Goal: Task Accomplishment & Management: Use online tool/utility

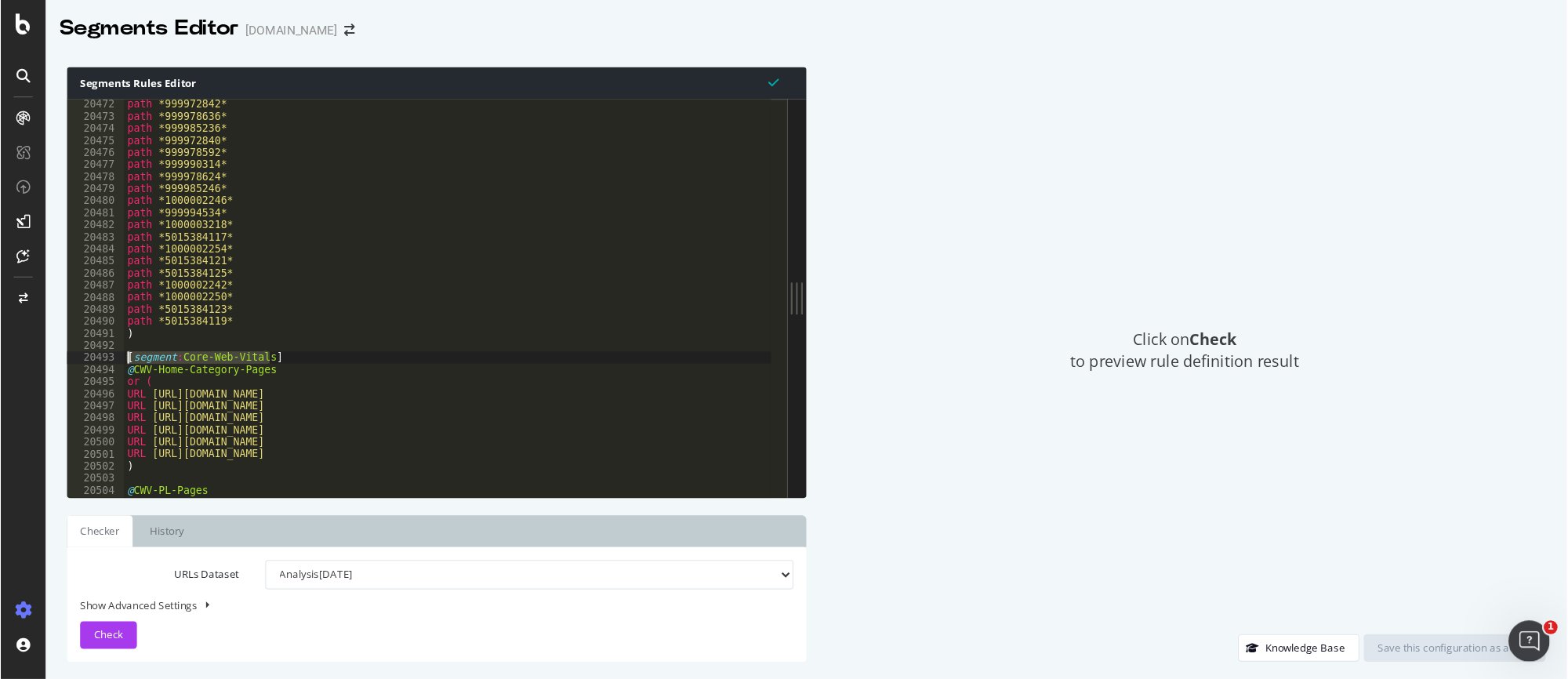
scroll to position [25350, 0]
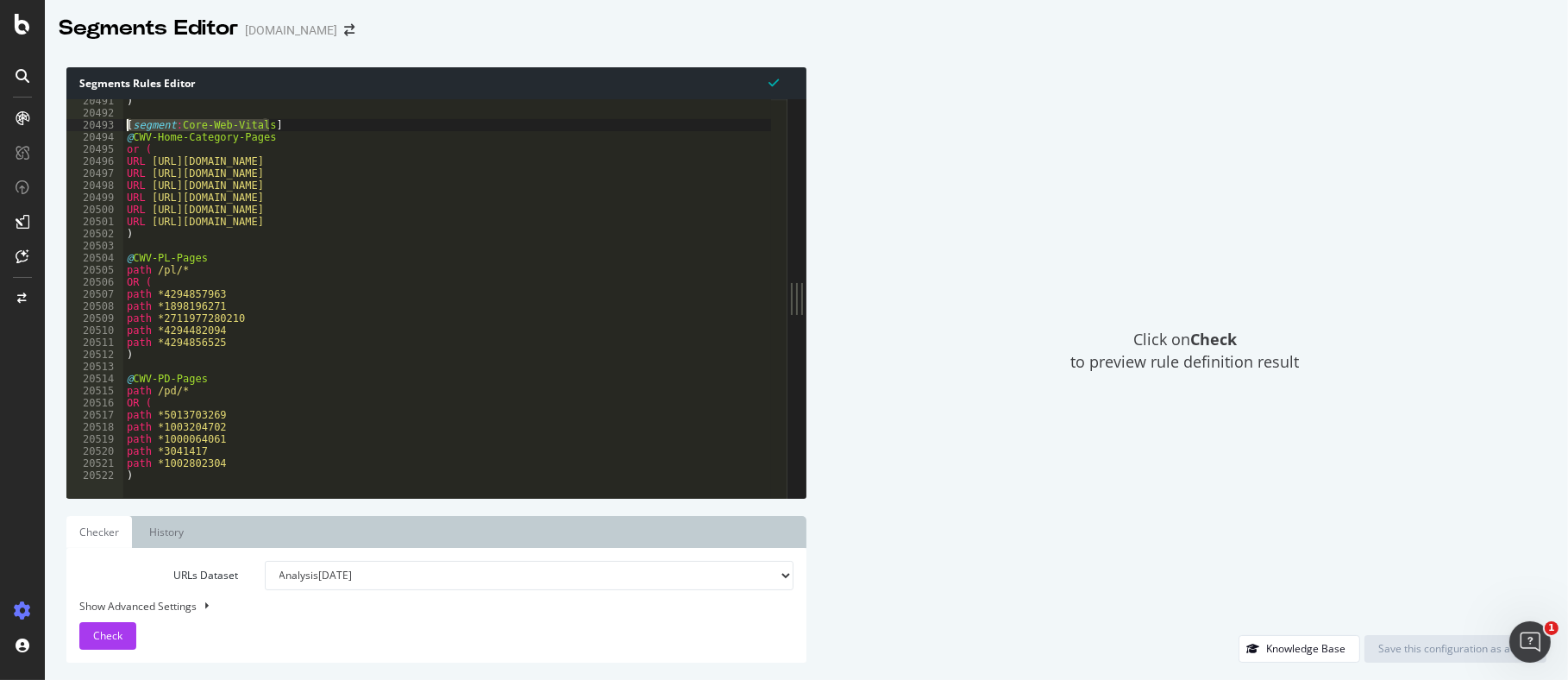
click at [176, 471] on div ") [ segment : Core-Web-Vitals ] @ CWV-Home-Category-Pages or ( URL [URL][DOMAIN…" at bounding box center [593, 298] width 941 height 406
type textarea ")"
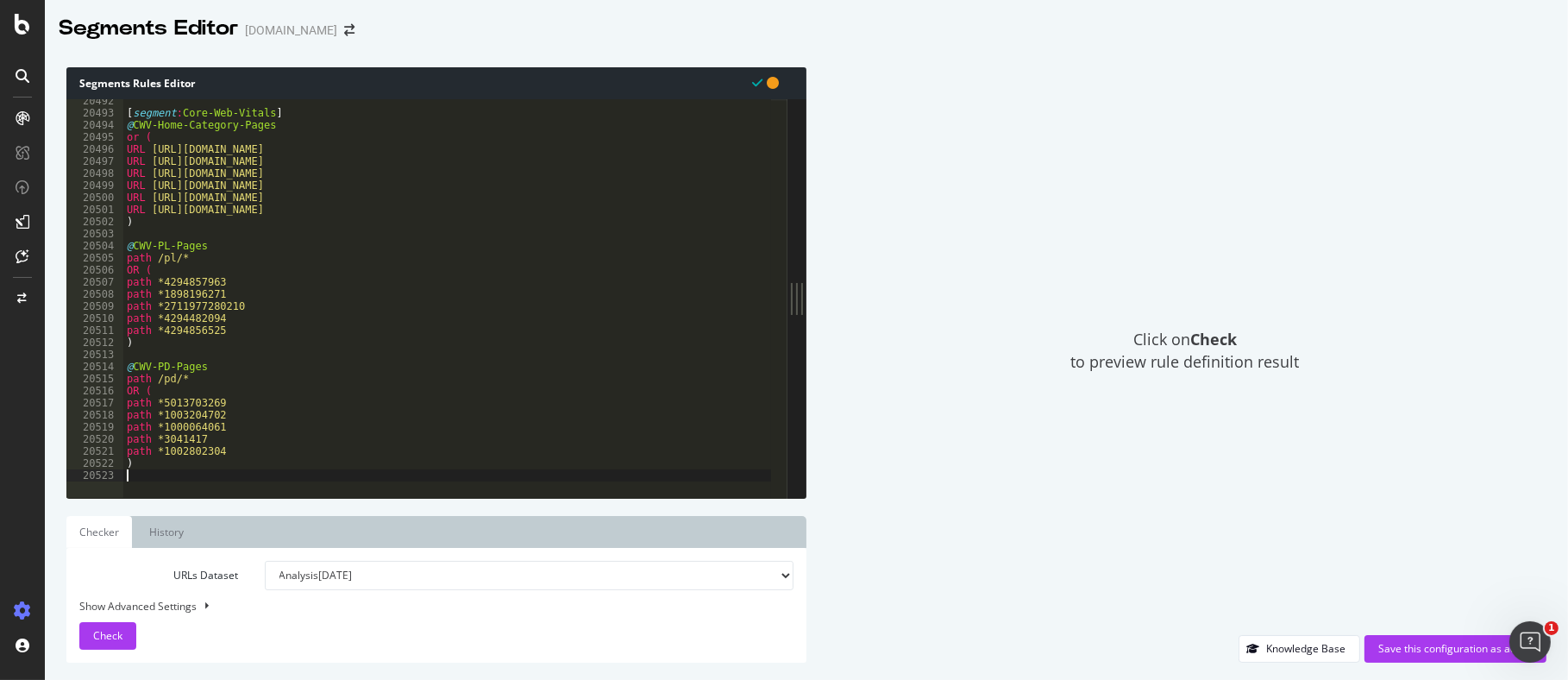
type textarea ")"
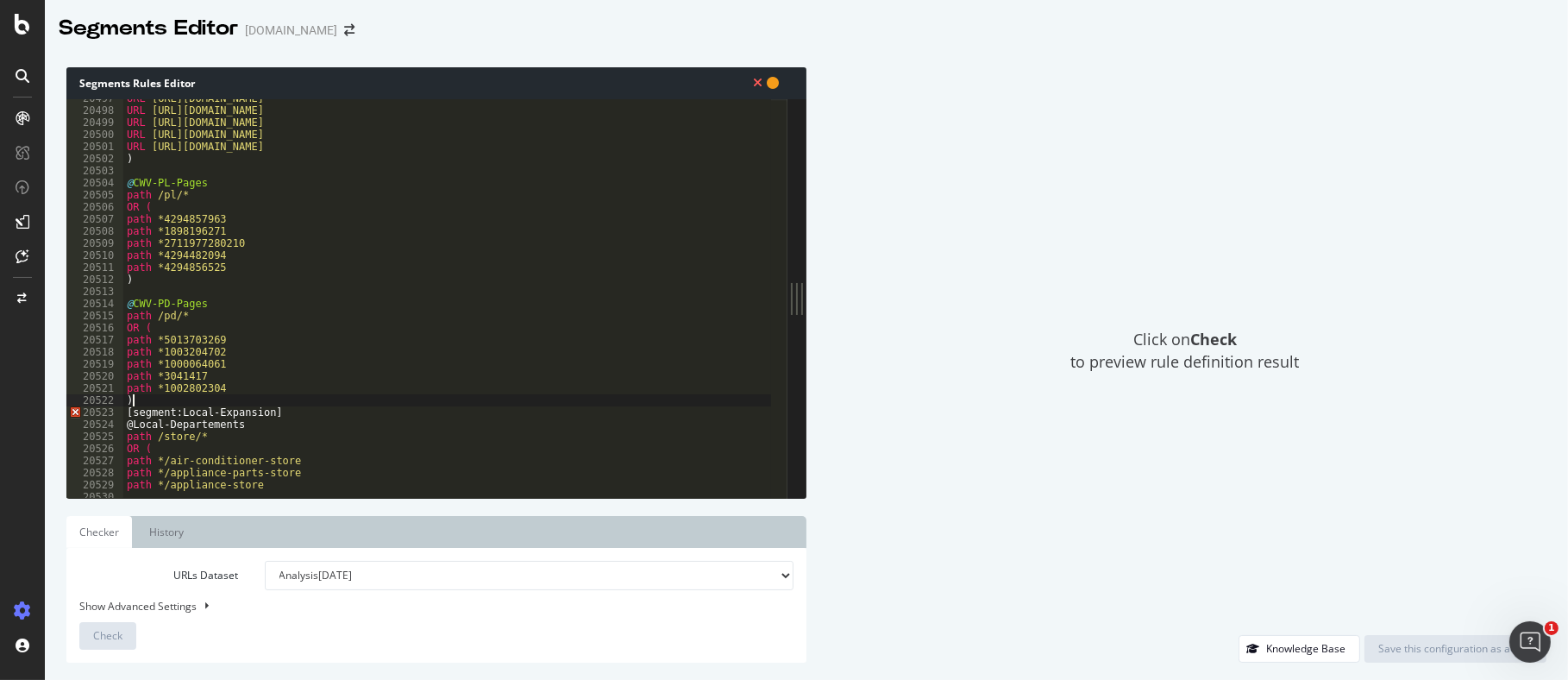
click at [254, 399] on div "URL [URL][DOMAIN_NAME] URL [URL][DOMAIN_NAME] URL [URL][DOMAIN_NAME] URL [URL][…" at bounding box center [593, 295] width 941 height 406
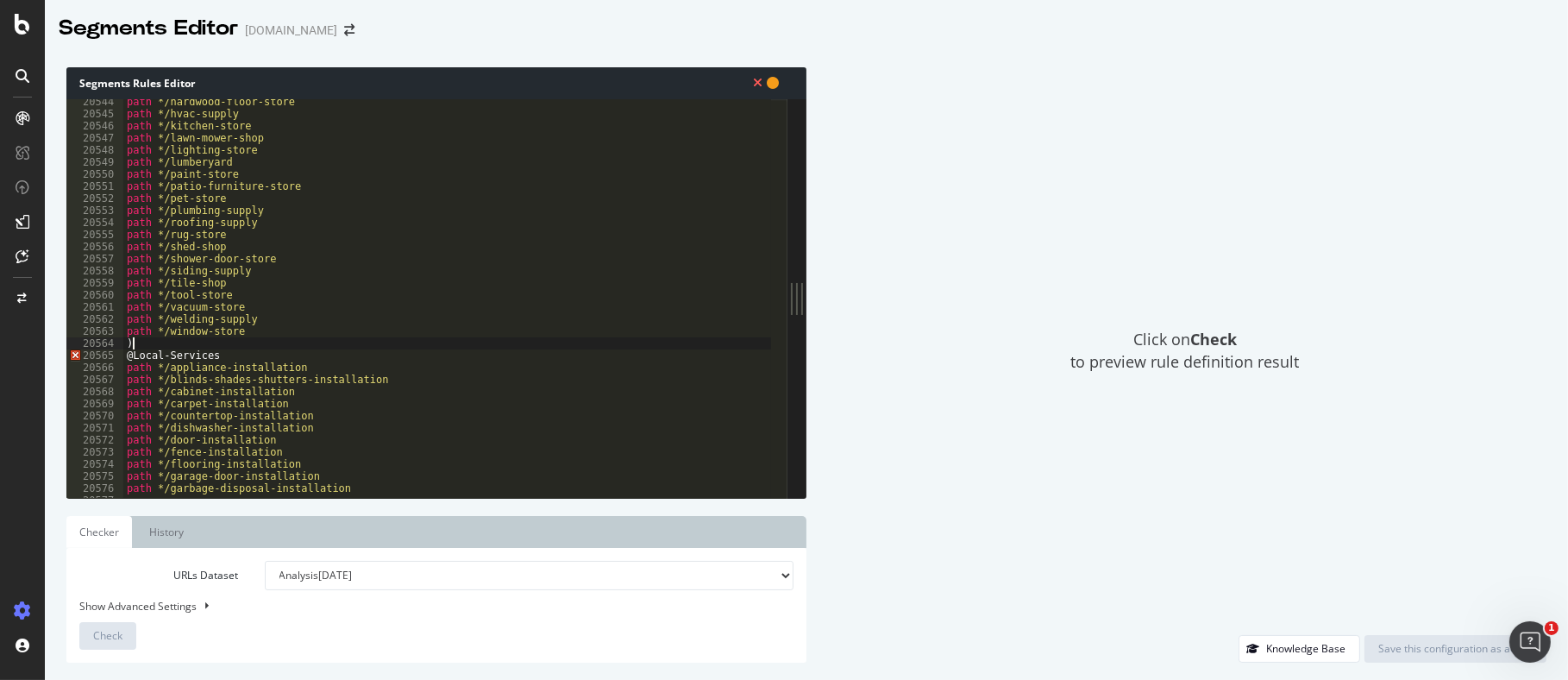
click at [195, 345] on div "path */hardwood-floor-store path */hvac-supply path */kitchen-store path */lawn…" at bounding box center [593, 299] width 941 height 406
type textarea ")"
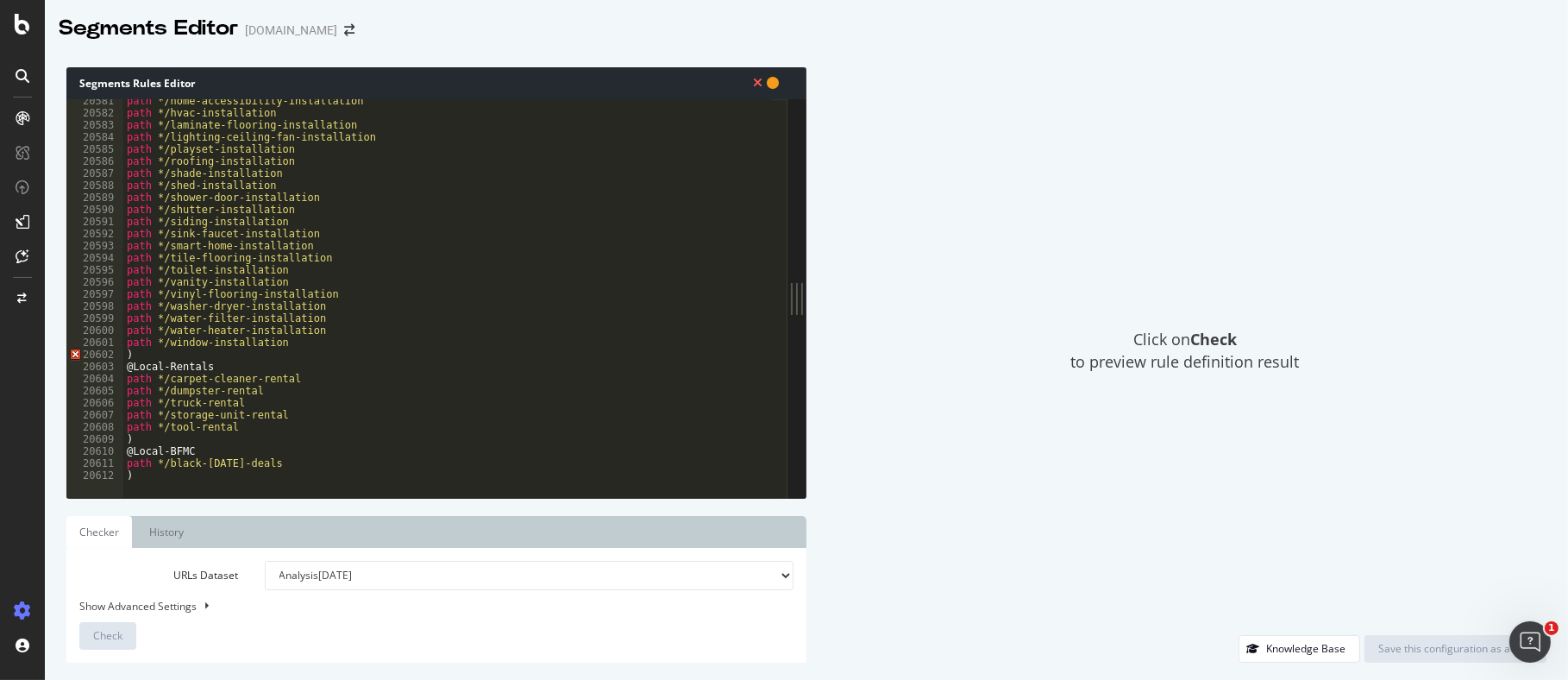
click at [221, 358] on div "path */home-accessibility-installation path */hvac-installation path */laminate…" at bounding box center [593, 298] width 941 height 406
type textarea ")"
click at [184, 448] on div "path */home-accessibility-installation path */hvac-installation path */laminate…" at bounding box center [593, 298] width 941 height 406
type textarea ")"
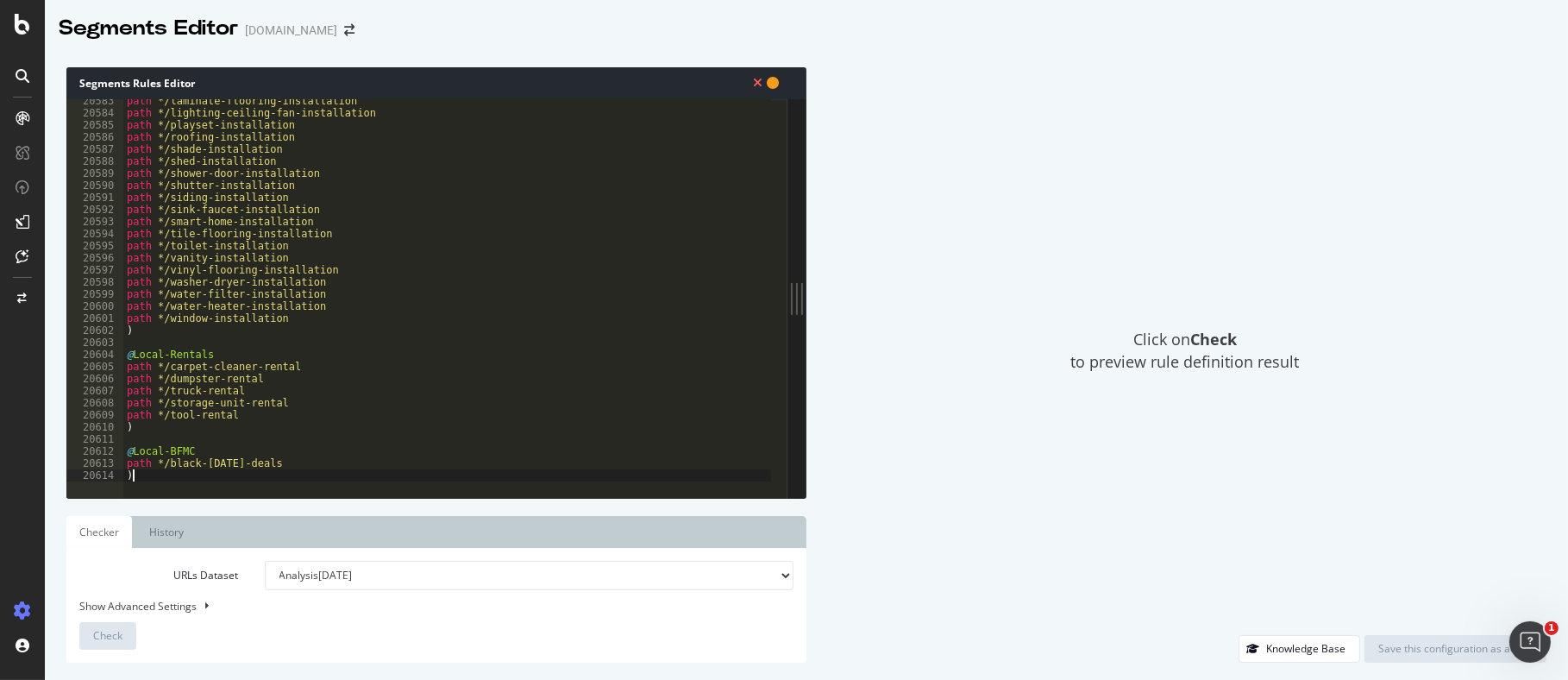
click at [181, 483] on div at bounding box center [593, 489] width 941 height 21
click at [338, 572] on select "Analysis [DATE] Analysis [DATE] Or paste a list of URLs" at bounding box center [530, 576] width 530 height 29
click at [265, 561] on select "Analysis [DATE] Analysis [DATE] Or paste a list of URLs" at bounding box center [530, 576] width 530 height 29
drag, startPoint x: 957, startPoint y: 565, endPoint x: 899, endPoint y: 558, distance: 58.4
click at [955, 565] on div "Click on Check to preview rule definition result" at bounding box center [1185, 351] width 723 height 568
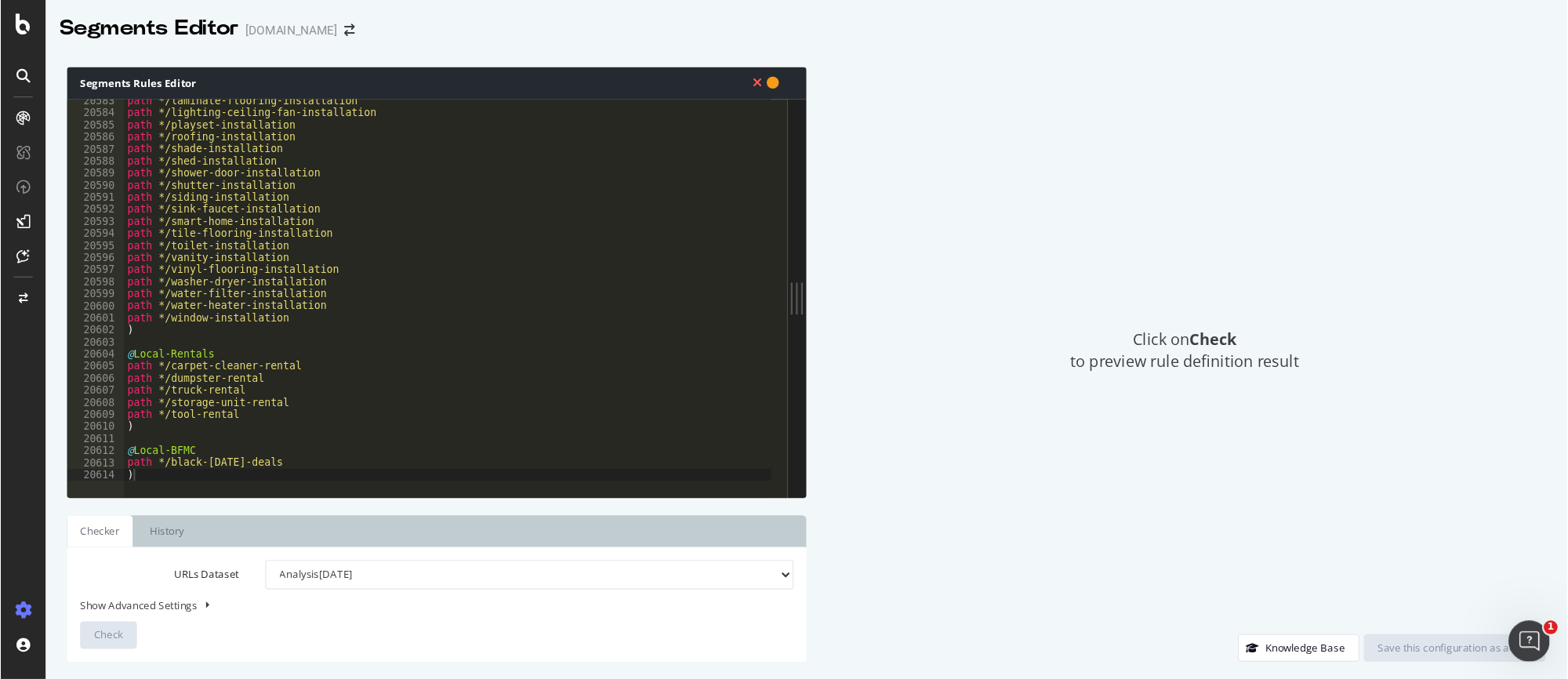
scroll to position [25287, 0]
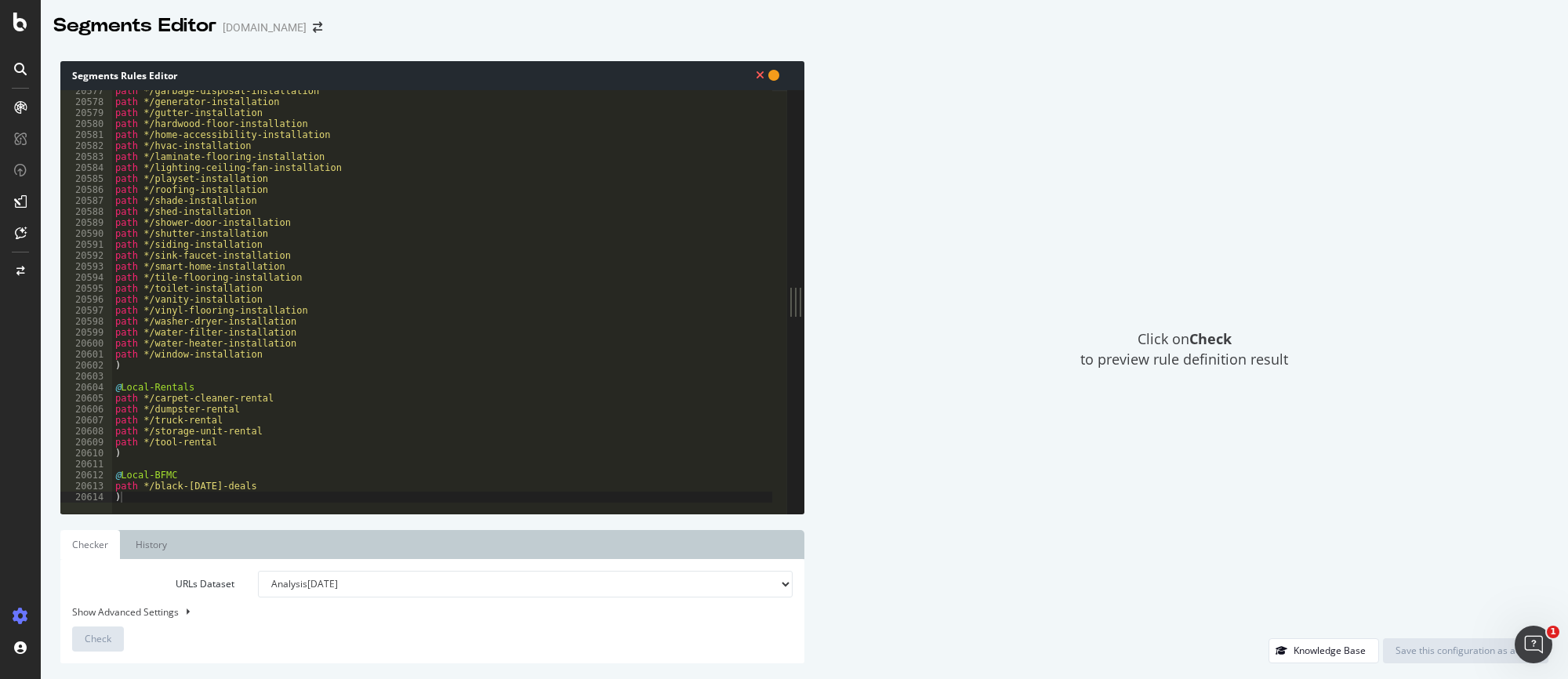
click at [775, 76] on icon at bounding box center [774, 75] width 11 height 11
click at [759, 76] on icon at bounding box center [760, 75] width 9 height 11
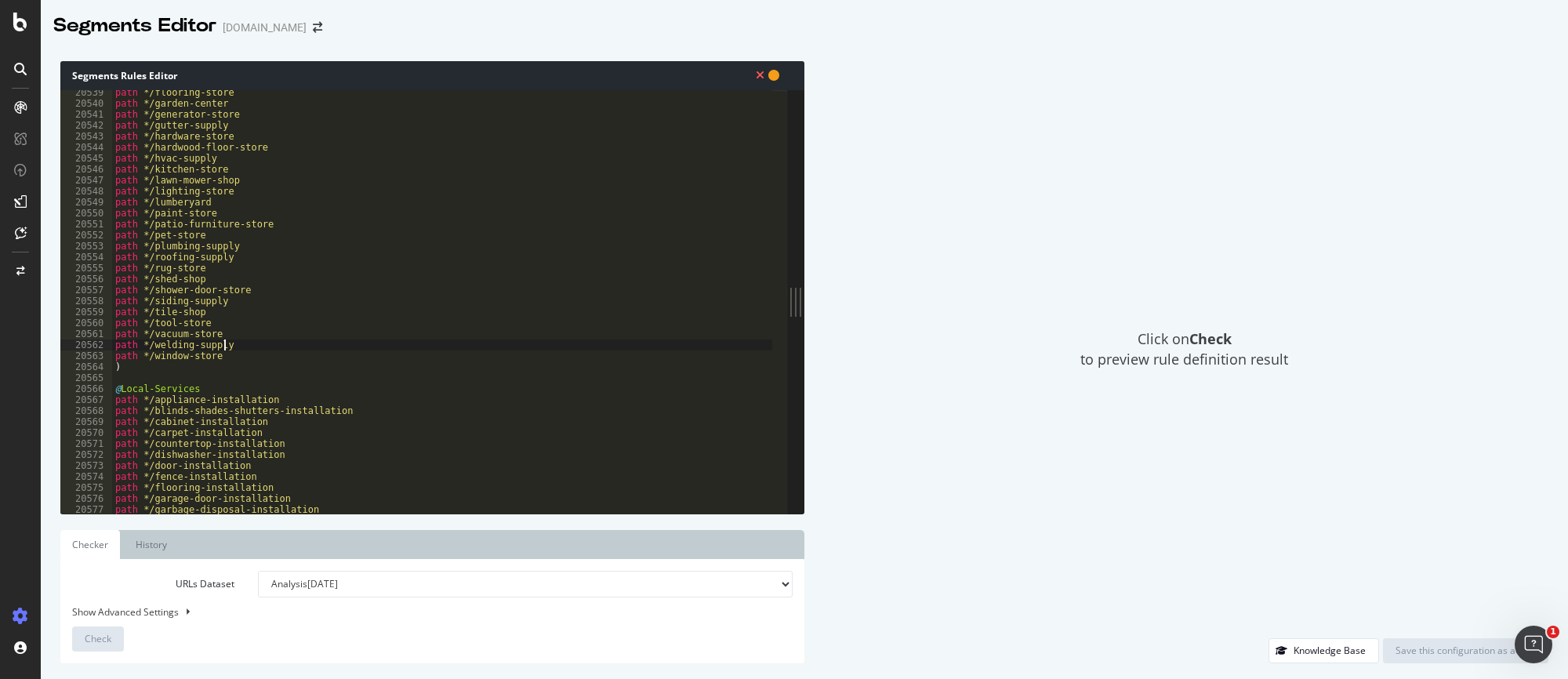
click at [277, 350] on div "path */flooring-store path */garden-center path */generator-store path */gutter…" at bounding box center [539, 303] width 855 height 431
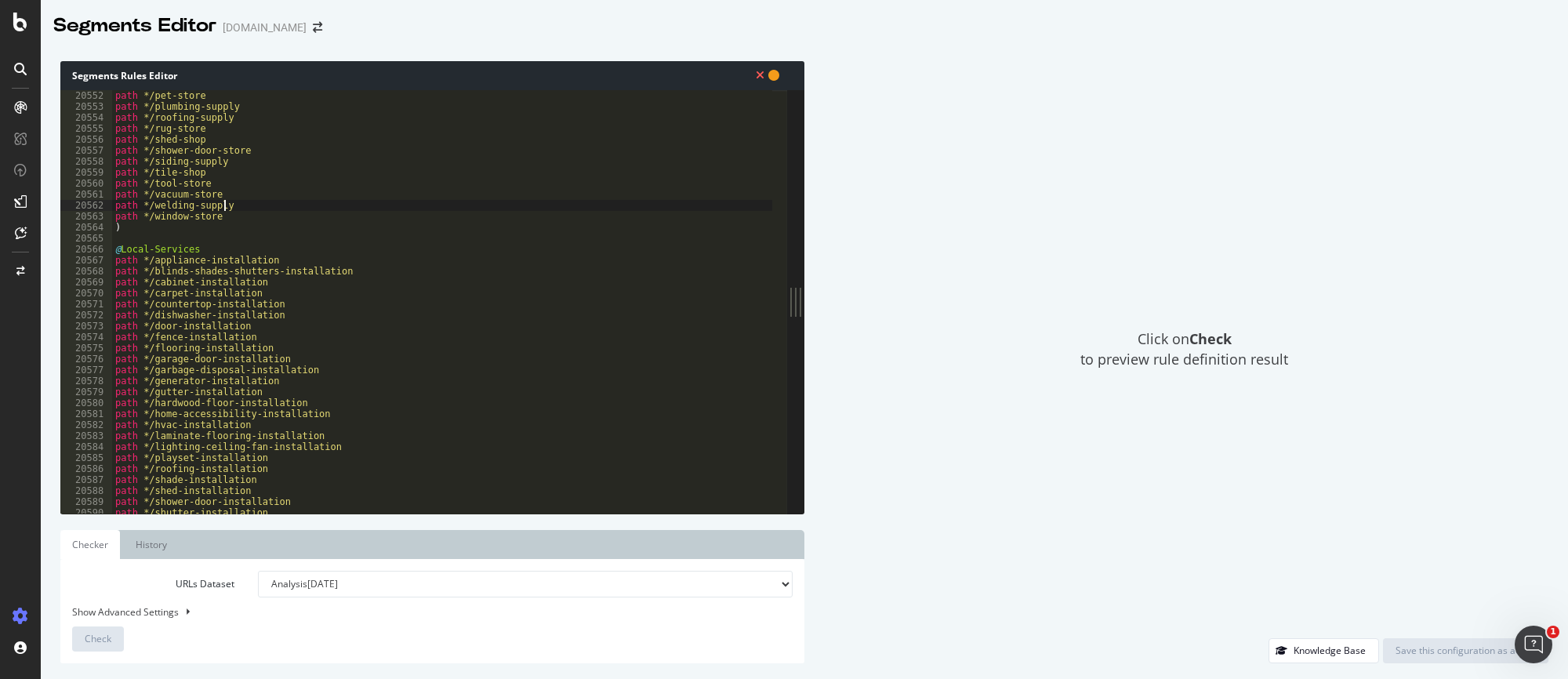
click at [281, 187] on div "path */pet-store path */plumbing-supply path */roofing-supply path */rug-store …" at bounding box center [539, 306] width 855 height 431
click at [275, 173] on div "path */pet-store path */plumbing-supply path */roofing-supply path */rug-store …" at bounding box center [539, 306] width 855 height 431
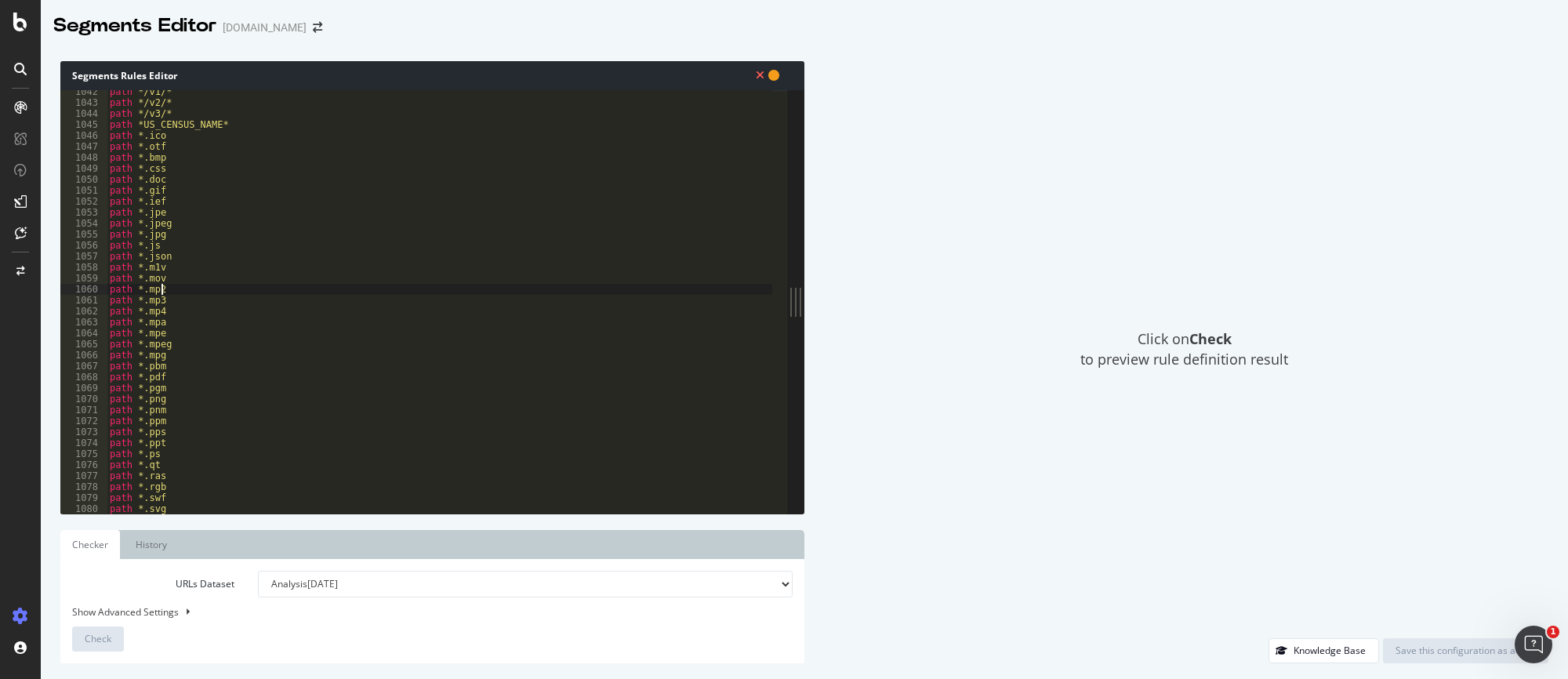
type textarea "query refinement*"
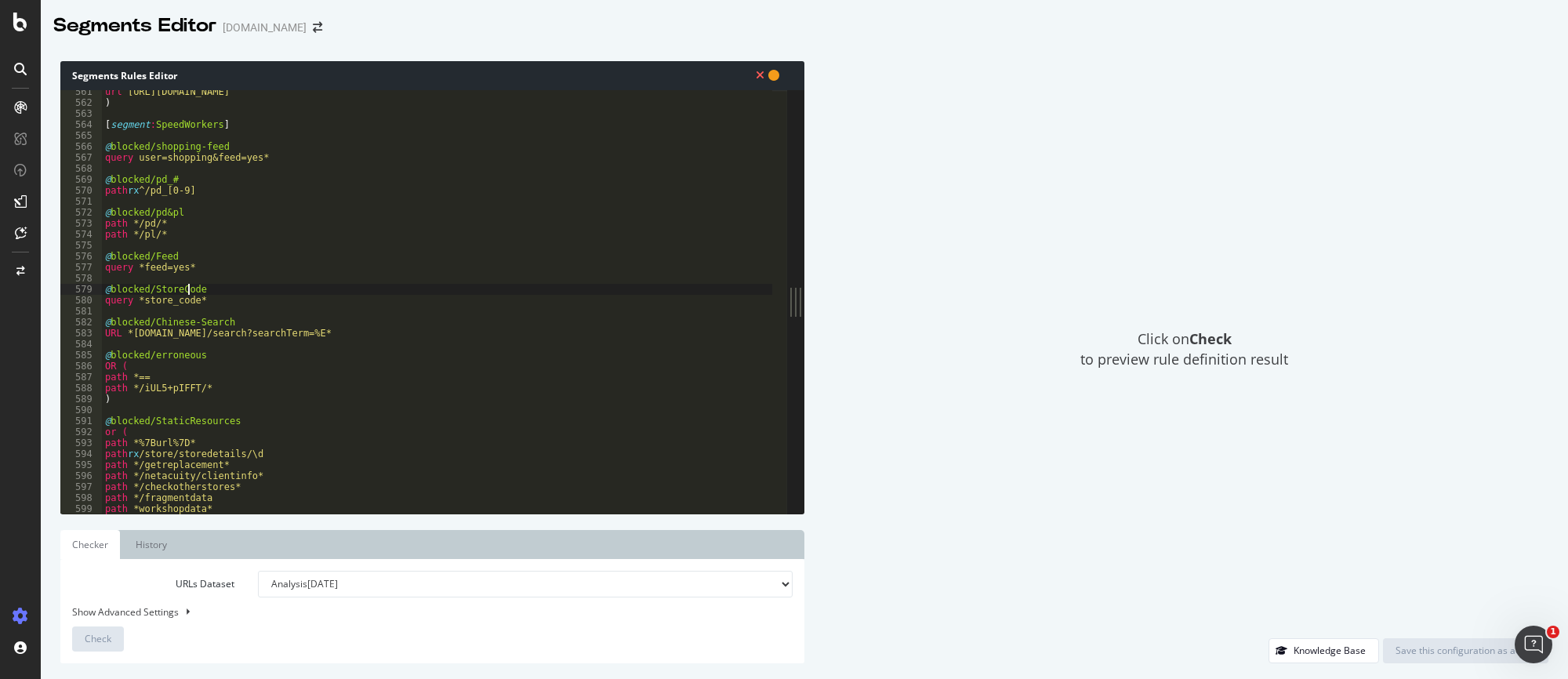
type textarea "OR ("
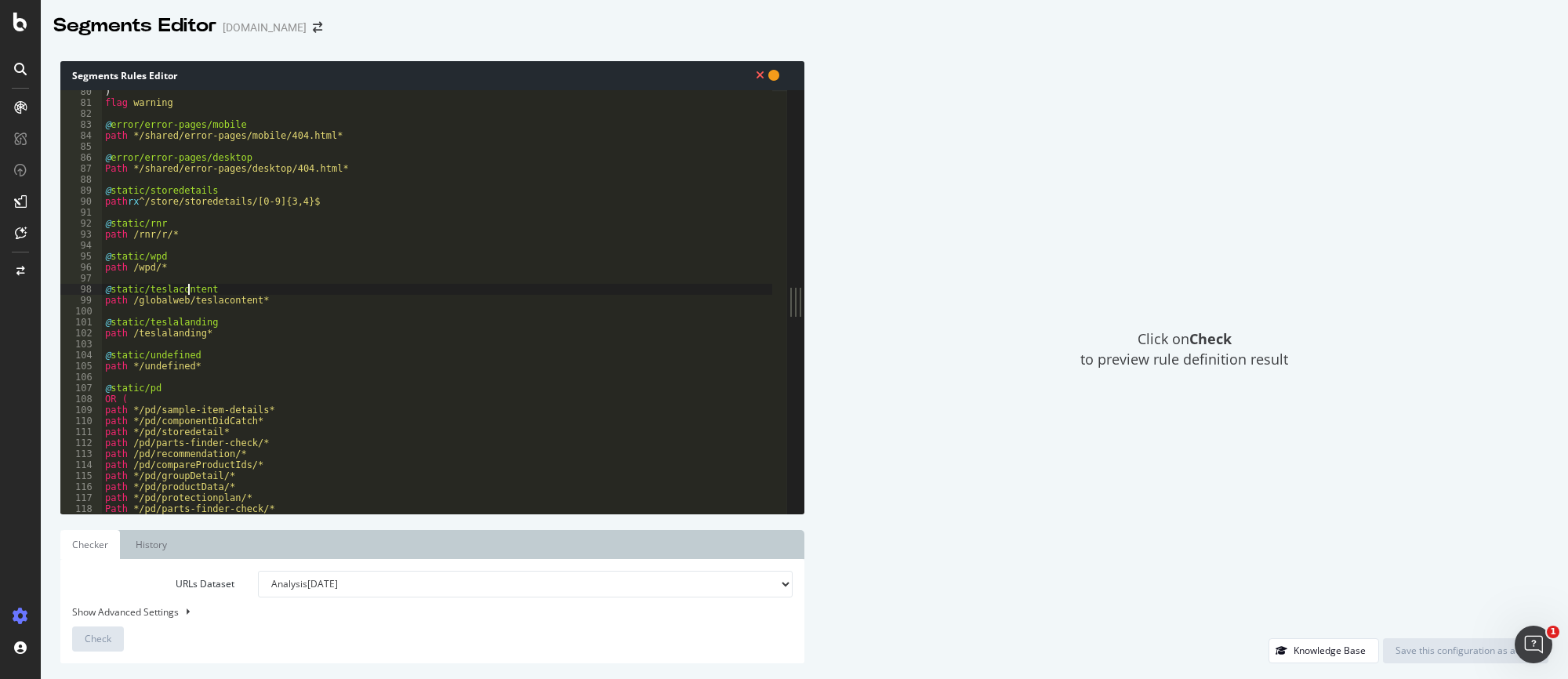
scroll to position [0, 0]
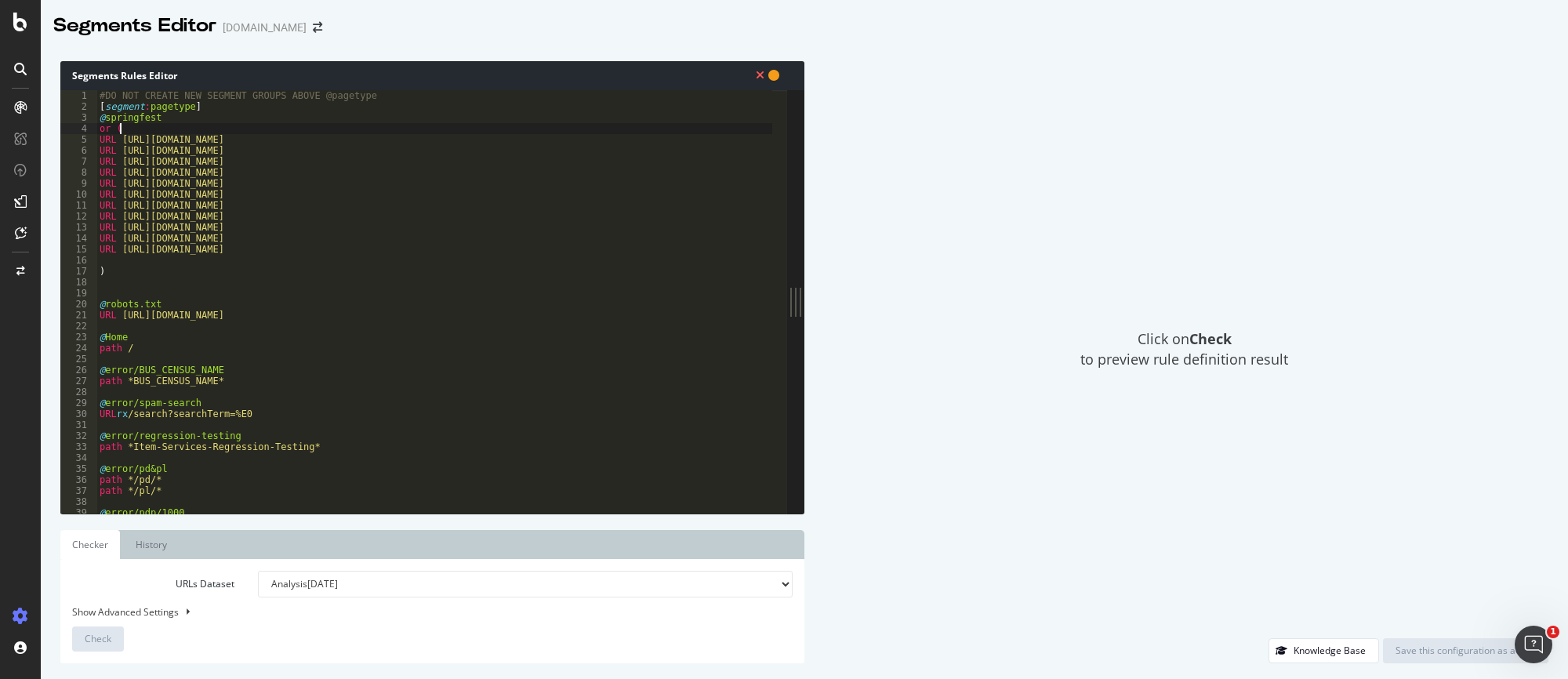
click at [267, 128] on div "#DO NOT CREATE NEW SEGMENT GROUPS ABOVE @pagetype [ segment : pagetype ] @ spri…" at bounding box center [524, 306] width 855 height 431
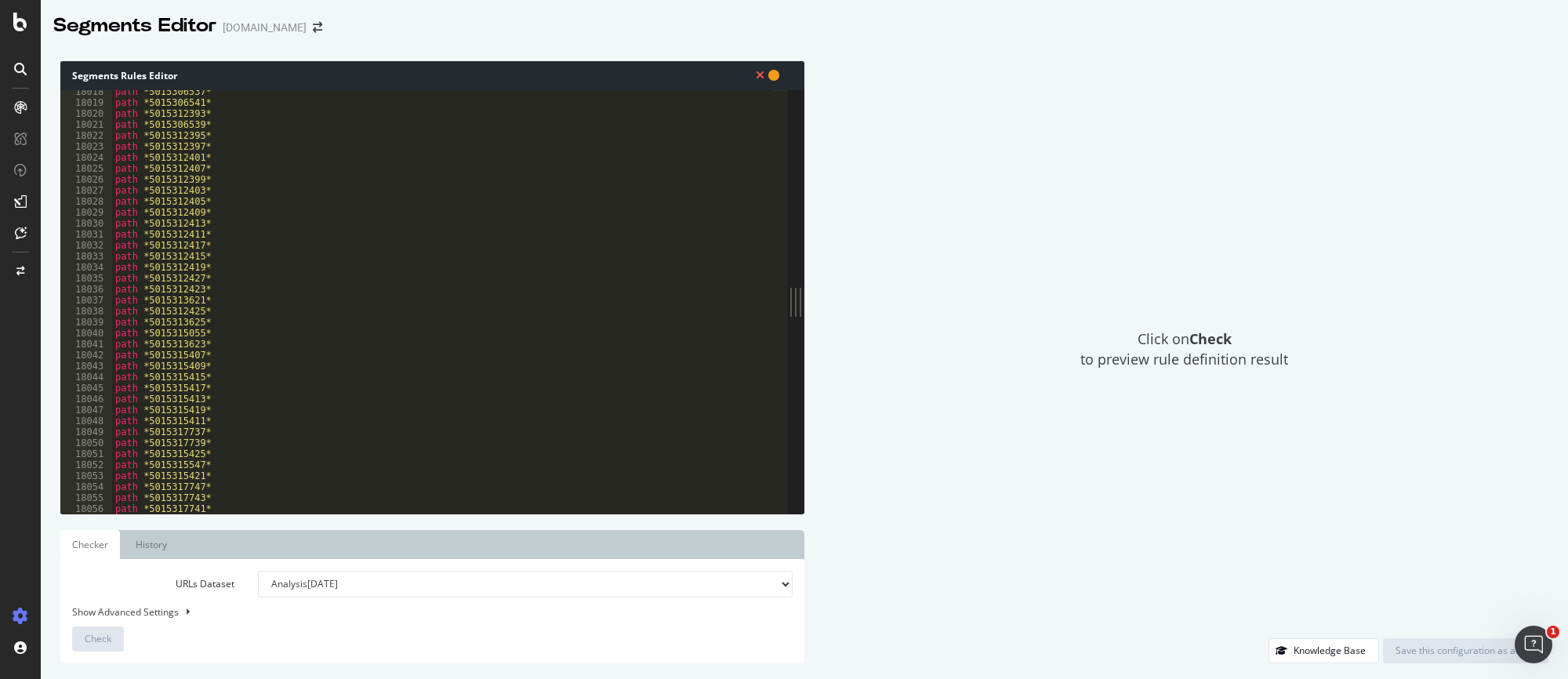
scroll to position [25287, 0]
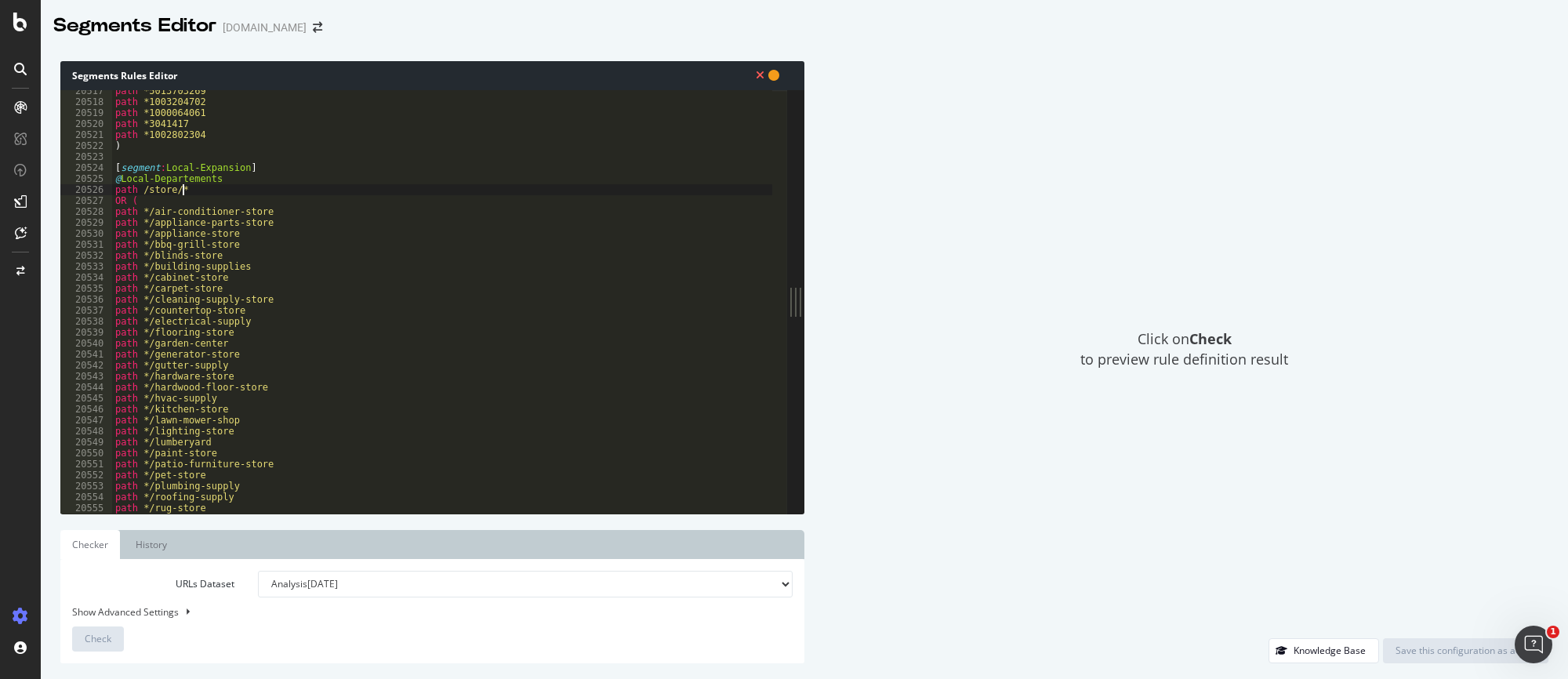
click at [247, 185] on div "path *5013703269 path *1003204702 path *1000064061 path *3041417 path *10028023…" at bounding box center [539, 301] width 855 height 431
click at [254, 177] on div "path *5013703269 path *1003204702 path *1000064061 path *3041417 path *10028023…" at bounding box center [539, 301] width 855 height 431
click at [250, 186] on div "path *5013703269 path *1003204702 path *1000064061 path *3041417 path *10028023…" at bounding box center [539, 301] width 855 height 431
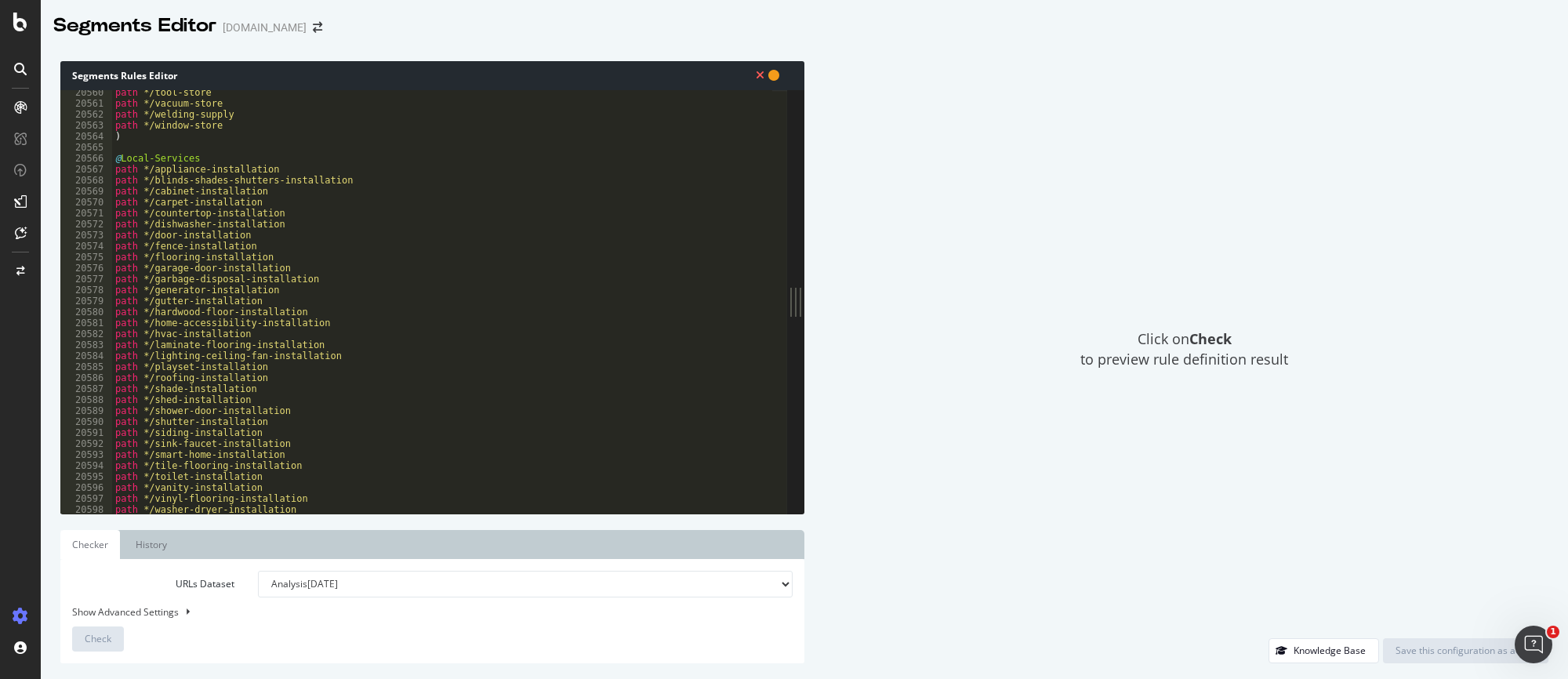
click at [229, 159] on div "path */tool-store path */vacuum-store path */welding-supply path */window-store…" at bounding box center [539, 303] width 855 height 431
type textarea "@Local-Services"
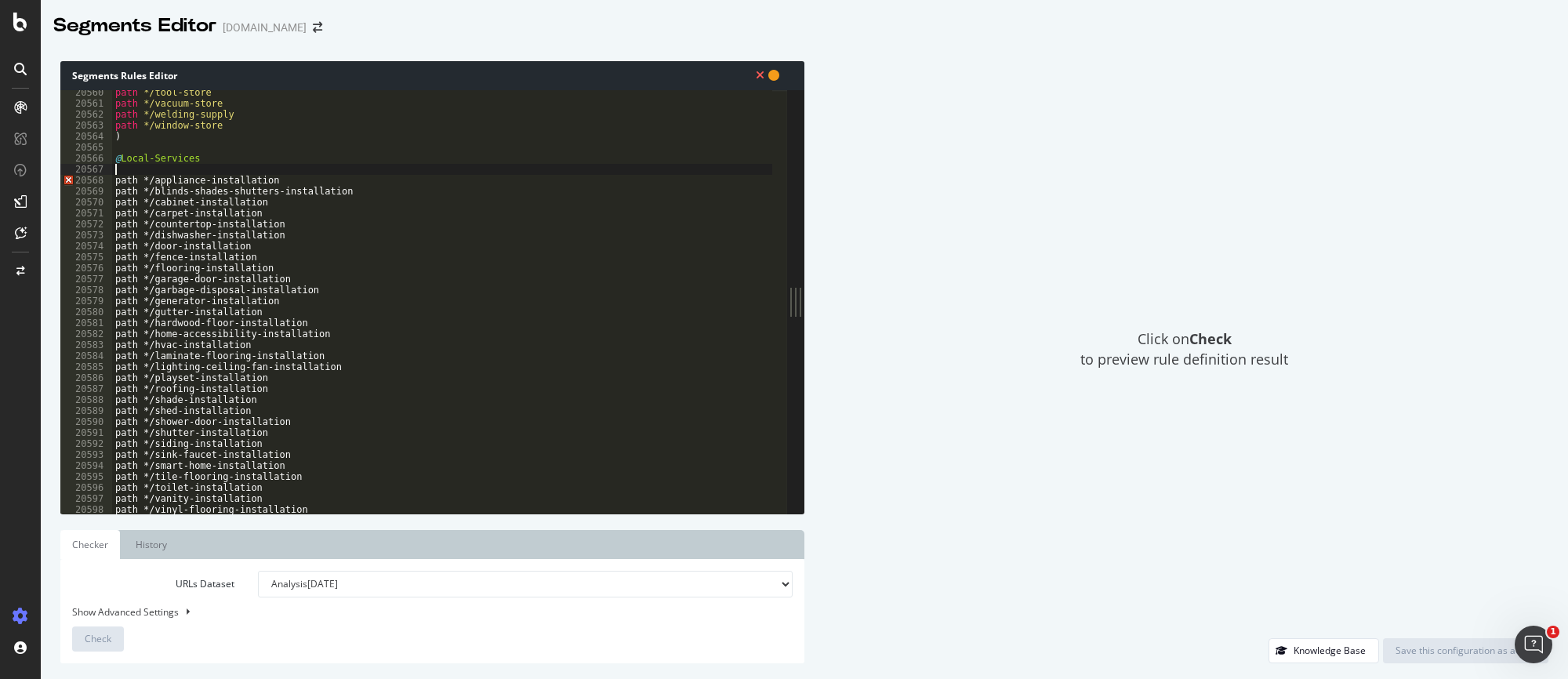
paste textarea "path /store/*"
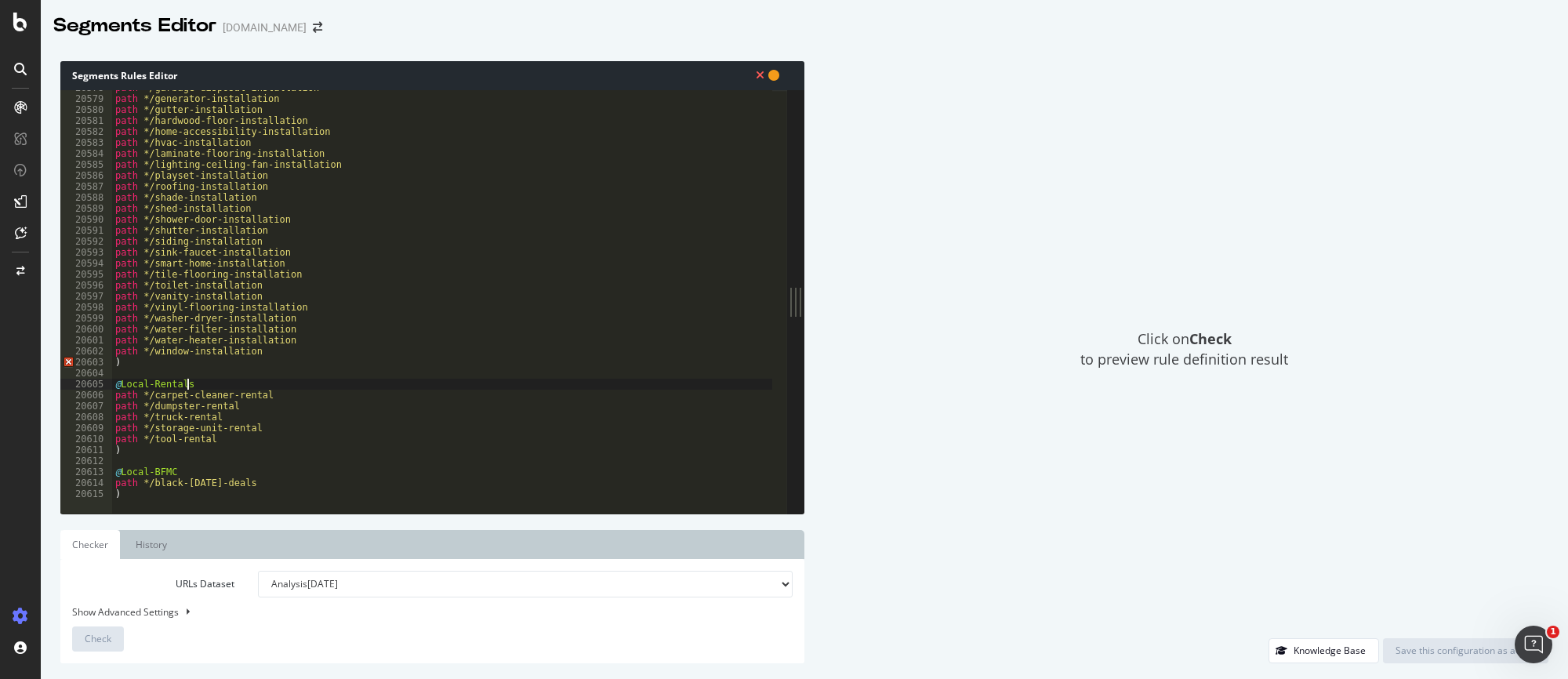
click at [201, 385] on div "path */garbage-disposal-installation path */generator-installation path */gutte…" at bounding box center [539, 298] width 855 height 431
type textarea "@Local-Rentals"
paste textarea "path /store/*"
click at [191, 473] on div "path */generator-installation path */gutter-installation path */hardwood-floor-…" at bounding box center [539, 298] width 855 height 431
type textarea "@Local-BFMC"
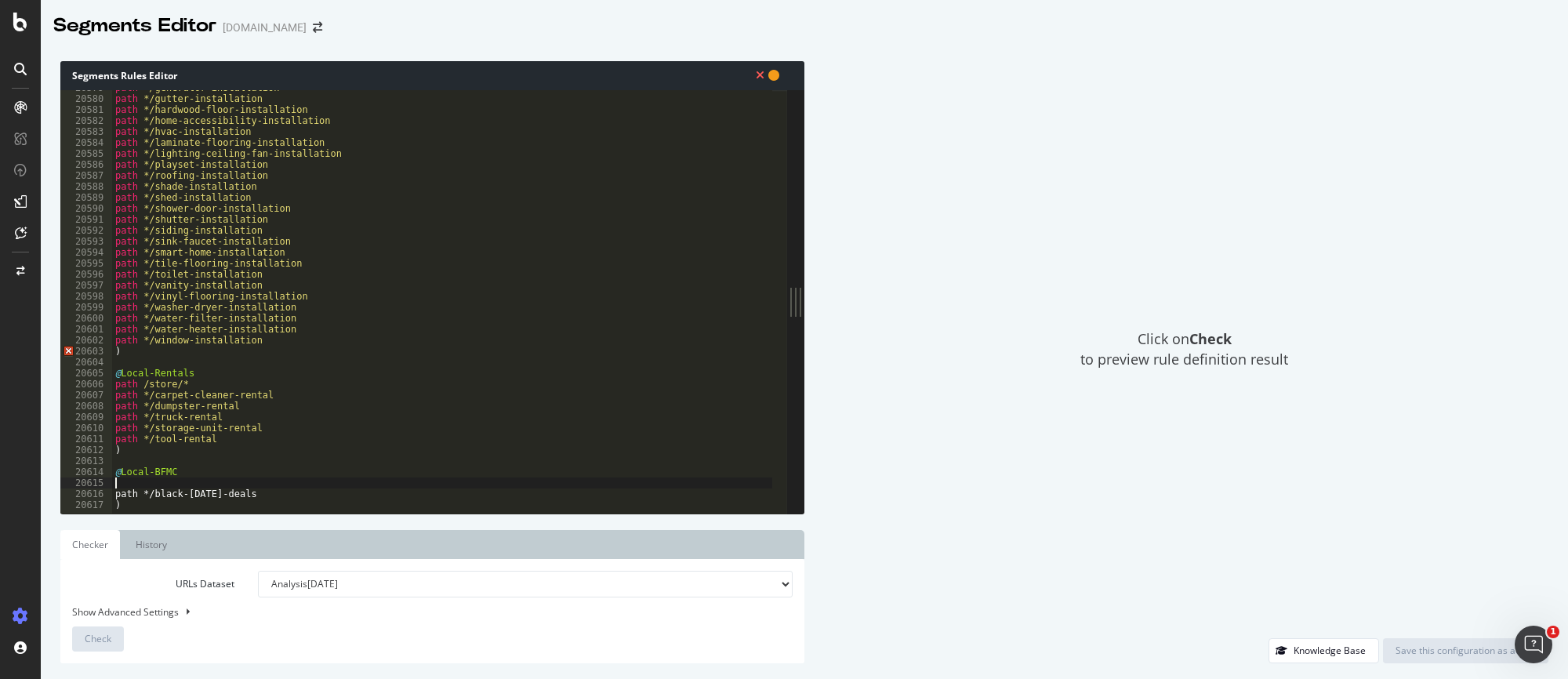
paste textarea "path /store/*"
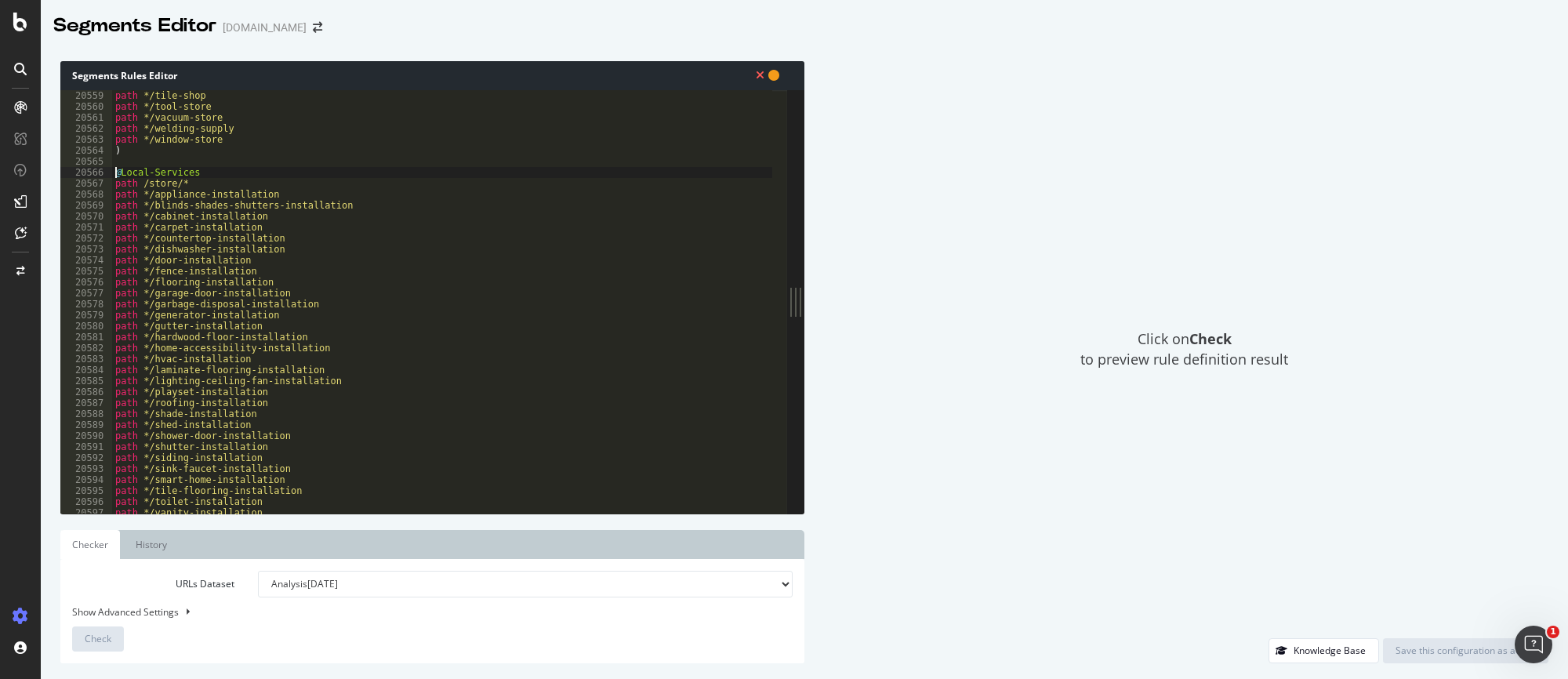
click at [115, 172] on div "path */tile-shop path */tool-store path */vacuum-store path */welding-supply pa…" at bounding box center [539, 306] width 855 height 431
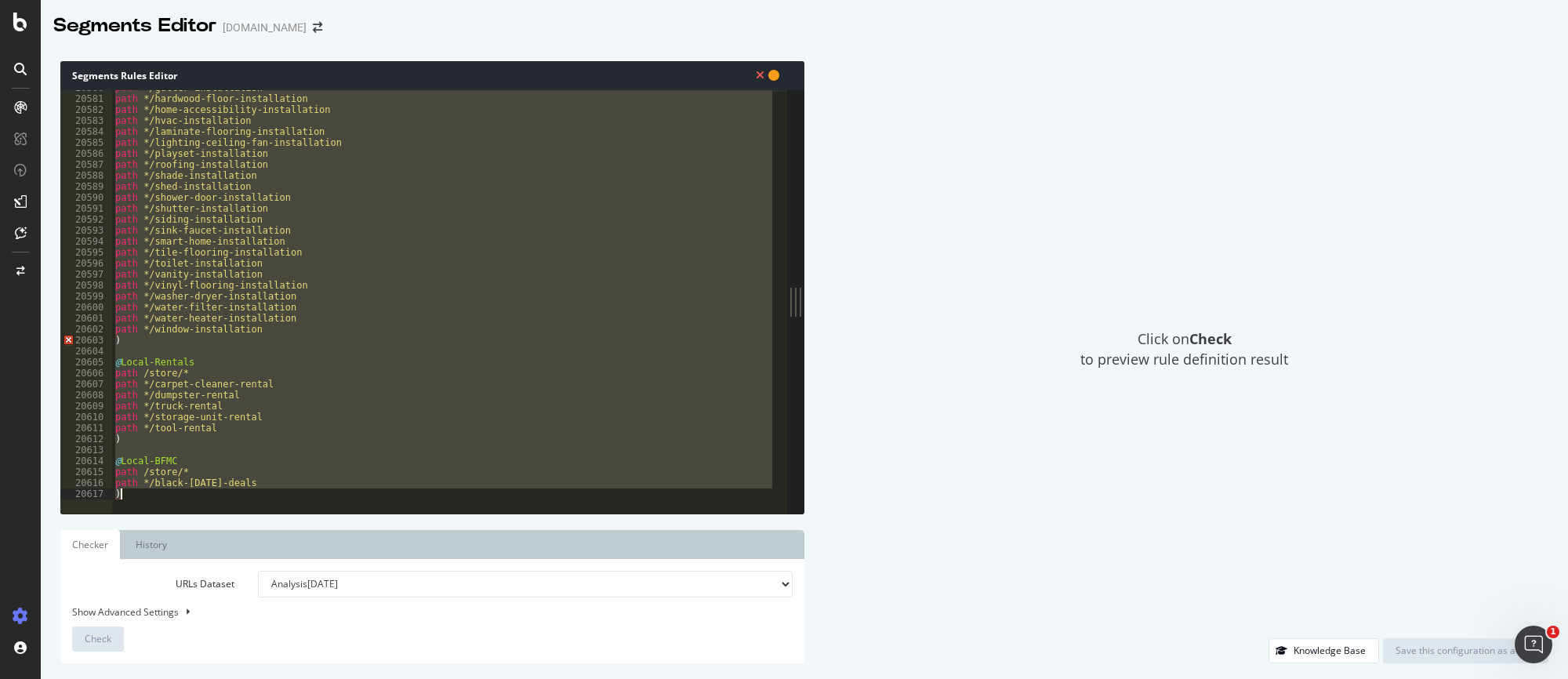
drag, startPoint x: 113, startPoint y: 223, endPoint x: 235, endPoint y: 780, distance: 570.2
click at [235, 617] on html "Segments Editor [DOMAIN_NAME] Segments Rules Editor path /store/* 20580 20581 2…" at bounding box center [784, 339] width 1568 height 679
type textarea "path */black-[DATE]-deals )"
paste textarea "Cursor at row 20617"
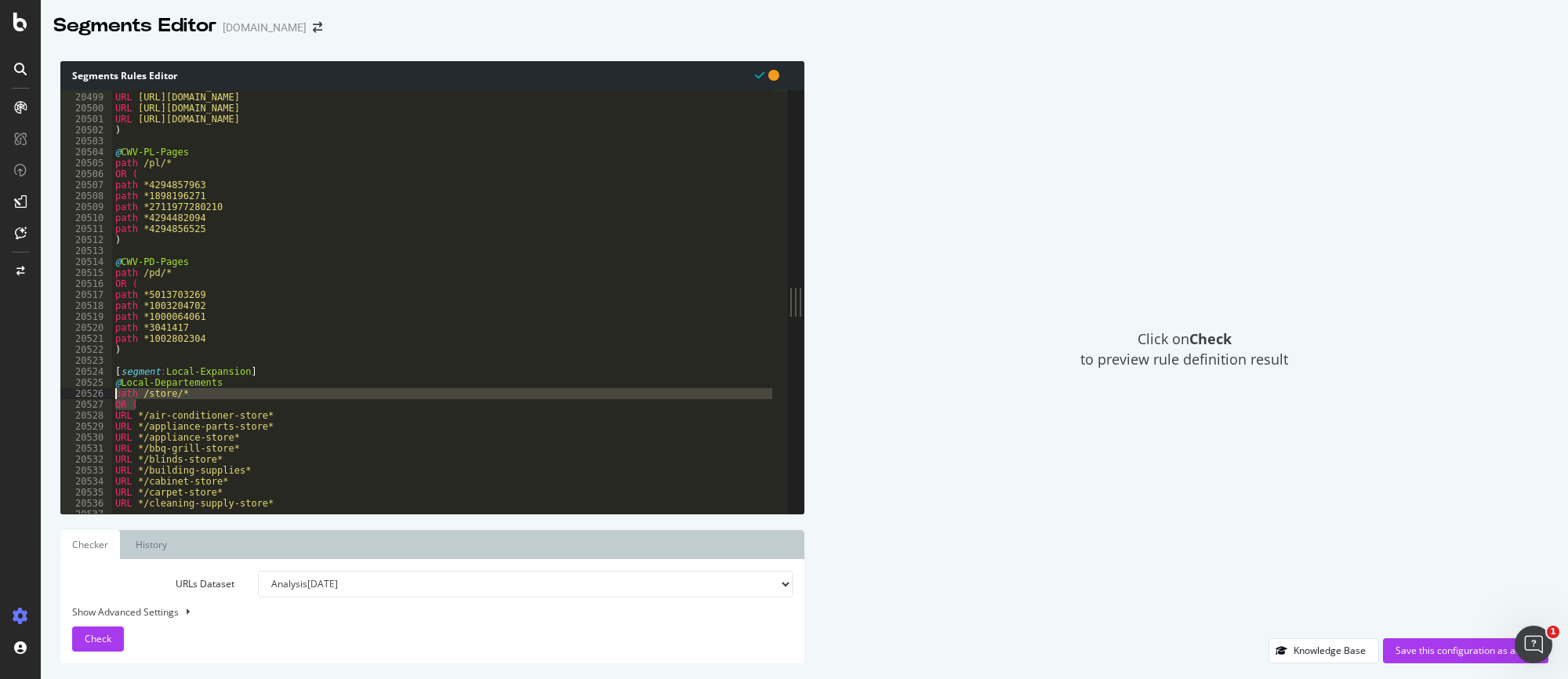
drag, startPoint x: 160, startPoint y: 409, endPoint x: 70, endPoint y: 391, distance: 91.8
click at [70, 391] on div "20498 20499 20500 20501 20502 20503 20504 20505 20506 20507 20508 20509 20510 2…" at bounding box center [423, 302] width 727 height 424
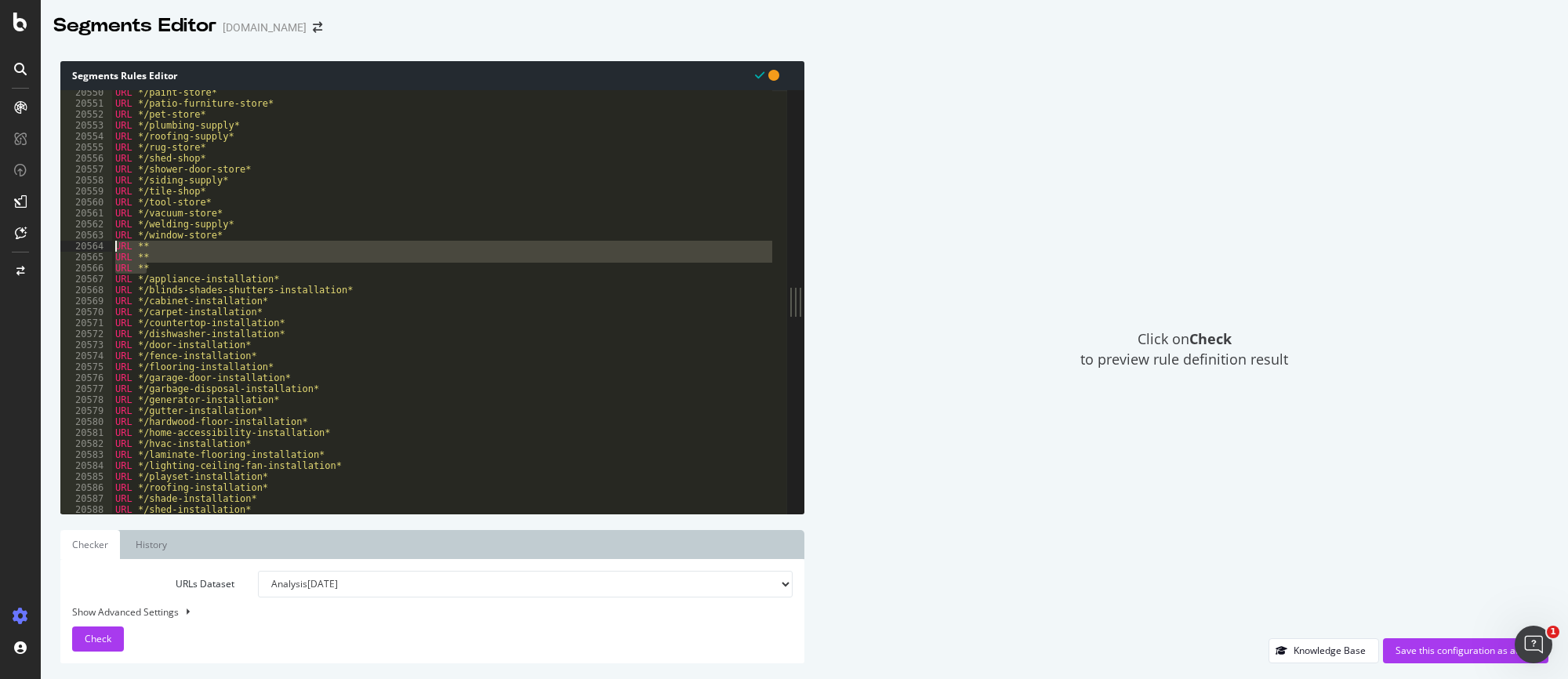
drag, startPoint x: 168, startPoint y: 271, endPoint x: 85, endPoint y: 250, distance: 85.6
click at [85, 250] on div "path /store/* OR ( 20550 20551 20552 20553 20554 20555 20556 20557 20558 20559 …" at bounding box center [423, 302] width 727 height 424
type textarea "URL ** URL **"
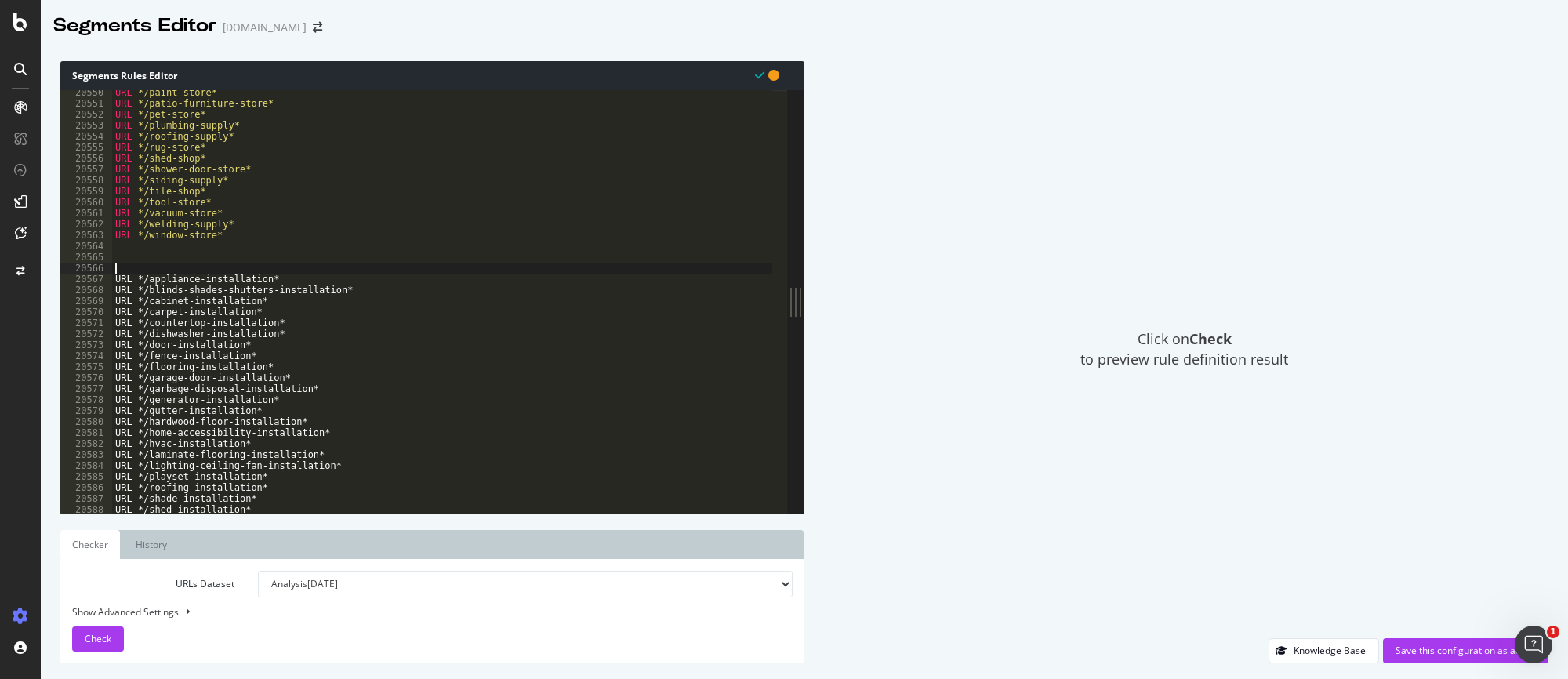
paste textarea "OR ("
type textarea "OR ("
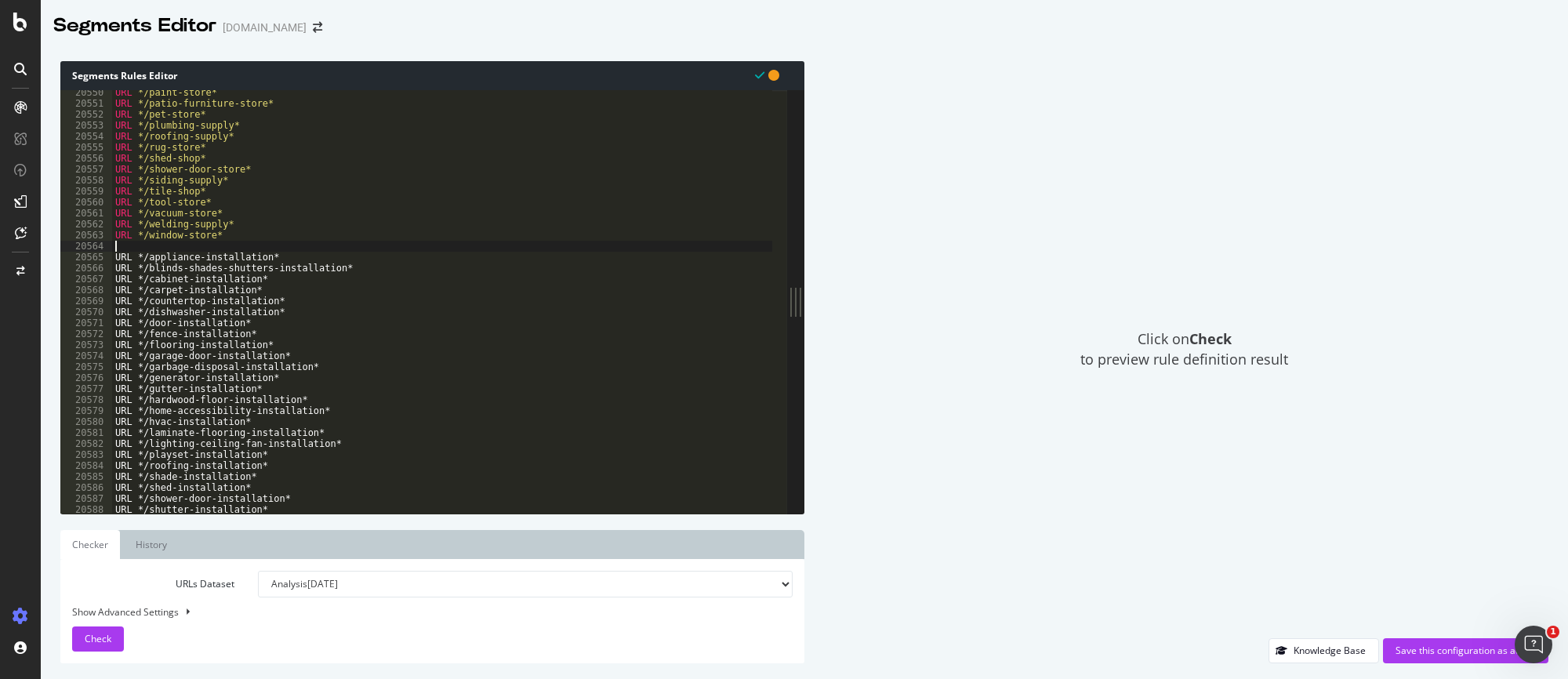
paste textarea "OR ("
type textarea "OR ("
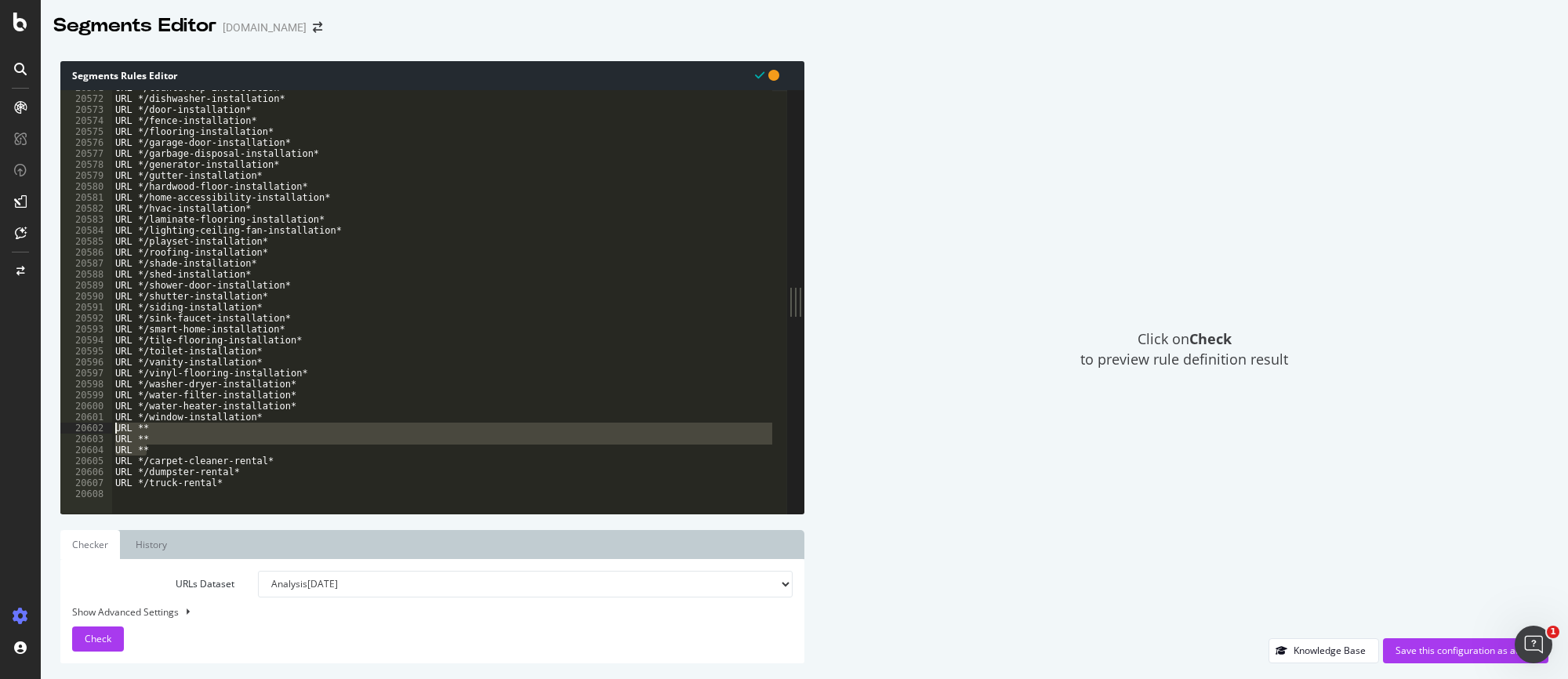
drag, startPoint x: 166, startPoint y: 448, endPoint x: 97, endPoint y: 427, distance: 72.1
click at [97, 427] on div "20571 20572 20573 20574 20575 20576 20577 20578 20579 20580 20581 20582 20583 2…" at bounding box center [423, 302] width 727 height 424
type textarea "URL ** URL **"
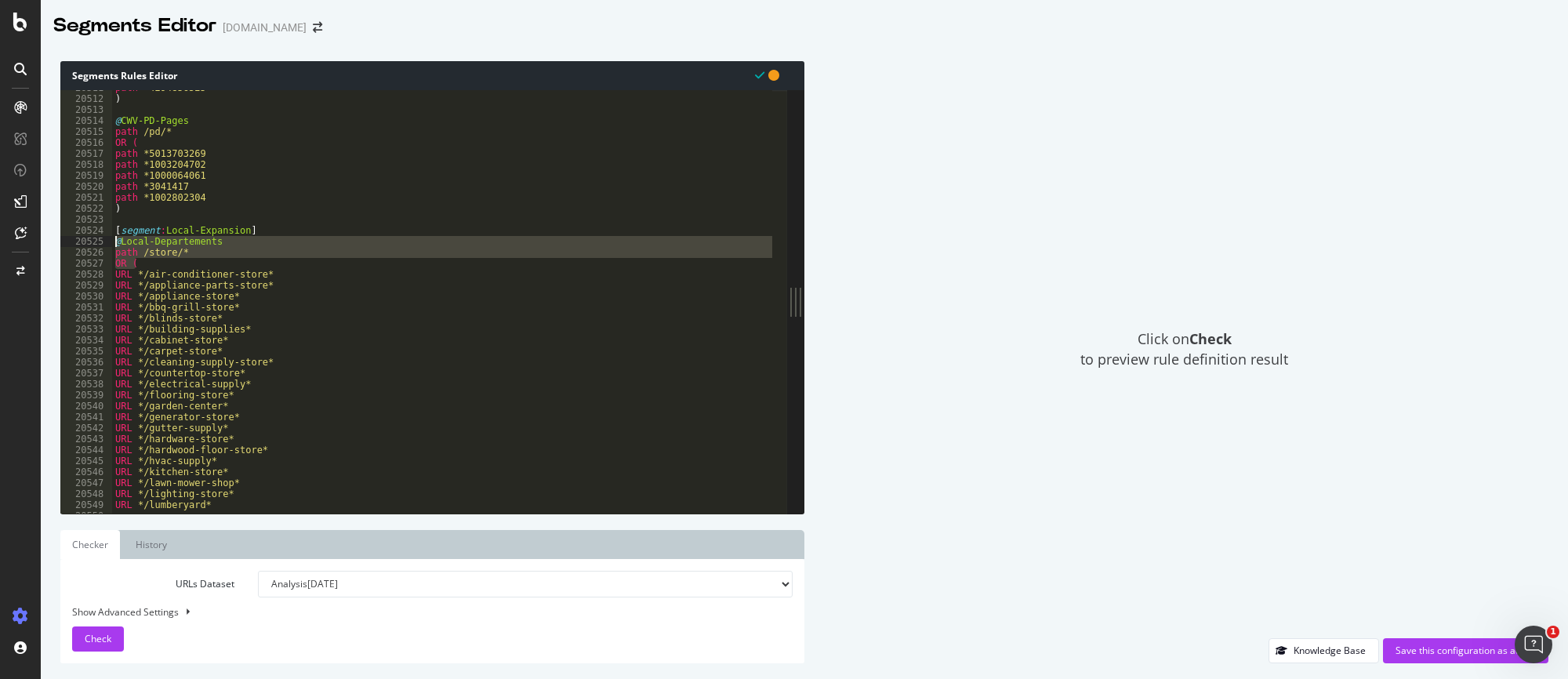
drag, startPoint x: 145, startPoint y: 262, endPoint x: 69, endPoint y: 242, distance: 78.6
click at [61, 241] on div "20511 20512 20513 20514 20515 20516 20517 20518 20519 20520 20521 20522 20523 2…" at bounding box center [423, 302] width 727 height 424
type textarea "@Local-Departements path /store/*"
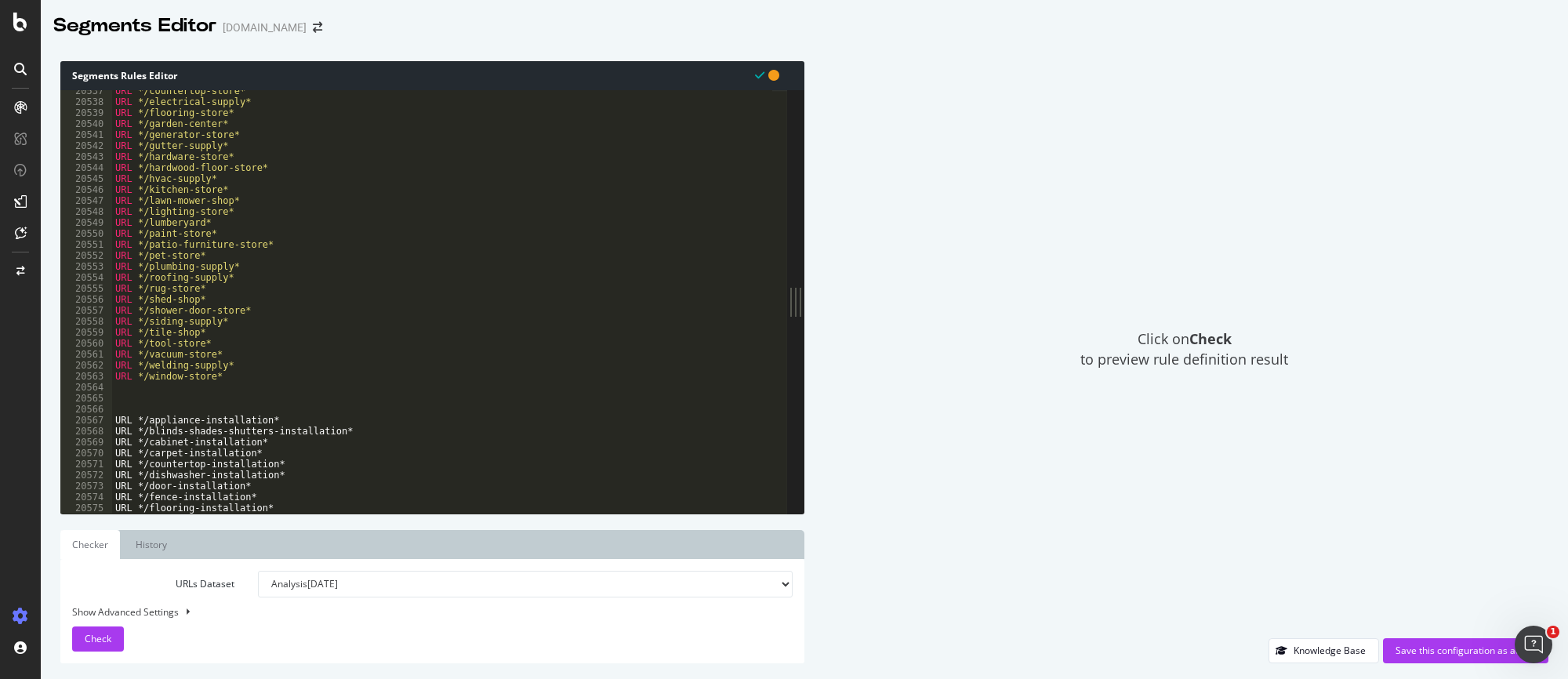
click at [135, 397] on div "URL */countertop-store* URL */electrical-supply* URL */flooring-store* URL */ga…" at bounding box center [539, 301] width 855 height 431
paste textarea "OR ("
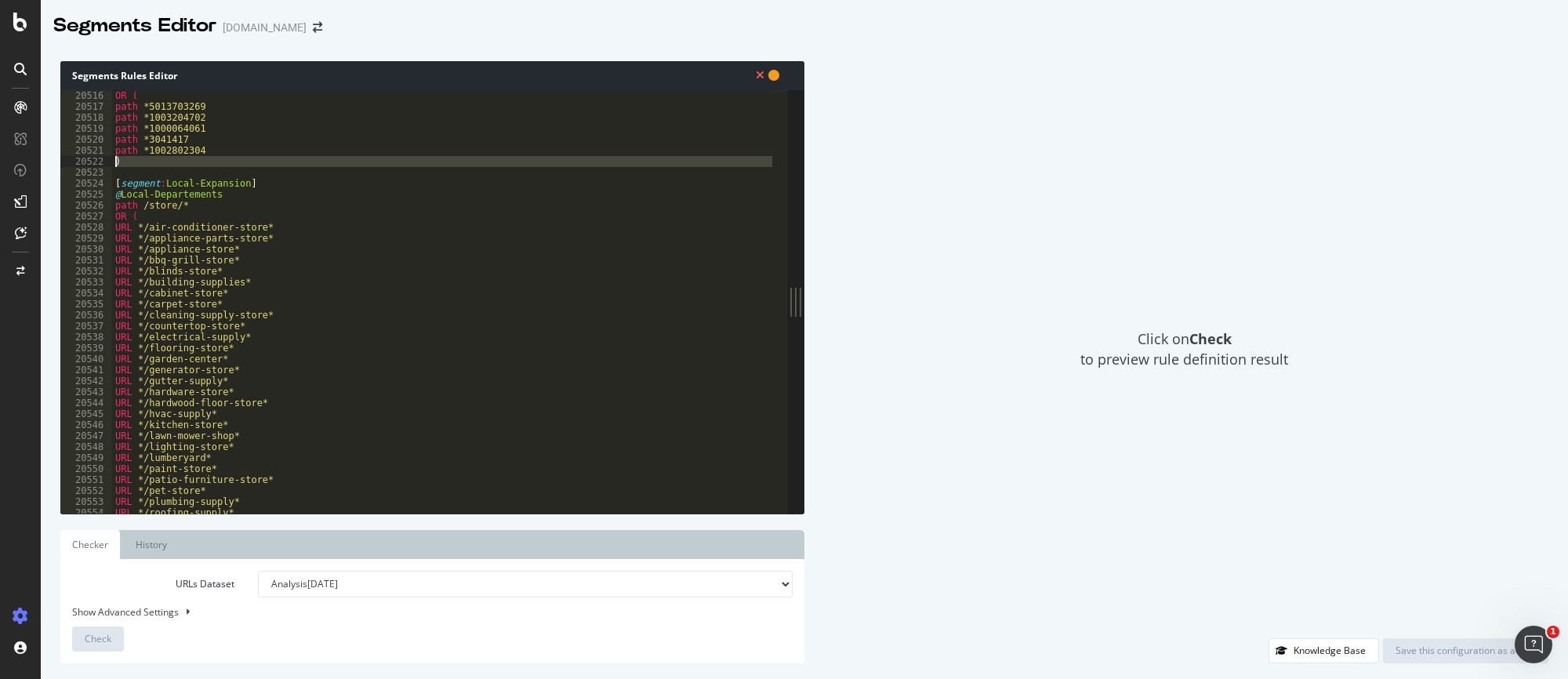
drag, startPoint x: 139, startPoint y: 170, endPoint x: 107, endPoint y: 165, distance: 32.4
click at [107, 165] on div "OR ( 20516 20517 20518 20519 20520 20521 20522 20523 20524 20525 20526 20527 20…" at bounding box center [423, 302] width 727 height 424
type textarea ")"
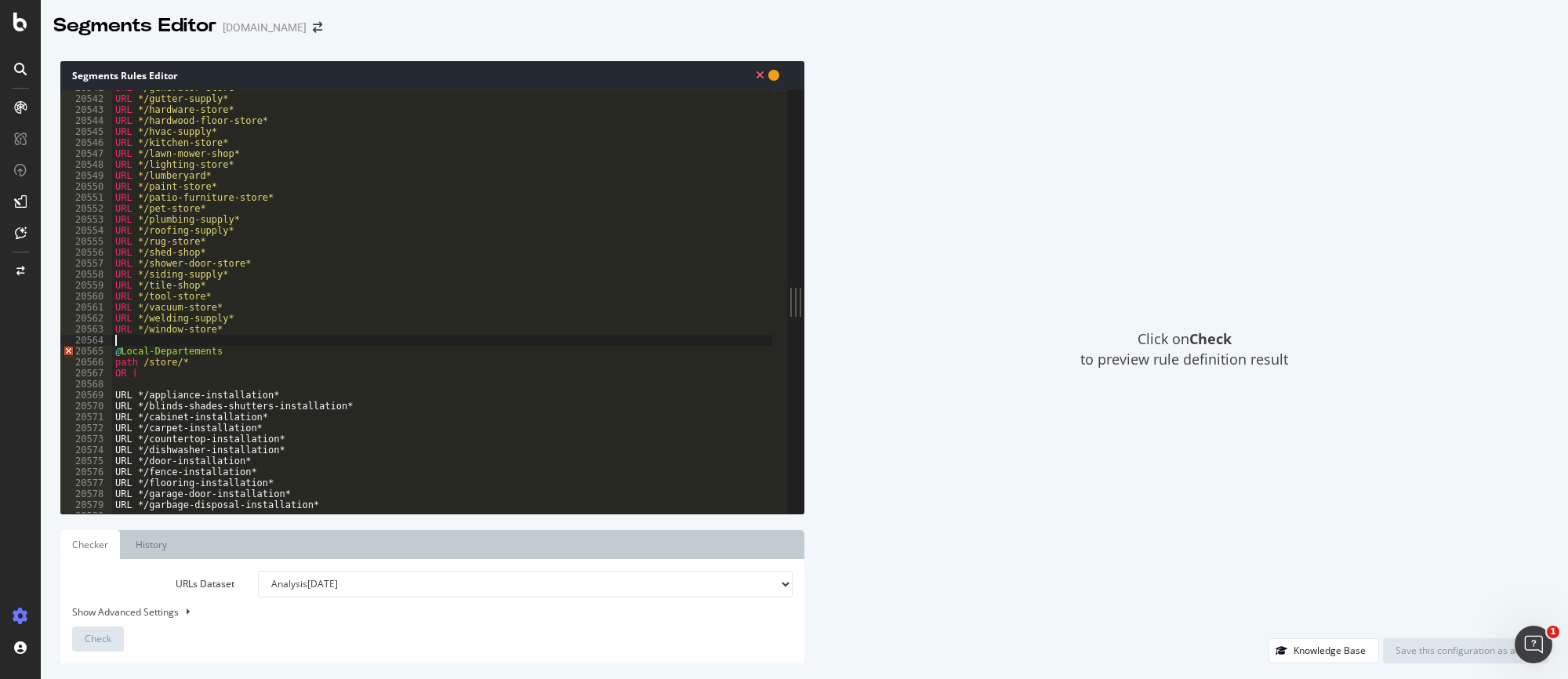
click at [134, 339] on div "URL */generator-store* URL */gutter-supply* URL */hardware-store* URL */hardwoo…" at bounding box center [539, 298] width 855 height 431
paste textarea "Cursor at row 20566"
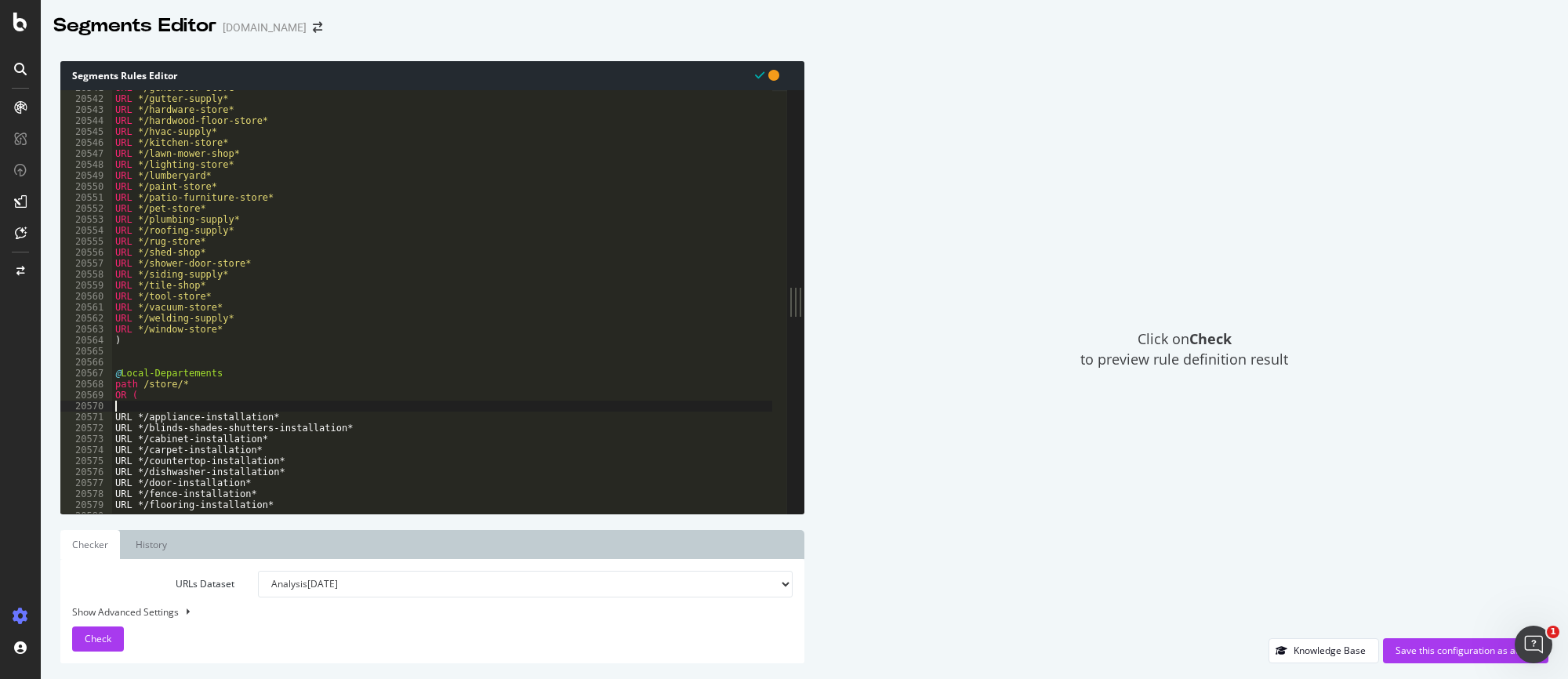
click at [130, 409] on div "URL */generator-store* URL */gutter-supply* URL */hardware-store* URL */hardwoo…" at bounding box center [539, 298] width 855 height 431
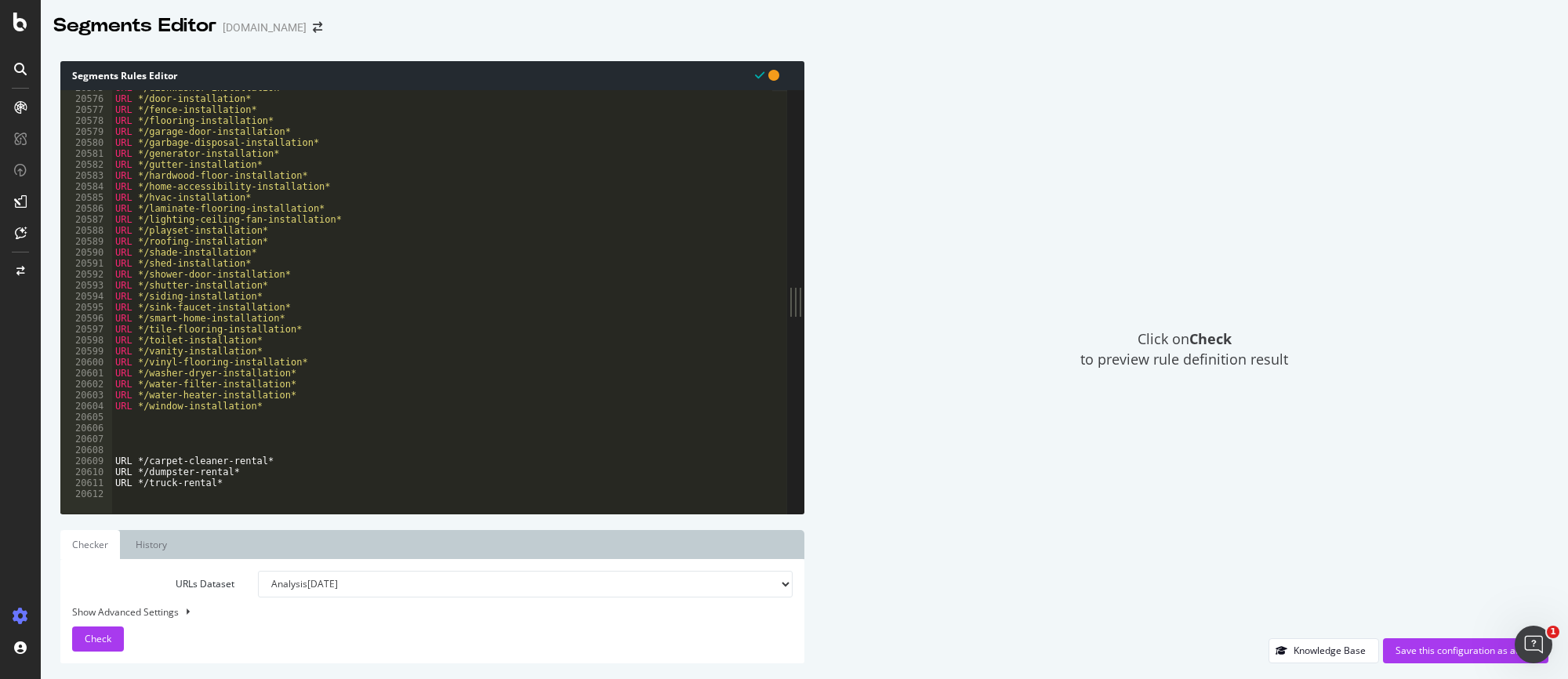
click at [131, 435] on div "URL */dishwasher-installation* URL */door-installation* URL */fence-installatio…" at bounding box center [539, 298] width 855 height 431
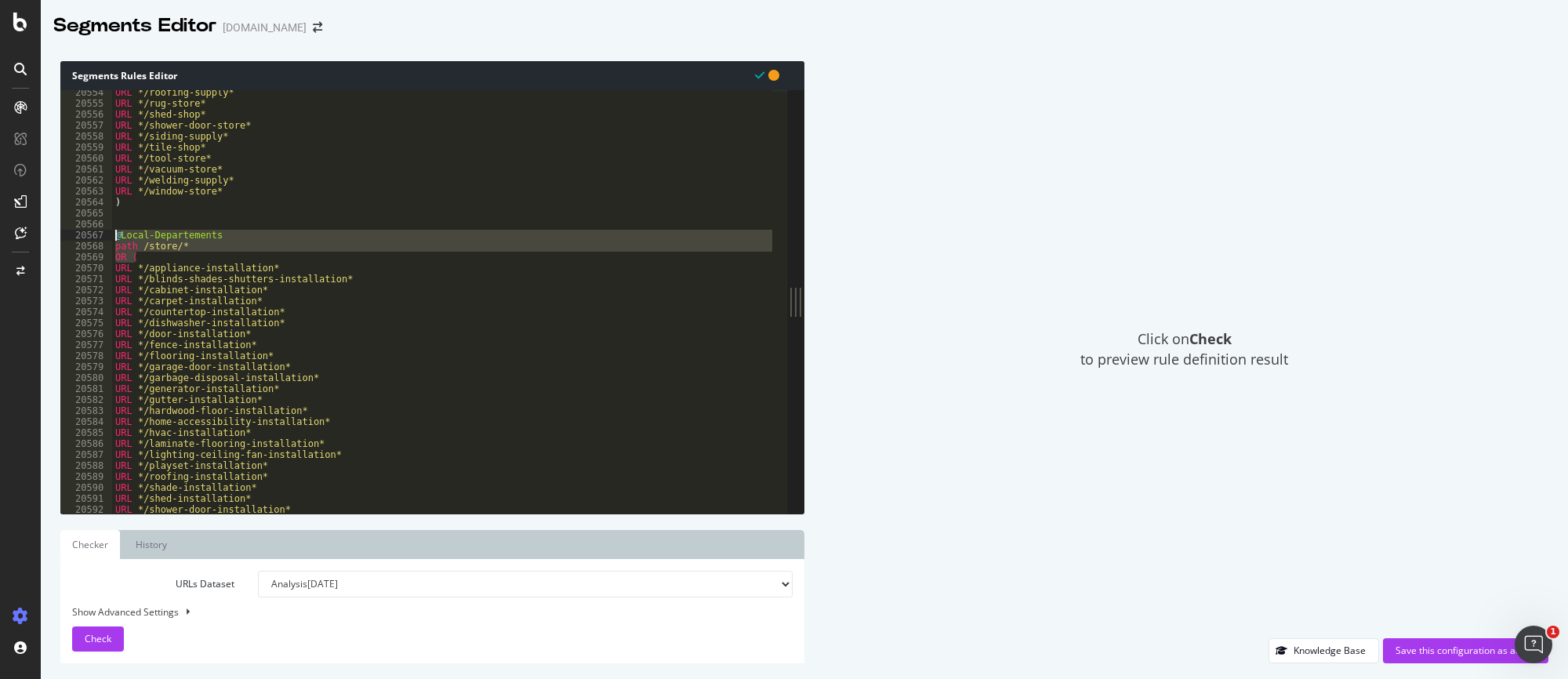
drag, startPoint x: 150, startPoint y: 254, endPoint x: 95, endPoint y: 235, distance: 58.2
click at [95, 235] on div "URL */appliance-installation* 20554 20555 20556 20557 20558 20559 20560 20561 2…" at bounding box center [423, 302] width 727 height 424
type textarea "@Local-Departements path /store/*"
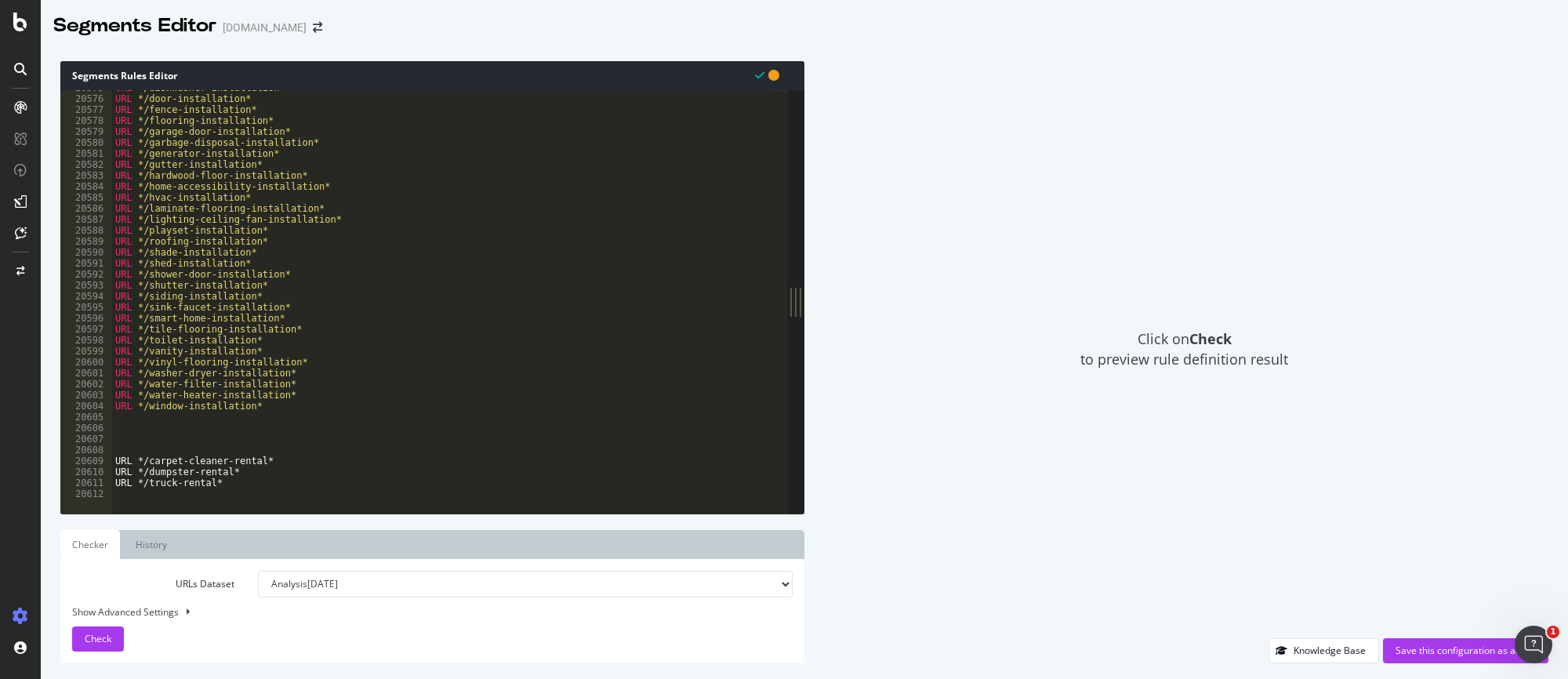
click at [122, 431] on div "URL */dishwasher-installation* URL */door-installation* URL */fence-installatio…" at bounding box center [539, 298] width 855 height 431
paste textarea "OR ("
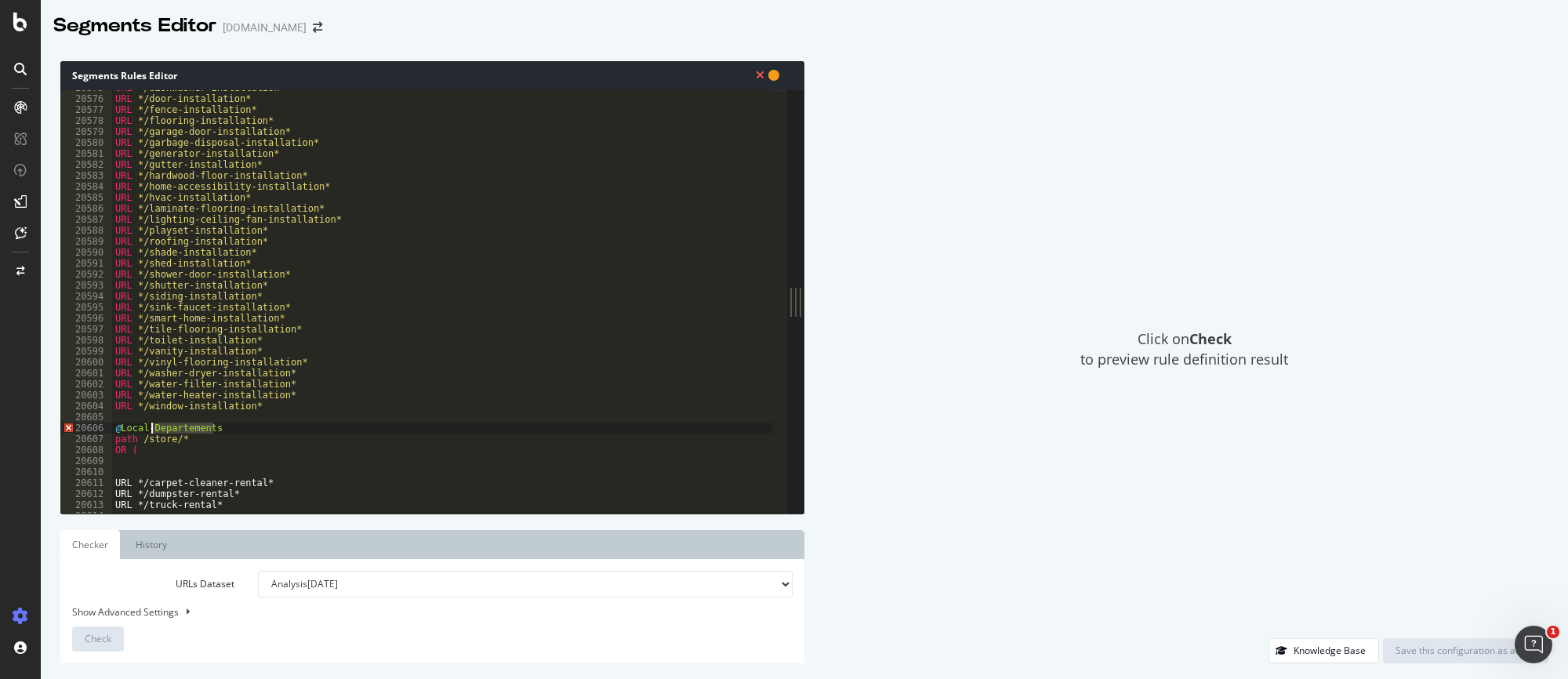
drag, startPoint x: 220, startPoint y: 429, endPoint x: 151, endPoint y: 423, distance: 69.3
click at [151, 423] on div "URL */dishwasher-installation* URL */door-installation* URL */fence-installatio…" at bounding box center [539, 298] width 855 height 431
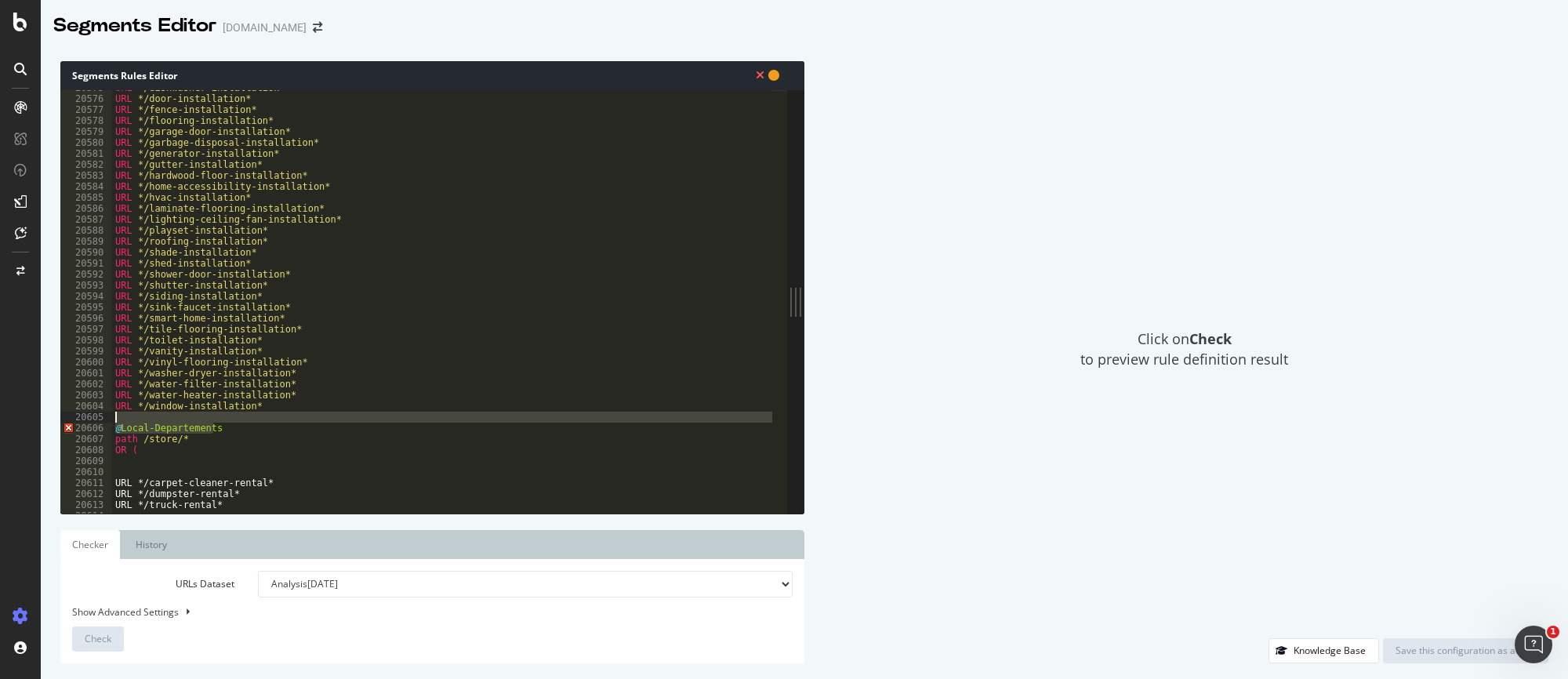
type textarea "@Local-Departements"
click at [238, 429] on div "URL */dishwasher-installation* URL */door-installation* URL */fence-installatio…" at bounding box center [442, 302] width 660 height 424
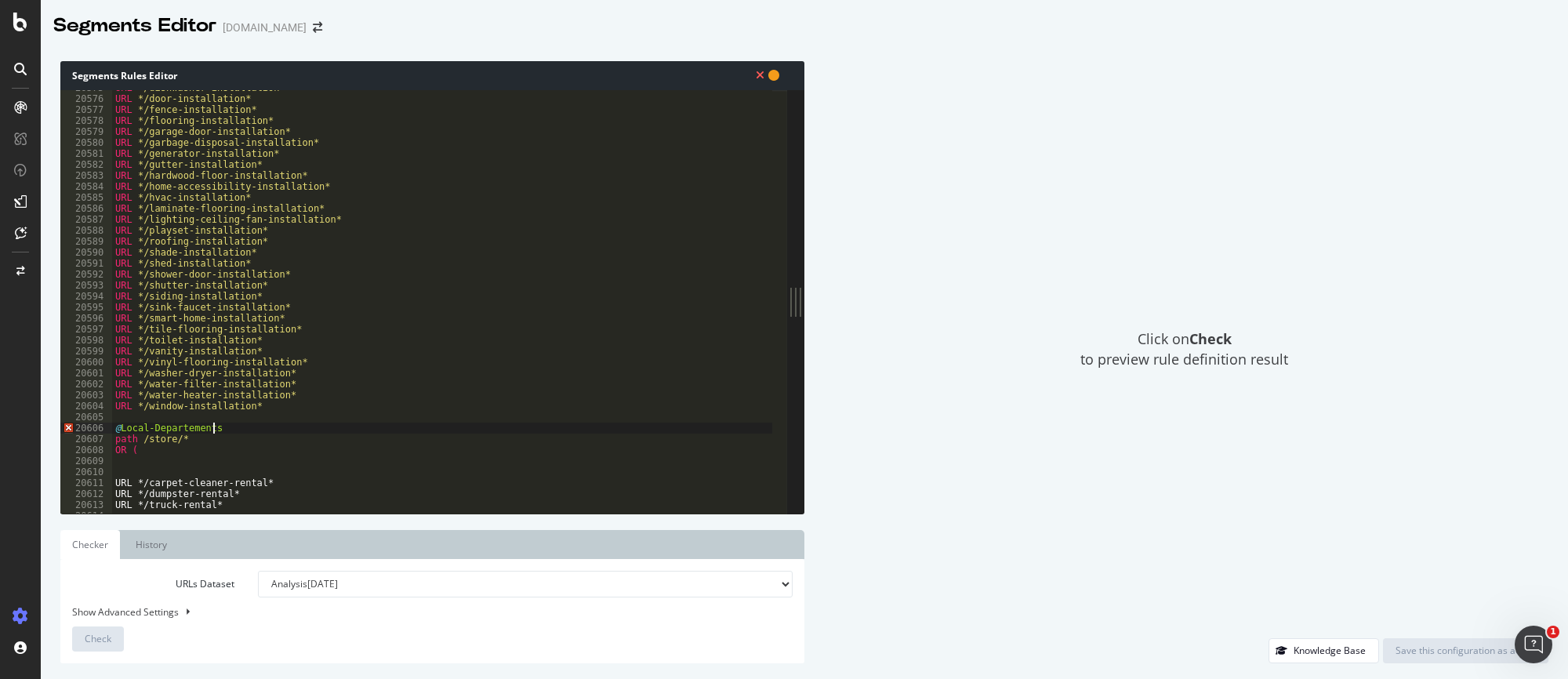
click at [166, 457] on div "URL */dishwasher-installation* URL */door-installation* URL */fence-installatio…" at bounding box center [539, 298] width 855 height 431
click at [233, 432] on div "URL */dishwasher-installation* URL */door-installation* URL */fence-installatio…" at bounding box center [539, 298] width 855 height 431
click at [147, 429] on div "URL */dishwasher-installation* URL */door-installation* URL */fence-installatio…" at bounding box center [539, 298] width 855 height 431
click at [314, 437] on div "URL */dishwasher-installation* URL */door-installation* URL */fence-installatio…" at bounding box center [539, 298] width 855 height 431
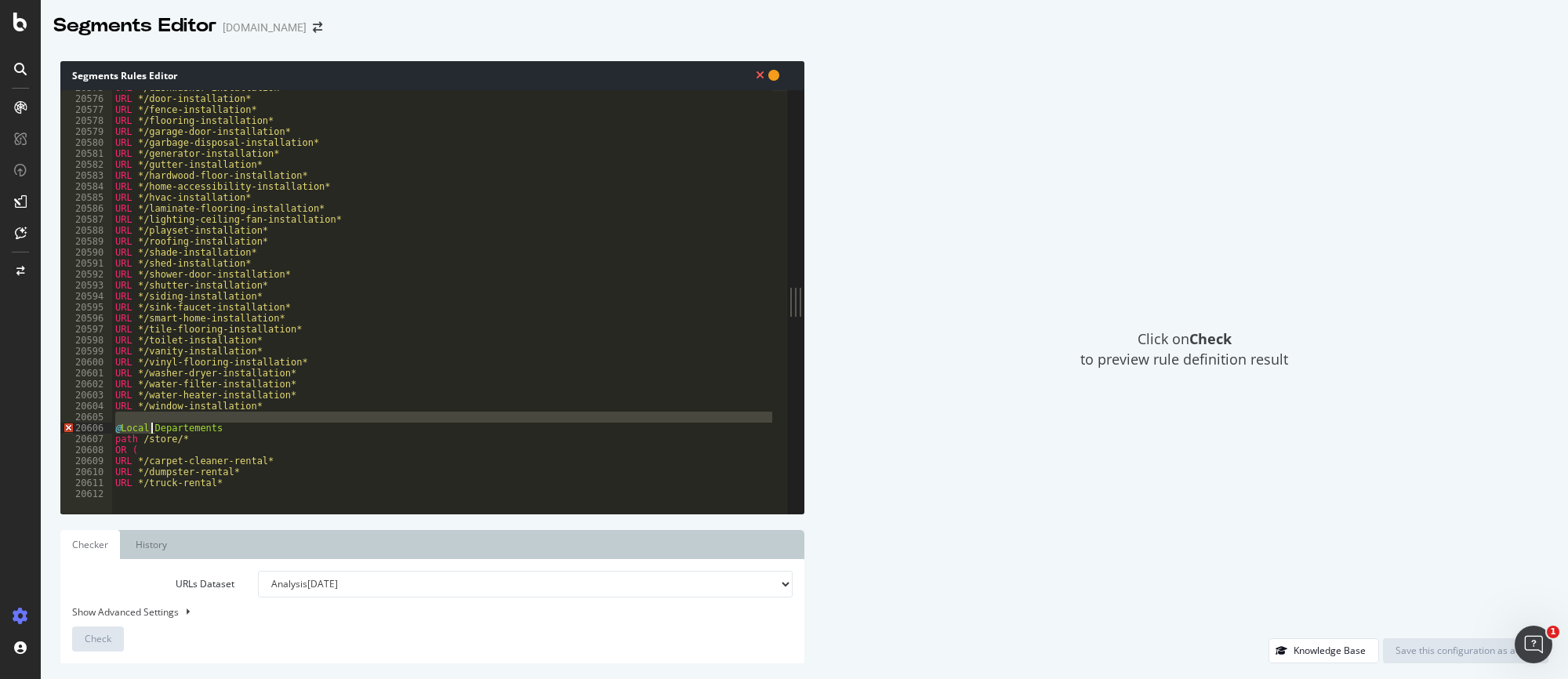
click at [150, 428] on div "URL */dishwasher-installation* URL */door-installation* URL */fence-installatio…" at bounding box center [539, 298] width 855 height 431
click at [151, 430] on div "URL */dishwasher-installation* URL */door-installation* URL */fence-installatio…" at bounding box center [442, 302] width 660 height 424
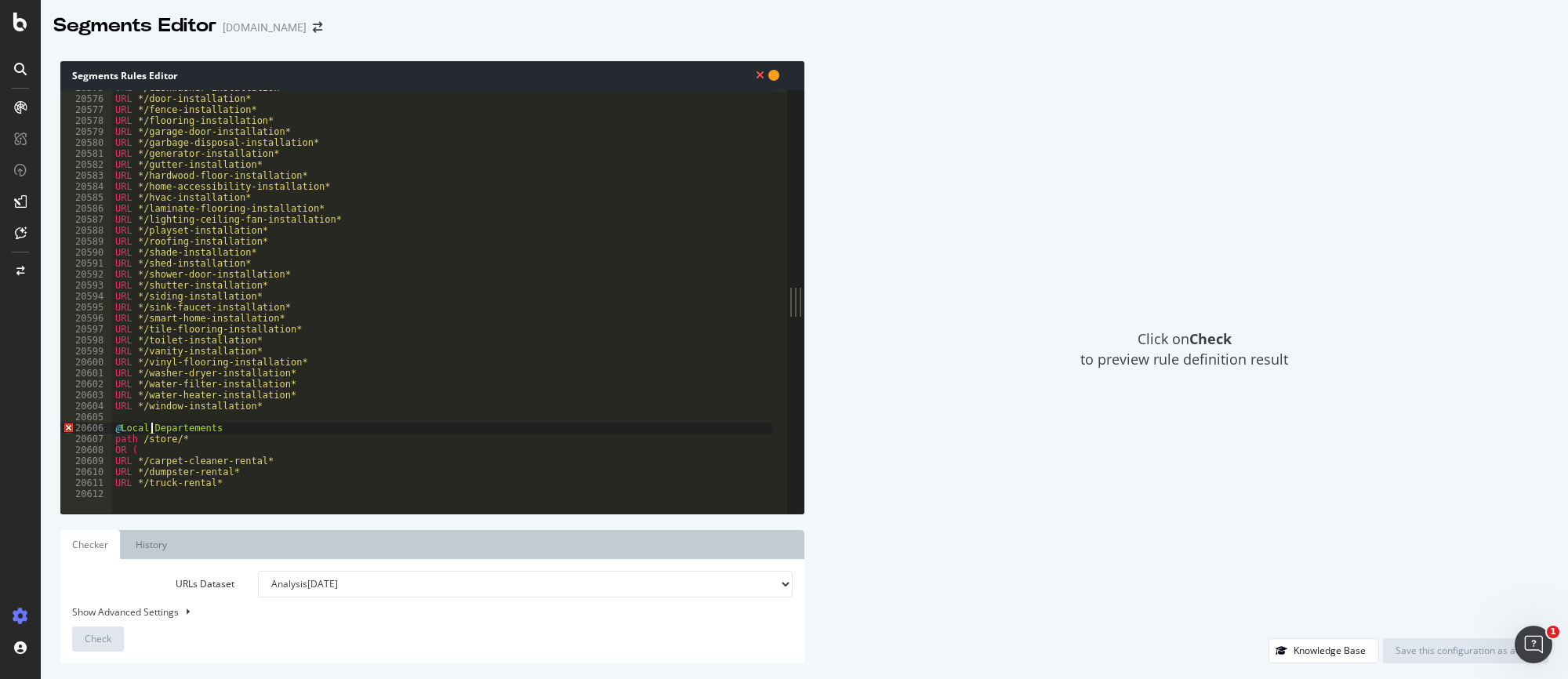
type textarea "@LocalDepartements"
drag, startPoint x: 146, startPoint y: 427, endPoint x: 182, endPoint y: 427, distance: 36.0
click at [147, 427] on div "URL */dishwasher-installation* URL */door-installation* URL */fence-installatio…" at bounding box center [539, 298] width 855 height 431
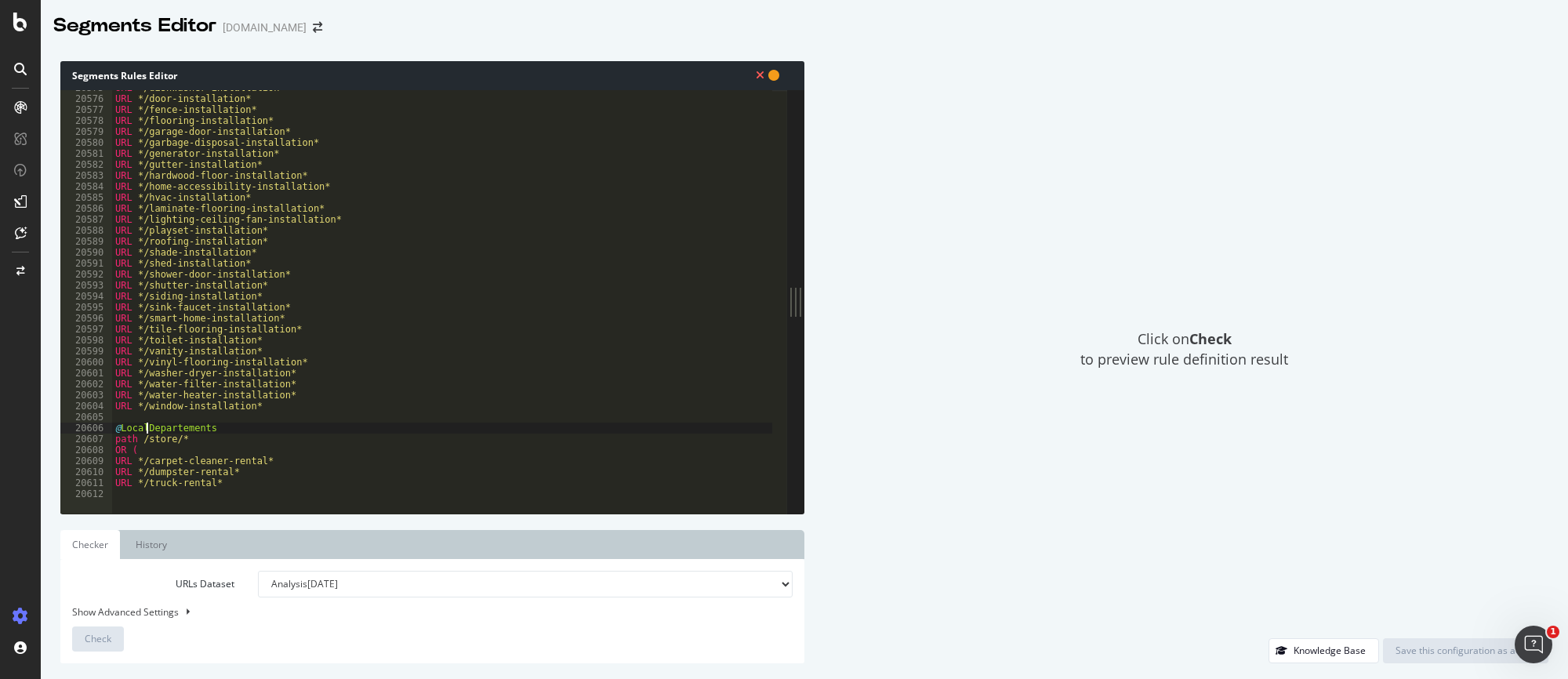
scroll to position [0, 3]
type textarea "@Local_Departements"
click at [317, 486] on div "URL */dishwasher-installation* URL */door-installation* URL */fence-installatio…" at bounding box center [539, 298] width 855 height 431
click at [147, 432] on div "URL */dishwasher-installation* URL */door-installation* URL */fence-installatio…" at bounding box center [539, 298] width 855 height 431
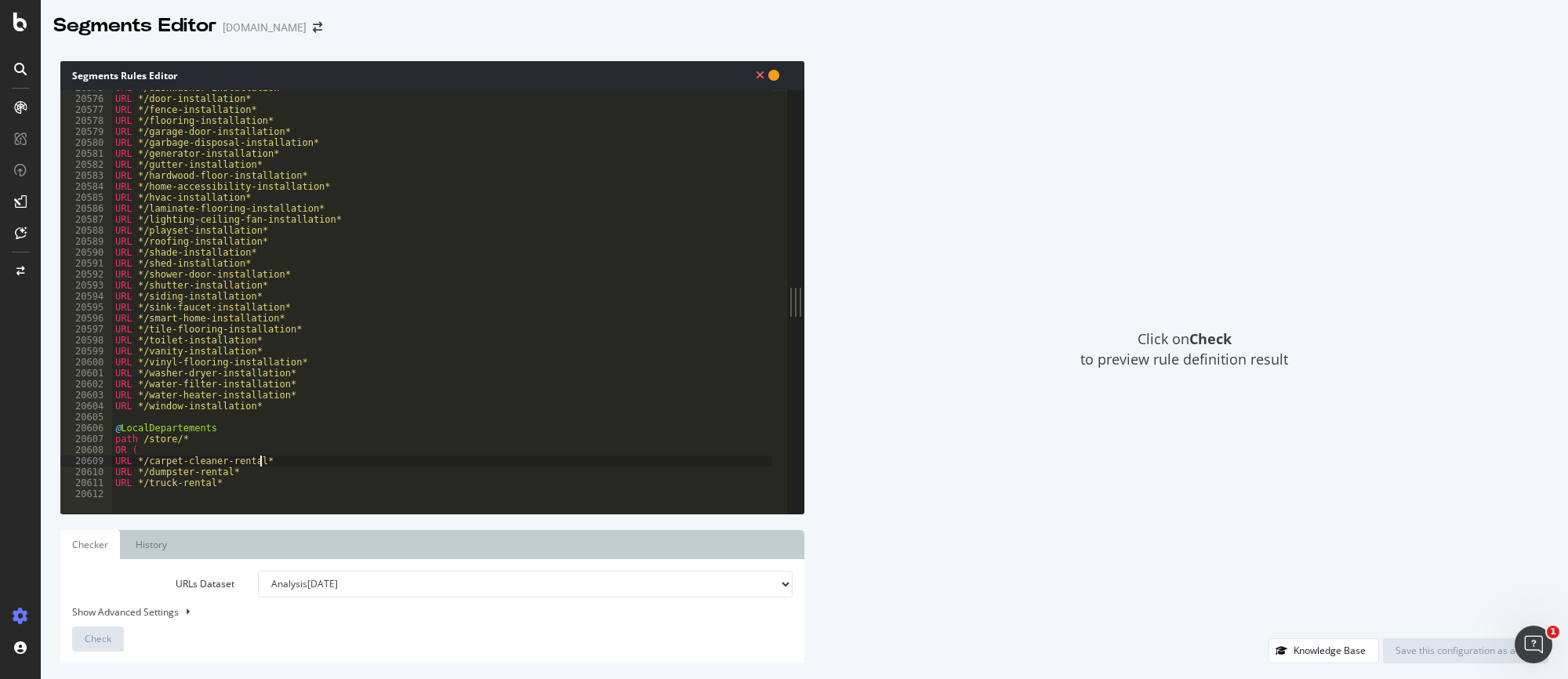
click at [461, 457] on div "URL */dishwasher-installation* URL */door-installation* URL */fence-installatio…" at bounding box center [539, 298] width 855 height 431
click at [432, 398] on div "URL */dishwasher-installation* URL */door-installation* URL */fence-installatio…" at bounding box center [539, 298] width 855 height 431
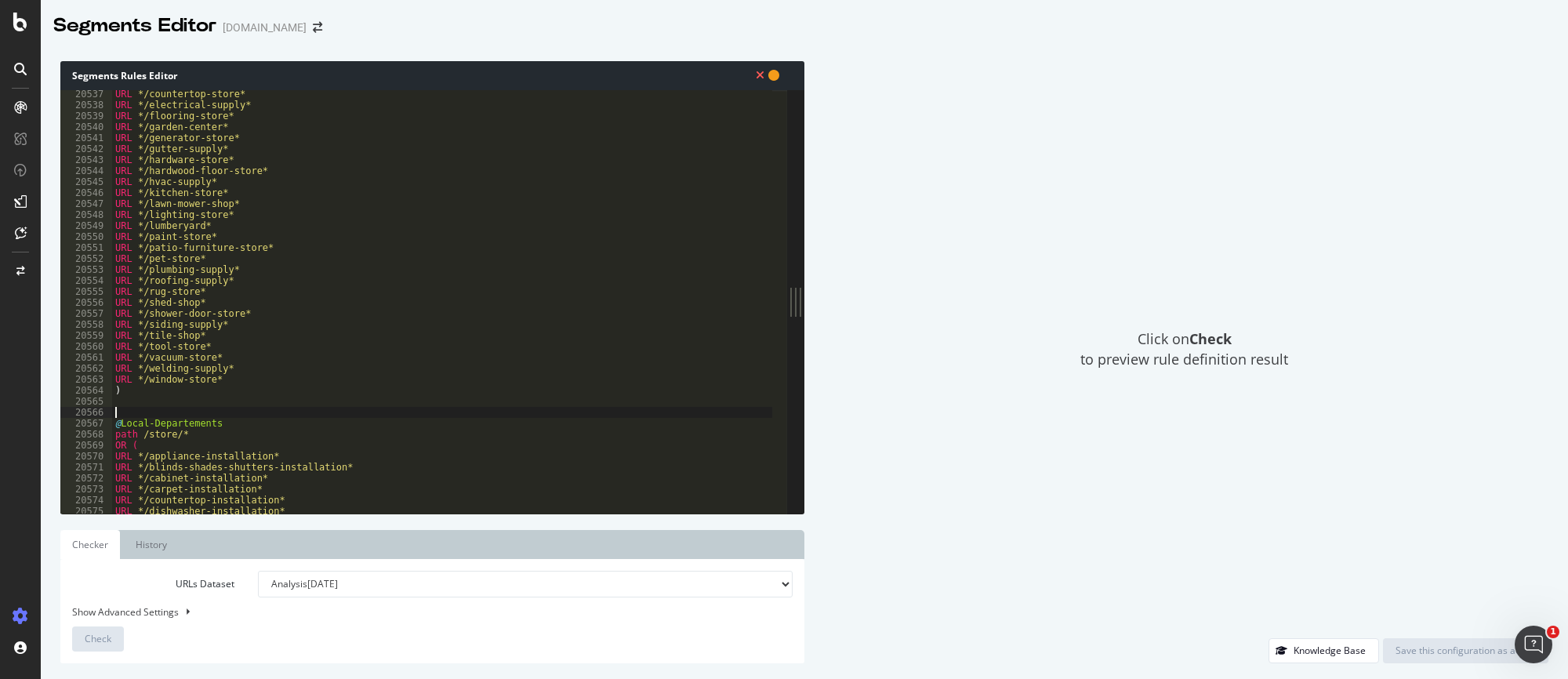
click at [163, 416] on div "URL */countertop-store* URL */electrical-supply* URL */flooring-store* URL */ga…" at bounding box center [539, 305] width 855 height 431
click at [147, 421] on div "URL */countertop-store* URL */electrical-supply* URL */flooring-store* URL */ga…" at bounding box center [539, 305] width 855 height 431
drag, startPoint x: 147, startPoint y: 421, endPoint x: 206, endPoint y: 420, distance: 59.0
click at [148, 421] on div "URL */countertop-store* URL */electrical-supply* URL */flooring-store* URL */ga…" at bounding box center [539, 305] width 855 height 431
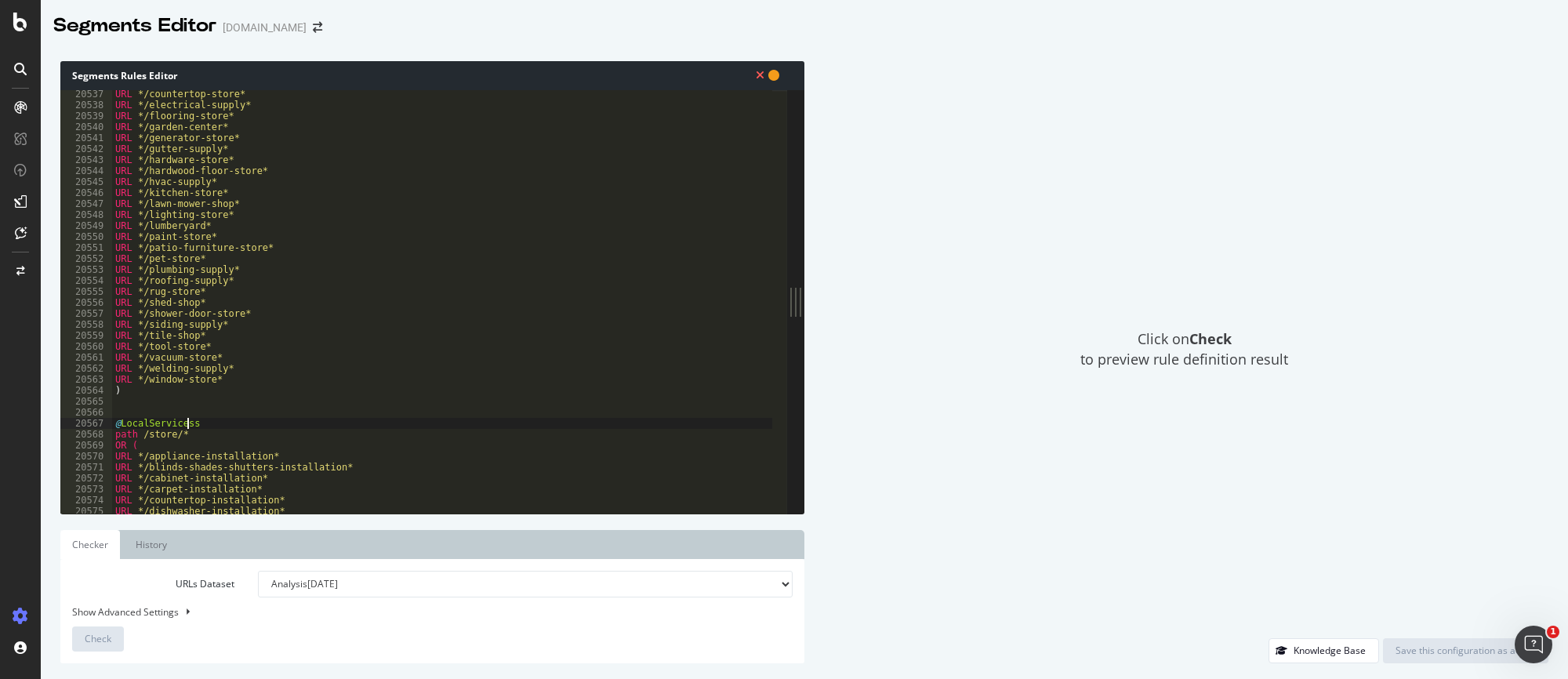
scroll to position [0, 4]
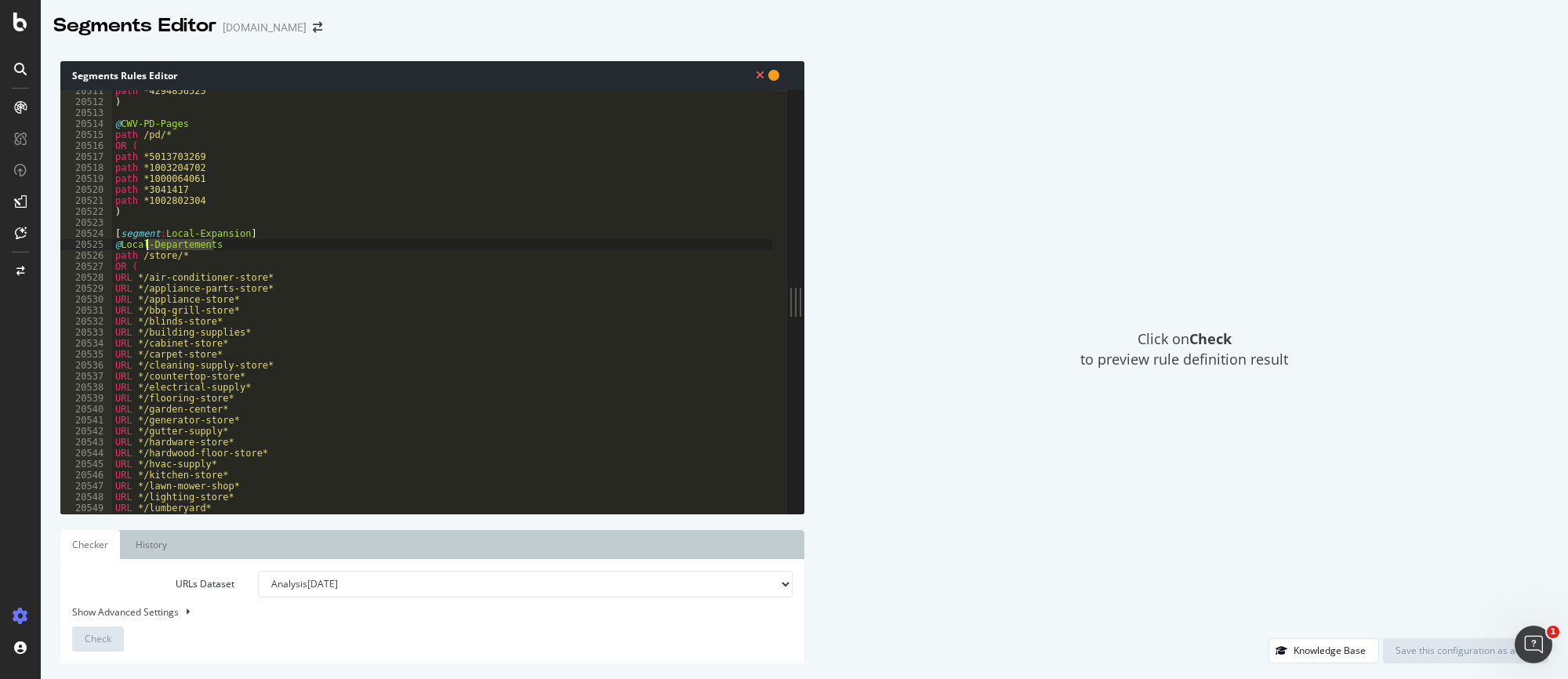
drag, startPoint x: 210, startPoint y: 244, endPoint x: 145, endPoint y: 241, distance: 65.1
click at [145, 241] on div "path *4294856525 ) @ CWV-PD-Pages path /pd/* OR ( path *5013703269 path *100320…" at bounding box center [539, 301] width 855 height 431
click at [151, 240] on div "path *4294856525 ) @ CWV-PD-Pages path /pd/* OR ( path *5013703269 path *100320…" at bounding box center [442, 302] width 660 height 424
click at [221, 245] on div "path *4294856525 ) @ CWV-PD-Pages path /pd/* OR ( path *5013703269 path *100320…" at bounding box center [539, 301] width 855 height 431
click at [151, 241] on div "path *4294856525 ) @ CWV-PD-Pages path /pd/* OR ( path *5013703269 path *100320…" at bounding box center [539, 301] width 855 height 431
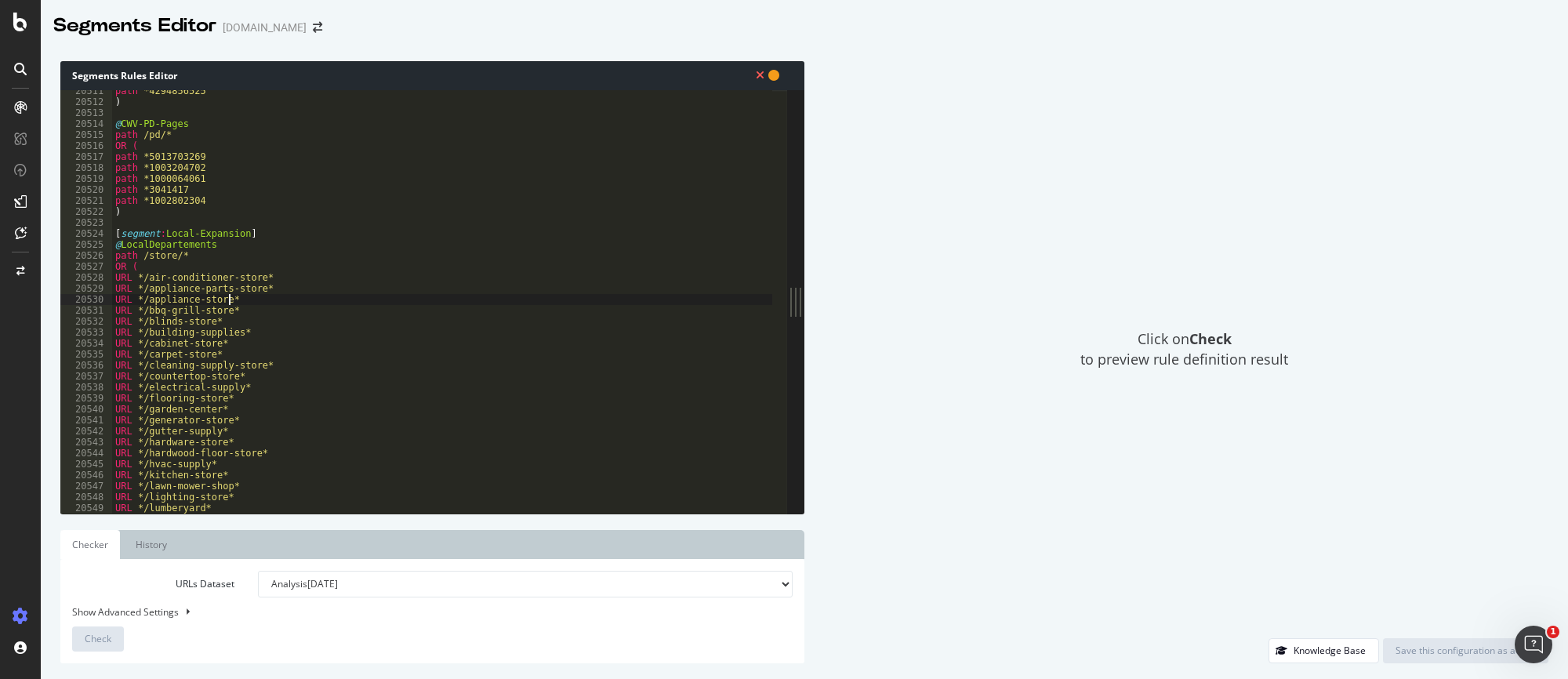
click at [332, 303] on div "path *4294856525 ) @ CWV-PD-Pages path /pd/* OR ( path *5013703269 path *100320…" at bounding box center [539, 301] width 855 height 431
click at [278, 259] on div "path *4294856525 ) @ CWV-PD-Pages path /pd/* OR ( path *5013703269 path *100320…" at bounding box center [539, 301] width 855 height 431
drag, startPoint x: 279, startPoint y: 241, endPoint x: 229, endPoint y: 237, distance: 50.2
click at [278, 241] on div "path *4294856525 ) @ CWV-PD-Pages path /pd/* OR ( path *5013703269 path *100320…" at bounding box center [539, 301] width 855 height 431
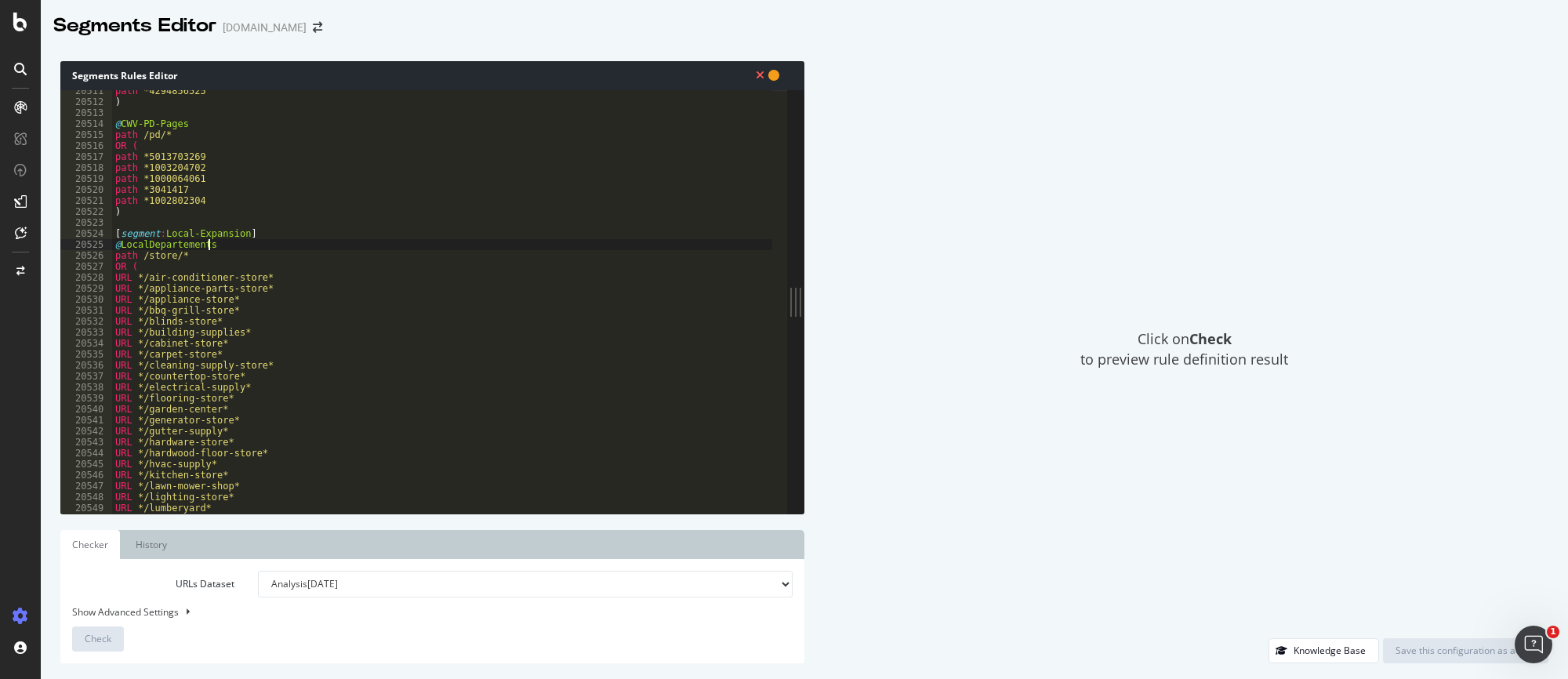
click at [196, 259] on div "path *4294856525 ) @ CWV-PD-Pages path /pd/* OR ( path *5013703269 path *100320…" at bounding box center [539, 301] width 855 height 431
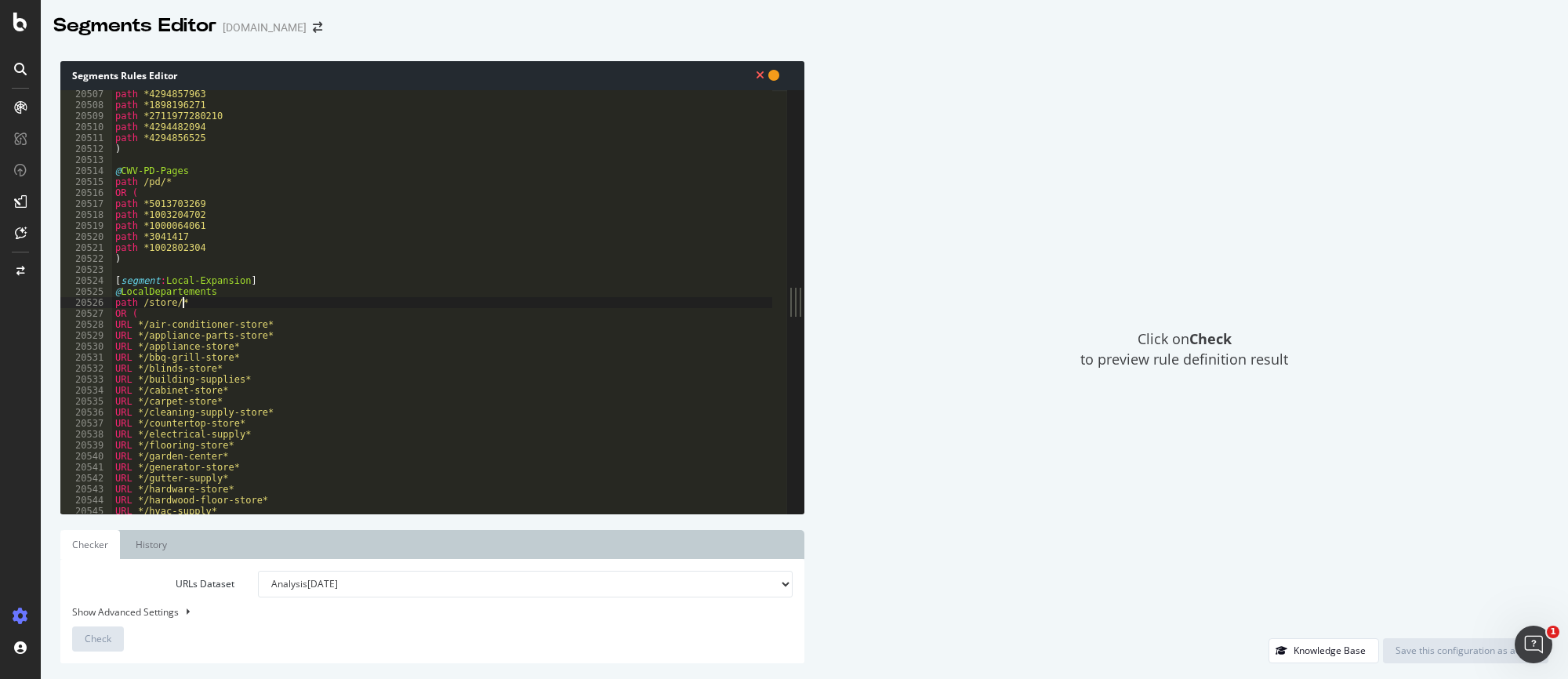
click at [194, 282] on div "path *4294857963 path *1898196271 path *2711977280210 path *4294482094 path *42…" at bounding box center [539, 305] width 855 height 431
click at [147, 291] on div "path *4294857963 path *1898196271 path *2711977280210 path *4294482094 path *42…" at bounding box center [539, 305] width 855 height 431
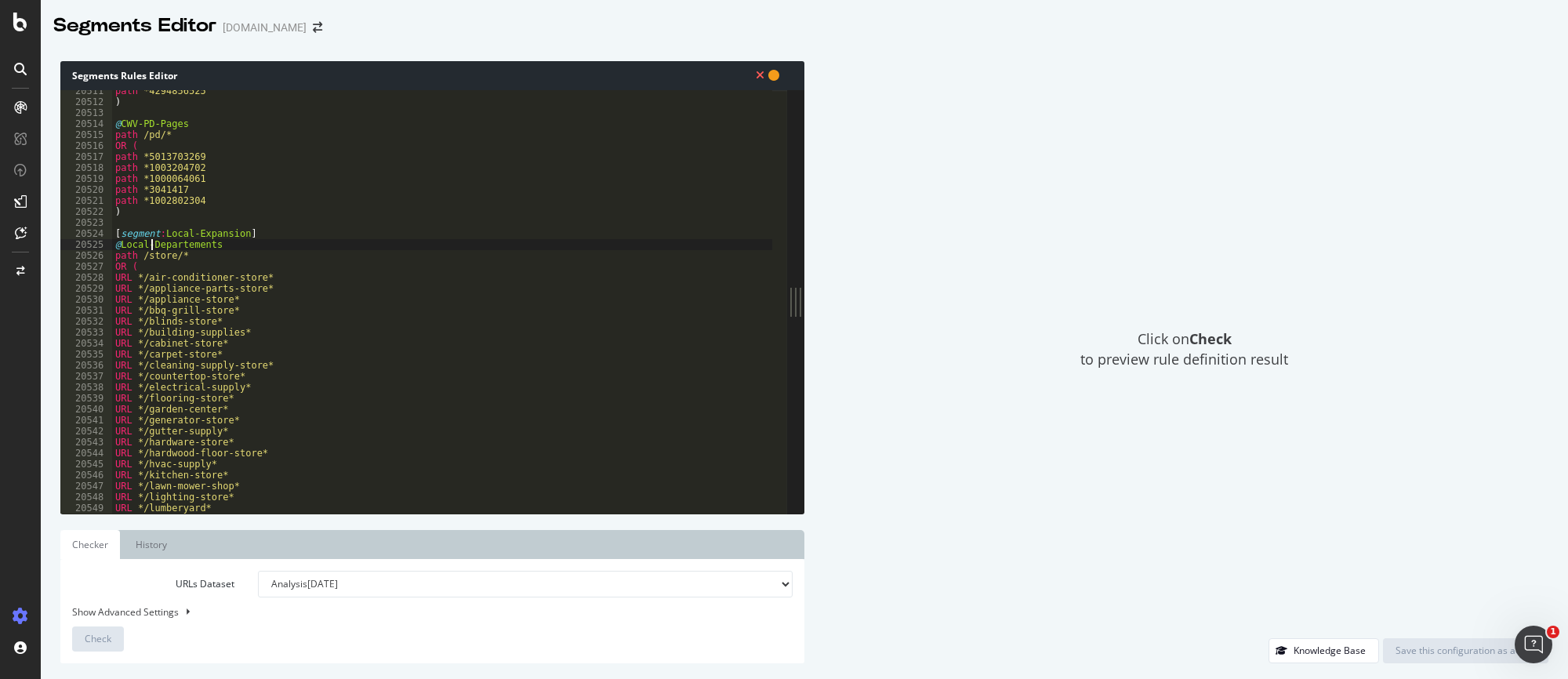
click at [237, 241] on div "path *4294856525 ) @ CWV-PD-Pages path /pd/* OR ( path *5013703269 path *100320…" at bounding box center [539, 301] width 855 height 431
click at [223, 261] on div "path *4294856525 ) @ CWV-PD-Pages path /pd/* OR ( path *5013703269 path *100320…" at bounding box center [539, 301] width 855 height 431
click at [194, 271] on div "path *4294856525 ) @ CWV-PD-Pages path /pd/* OR ( path *5013703269 path *100320…" at bounding box center [539, 301] width 855 height 431
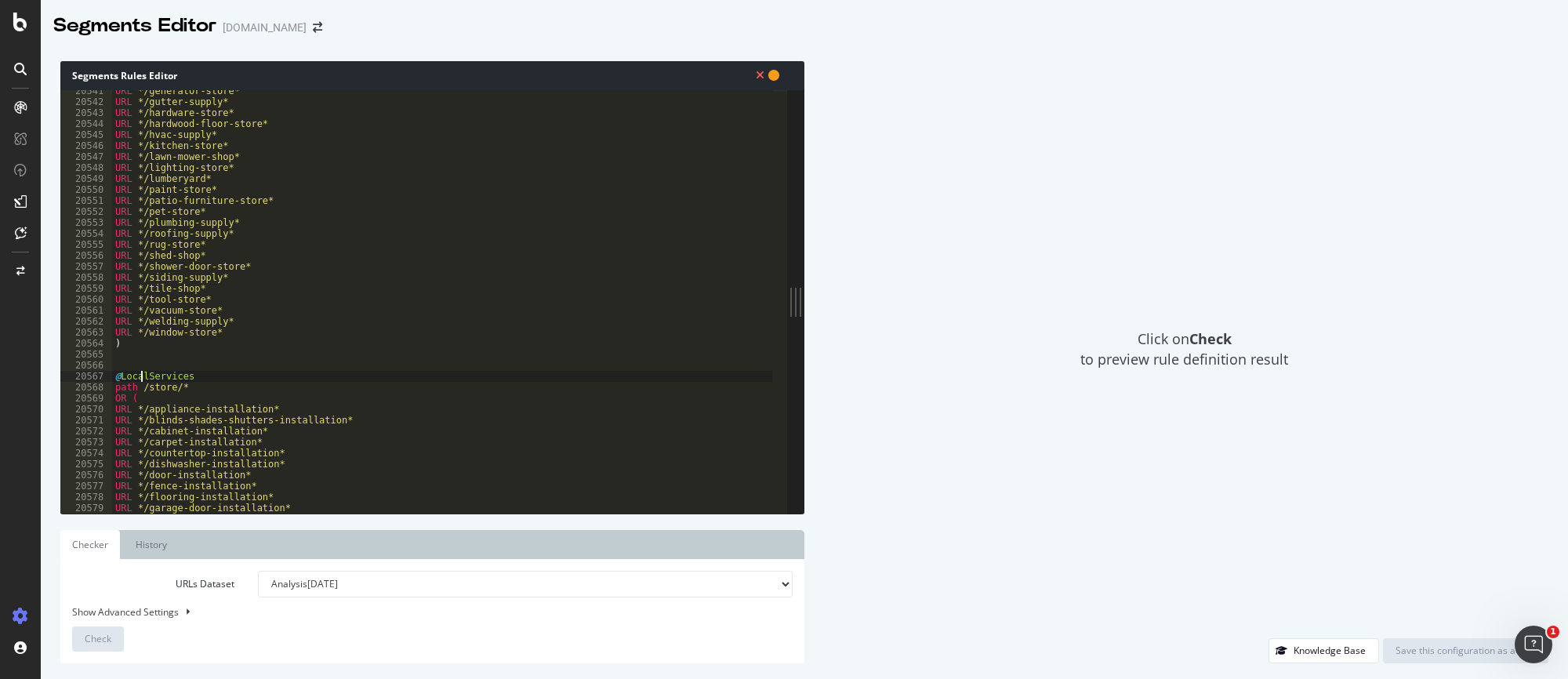
click at [142, 375] on div "URL */generator-store* URL */gutter-supply* URL */hardware-store* URL */hardwoo…" at bounding box center [539, 301] width 855 height 431
type textarea "@Local-Services"
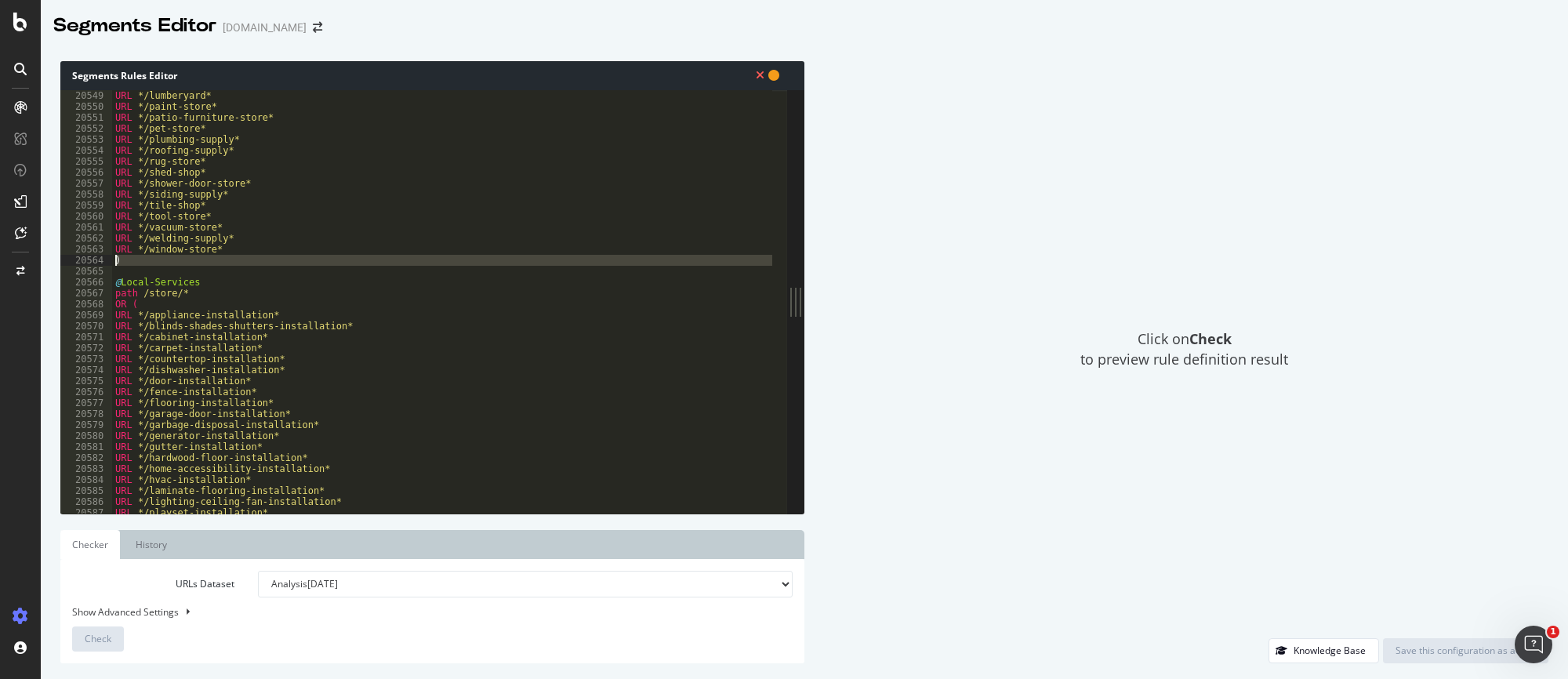
drag, startPoint x: 129, startPoint y: 267, endPoint x: 116, endPoint y: 263, distance: 13.6
click at [116, 263] on div "URL */lumberyard* URL */paint-store* URL */patio-furniture-store* URL */pet-sto…" at bounding box center [539, 306] width 855 height 431
type textarea ")"
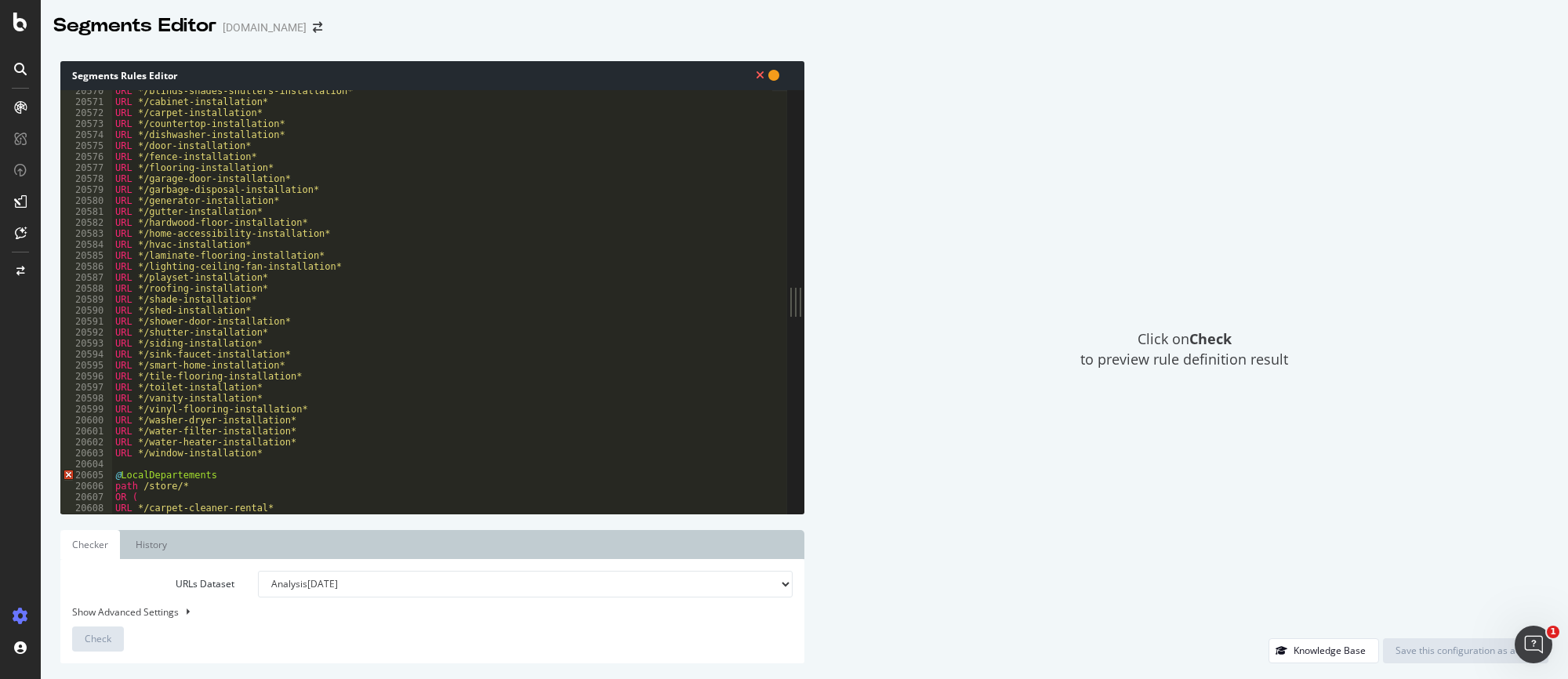
click at [138, 463] on div "URL */blinds-shades-shutters-installation* URL */cabinet-installation* URL */ca…" at bounding box center [539, 301] width 855 height 431
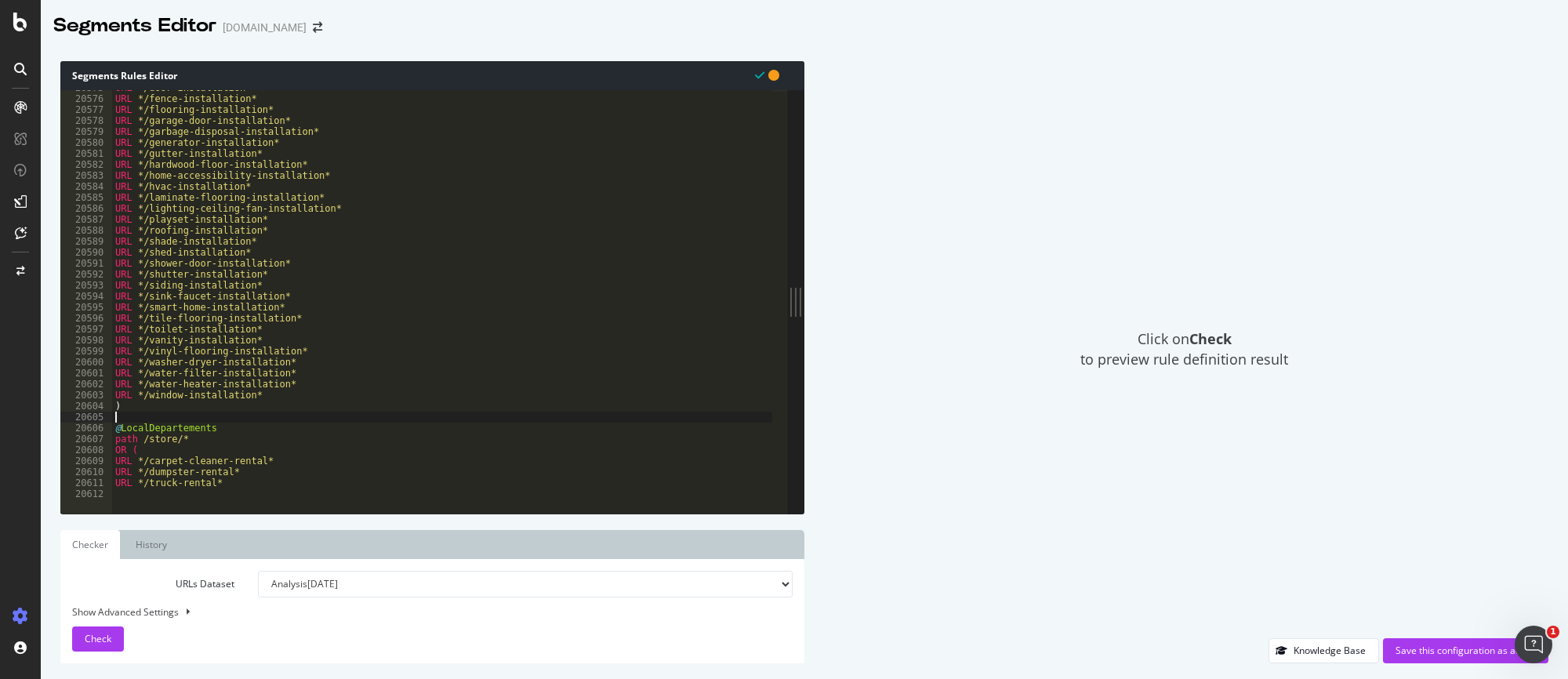
click at [254, 481] on div "URL */door-installation* URL */fence-installation* URL */flooring-installation*…" at bounding box center [539, 298] width 855 height 431
click at [209, 434] on div "URL */door-installation* URL */fence-installation* URL */flooring-installation*…" at bounding box center [539, 298] width 855 height 431
drag, startPoint x: 125, startPoint y: 407, endPoint x: 138, endPoint y: 413, distance: 14.3
click at [125, 409] on div "URL */door-installation* URL */fence-installation* URL */flooring-installation*…" at bounding box center [539, 298] width 855 height 431
drag, startPoint x: 119, startPoint y: 410, endPoint x: 125, endPoint y: 419, distance: 10.8
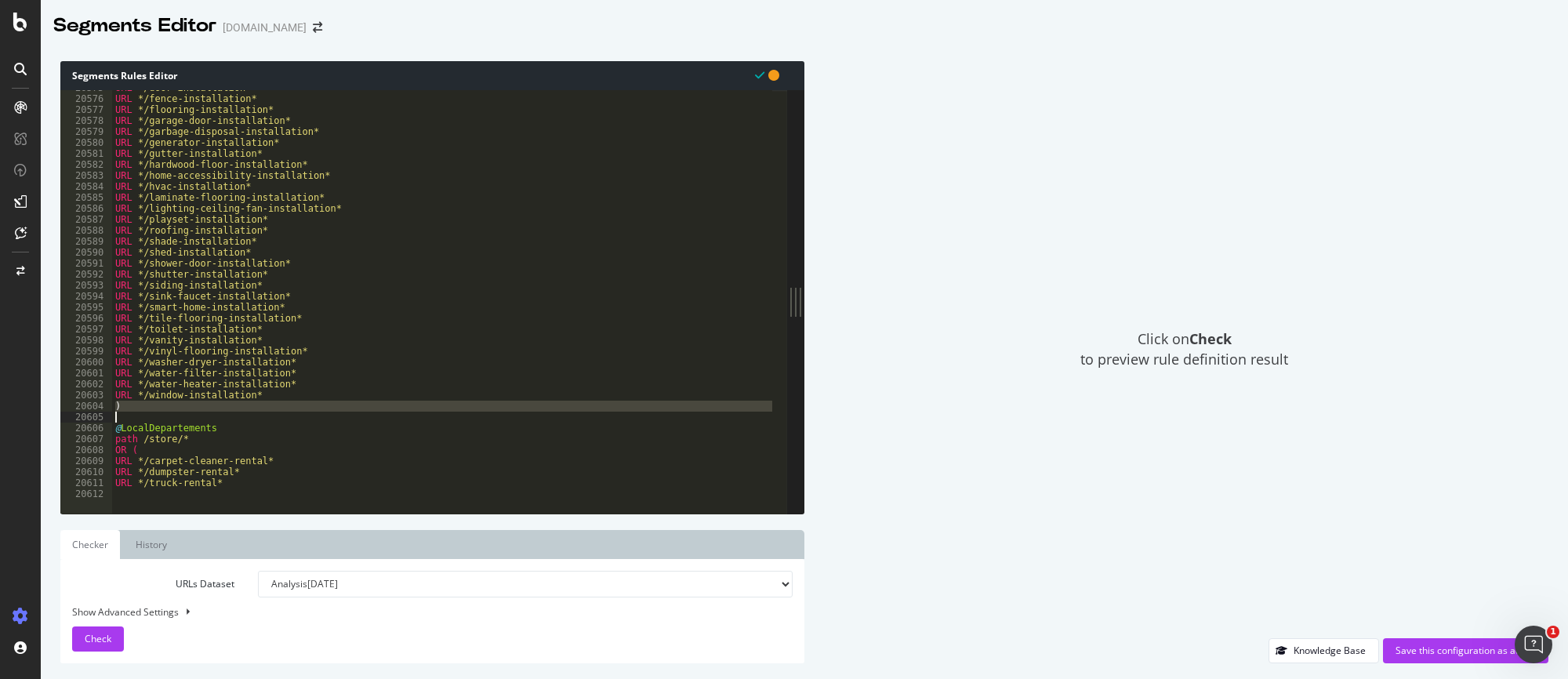
click at [125, 419] on div "URL */door-installation* URL */fence-installation* URL */flooring-installation*…" at bounding box center [539, 298] width 855 height 431
type textarea ")"
click at [124, 495] on div "URL */door-installation* URL */fence-installation* URL */flooring-installation*…" at bounding box center [539, 298] width 855 height 431
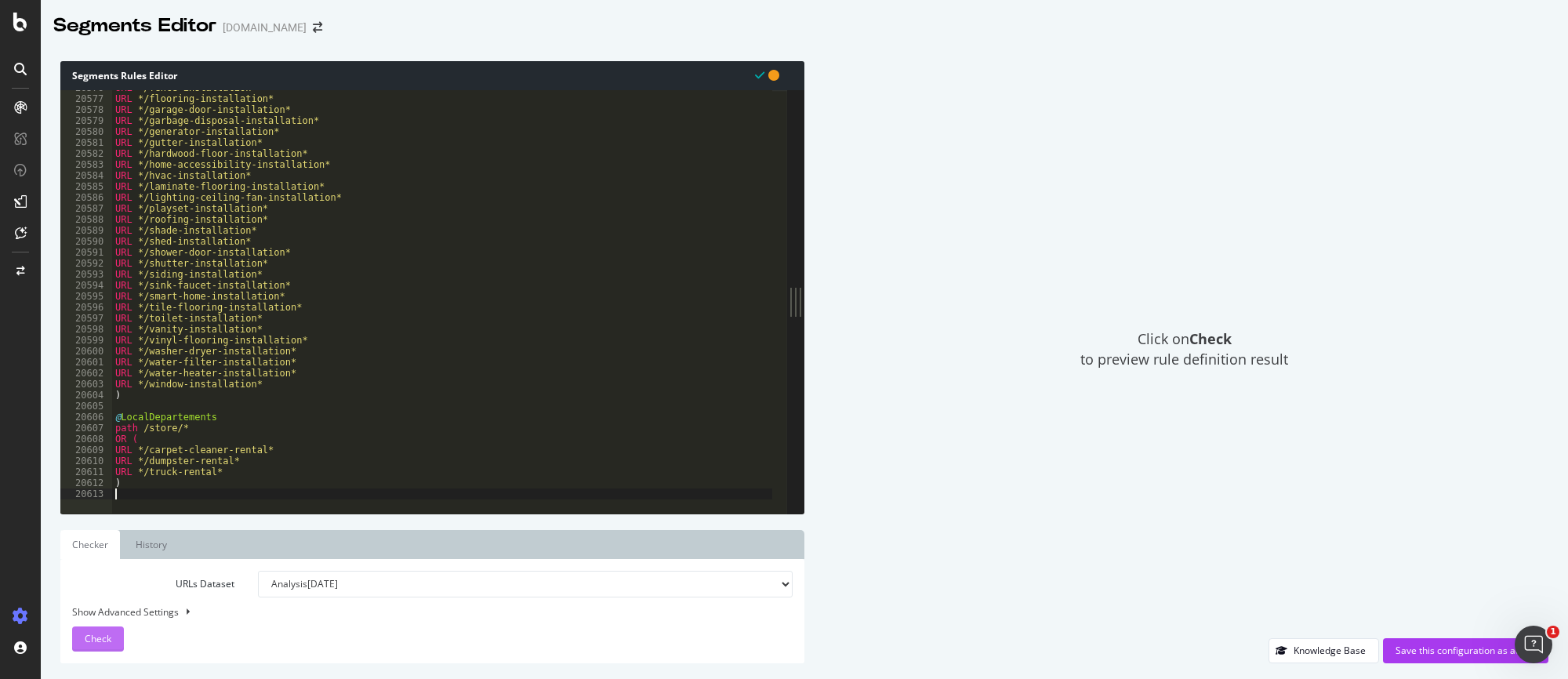
click at [100, 617] on div "Check" at bounding box center [97, 638] width 27 height 23
drag, startPoint x: 184, startPoint y: 417, endPoint x: 165, endPoint y: 419, distance: 19.1
click at [182, 417] on div "URL */fence-installation* URL */flooring-installation* URL */garage-door-instal…" at bounding box center [539, 298] width 855 height 431
click at [148, 418] on div "URL */fence-installation* URL */flooring-installation* URL */garage-door-instal…" at bounding box center [539, 298] width 855 height 431
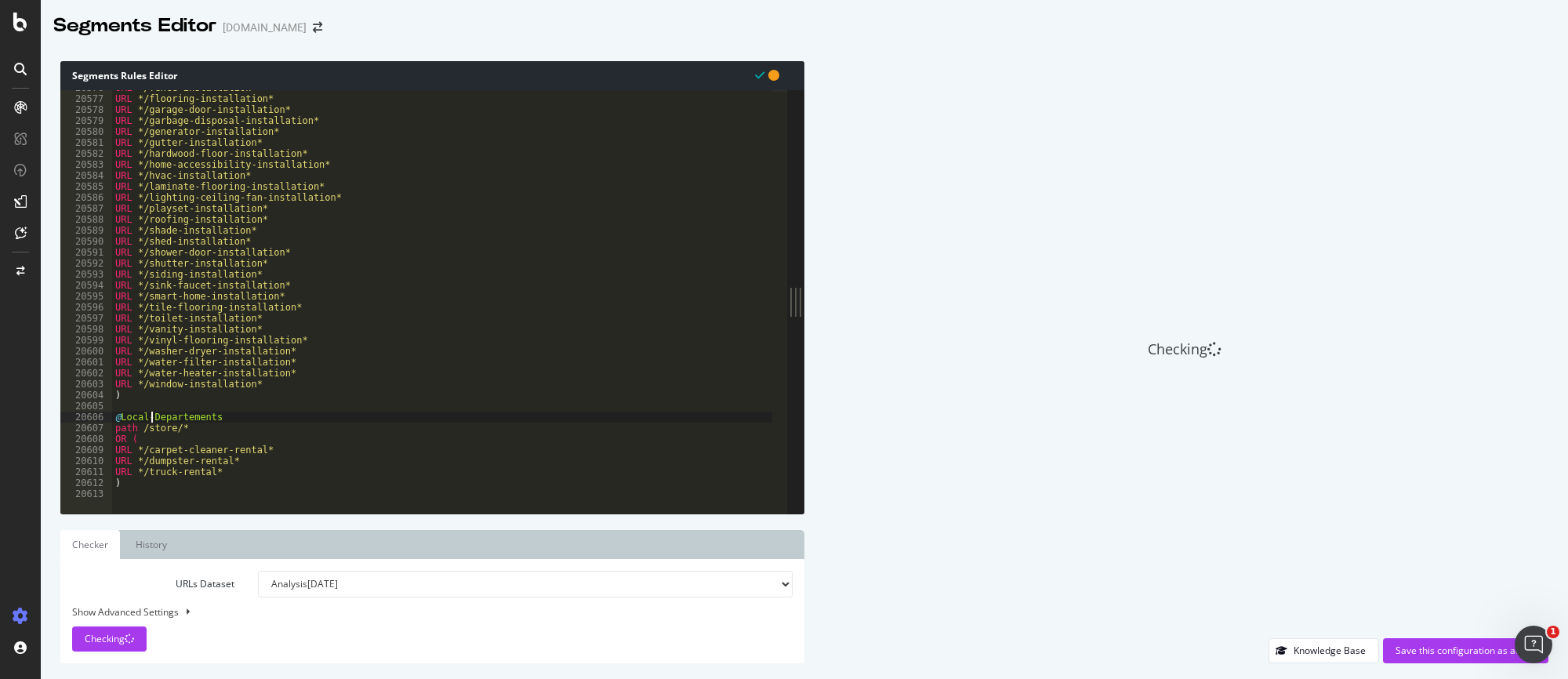
click at [185, 409] on div "URL */fence-installation* URL */flooring-installation* URL */garage-door-instal…" at bounding box center [539, 298] width 855 height 431
click at [176, 415] on div "URL */fence-installation* URL */flooring-installation* URL */garage-door-instal…" at bounding box center [539, 298] width 855 height 431
click at [248, 431] on div "URL */fence-installation* URL */flooring-installation* URL */garage-door-instal…" at bounding box center [539, 298] width 855 height 431
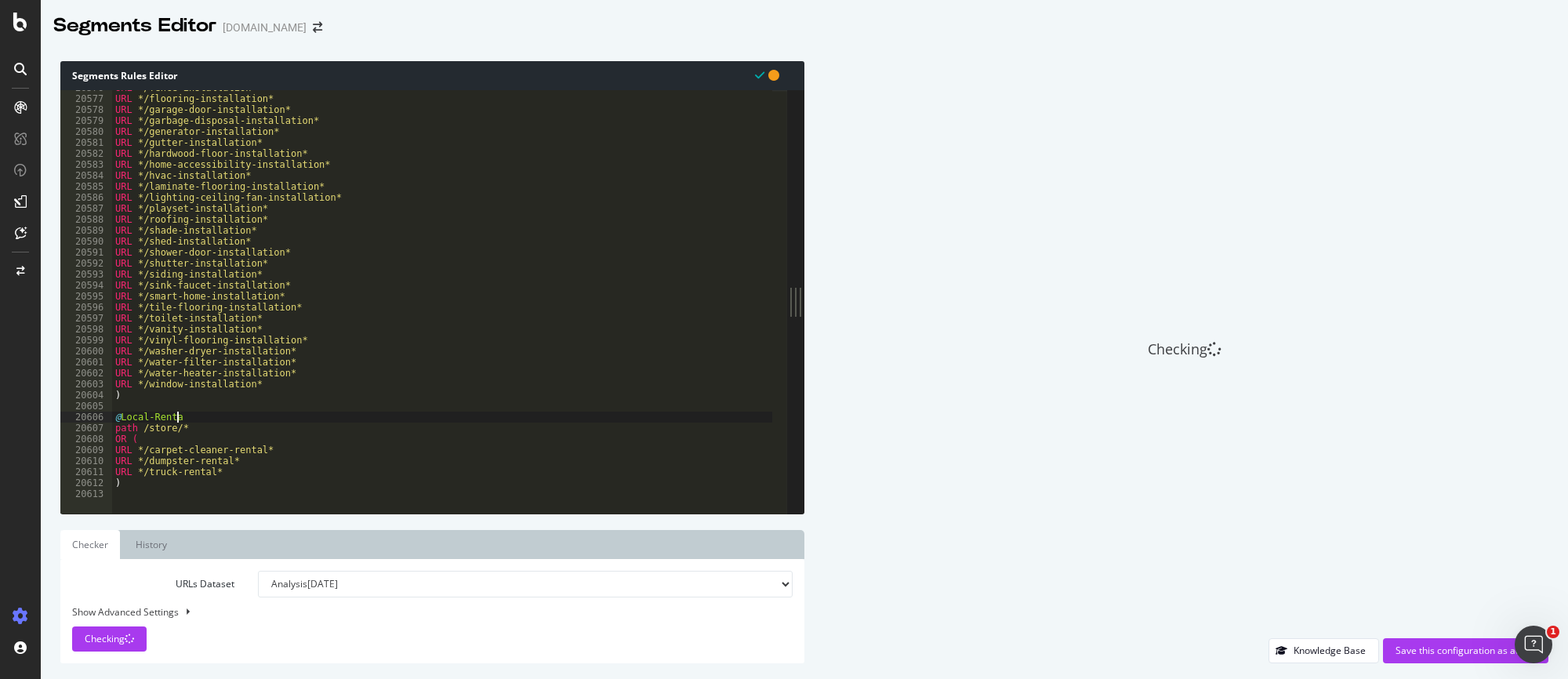
click at [210, 417] on div "URL */fence-installation* URL */flooring-installation* URL */garage-door-instal…" at bounding box center [539, 298] width 855 height 431
click at [209, 417] on div "URL */fence-installation* URL */flooring-installation* URL */garage-door-instal…" at bounding box center [539, 298] width 855 height 431
click at [172, 415] on div "URL */fence-installation* URL */flooring-installation* URL */garage-door-instal…" at bounding box center [442, 302] width 660 height 424
click at [172, 418] on div "URL */fence-installation* URL */flooring-installation* URL */garage-door-instal…" at bounding box center [539, 298] width 855 height 431
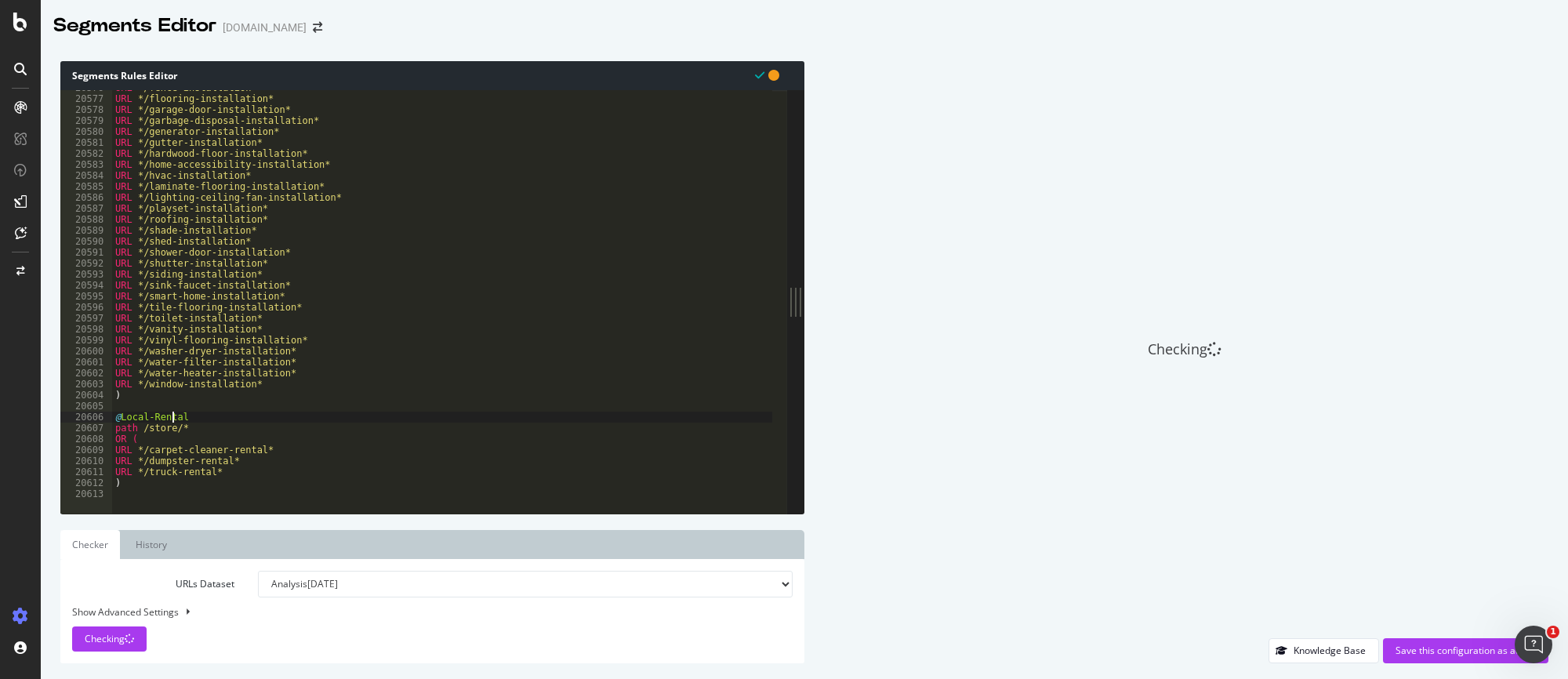
click at [185, 419] on div "URL */fence-installation* URL */flooring-installation* URL */garage-door-instal…" at bounding box center [539, 298] width 855 height 431
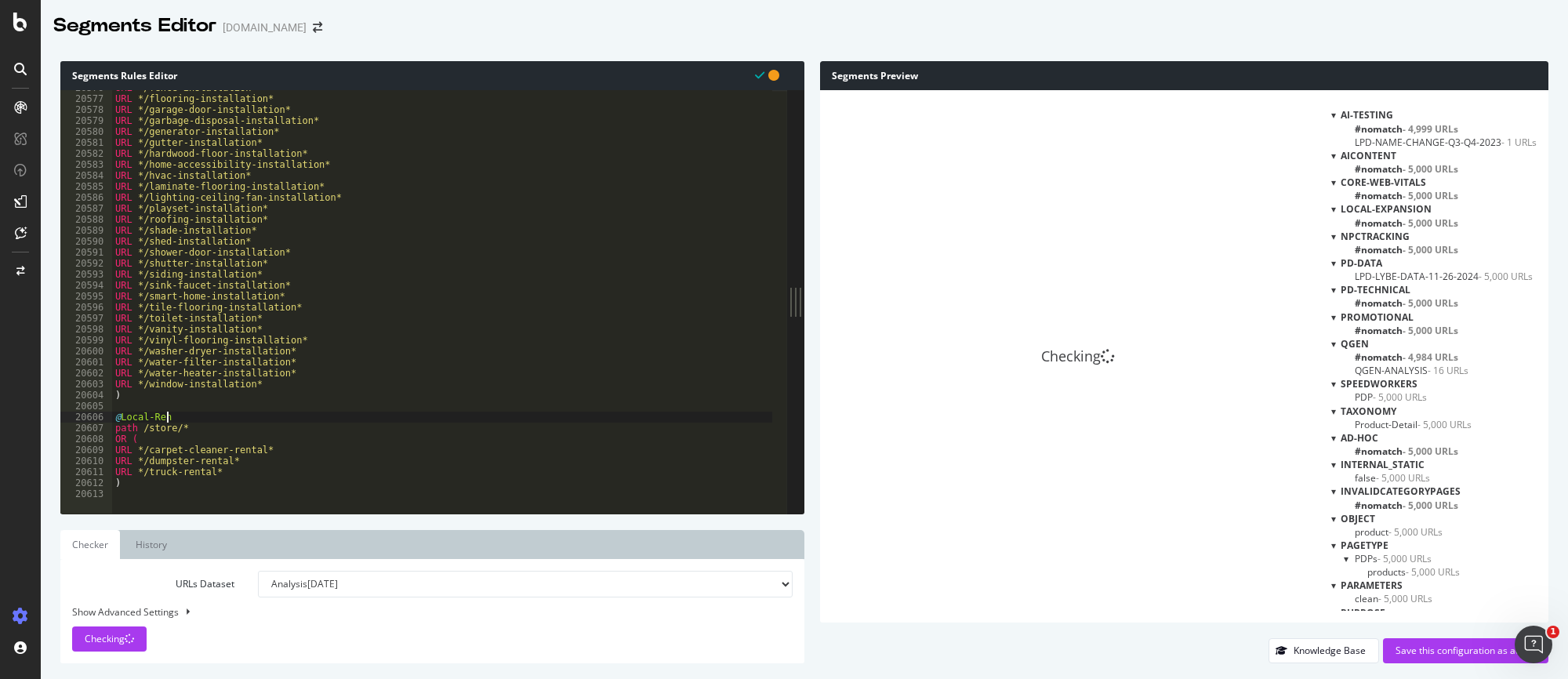
click at [158, 418] on div "URL */fence-installation* URL */flooring-installation* URL */garage-door-instal…" at bounding box center [539, 298] width 855 height 431
click at [211, 494] on div "URL */fence-installation* URL */flooring-installation* URL */garage-door-instal…" at bounding box center [539, 298] width 855 height 431
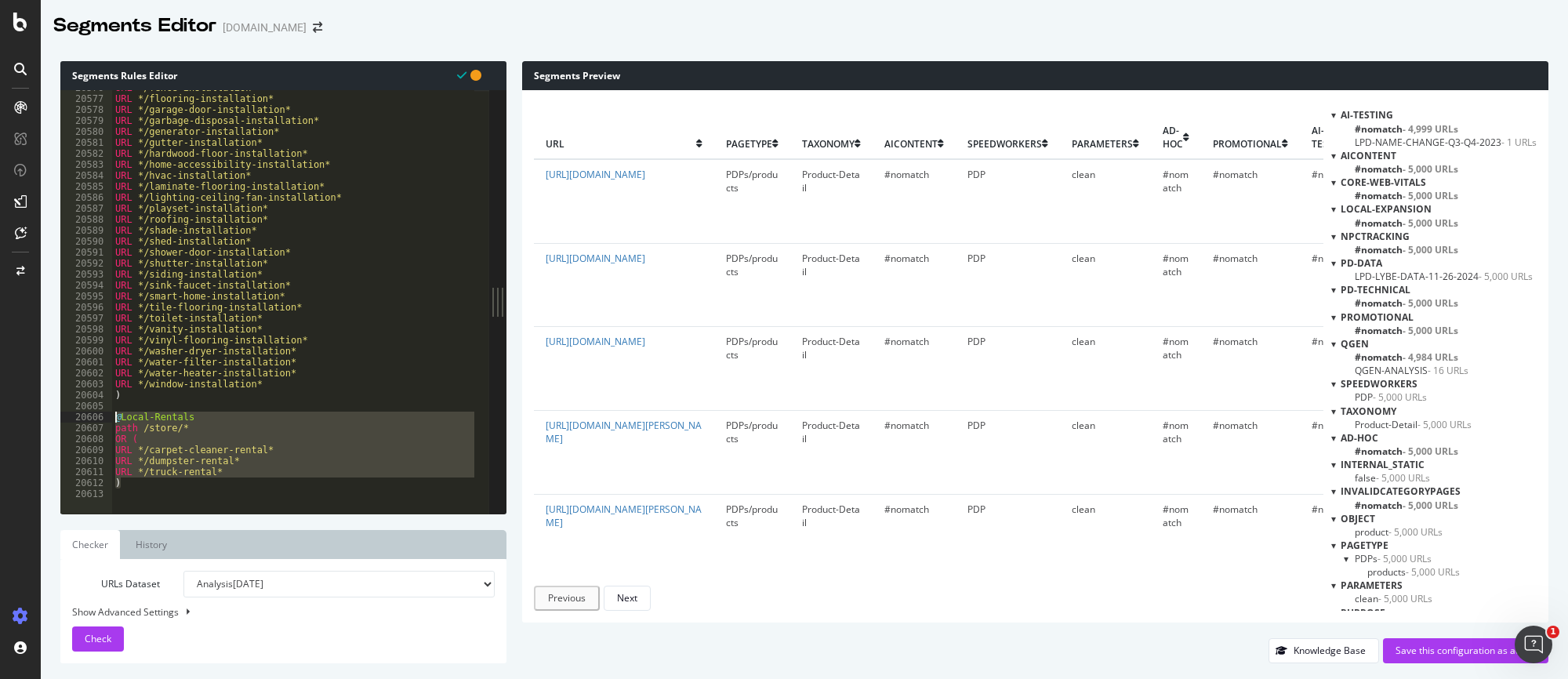
drag, startPoint x: 144, startPoint y: 486, endPoint x: 86, endPoint y: 417, distance: 90.1
click at [86, 417] on div "@Local-Rentals 20576 20577 20578 20579 20580 20581 20582 20583 20584 20585 2058…" at bounding box center [274, 302] width 429 height 424
click at [141, 487] on div "URL */fence-installation* URL */flooring-installation* URL */garage-door-instal…" at bounding box center [293, 302] width 362 height 424
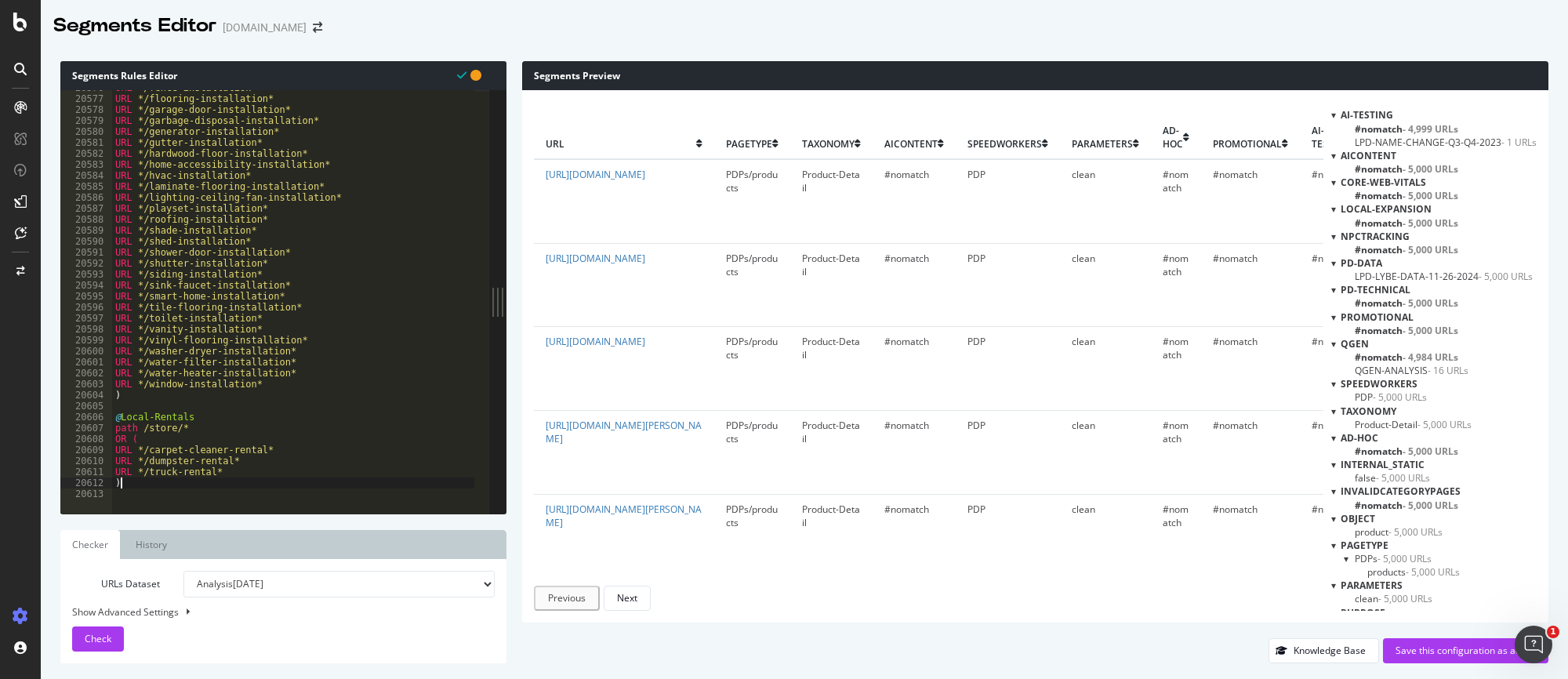
type textarea ")"
paste textarea ")"
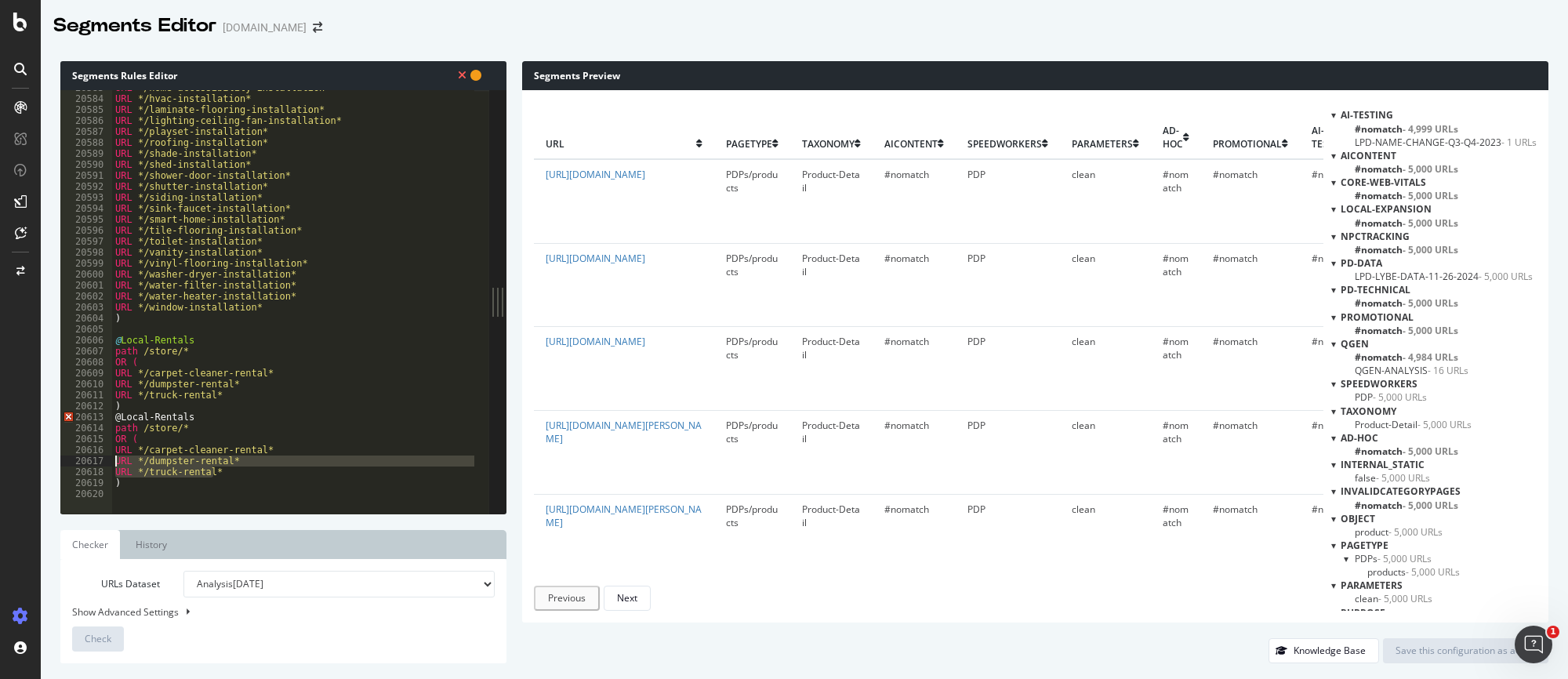
drag, startPoint x: 217, startPoint y: 472, endPoint x: 69, endPoint y: 457, distance: 148.8
click at [69, 457] on div ") 20583 20584 20585 20586 20587 20588 20589 20590 20591 20592 20593 20594 20595…" at bounding box center [274, 302] width 429 height 424
type textarea "URL */dumpster-rental* URL */truck-rental*"
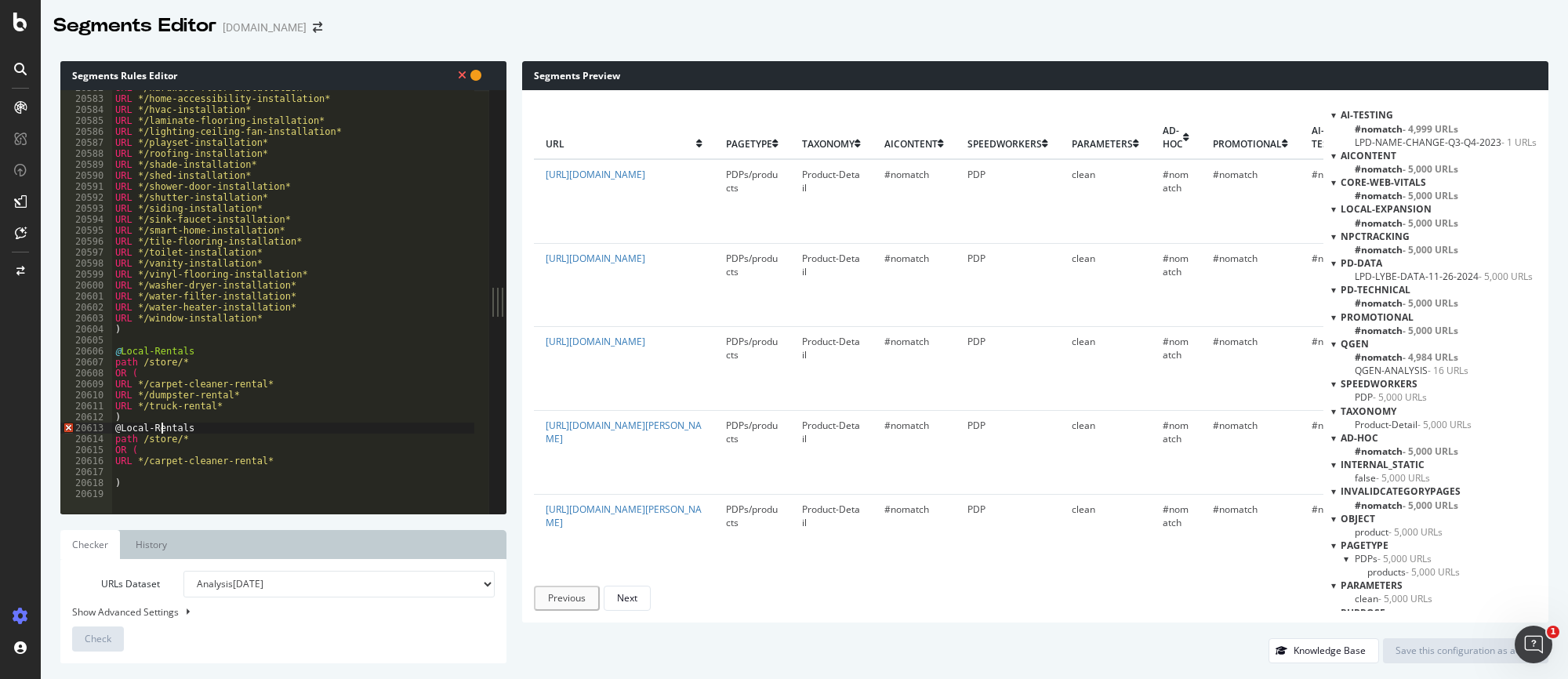
click at [160, 425] on div "URL */hardwood-floor-installation* URL */home-accessibility-installation* URL *…" at bounding box center [539, 298] width 855 height 431
click at [176, 483] on div "URL */hardwood-floor-installation* URL */home-accessibility-installation* URL *…" at bounding box center [539, 298] width 855 height 431
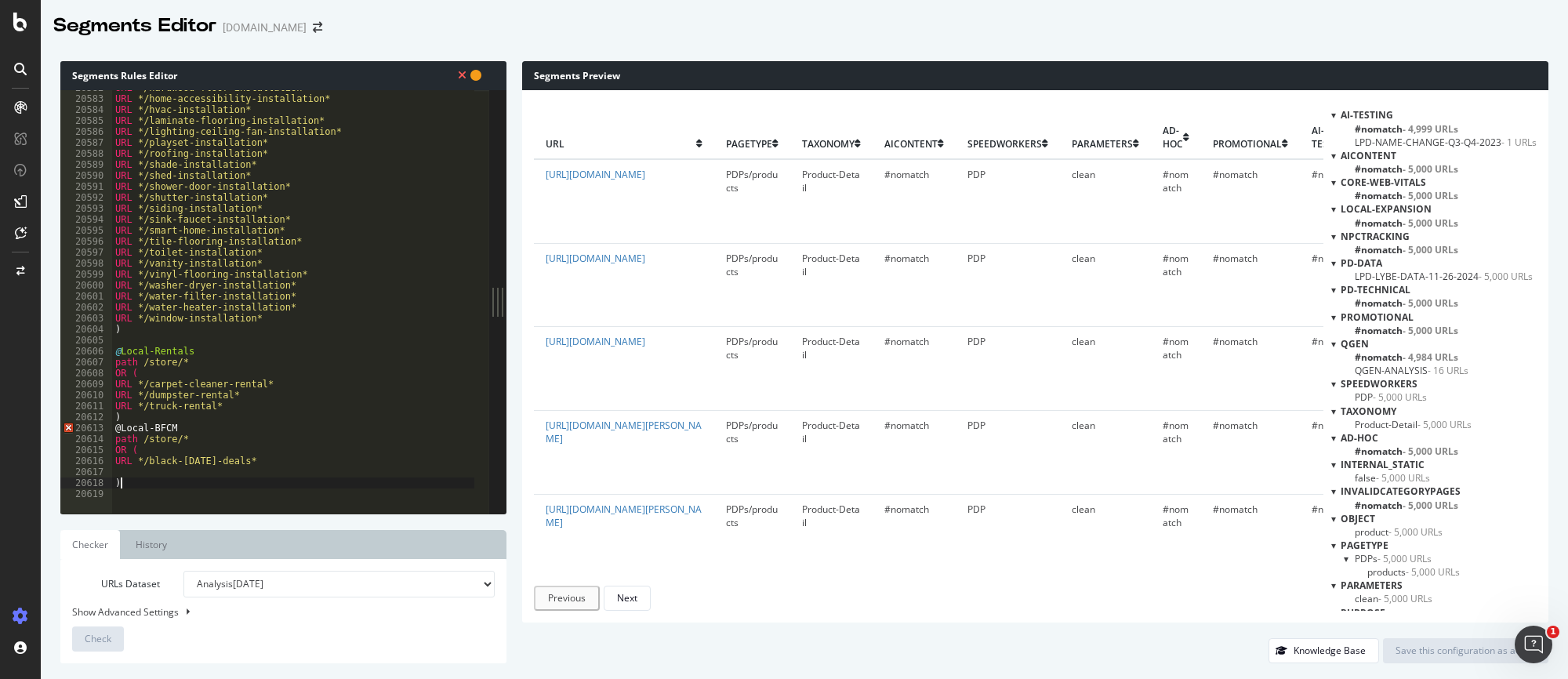
click at [154, 417] on div "URL */hardwood-floor-installation* URL */home-accessibility-installation* URL *…" at bounding box center [539, 298] width 855 height 431
type textarea ")"
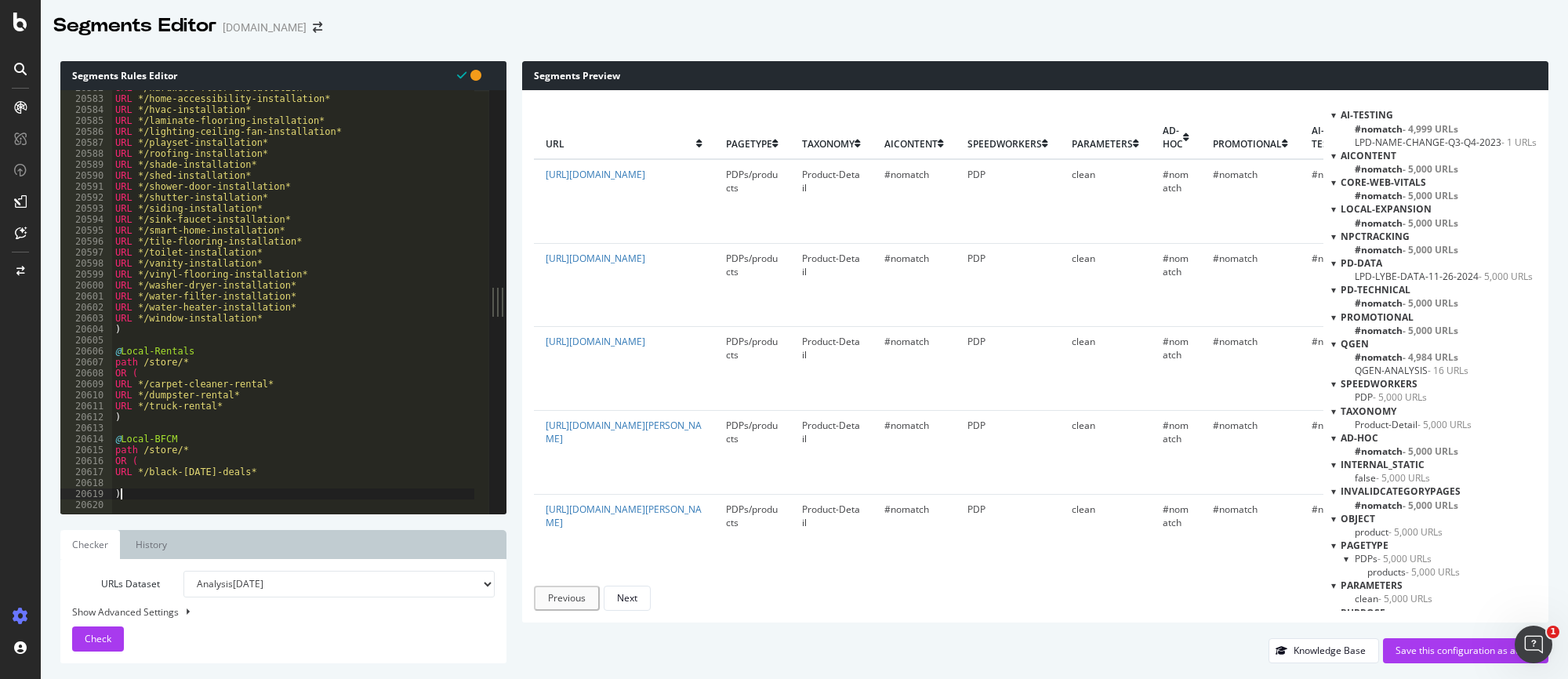
click at [159, 498] on div at bounding box center [539, 505] width 855 height 19
click at [135, 487] on div "URL */hardwood-floor-installation* URL */home-accessibility-installation* URL *…" at bounding box center [539, 298] width 855 height 431
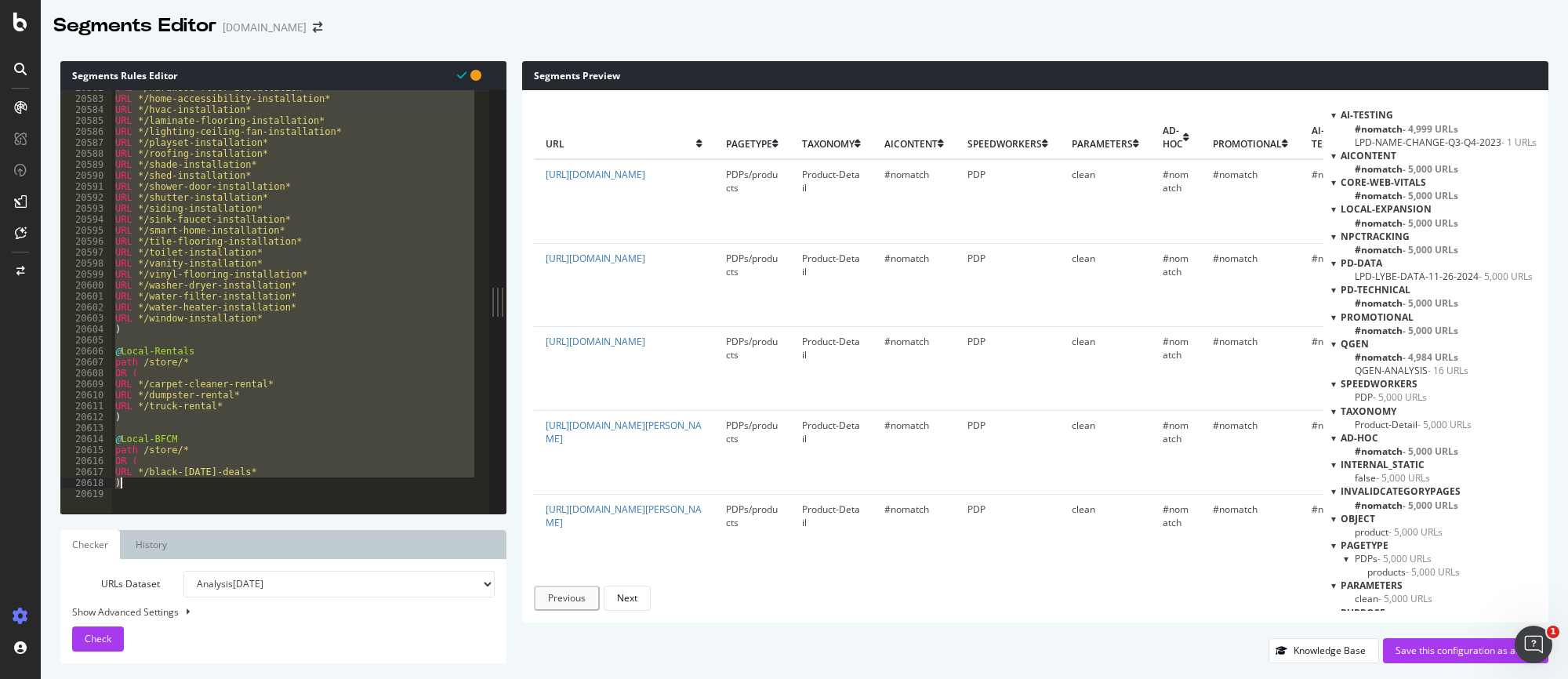
drag, startPoint x: 115, startPoint y: 297, endPoint x: 151, endPoint y: 487, distance: 193.4
click at [151, 487] on div "URL */hardwood-floor-installation* URL */home-accessibility-installation* URL *…" at bounding box center [539, 298] width 855 height 431
click at [91, 617] on span "Check" at bounding box center [97, 638] width 27 height 13
click at [297, 374] on div "URL */hardwood-floor-installation* URL */home-accessibility-installation* URL *…" at bounding box center [293, 302] width 362 height 424
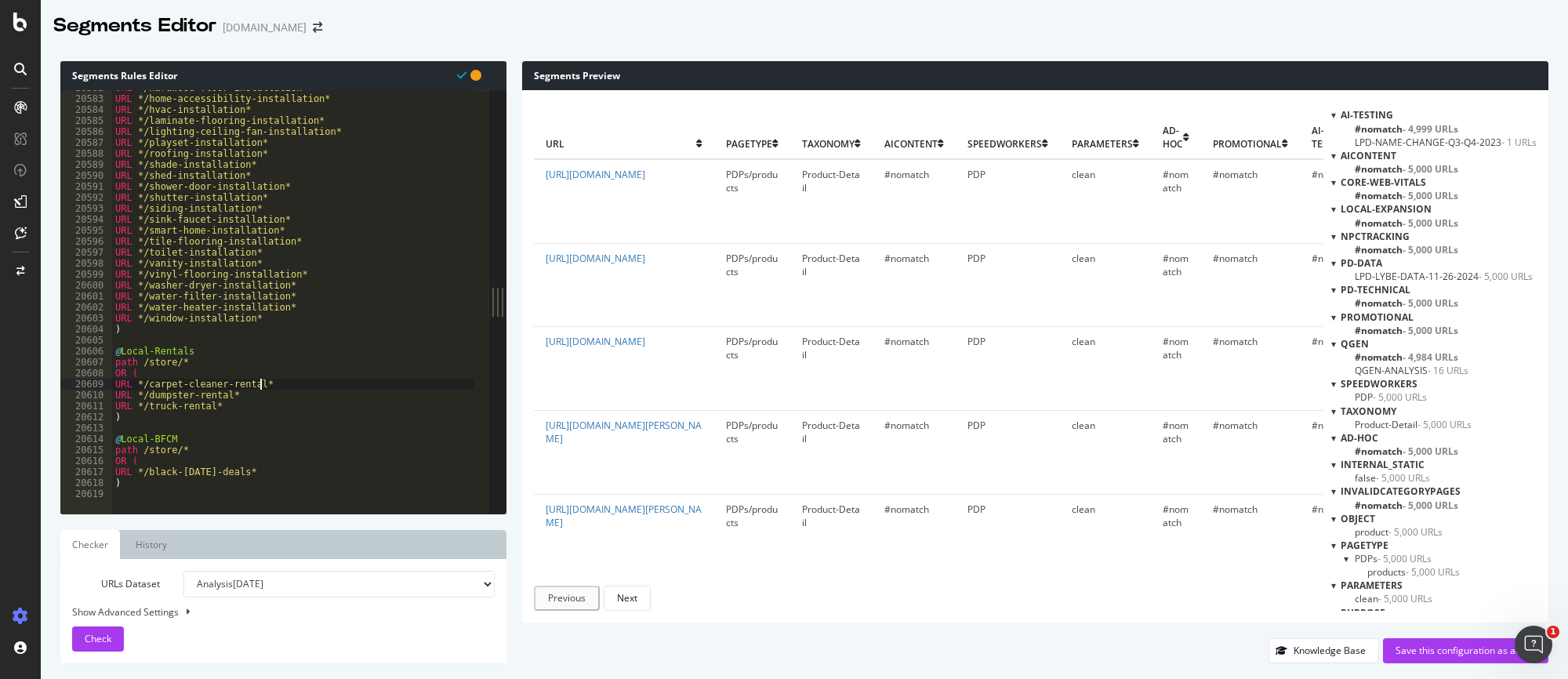
click at [277, 383] on div "URL */hardwood-floor-installation* URL */home-accessibility-installation* URL *…" at bounding box center [539, 298] width 855 height 431
type textarea ")"
click at [279, 316] on div "URL */hardwood-floor-installation* URL */home-accessibility-installation* URL *…" at bounding box center [539, 298] width 855 height 431
click at [288, 310] on div "URL */hardwood-floor-installation* URL */home-accessibility-installation* URL *…" at bounding box center [539, 298] width 855 height 431
click at [289, 297] on div "URL */hardwood-floor-installation* URL */home-accessibility-installation* URL *…" at bounding box center [539, 298] width 855 height 431
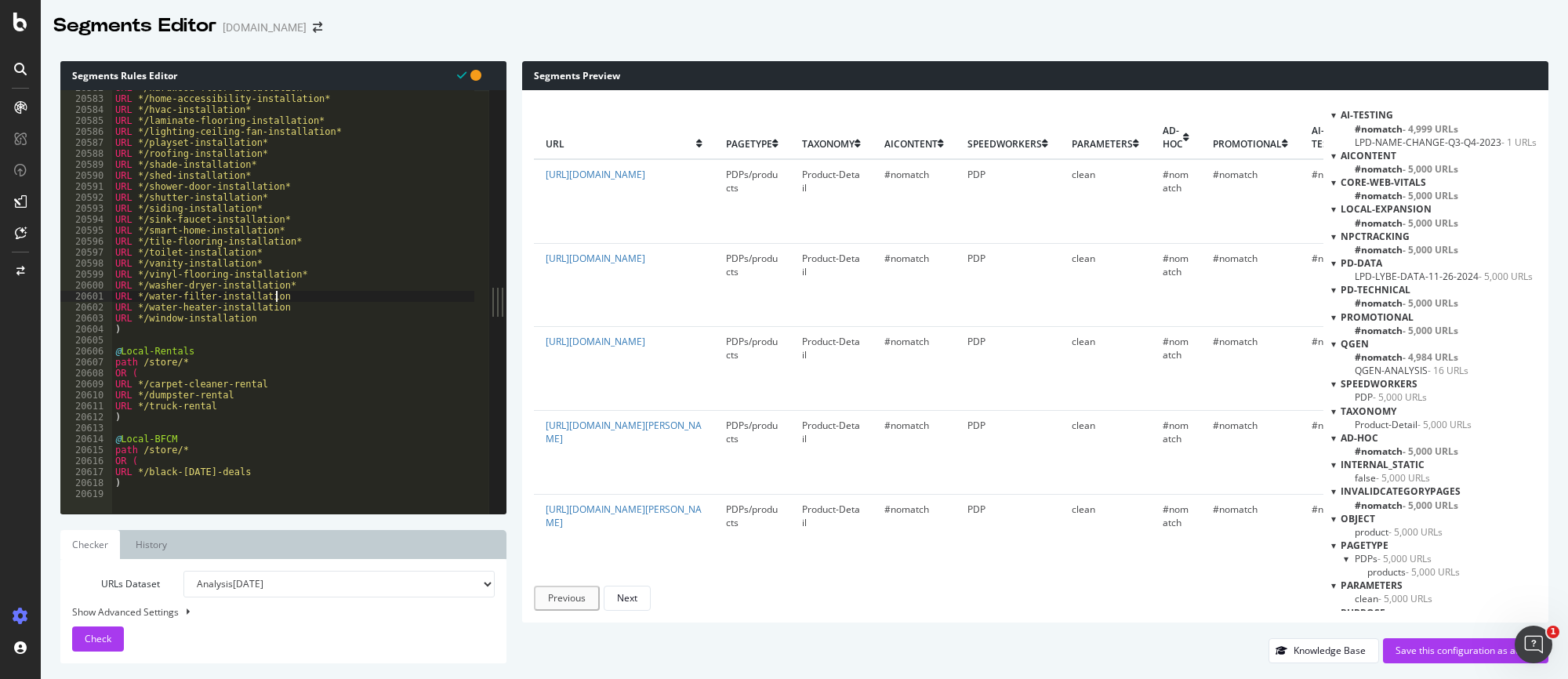
click at [292, 289] on div "URL */hardwood-floor-installation* URL */home-accessibility-installation* URL *…" at bounding box center [539, 298] width 855 height 431
drag, startPoint x: 300, startPoint y: 275, endPoint x: 296, endPoint y: 268, distance: 8.1
click at [300, 274] on div "URL */hardwood-floor-installation* URL */home-accessibility-installation* URL *…" at bounding box center [539, 298] width 855 height 431
click at [288, 263] on div "URL */hardwood-floor-installation* URL */home-accessibility-installation* URL *…" at bounding box center [539, 298] width 855 height 431
click at [276, 256] on div "URL */hardwood-floor-installation* URL */home-accessibility-installation* URL *…" at bounding box center [539, 298] width 855 height 431
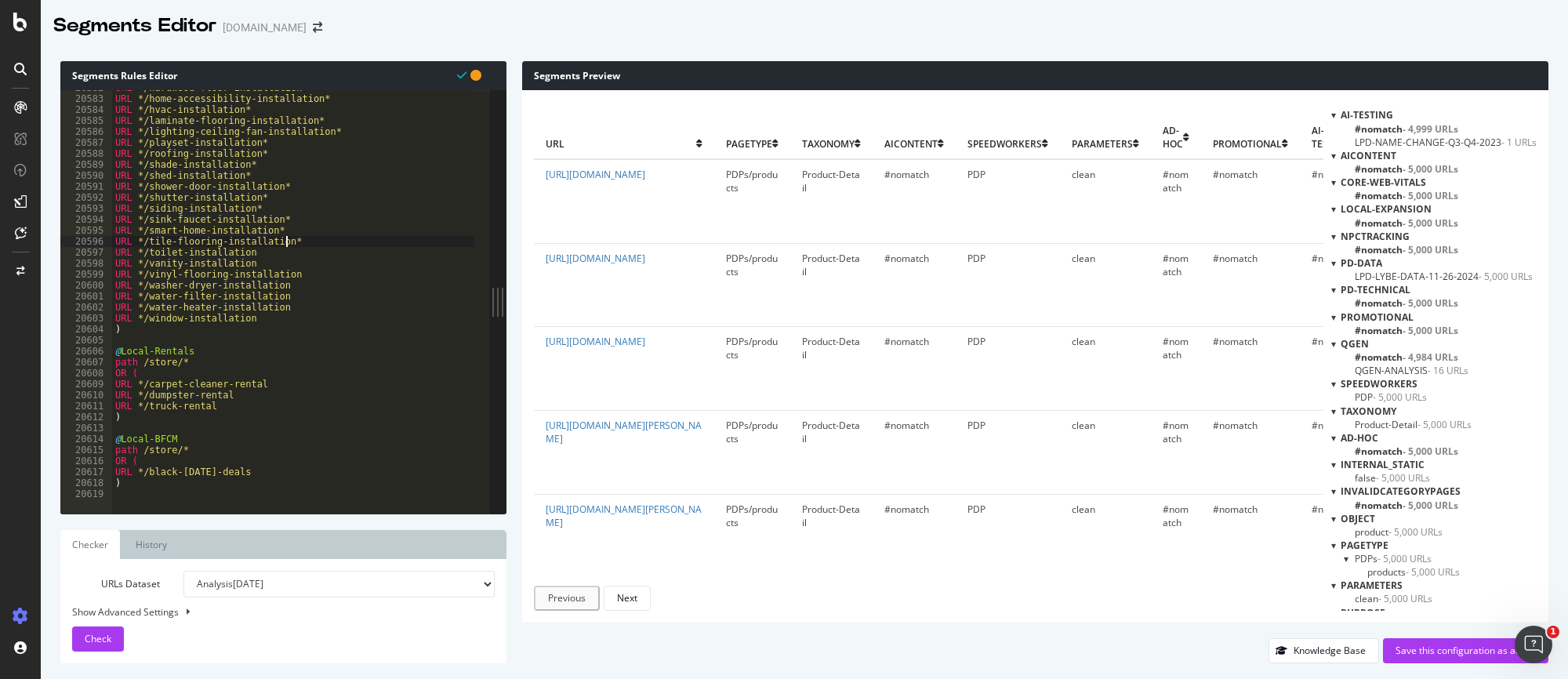
click at [294, 247] on div "URL */hardwood-floor-installation* URL */home-accessibility-installation* URL *…" at bounding box center [539, 298] width 855 height 431
click at [288, 230] on div "URL */hardwood-floor-installation* URL */home-accessibility-installation* URL *…" at bounding box center [539, 298] width 855 height 431
drag, startPoint x: 295, startPoint y: 216, endPoint x: 286, endPoint y: 203, distance: 15.8
click at [295, 213] on div "URL */hardwood-floor-installation* URL */home-accessibility-installation* URL *…" at bounding box center [539, 298] width 855 height 431
click at [283, 203] on div "URL */gutter-installation* URL */hardwood-floor-installation* URL */home-access…" at bounding box center [539, 298] width 855 height 431
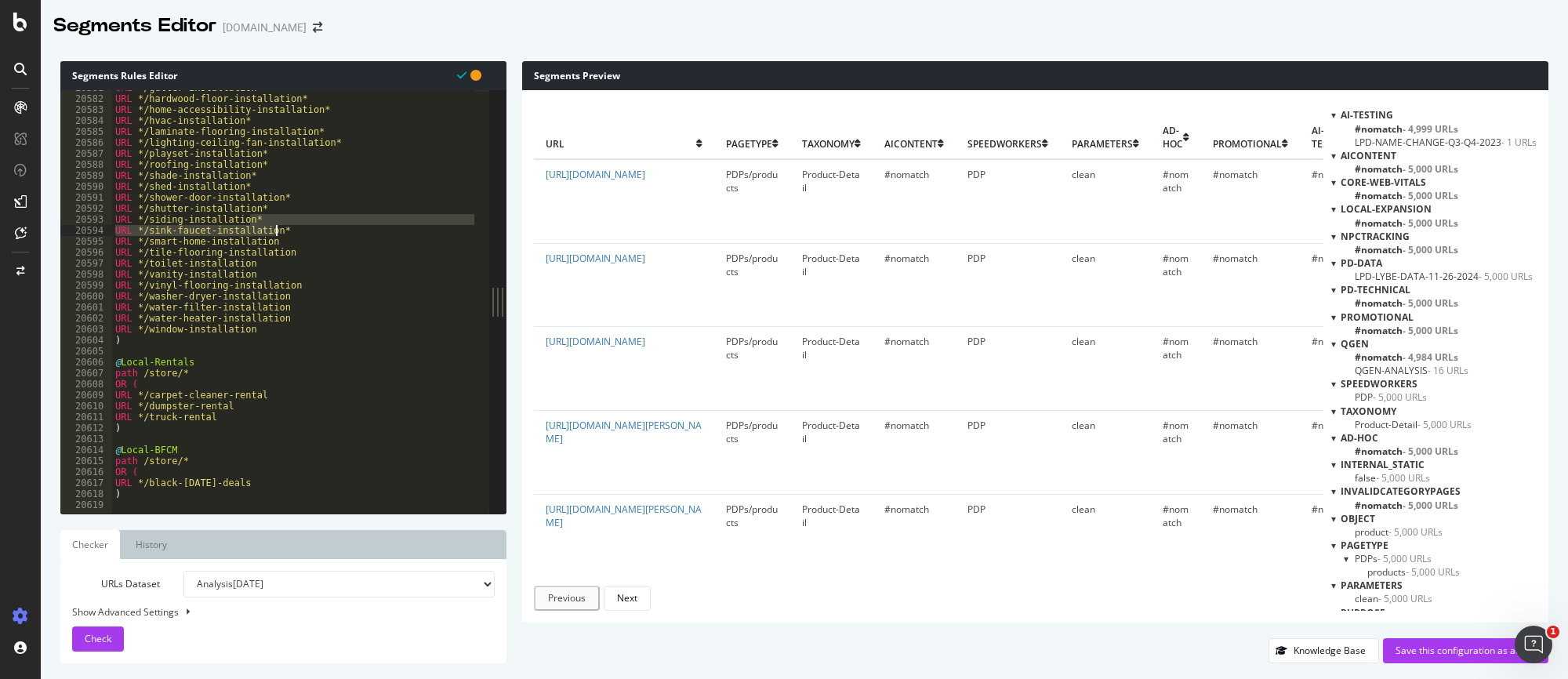
click at [296, 239] on div "URL */gutter-installation* URL */hardwood-floor-installation* URL */home-access…" at bounding box center [539, 298] width 855 height 431
click at [284, 230] on div "URL */gutter-installation* URL */hardwood-floor-installation* URL */home-access…" at bounding box center [539, 298] width 855 height 431
click at [271, 214] on div "URL */gutter-installation* URL */hardwood-floor-installation* URL */home-access…" at bounding box center [539, 298] width 855 height 431
click at [263, 222] on div "URL */gutter-installation* URL */hardwood-floor-installation* URL */home-access…" at bounding box center [539, 298] width 855 height 431
click at [285, 194] on div "URL */gutter-installation* URL */hardwood-floor-installation* URL */home-access…" at bounding box center [539, 298] width 855 height 431
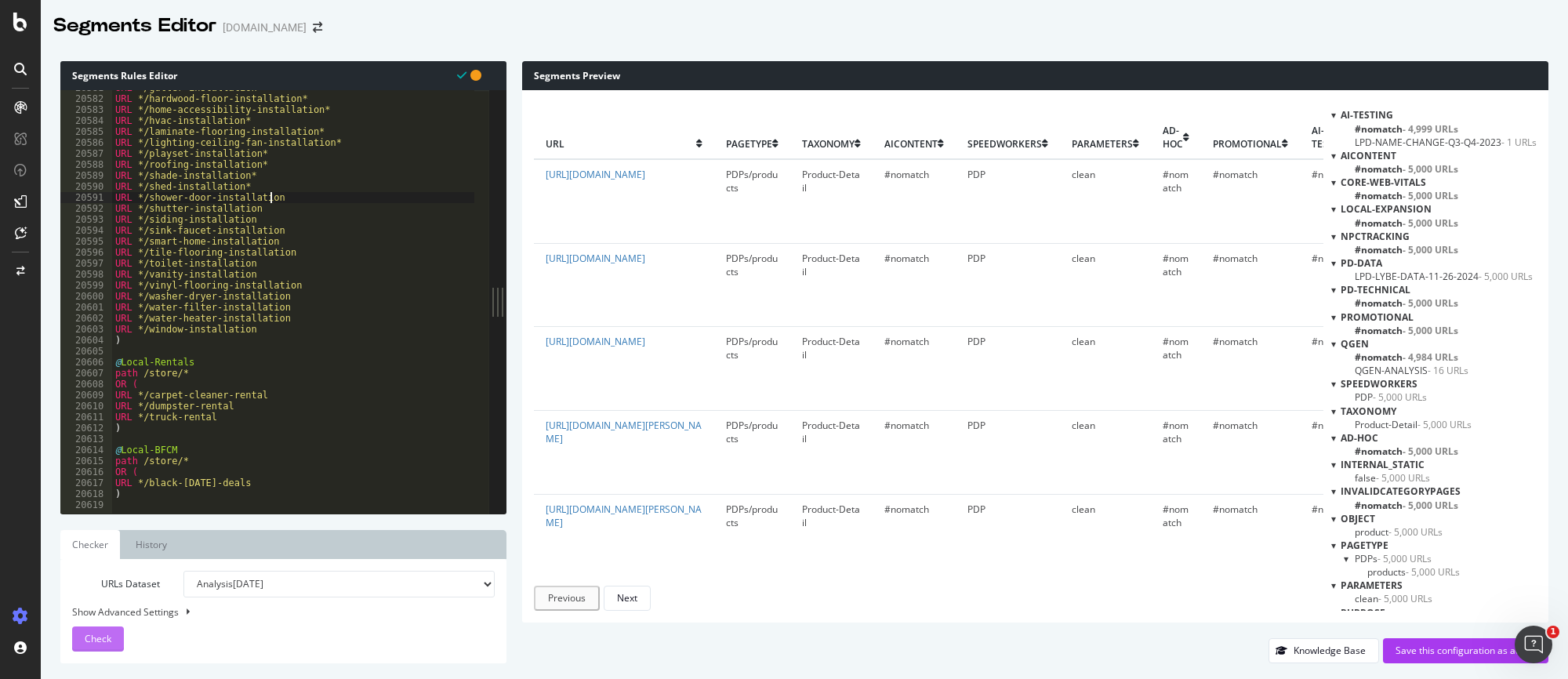
click at [88, 617] on span "Check" at bounding box center [97, 638] width 27 height 13
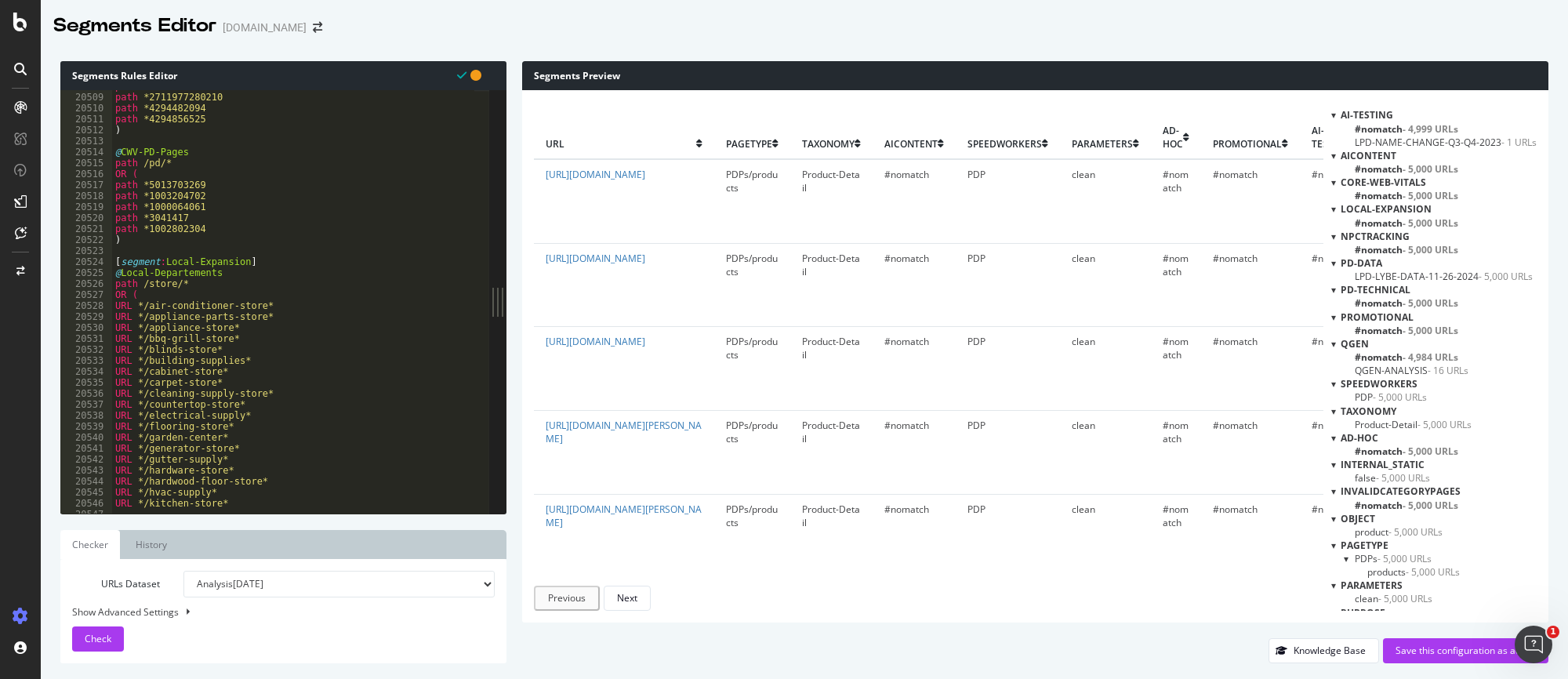
click at [1402, 225] on span "- 5,000 URLs" at bounding box center [1430, 223] width 56 height 13
click at [1414, 223] on span "- 5,000 URLs" at bounding box center [1430, 223] width 56 height 13
click at [232, 288] on div "path *1898196271 path *2711977280210 path *4294482094 path *4294856525 ) @ CWV-…" at bounding box center [539, 297] width 855 height 431
click at [517, 48] on div "Segments Rules Editor URL */shower-door-installation 20508 20509 20510 20511 20…" at bounding box center [804, 362] width 1527 height 633
click at [108, 617] on div "Check" at bounding box center [97, 638] width 27 height 13
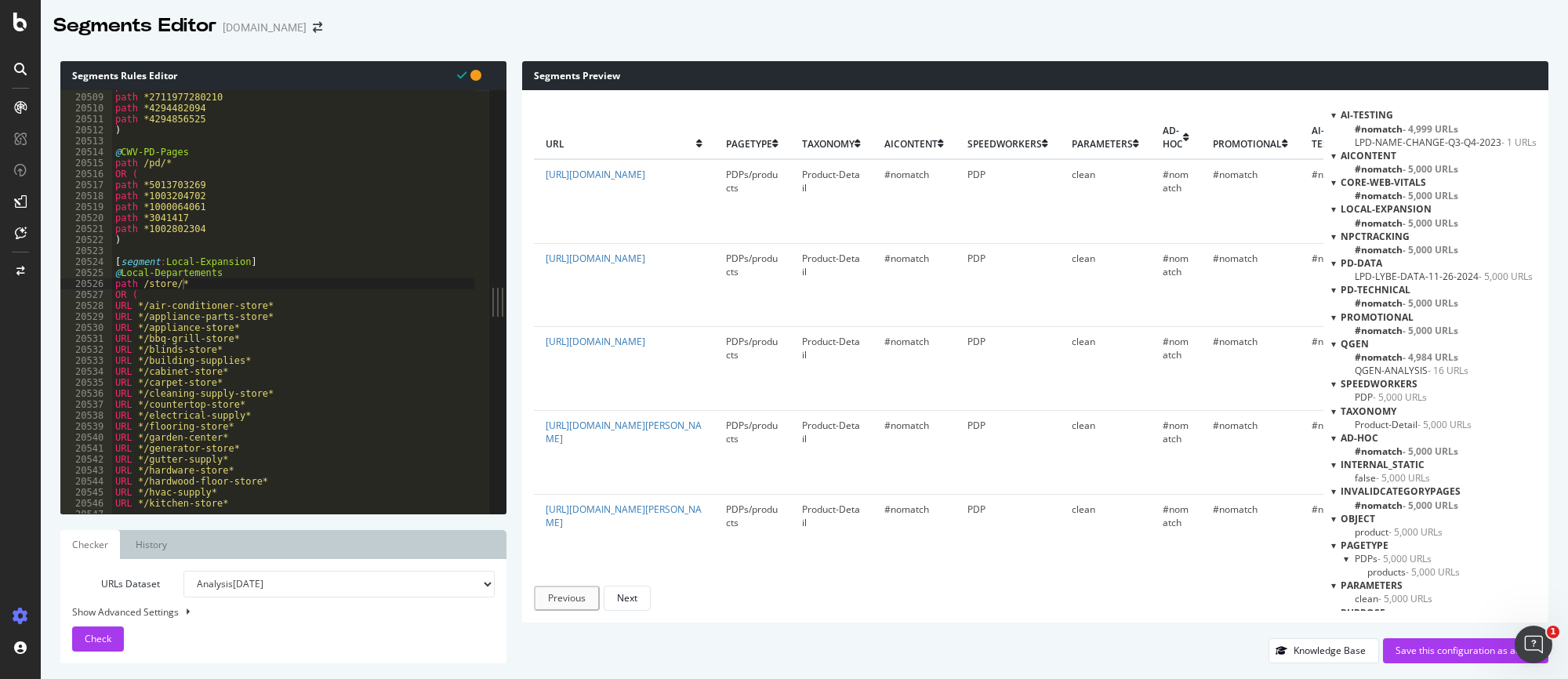
click at [1381, 209] on span "Local-Expansion" at bounding box center [1385, 209] width 91 height 13
click at [1368, 221] on span "#nomatch - 5,000 URLs" at bounding box center [1407, 223] width 103 height 13
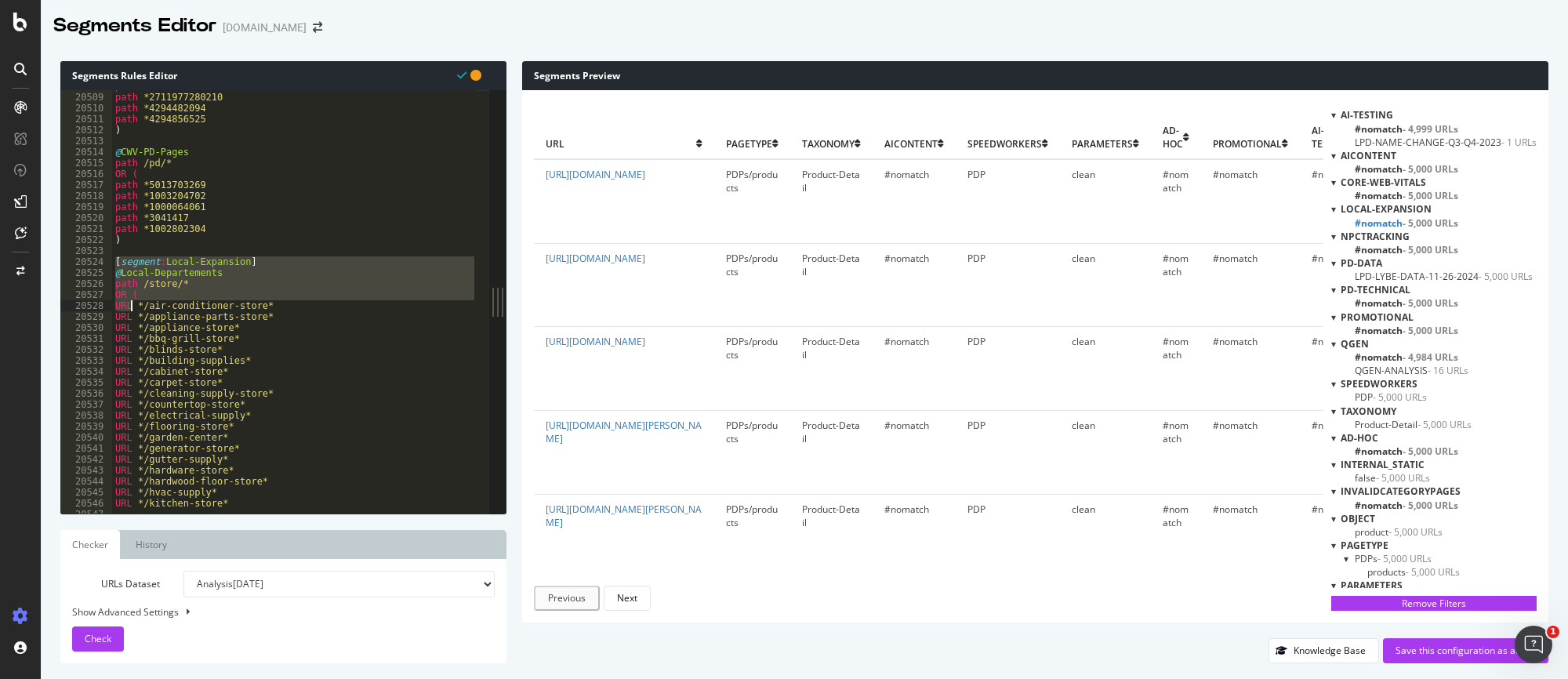
drag, startPoint x: 115, startPoint y: 260, endPoint x: 134, endPoint y: 305, distance: 48.8
click at [134, 305] on div "path *1898196271 path *2711977280210 path *4294482094 path *4294856525 ) @ CWV-…" at bounding box center [539, 297] width 855 height 431
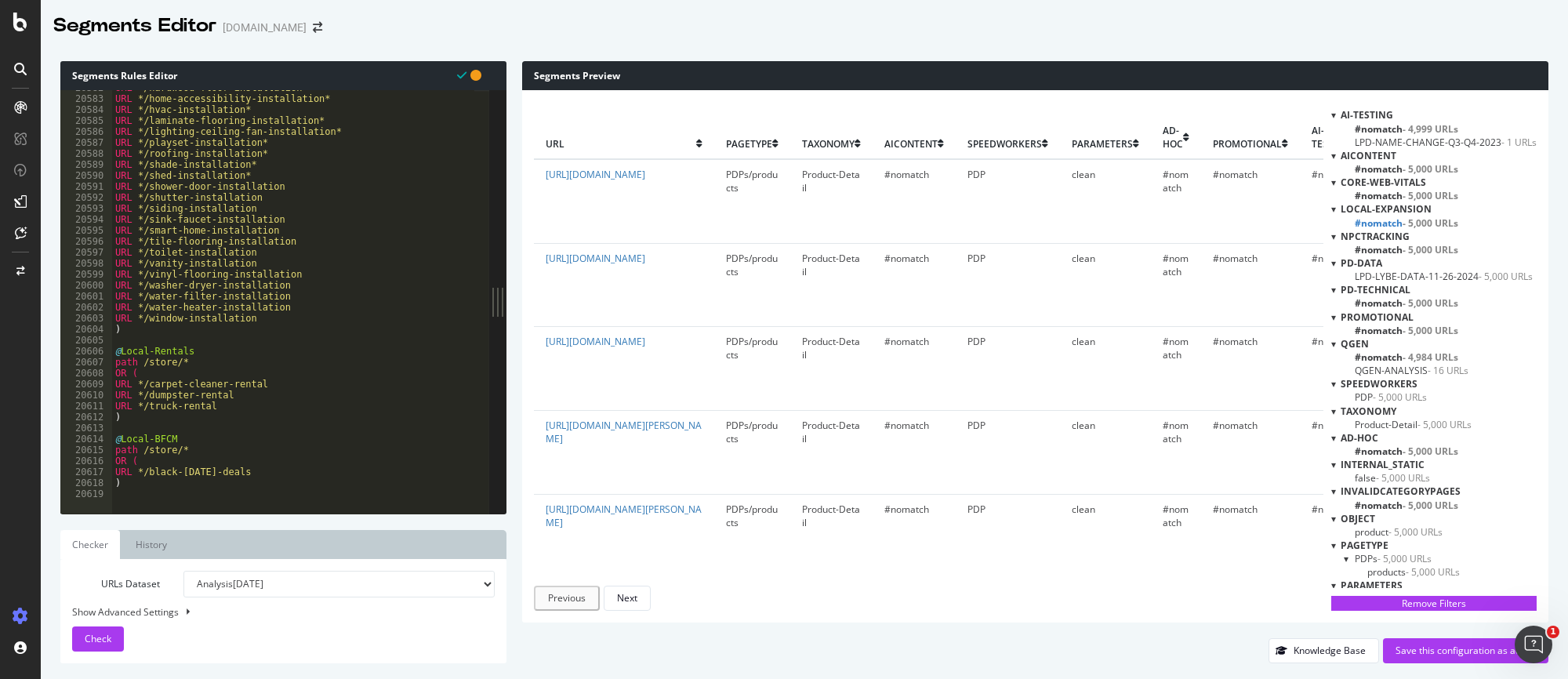
click at [140, 484] on div "URL */hardwood-floor-installation* URL */home-accessibility-installation* URL *…" at bounding box center [539, 298] width 855 height 431
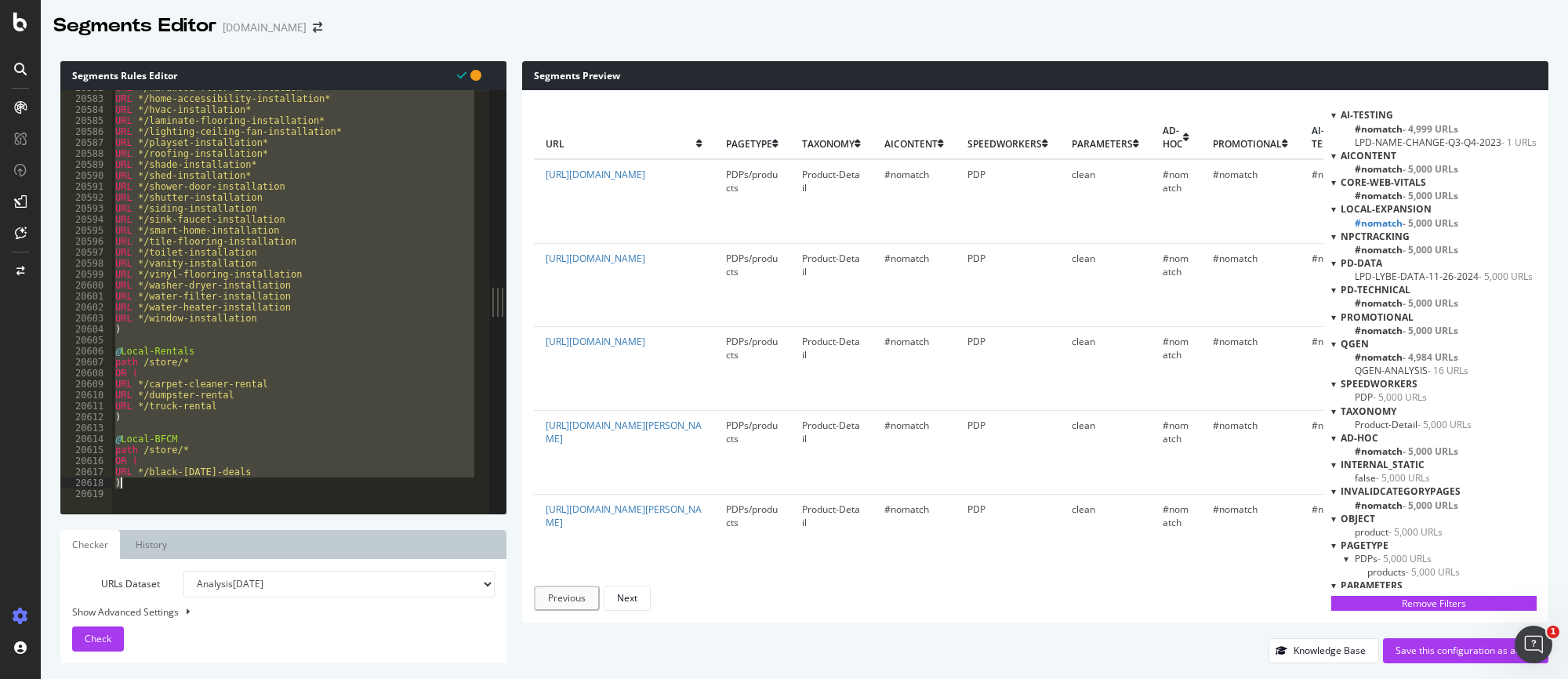
type textarea "URL */black-[DATE]-deals )"
click at [1409, 617] on div "Save this configuration as active" at bounding box center [1465, 651] width 141 height 23
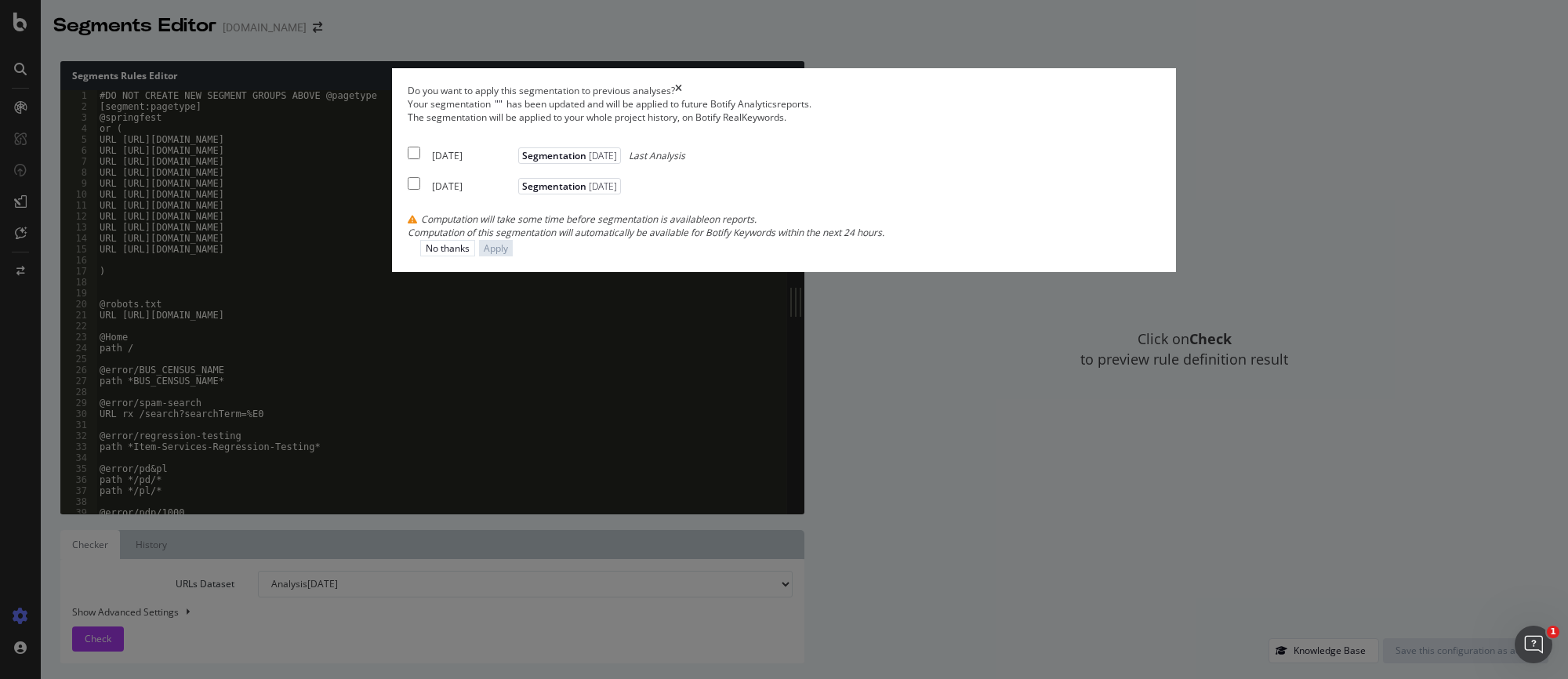
click at [501, 162] on div "[DATE] Segmentation [DATE] Last Analysis" at bounding box center [547, 153] width 278 height 19
checkbox input "true"
click at [508, 255] on div "Apply" at bounding box center [496, 248] width 24 height 13
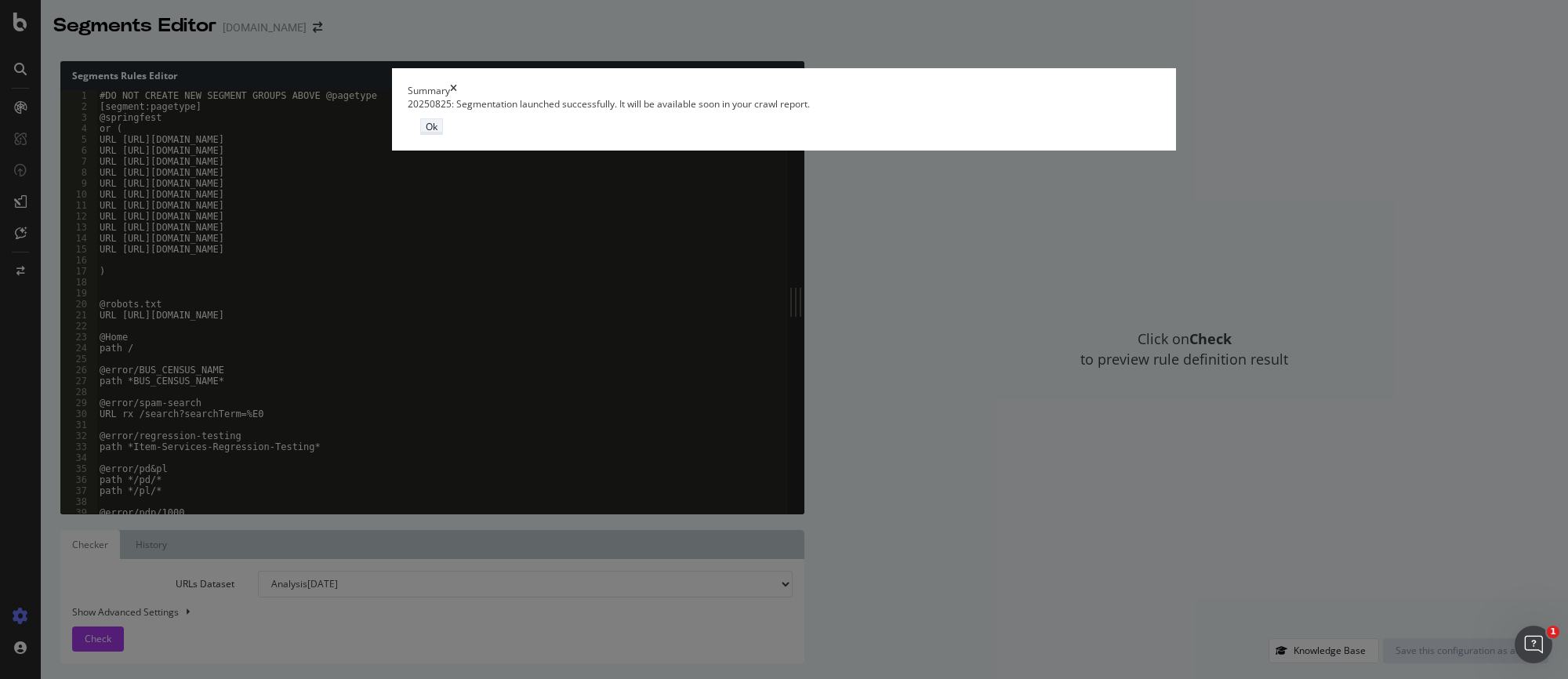
click at [437, 134] on div "Ok" at bounding box center [432, 126] width 12 height 13
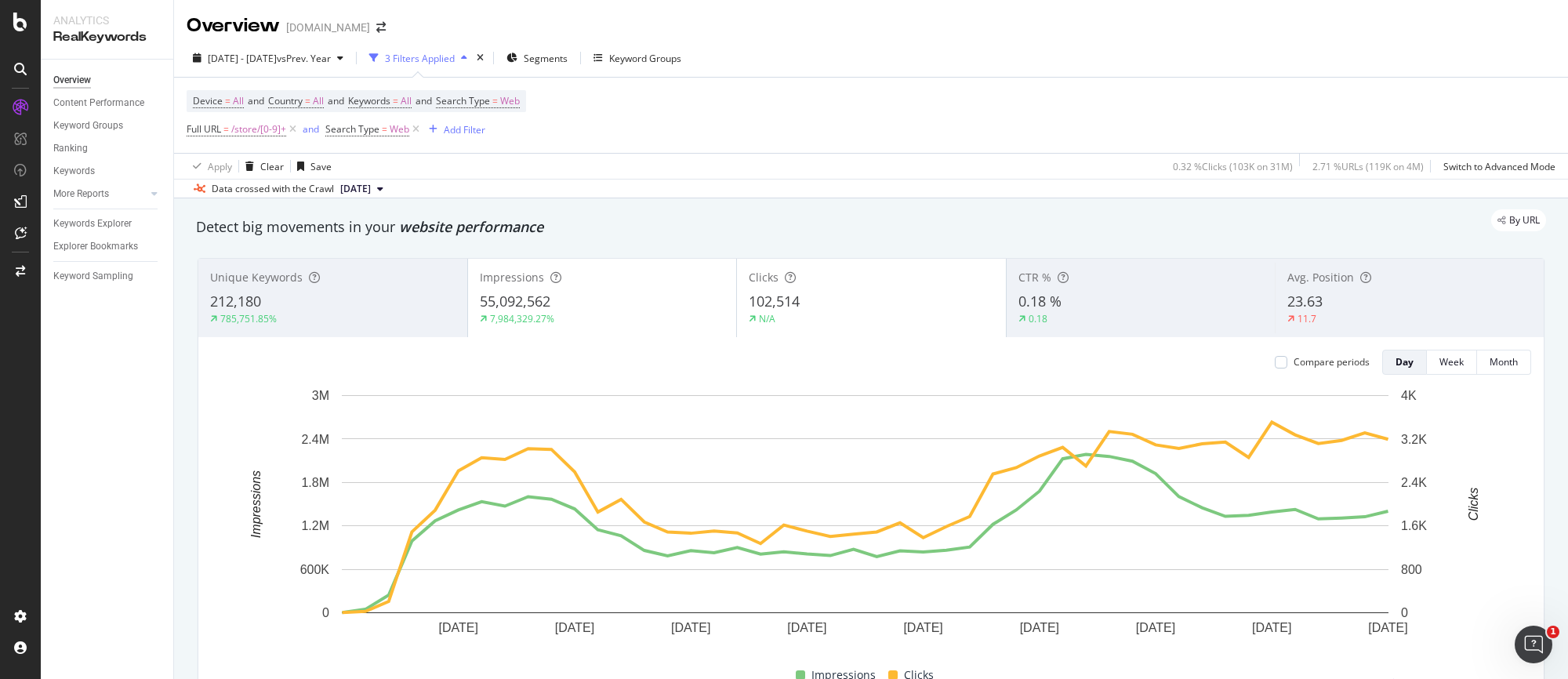
click at [336, 28] on div "[DOMAIN_NAME]" at bounding box center [328, 28] width 84 height 16
click at [386, 27] on icon "arrow-right-arrow-left" at bounding box center [380, 27] width 9 height 11
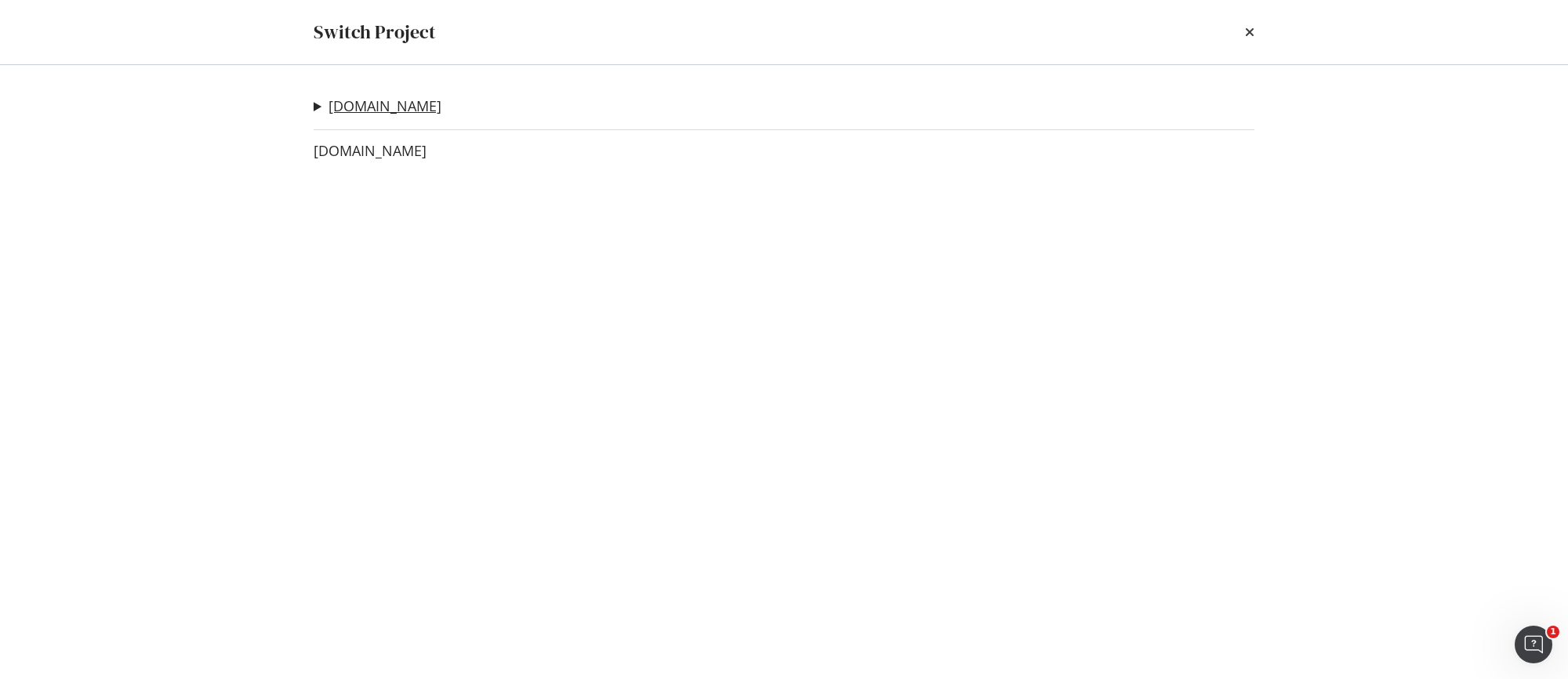
click at [365, 104] on link "[DOMAIN_NAME]" at bounding box center [385, 106] width 113 height 16
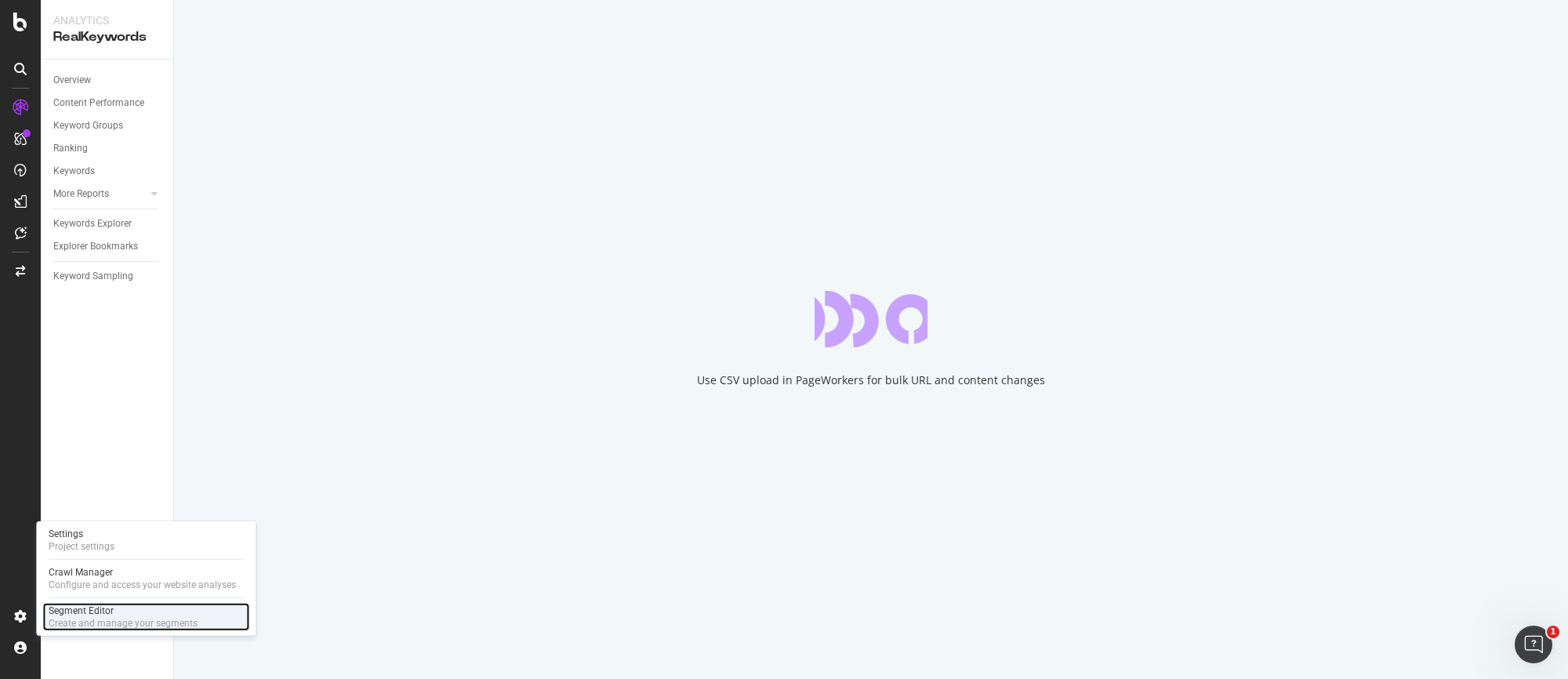
click at [90, 617] on div "Create and manage your segments" at bounding box center [122, 623] width 149 height 13
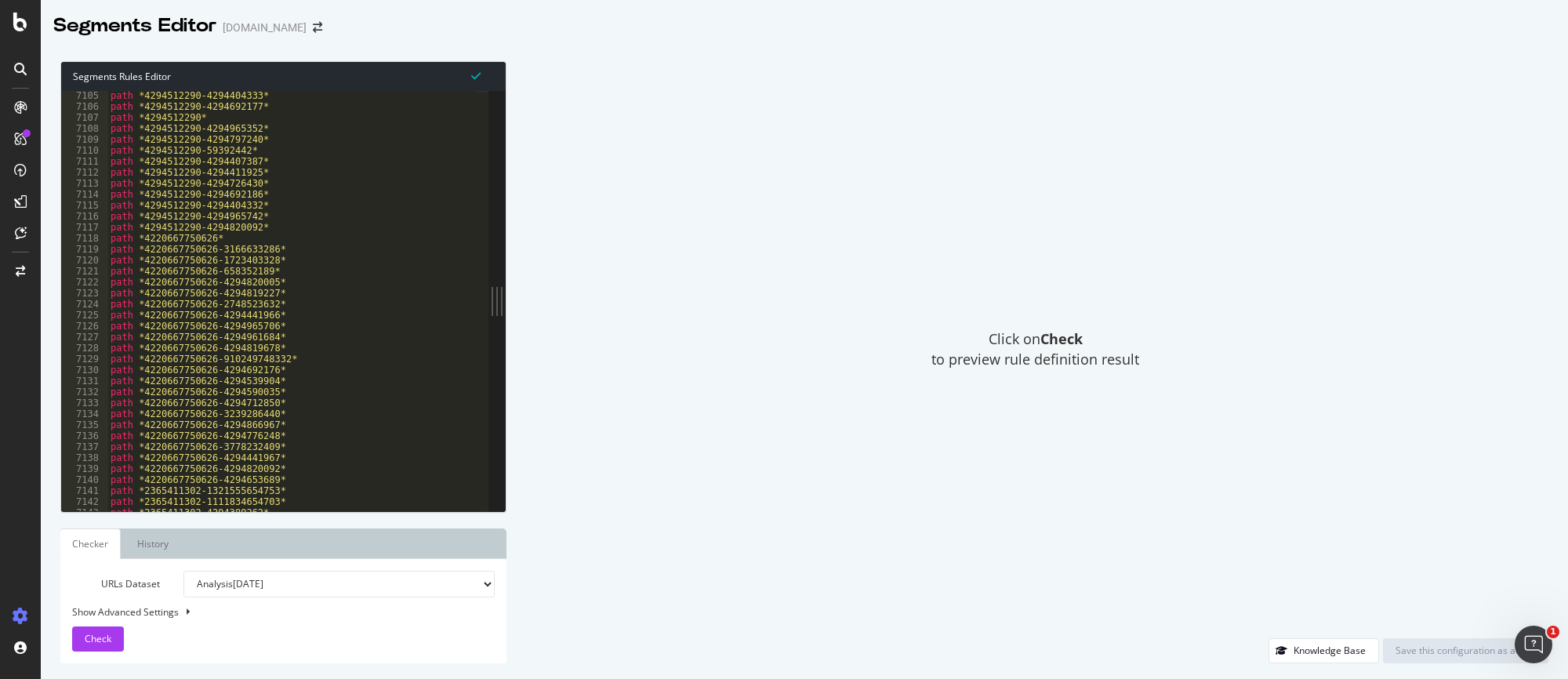
scroll to position [25286, 0]
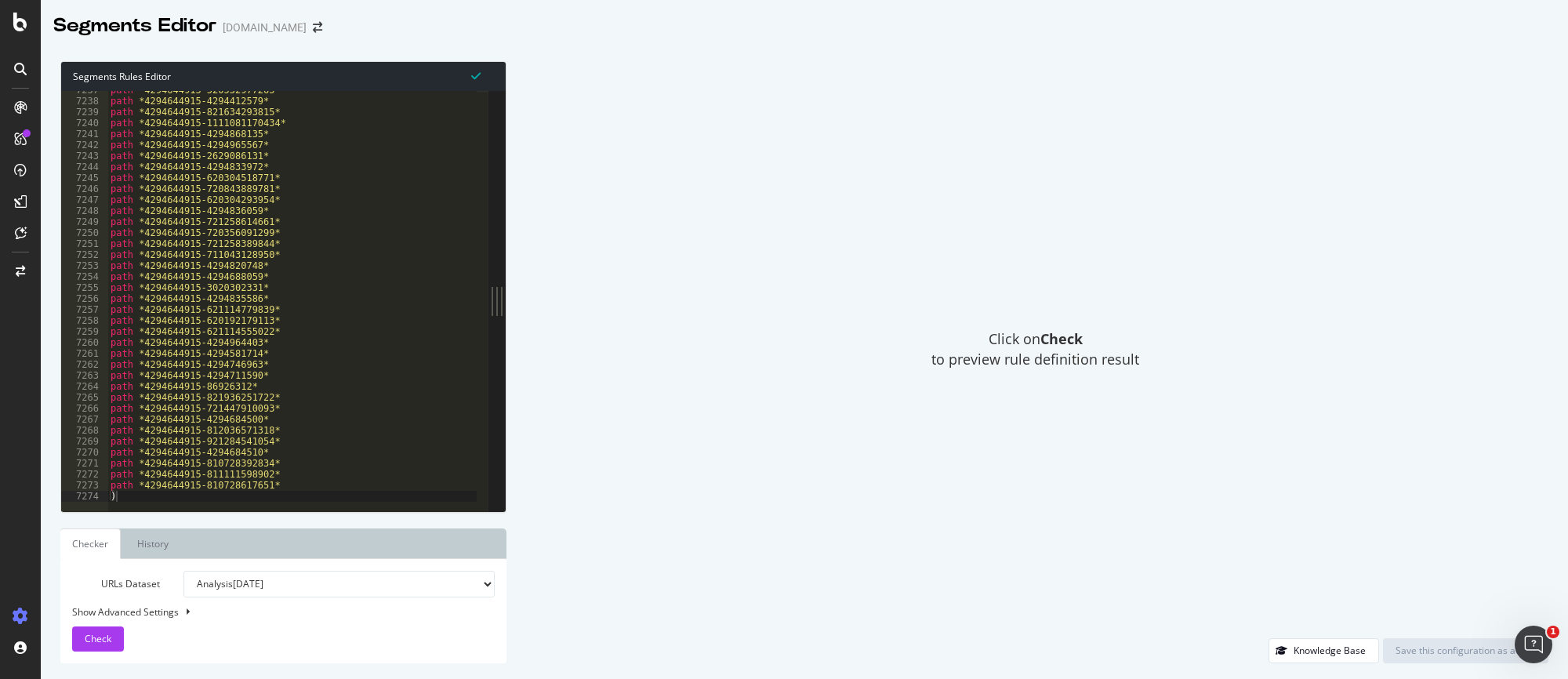
type textarea ")"
click at [137, 494] on div "path *4294644915-520532977265* path *4294644915-4294412579* path *4294644915-82…" at bounding box center [535, 300] width 855 height 432
paste textarea ")"
type textarea ")"
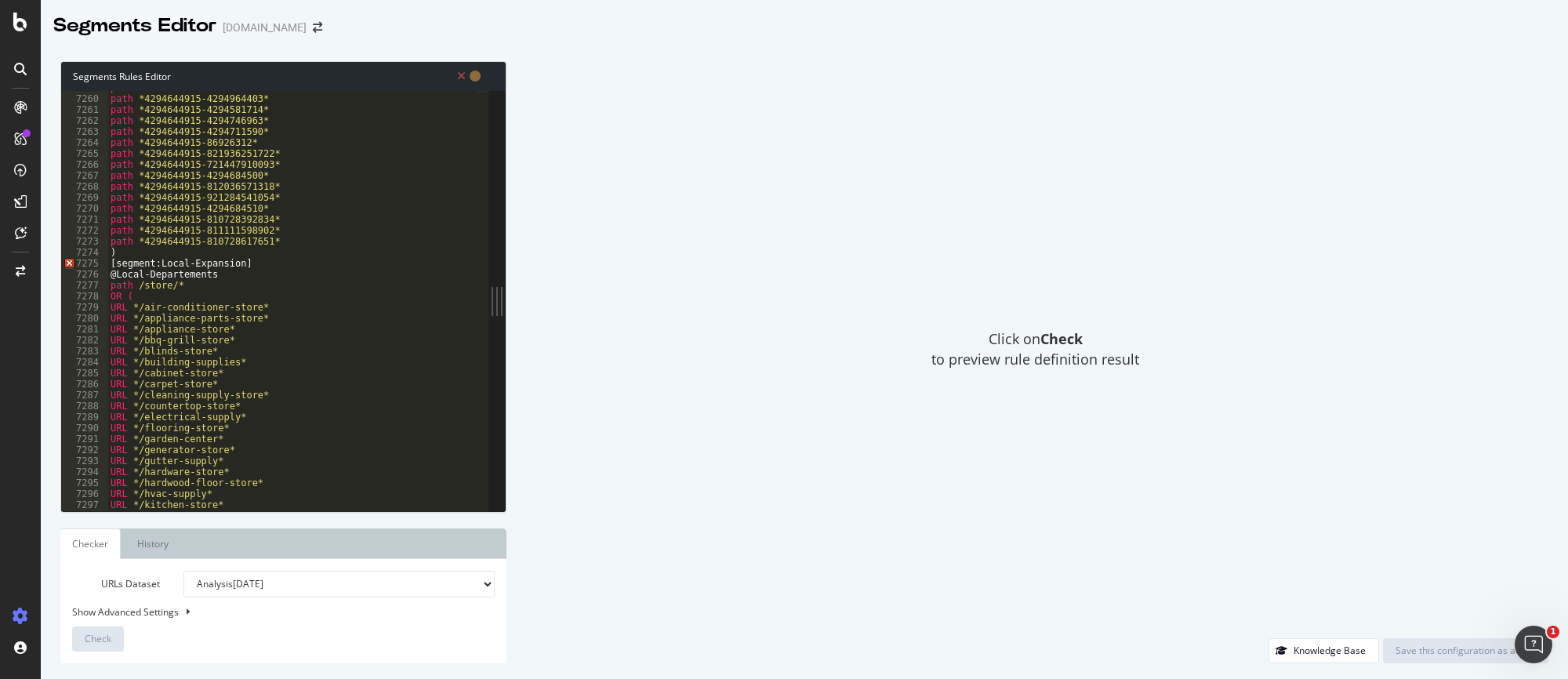
click at [137, 249] on div "path *4294644915-621114555022* path *4294644915-4294964403* path *4294644915-42…" at bounding box center [535, 298] width 855 height 432
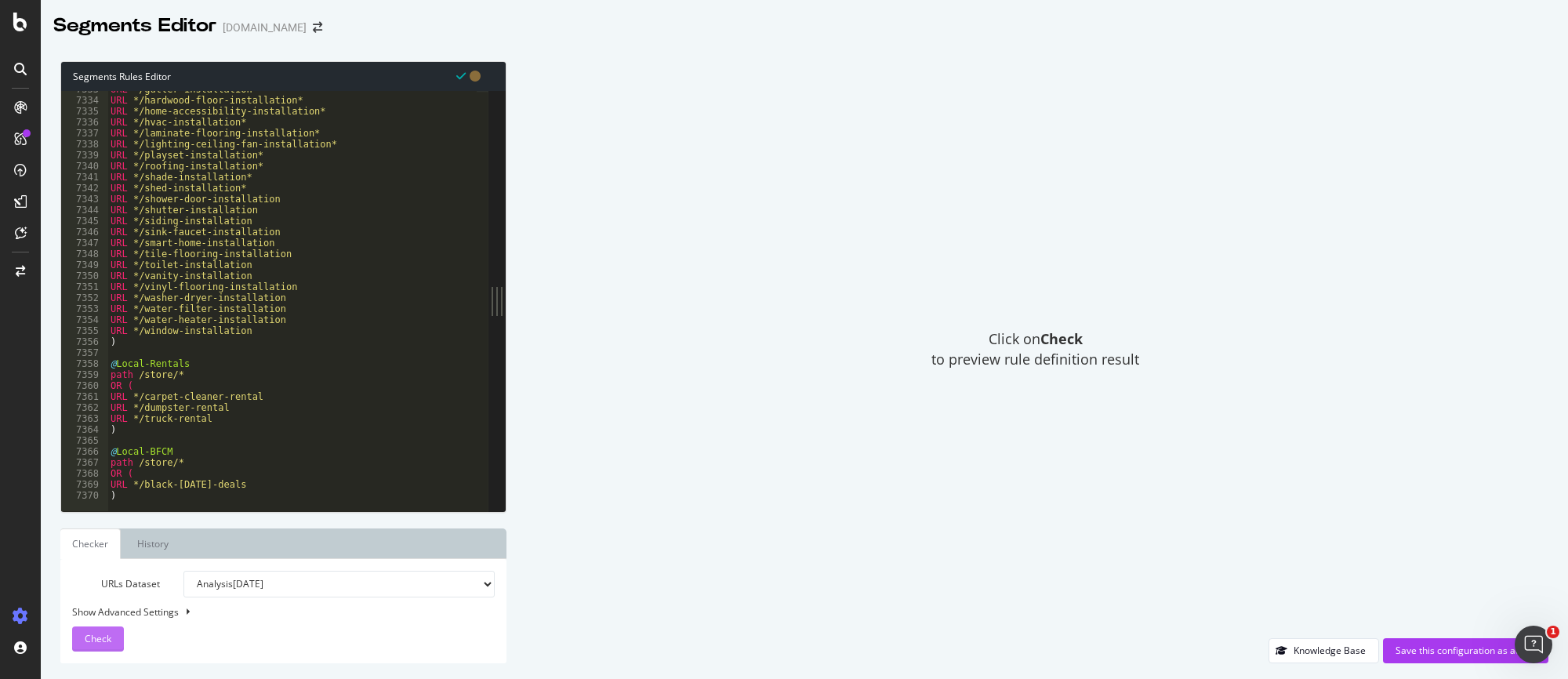
click at [114, 636] on button "Check" at bounding box center [98, 638] width 52 height 25
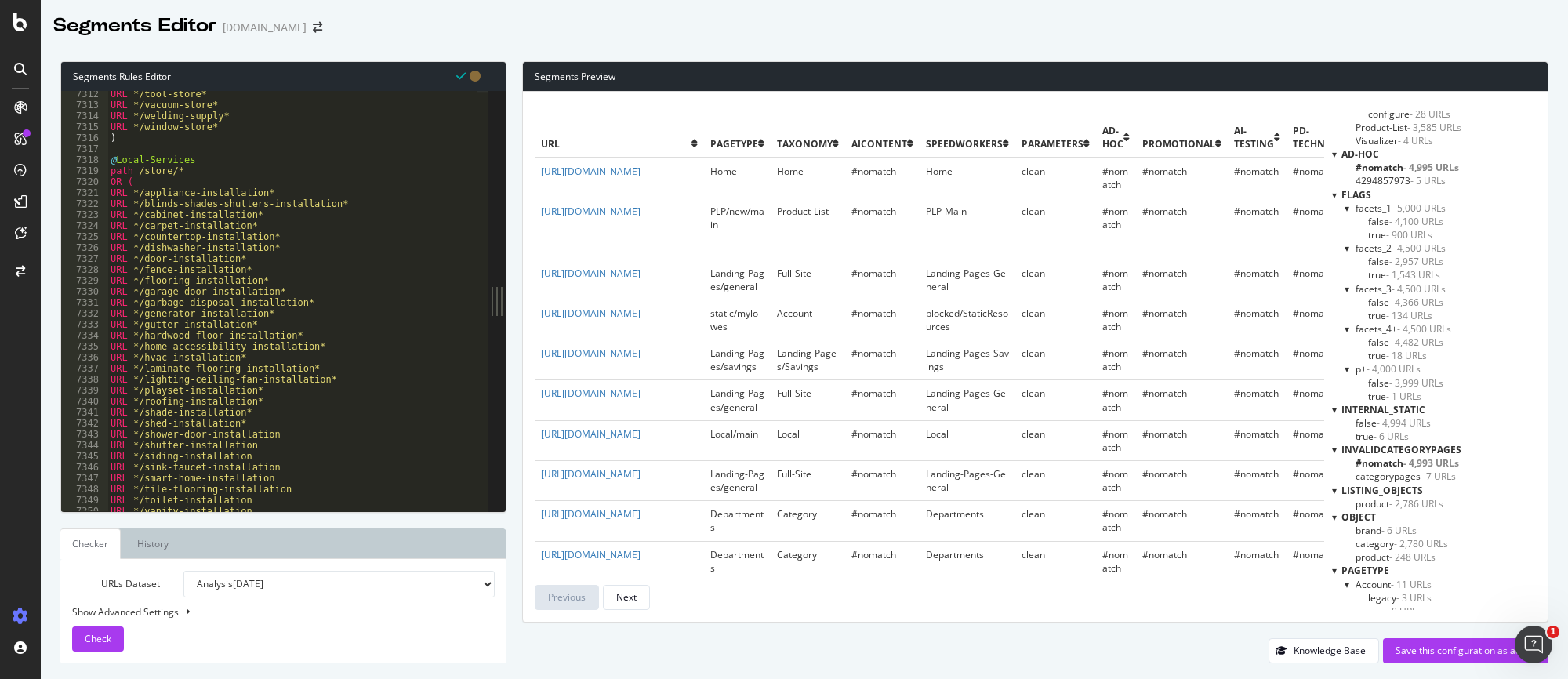
scroll to position [827, 0]
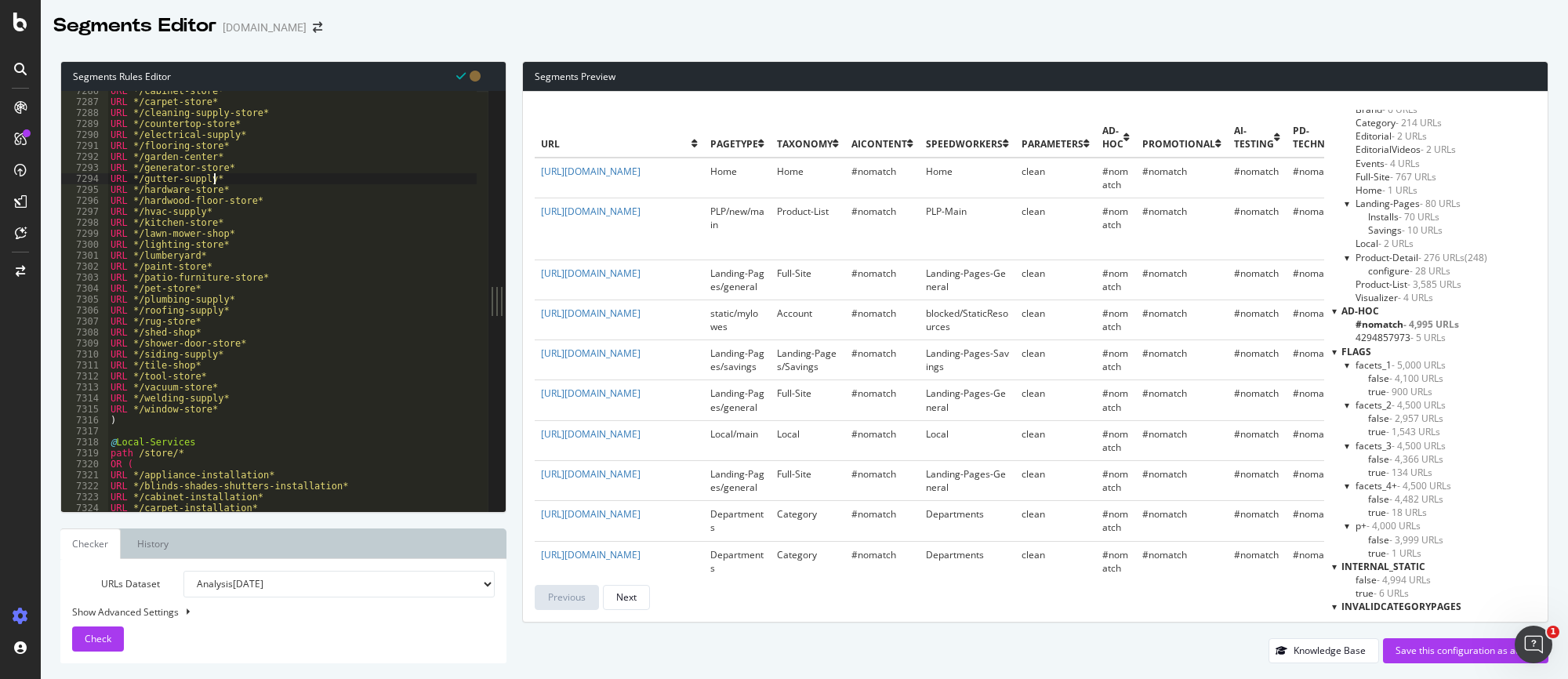
click at [255, 178] on div "URL */cabinet-store* URL */carpet-store* URL */cleaning-supply-store* URL */cou…" at bounding box center [535, 301] width 855 height 432
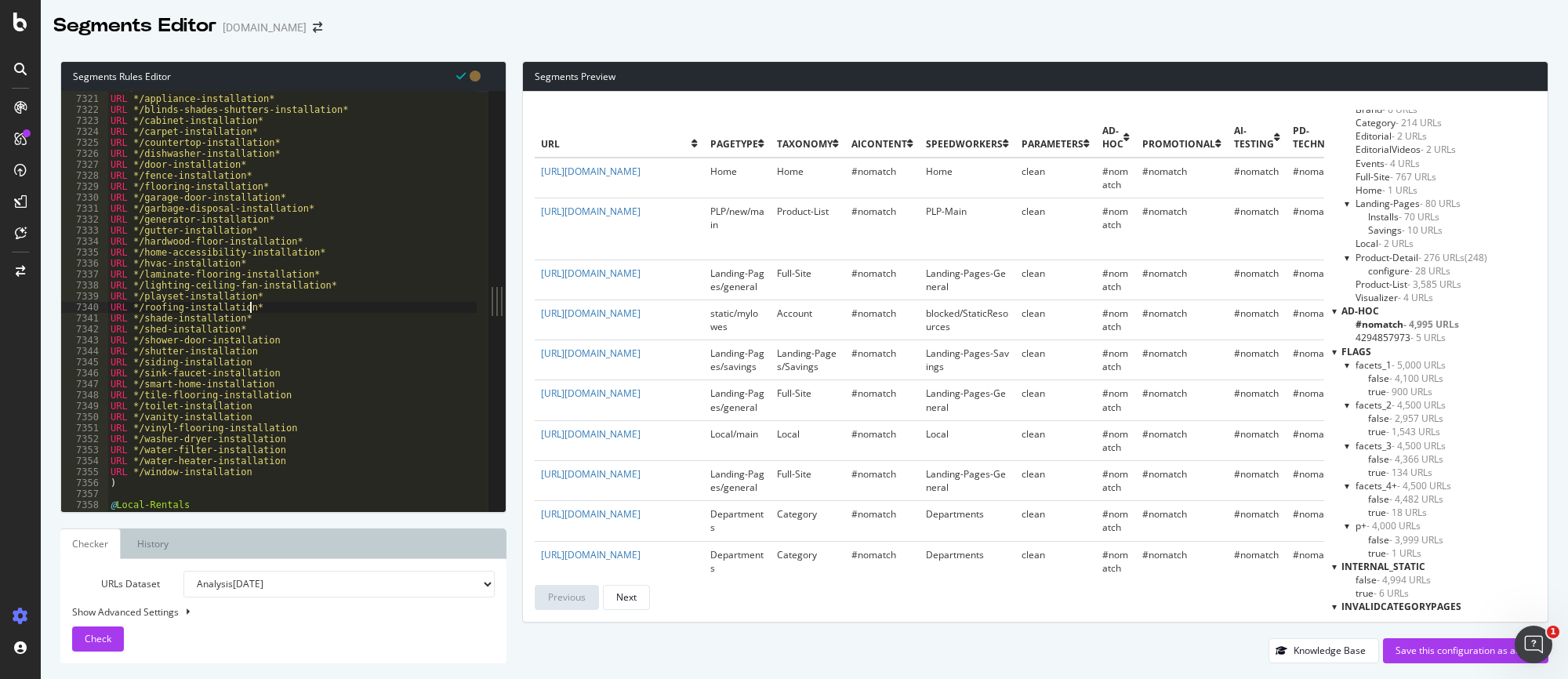
click at [314, 306] on div "OR ( URL */appliance-installation* URL */blinds-shades-shutters-installation* U…" at bounding box center [535, 298] width 855 height 432
click at [254, 318] on div "OR ( URL */appliance-installation* URL */blinds-shades-shutters-installation* U…" at bounding box center [535, 298] width 855 height 432
click at [330, 339] on div "OR ( URL */appliance-installation* URL */blinds-shades-shutters-installation* U…" at bounding box center [535, 298] width 855 height 432
paste textarea "*"
click at [270, 358] on div "OR ( URL */appliance-installation* URL */blinds-shades-shutters-installation* U…" at bounding box center [535, 298] width 855 height 432
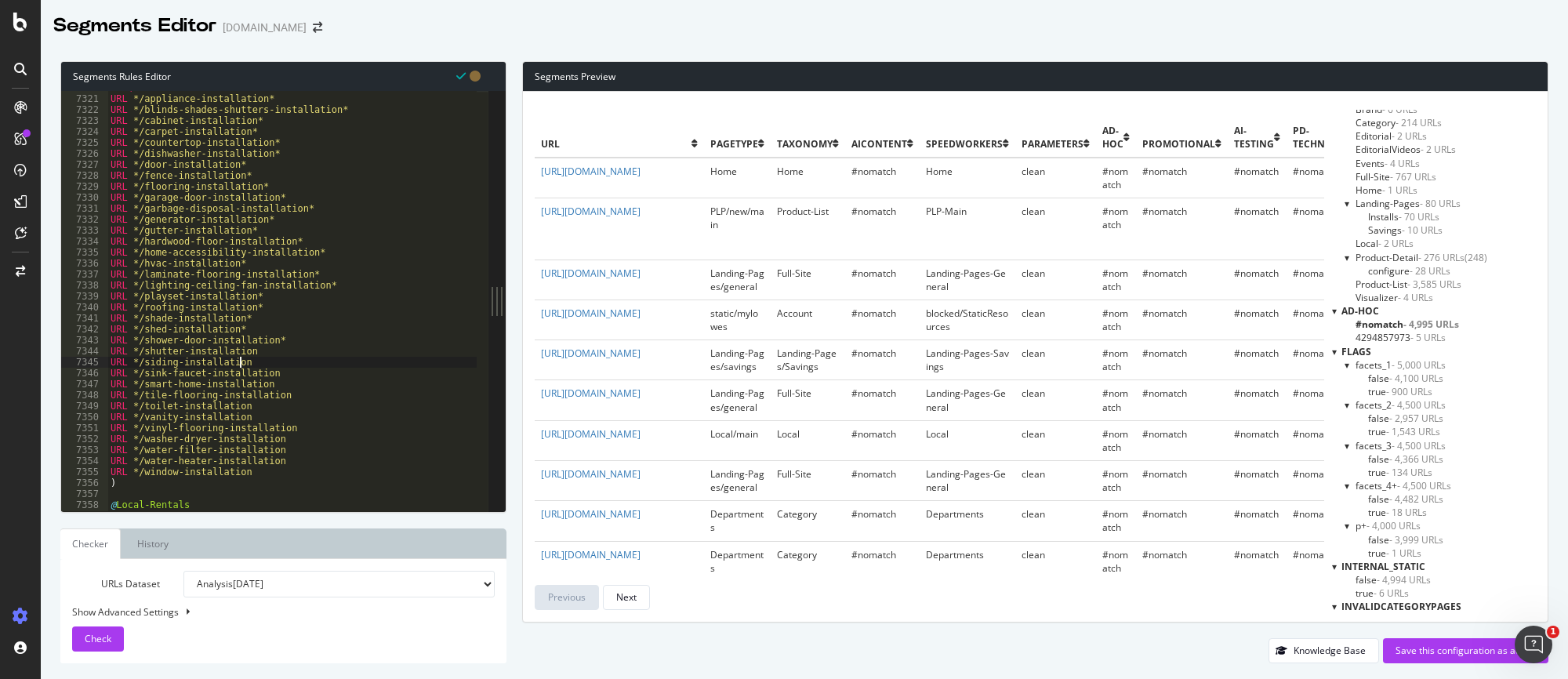
paste textarea "*"
click at [266, 354] on div "OR ( URL */appliance-installation* URL */blinds-shades-shutters-installation* U…" at bounding box center [535, 298] width 855 height 432
paste textarea "*"
click at [276, 375] on div "OR ( URL */appliance-installation* URL */blinds-shades-shutters-installation* U…" at bounding box center [535, 298] width 855 height 432
paste textarea "*"
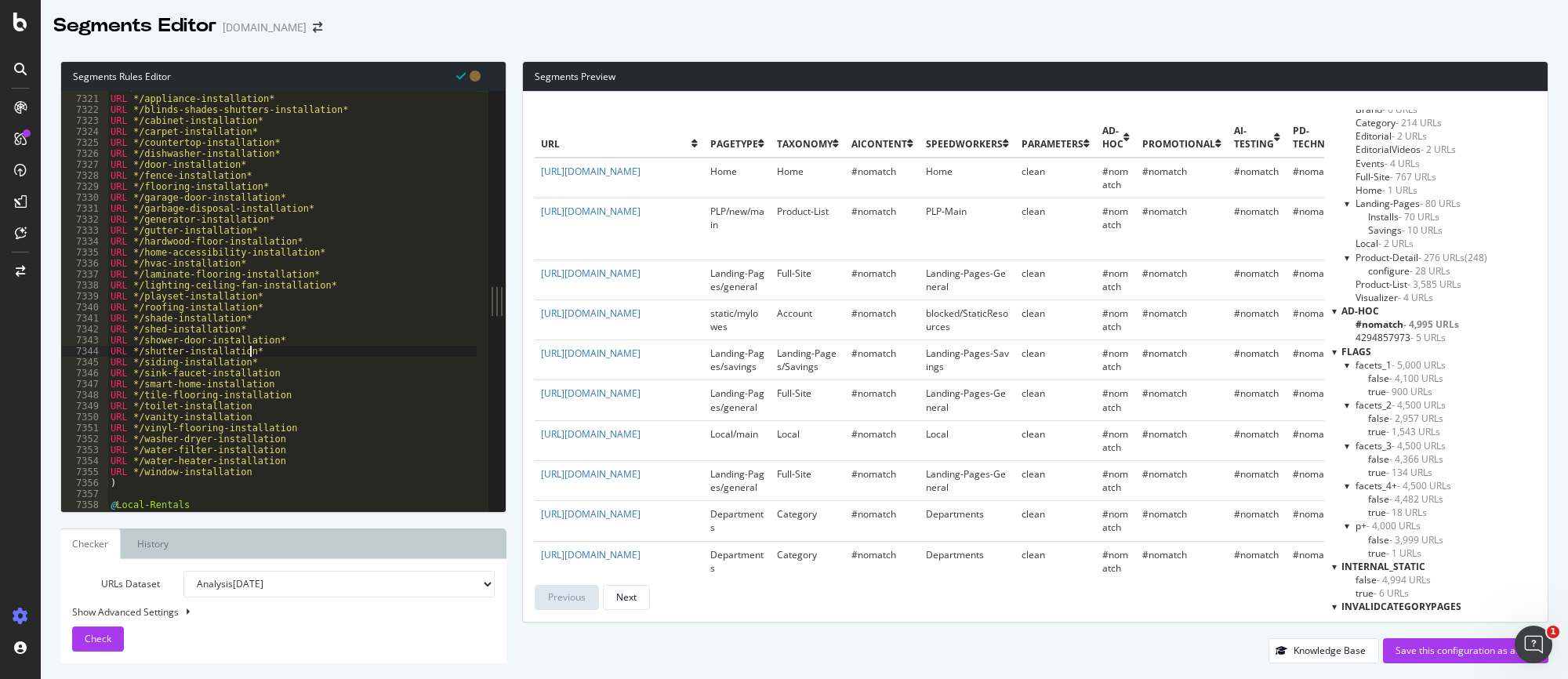
click at [276, 385] on div "OR ( URL */appliance-installation* URL */blinds-shades-shutters-installation* U…" at bounding box center [535, 298] width 855 height 432
paste textarea "*"
click at [281, 394] on div "OR ( URL */appliance-installation* URL */blinds-shades-shutters-installation* U…" at bounding box center [535, 298] width 855 height 432
paste textarea "*"
click at [279, 407] on div "OR ( URL */appliance-installation* URL */blinds-shades-shutters-installation* U…" at bounding box center [535, 298] width 855 height 432
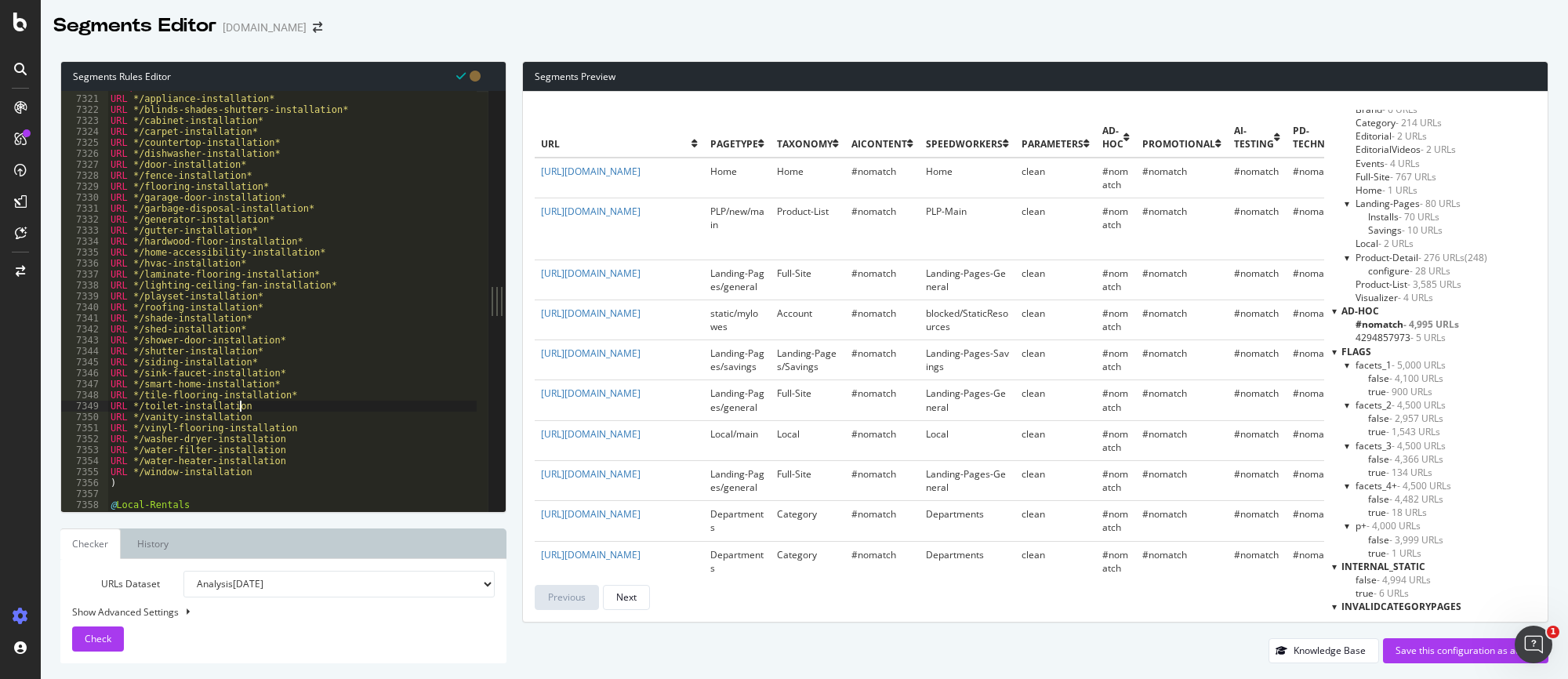
paste textarea "*"
click at [273, 413] on div "OR ( URL */appliance-installation* URL */blinds-shades-shutters-installation* U…" at bounding box center [535, 298] width 855 height 432
paste textarea "*"
click at [304, 423] on div "OR ( URL */appliance-installation* URL */blinds-shades-shutters-installation* U…" at bounding box center [535, 298] width 855 height 432
paste textarea "*"
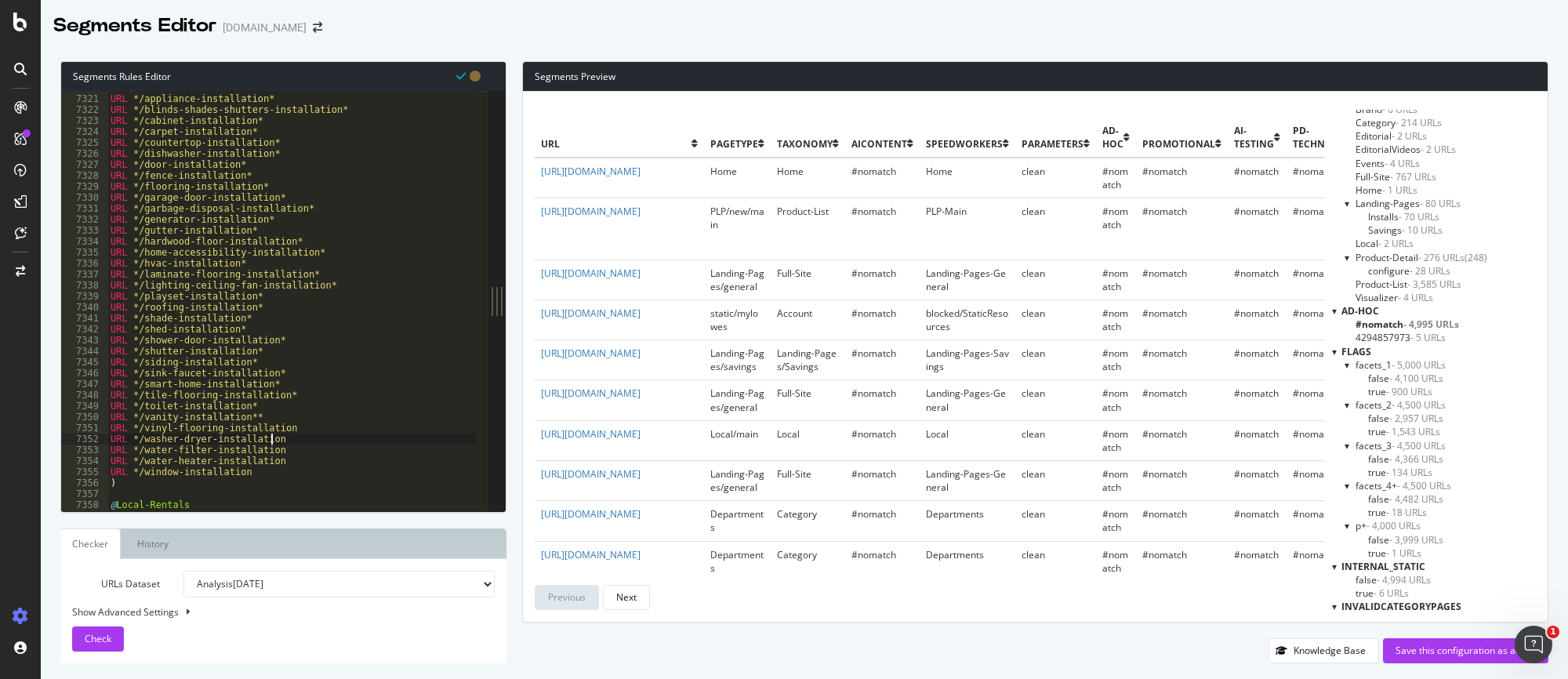
click at [295, 441] on div "OR ( URL */appliance-installation* URL */blinds-shades-shutters-installation* U…" at bounding box center [535, 298] width 855 height 432
paste textarea "*"
click at [291, 452] on div "OR ( URL */appliance-installation* URL */blinds-shades-shutters-installation* U…" at bounding box center [535, 298] width 855 height 432
click at [299, 429] on div "OR ( URL */appliance-installation* URL */blinds-shades-shutters-installation* U…" at bounding box center [535, 298] width 855 height 432
paste textarea "*"
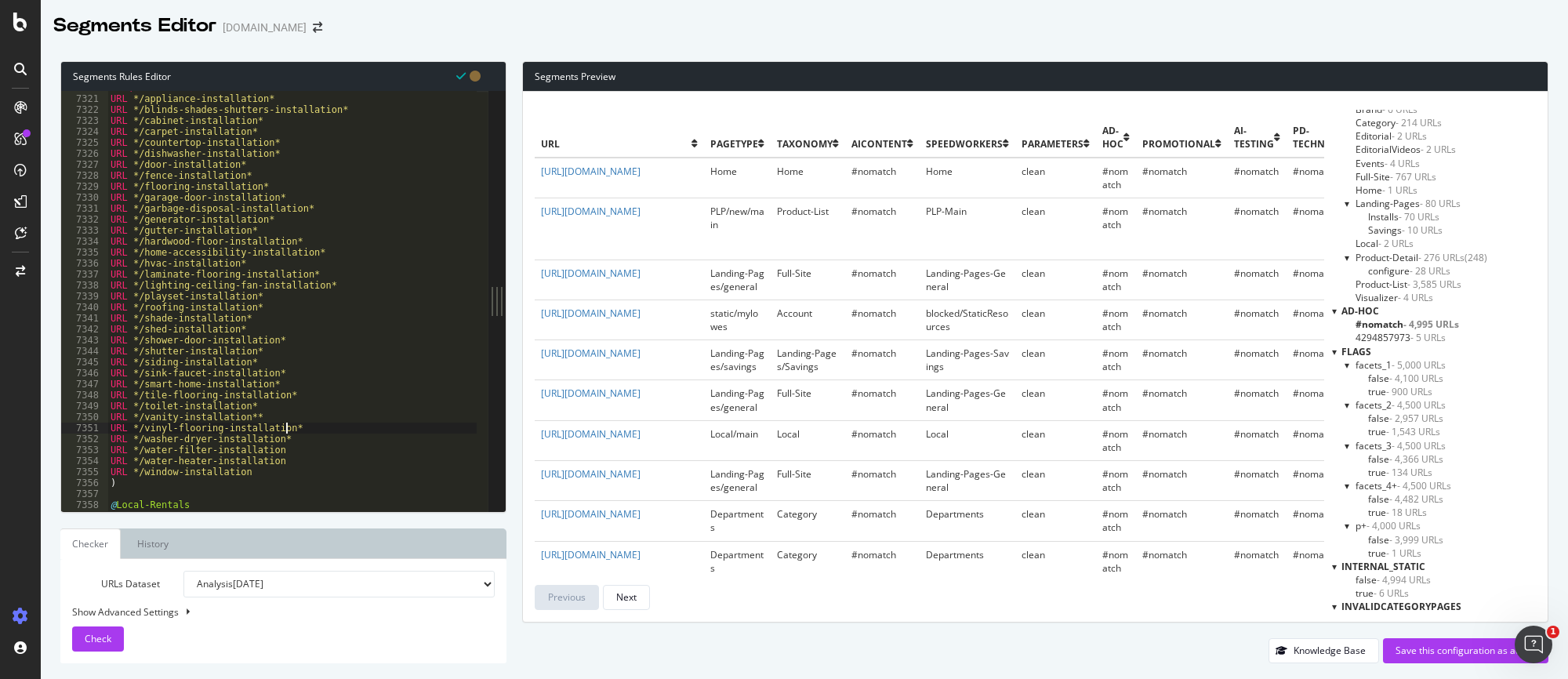
click at [268, 415] on div "OR ( URL */appliance-installation* URL */blinds-shades-shutters-installation* U…" at bounding box center [535, 298] width 855 height 432
click at [295, 446] on div "OR ( URL */appliance-installation* URL */blinds-shades-shutters-installation* U…" at bounding box center [535, 298] width 855 height 432
paste textarea "*"
click at [288, 465] on div "OR ( URL */appliance-installation* URL */blinds-shades-shutters-installation* U…" at bounding box center [535, 298] width 855 height 432
paste textarea "*"
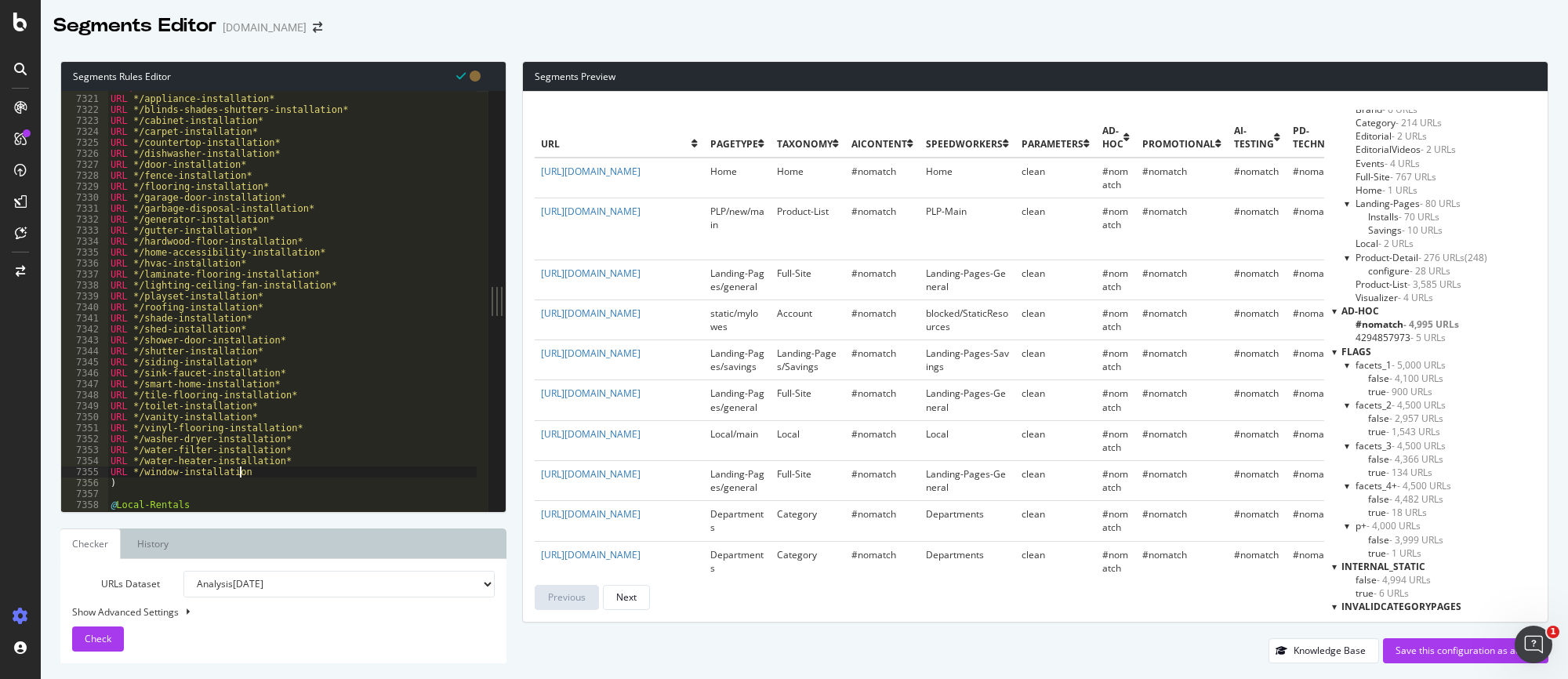
drag, startPoint x: 253, startPoint y: 472, endPoint x: 279, endPoint y: 468, distance: 26.3
click at [254, 472] on div "OR ( URL */appliance-installation* URL */blinds-shades-shutters-installation* U…" at bounding box center [535, 298] width 855 height 432
paste textarea "*"
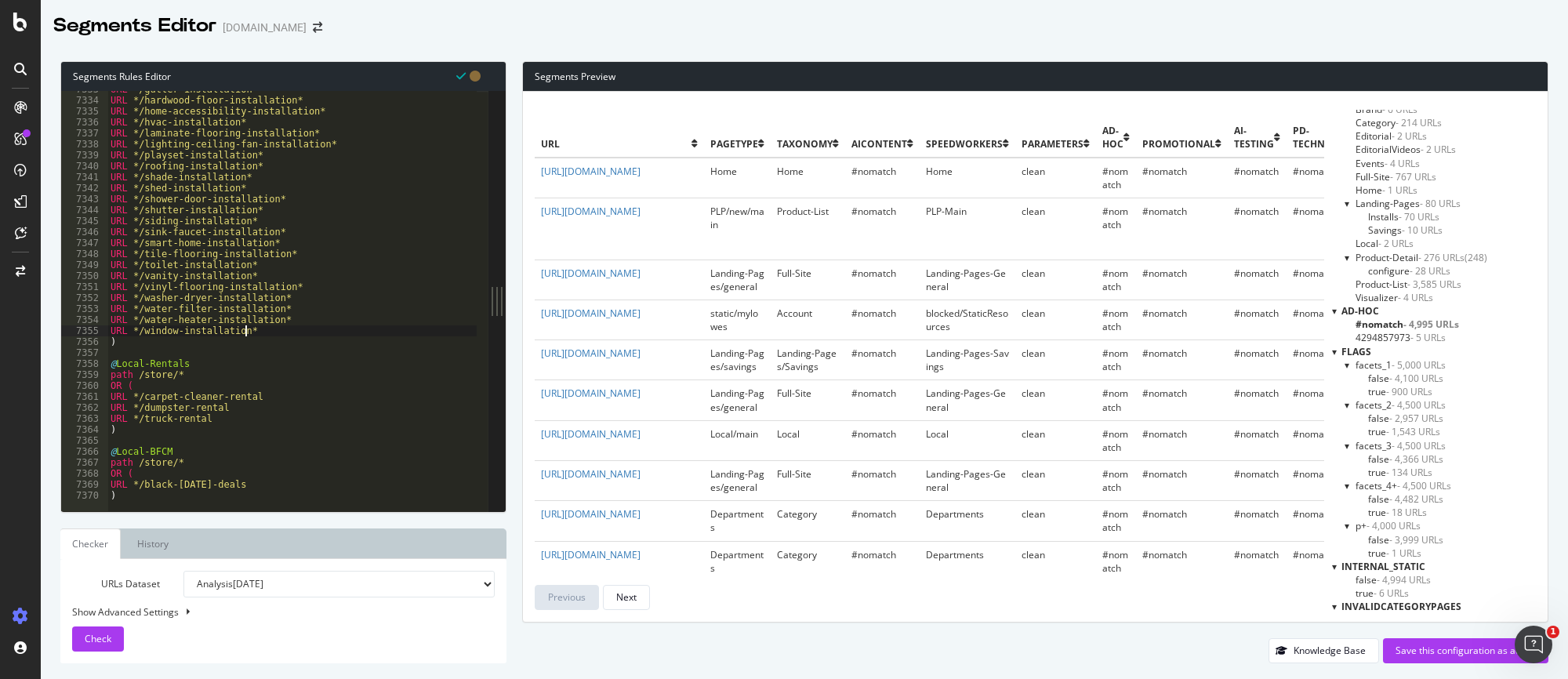
click at [271, 398] on div "URL */gutter-installation* URL */hardwood-floor-installation* URL */home-access…" at bounding box center [535, 299] width 855 height 432
paste textarea "*"
click at [248, 409] on div "URL */gutter-installation* URL */hardwood-floor-installation* URL */home-access…" at bounding box center [535, 299] width 855 height 432
paste textarea "*"
click at [226, 418] on div "URL */gutter-installation* URL */hardwood-floor-installation* URL */home-access…" at bounding box center [535, 299] width 855 height 432
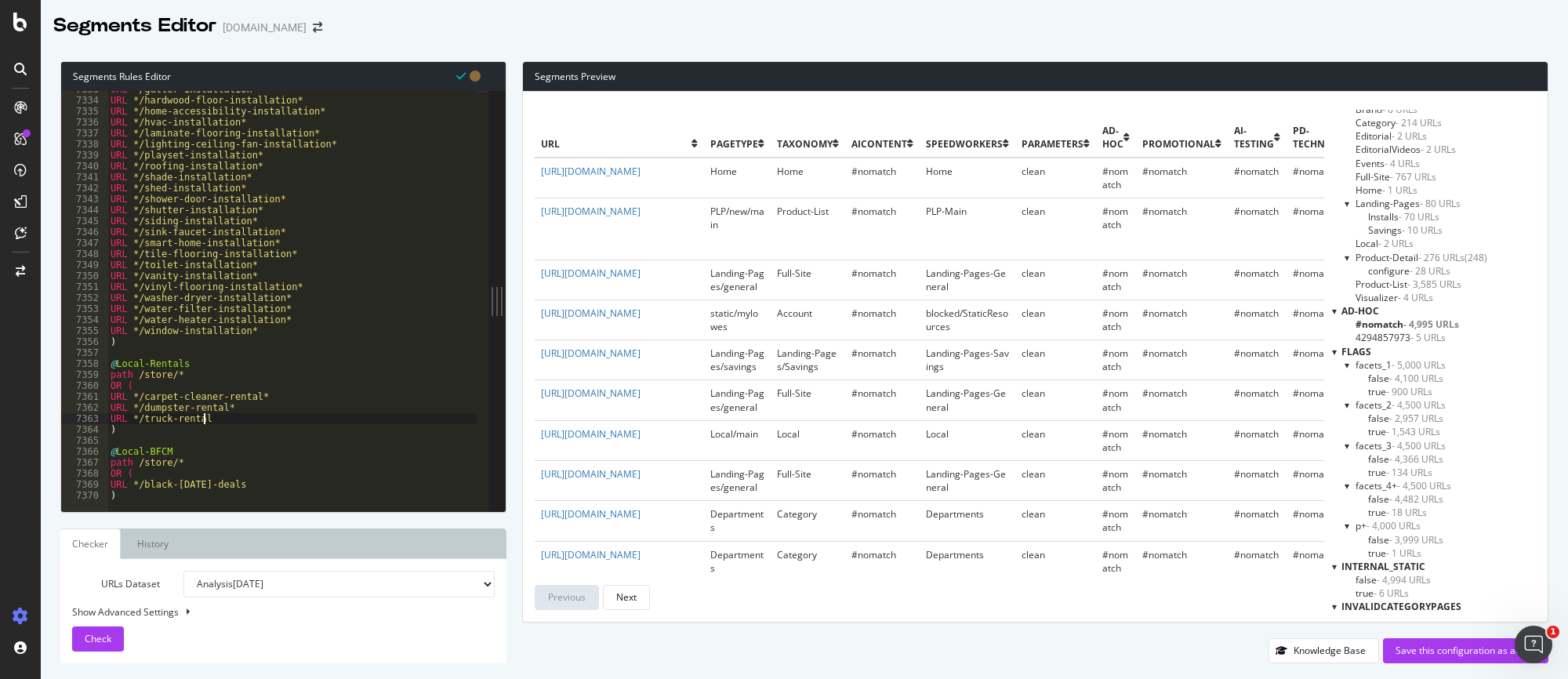
paste textarea "*"
click at [254, 479] on div "URL */gutter-installation* URL */hardwood-floor-installation* URL */home-access…" at bounding box center [535, 299] width 855 height 432
click at [251, 483] on div "URL */gutter-installation* URL */hardwood-floor-installation* URL */home-access…" at bounding box center [535, 299] width 855 height 432
paste textarea "*"
click at [232, 418] on div "URL */gutter-installation* URL */hardwood-floor-installation* URL */home-access…" at bounding box center [535, 299] width 855 height 432
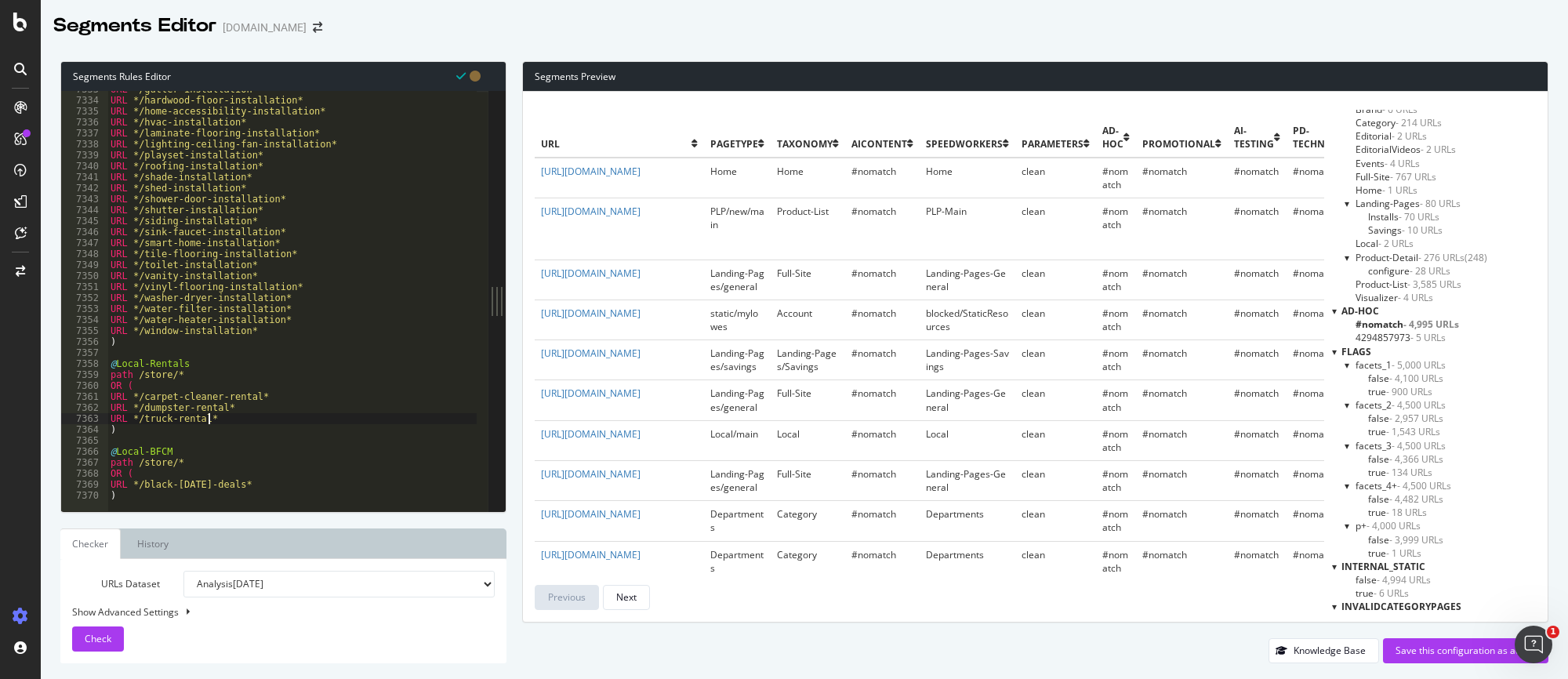
type textarea "URL */truck-rental*"
paste textarea "URL */truck-rental*"
type textarea "URL */tool-rental*"
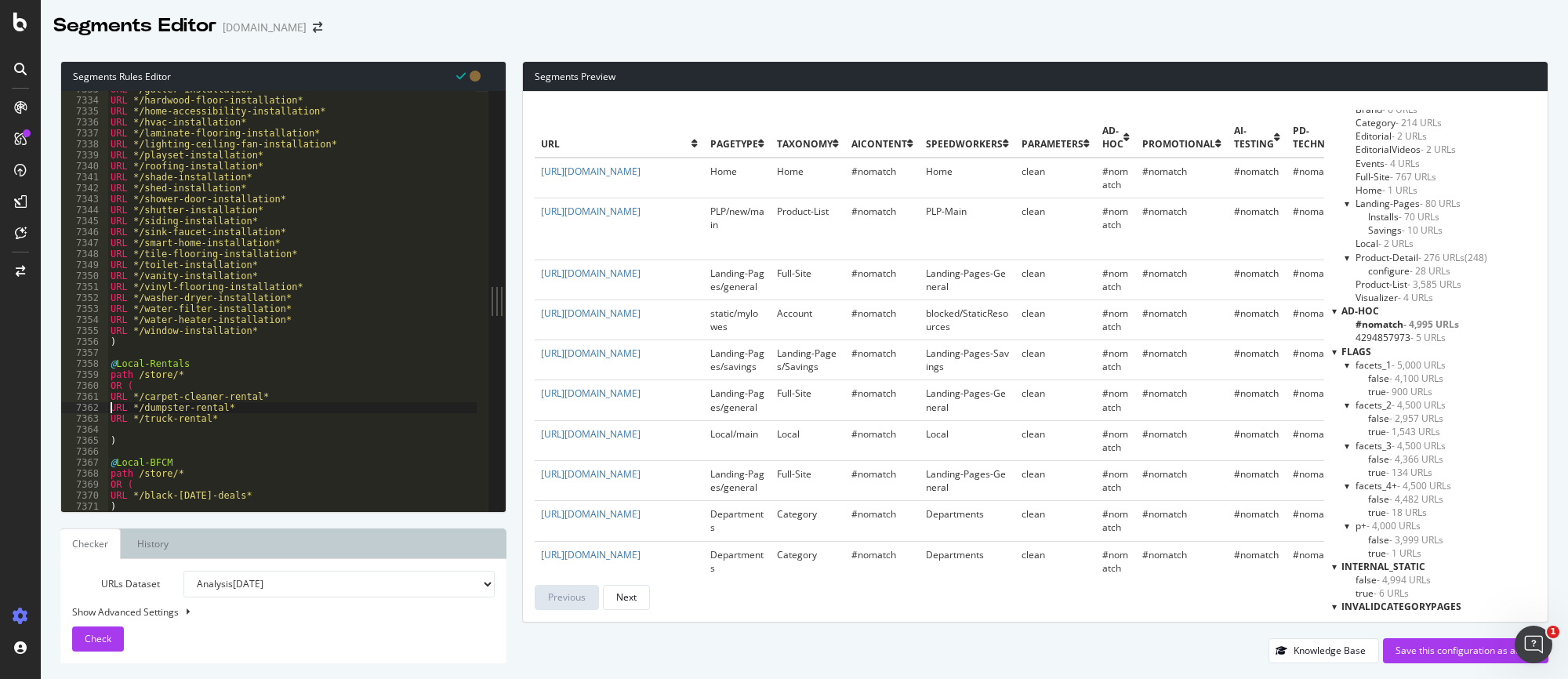
type textarea "URL */dumpster-rental*"
type textarea "URL */carpet-cleaner-rental*"
paste textarea "URL */tool-rental*"
type textarea "URL */carpet-cleaner-rental*"
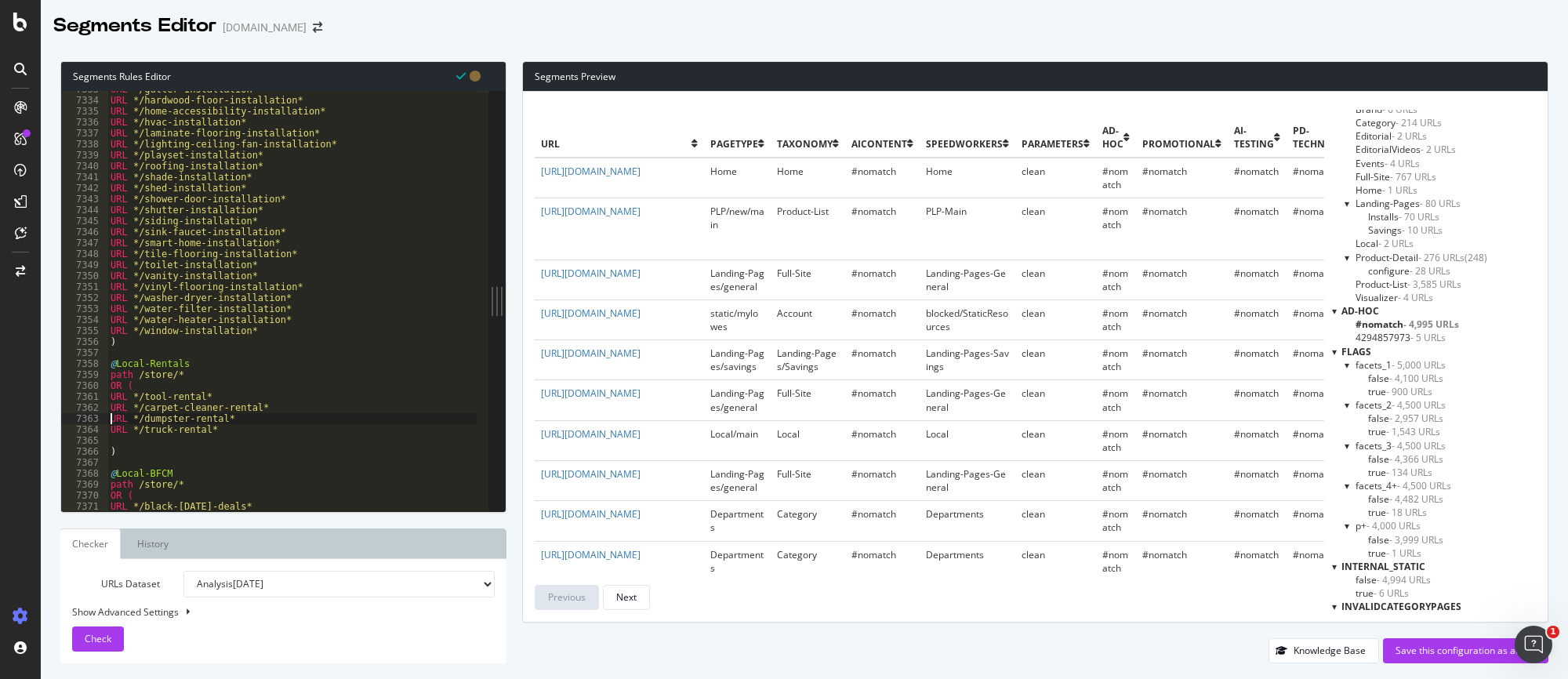
type textarea "URL */truck-rental*"
paste textarea "URL */tool-rental*"
type textarea "URL */storage-unit-rental*"
click at [125, 442] on div "URL */gutter-installation* URL */hardwood-floor-installation* URL */home-access…" at bounding box center [535, 299] width 855 height 432
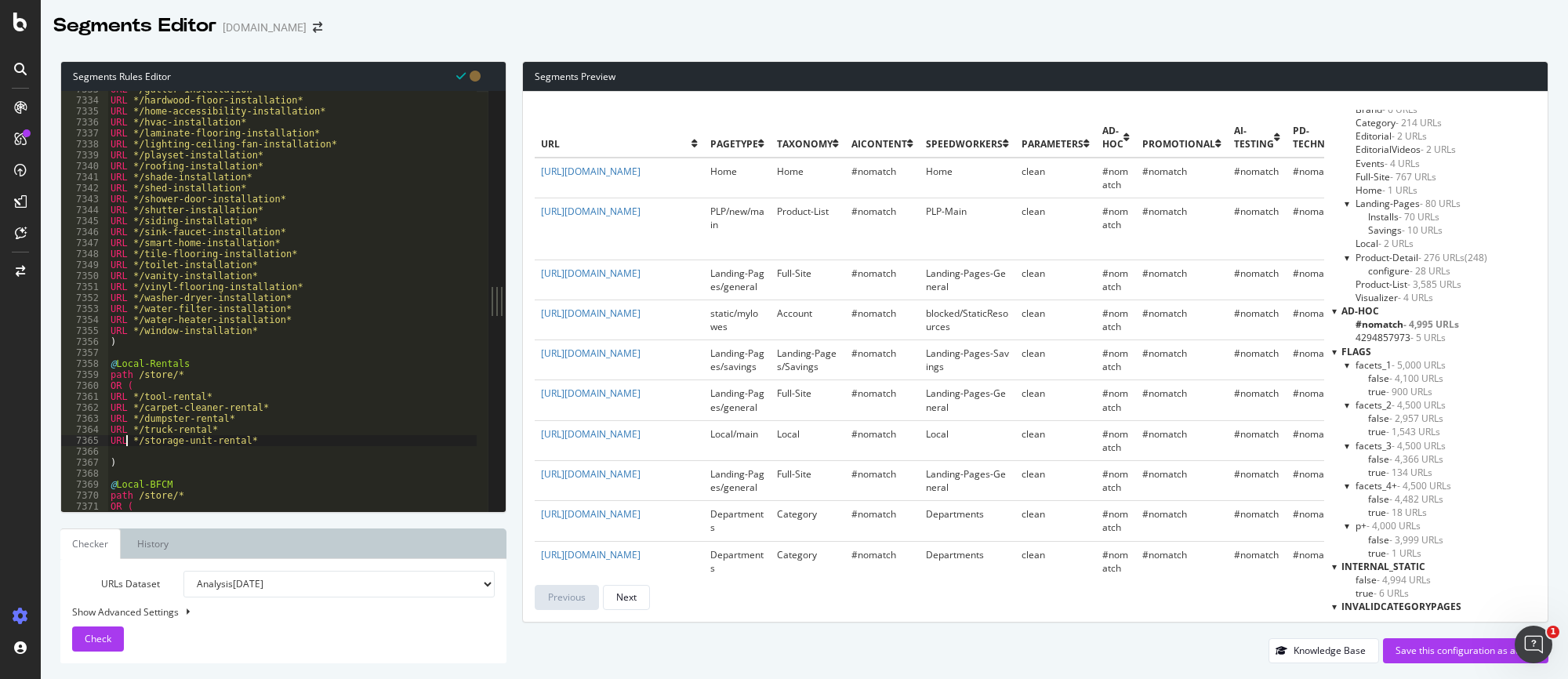
click at [121, 452] on div "URL */gutter-installation* URL */hardwood-floor-installation* URL */home-access…" at bounding box center [535, 299] width 855 height 432
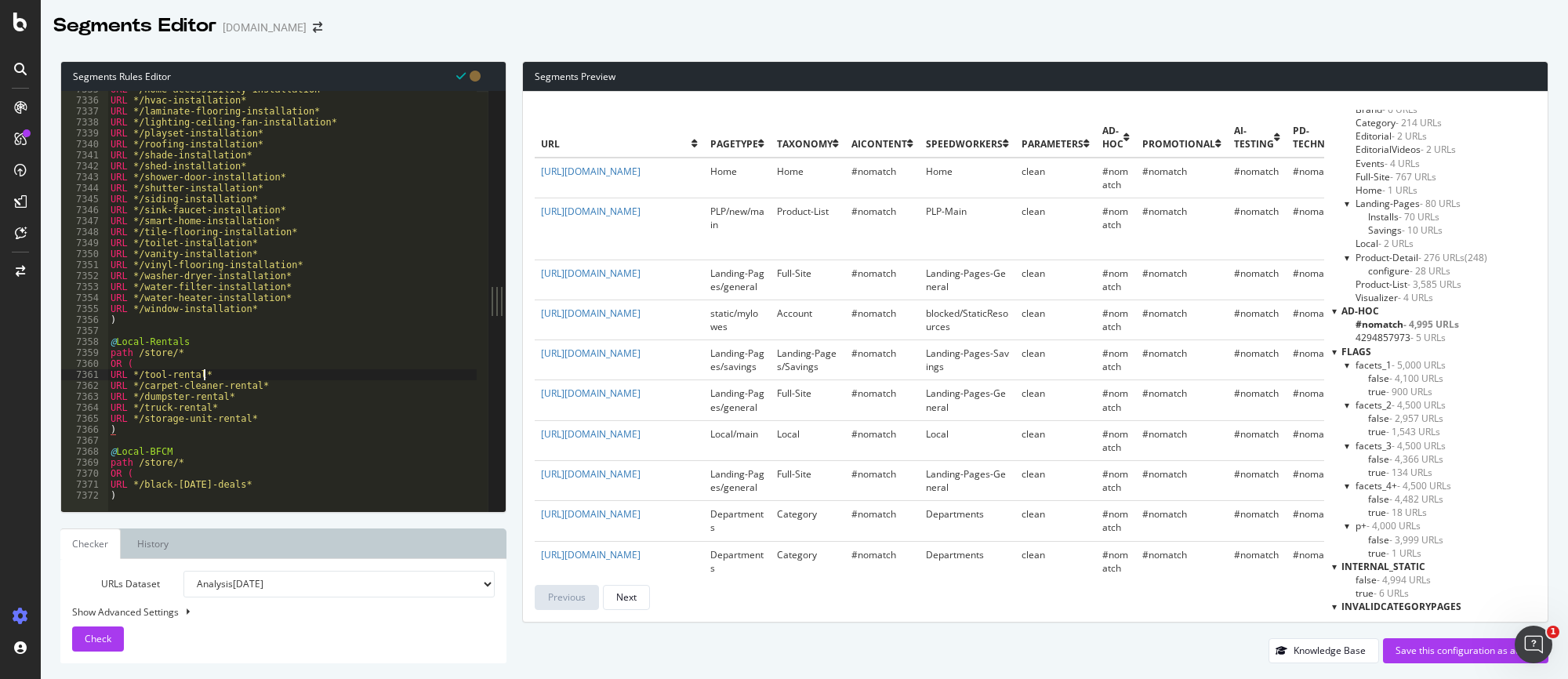
click at [254, 380] on div "URL */home-accessibility-installation* URL */hvac-installation* URL */laminate-…" at bounding box center [535, 299] width 855 height 432
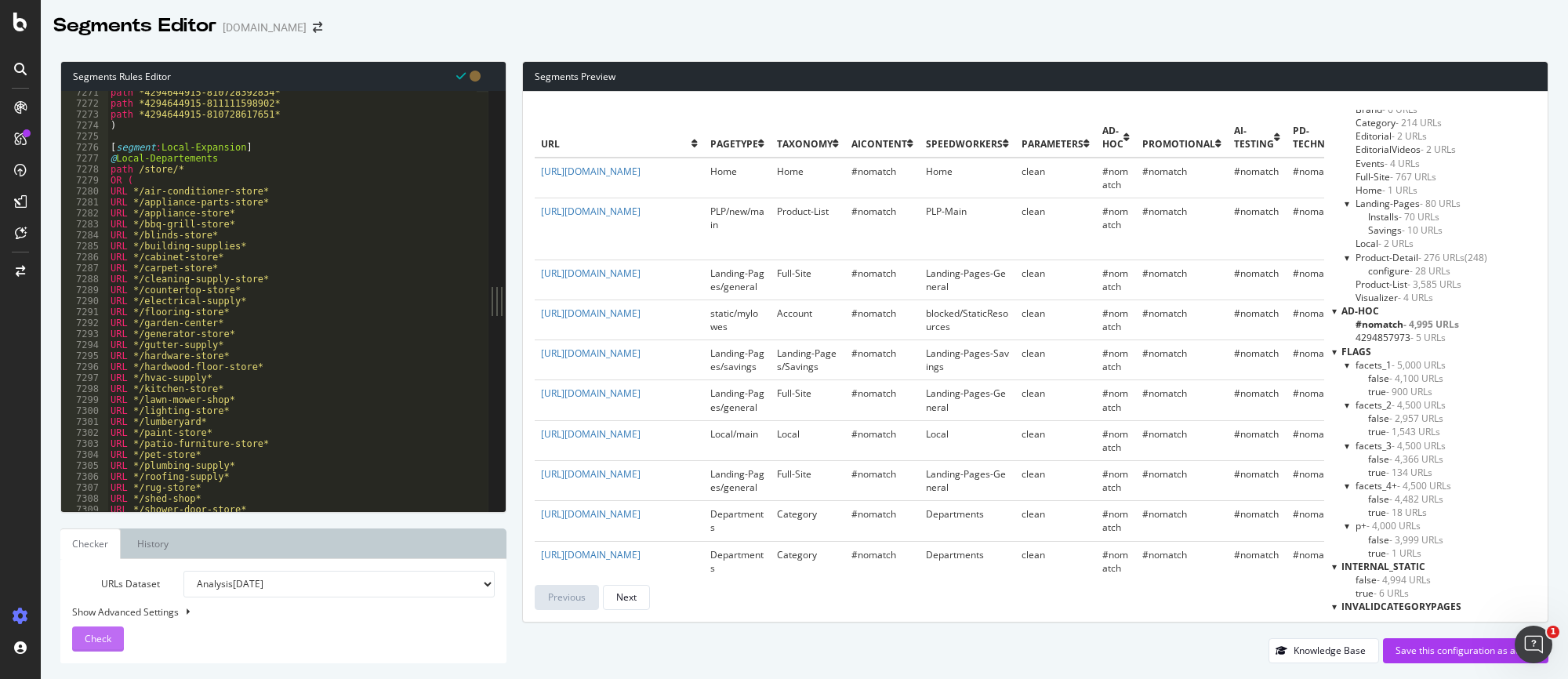
click at [110, 646] on div "Check" at bounding box center [97, 638] width 27 height 23
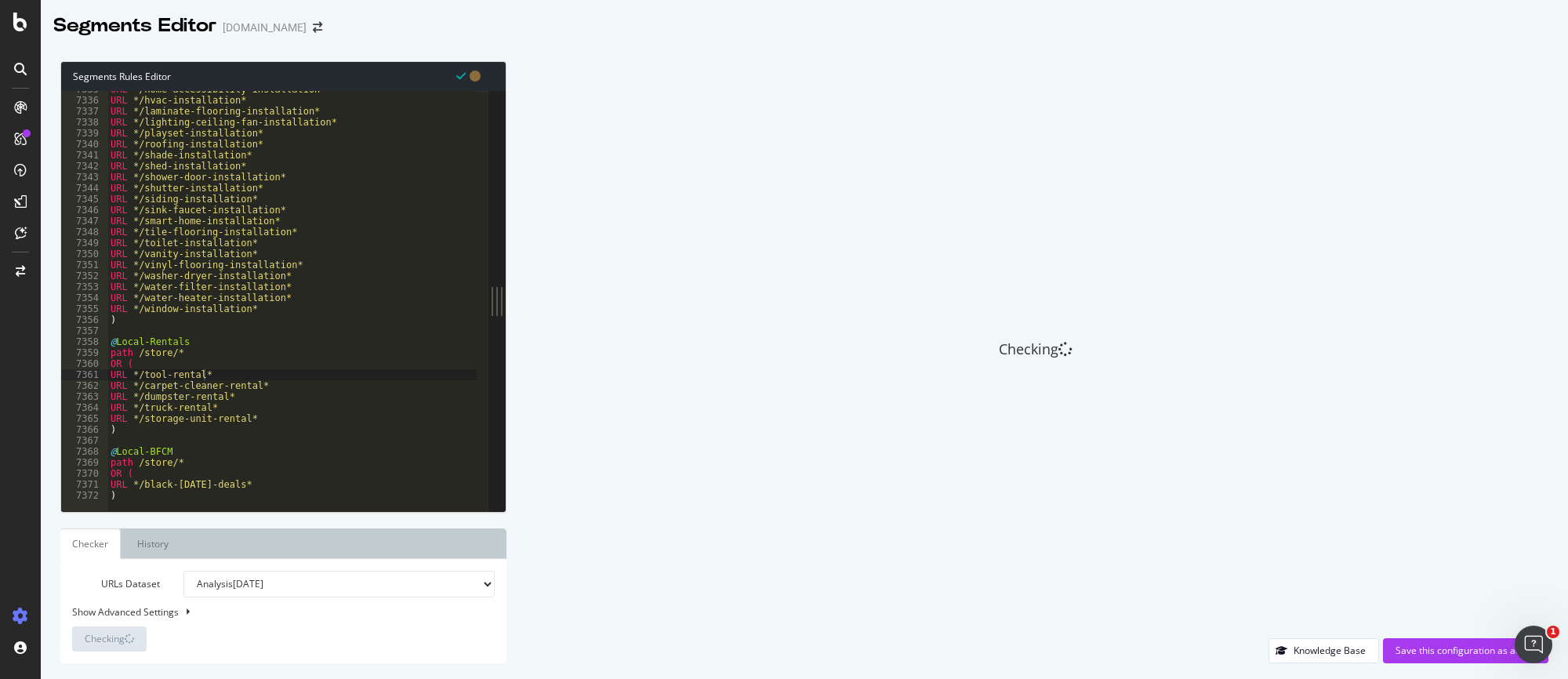
drag, startPoint x: 317, startPoint y: 375, endPoint x: 305, endPoint y: 392, distance: 20.8
click at [316, 376] on div "URL */home-accessibility-installation* URL */hvac-installation* URL */laminate-…" at bounding box center [535, 299] width 855 height 432
click at [292, 399] on div "URL */home-accessibility-installation* URL */hvac-installation* URL */laminate-…" at bounding box center [535, 299] width 855 height 432
click at [293, 418] on div "URL */home-accessibility-installation* URL */hvac-installation* URL */laminate-…" at bounding box center [535, 299] width 855 height 432
type textarea "URL */storage-unit-rental*"
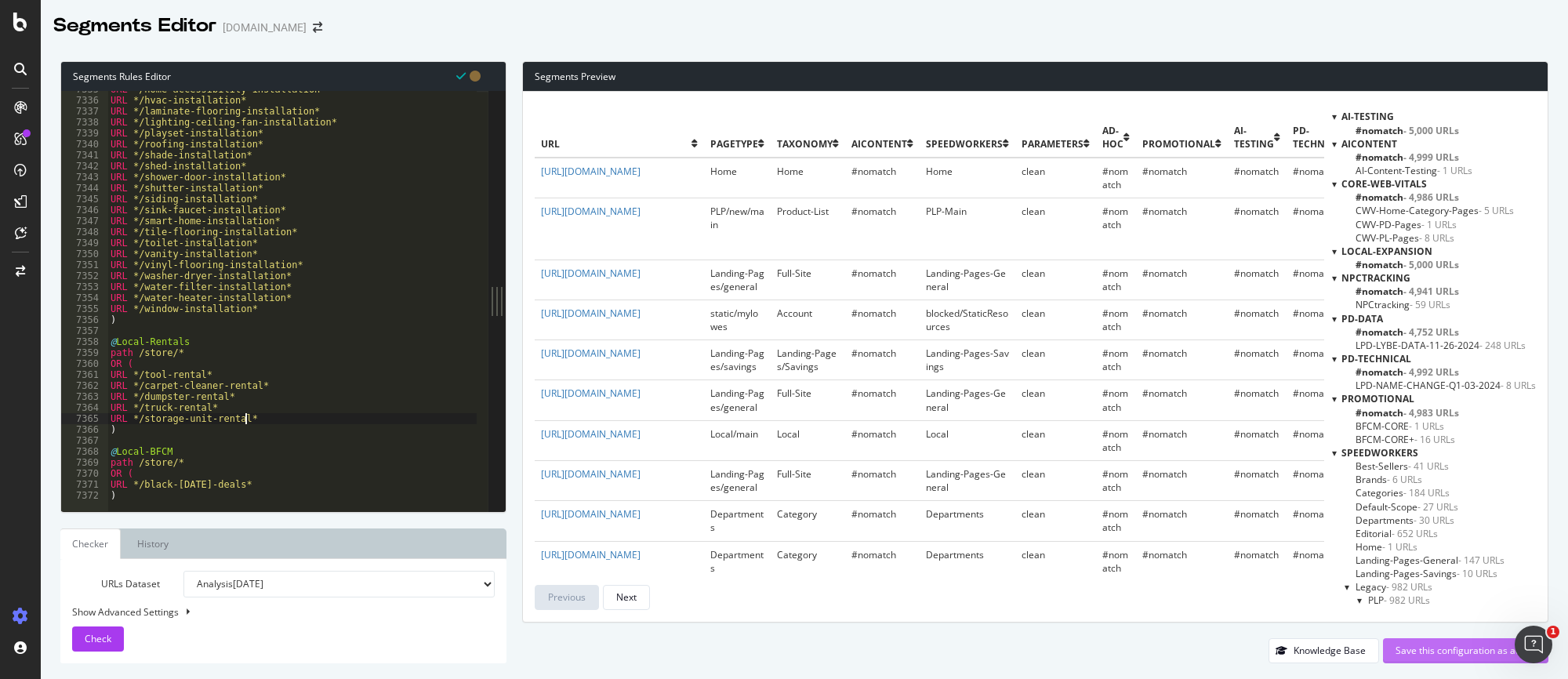
click at [1465, 649] on div "Save this configuration as active" at bounding box center [1465, 650] width 141 height 13
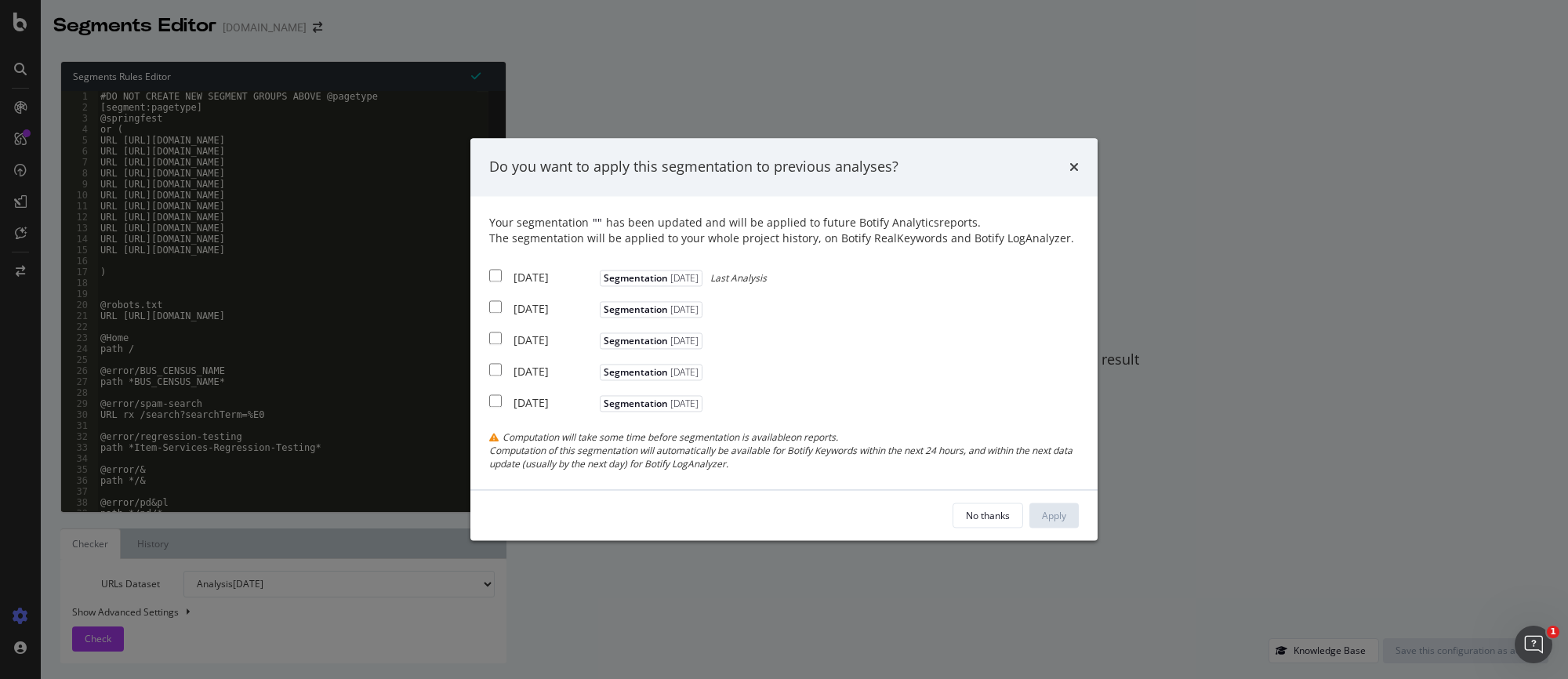
drag, startPoint x: 501, startPoint y: 273, endPoint x: 497, endPoint y: 281, distance: 8.9
click at [500, 273] on input "modal" at bounding box center [495, 275] width 13 height 13
checkbox input "true"
click at [493, 304] on input "modal" at bounding box center [495, 306] width 13 height 13
checkbox input "true"
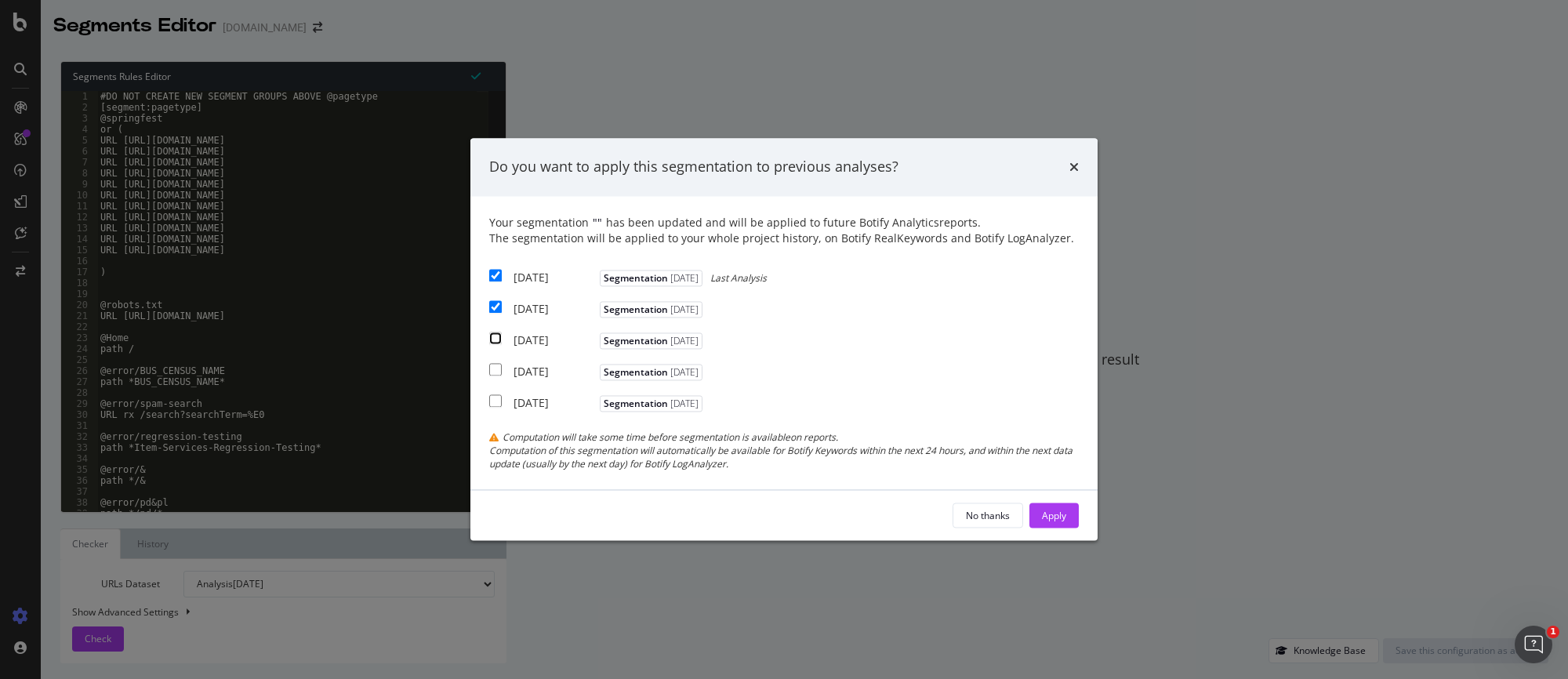
click at [492, 336] on input "modal" at bounding box center [495, 337] width 13 height 13
checkbox input "true"
click at [1048, 515] on div "Apply" at bounding box center [1054, 515] width 24 height 13
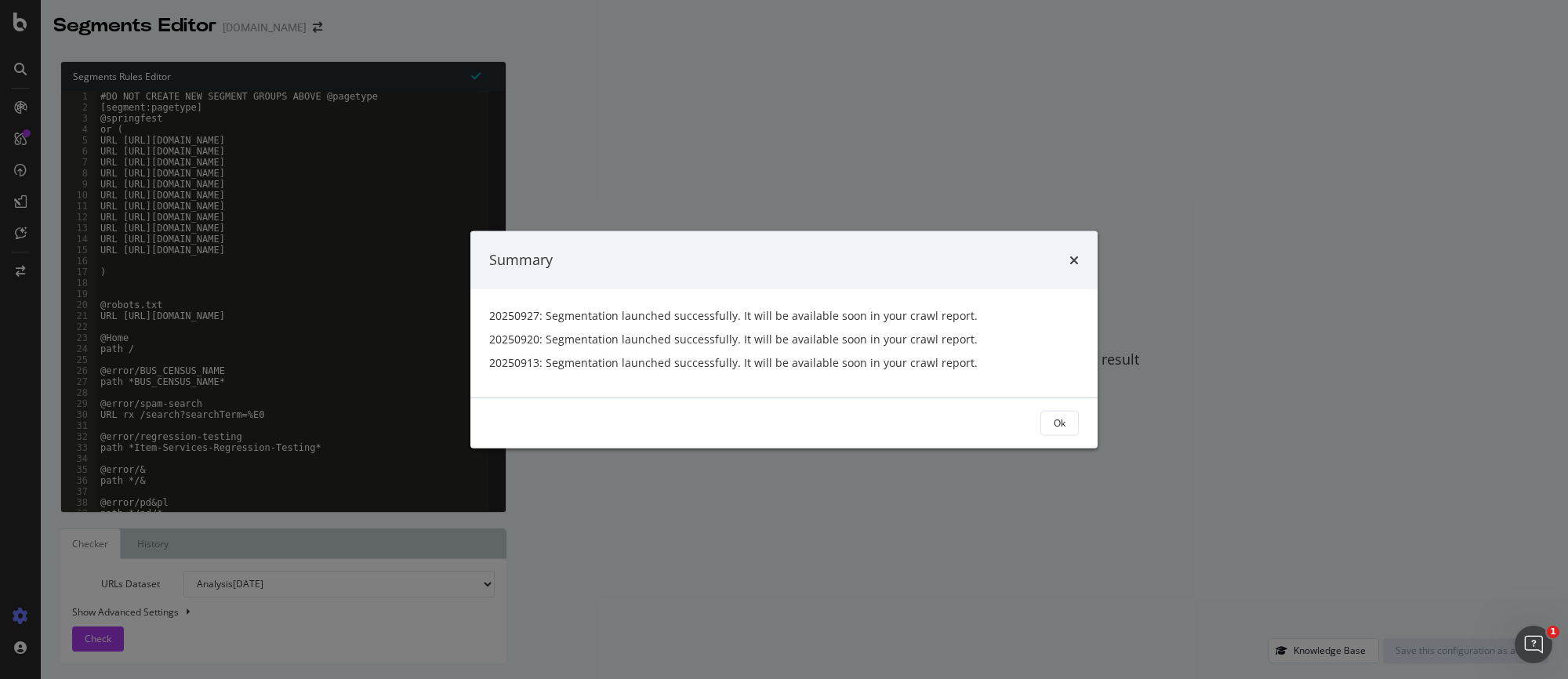
click at [1069, 413] on button "Ok" at bounding box center [1059, 422] width 39 height 25
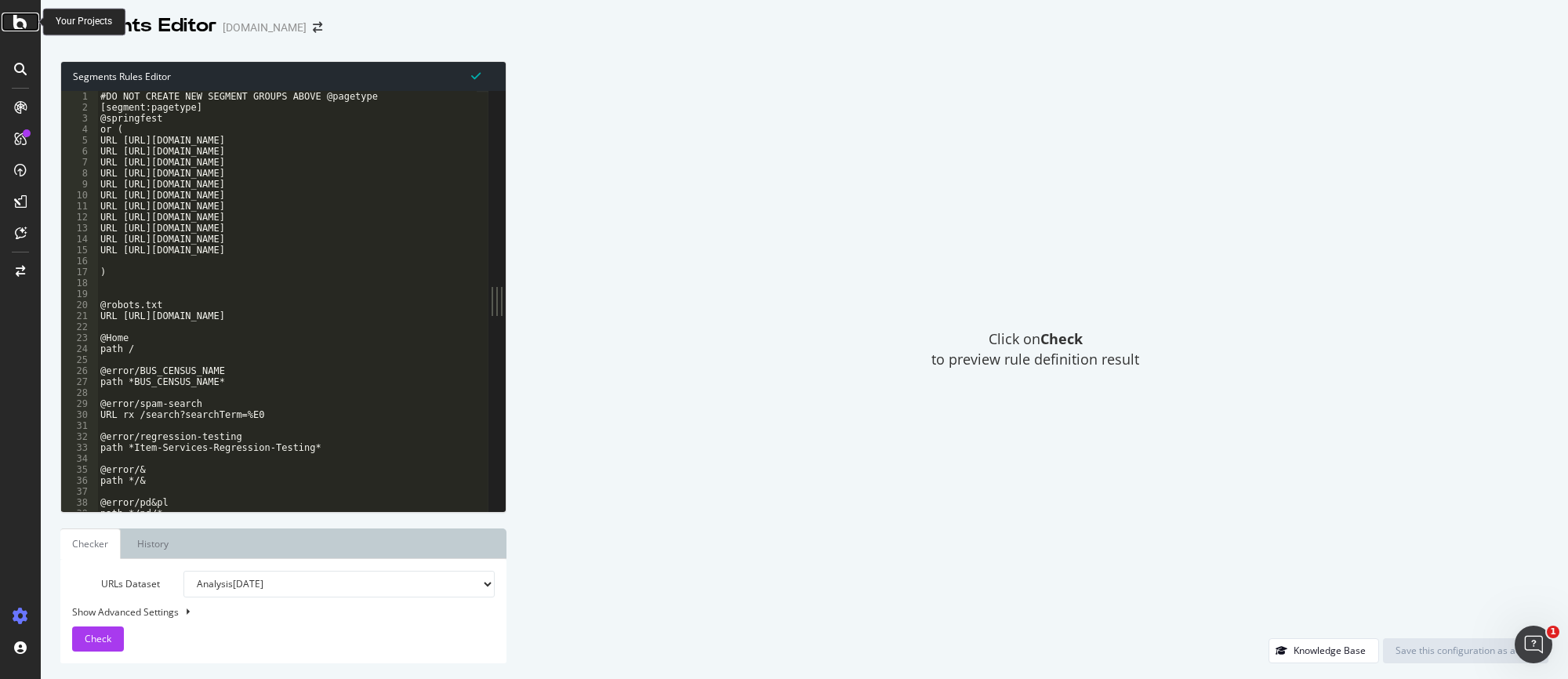
click at [13, 18] on icon at bounding box center [20, 22] width 14 height 19
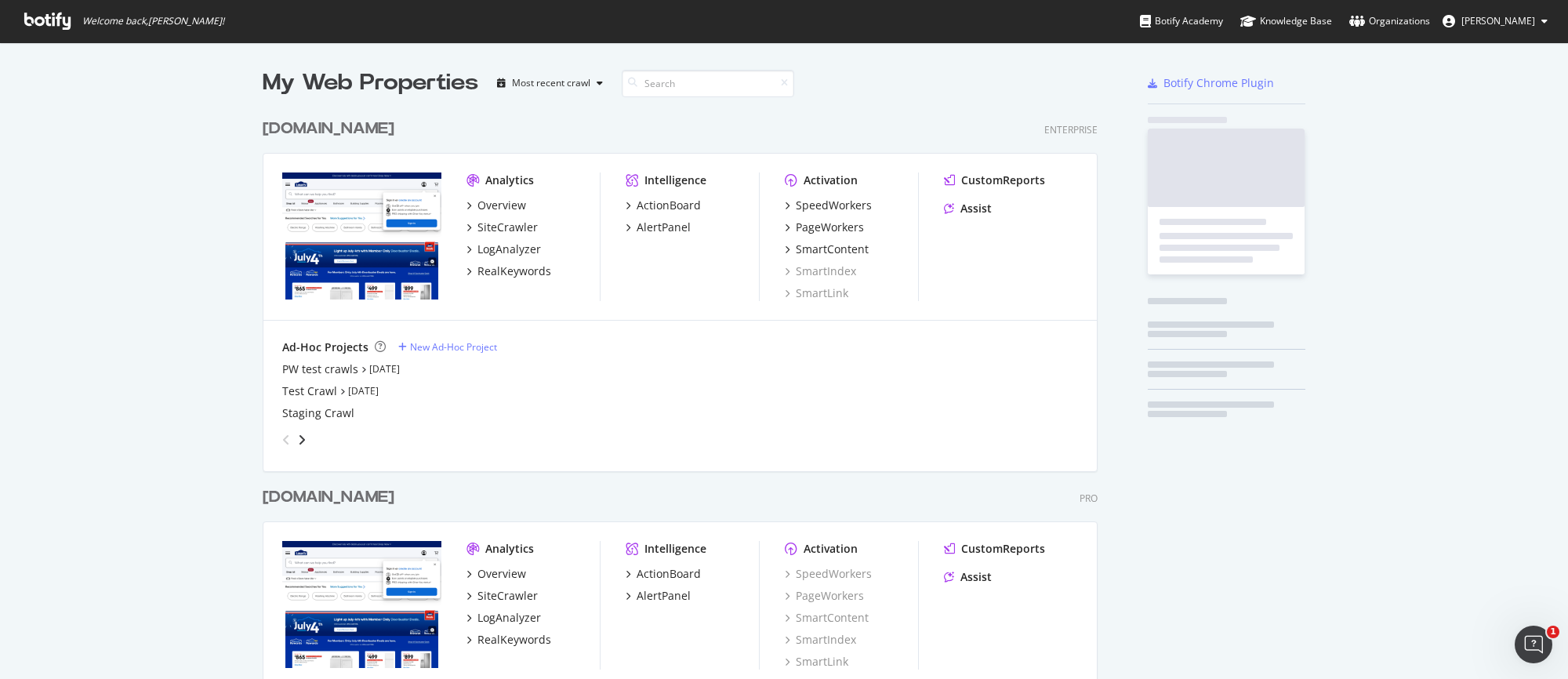
scroll to position [668, 1544]
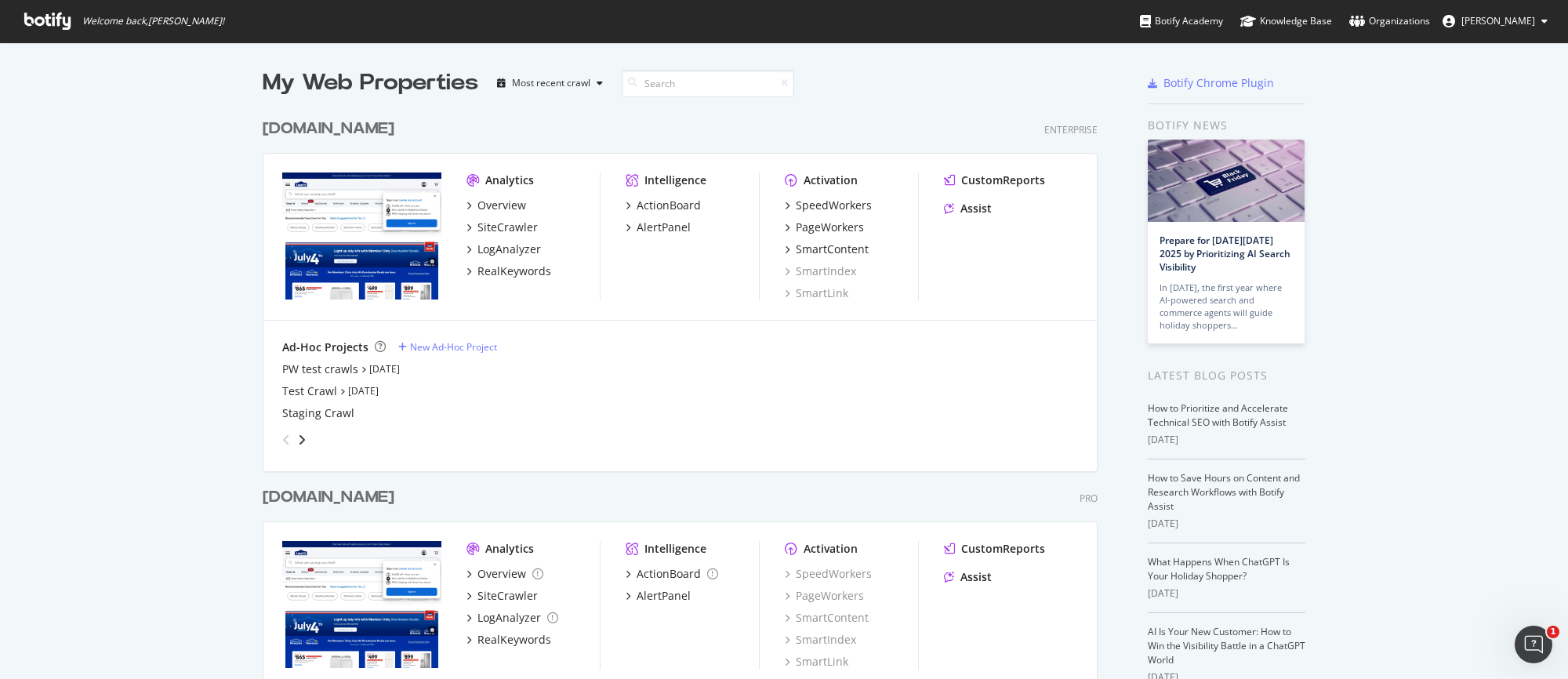
click at [323, 133] on div "www.lowes.com" at bounding box center [328, 129] width 132 height 22
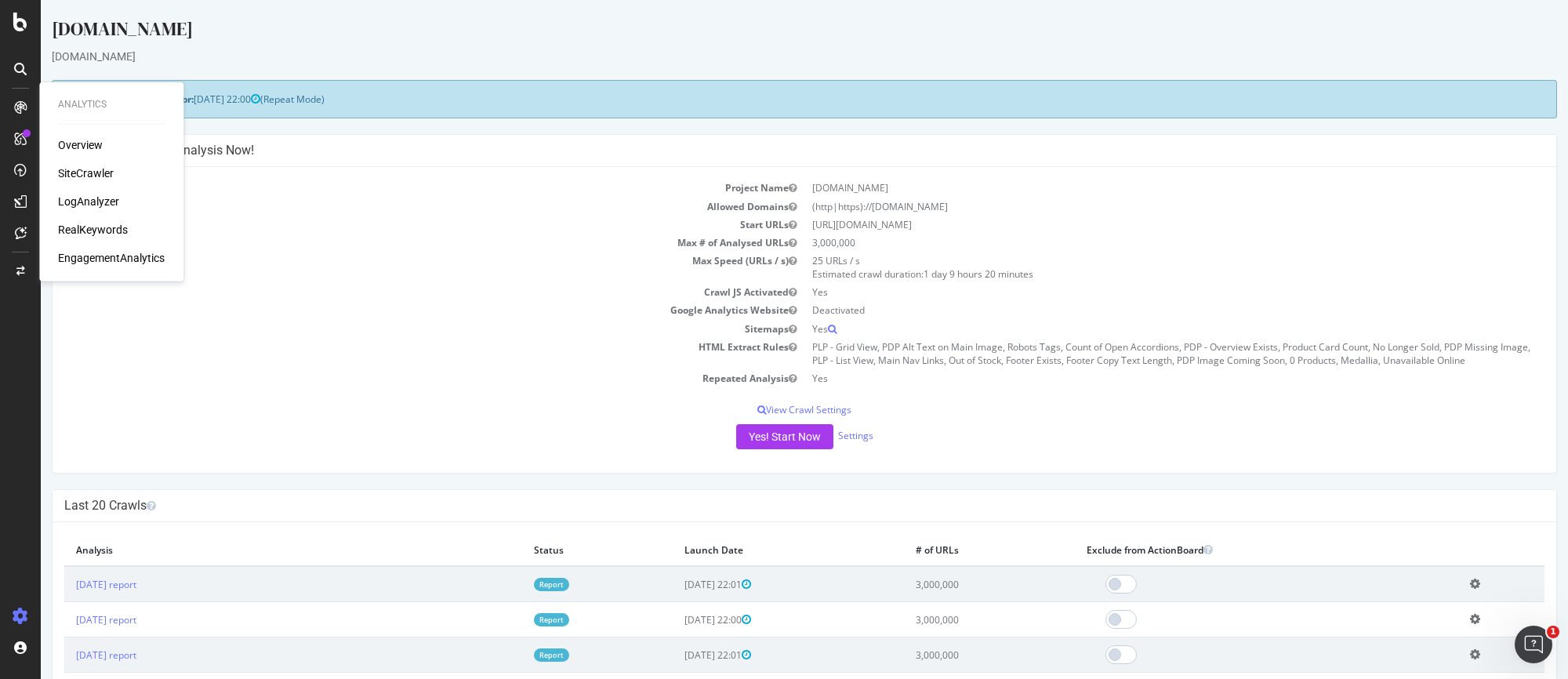
click at [99, 232] on div "RealKeywords" at bounding box center [92, 229] width 70 height 16
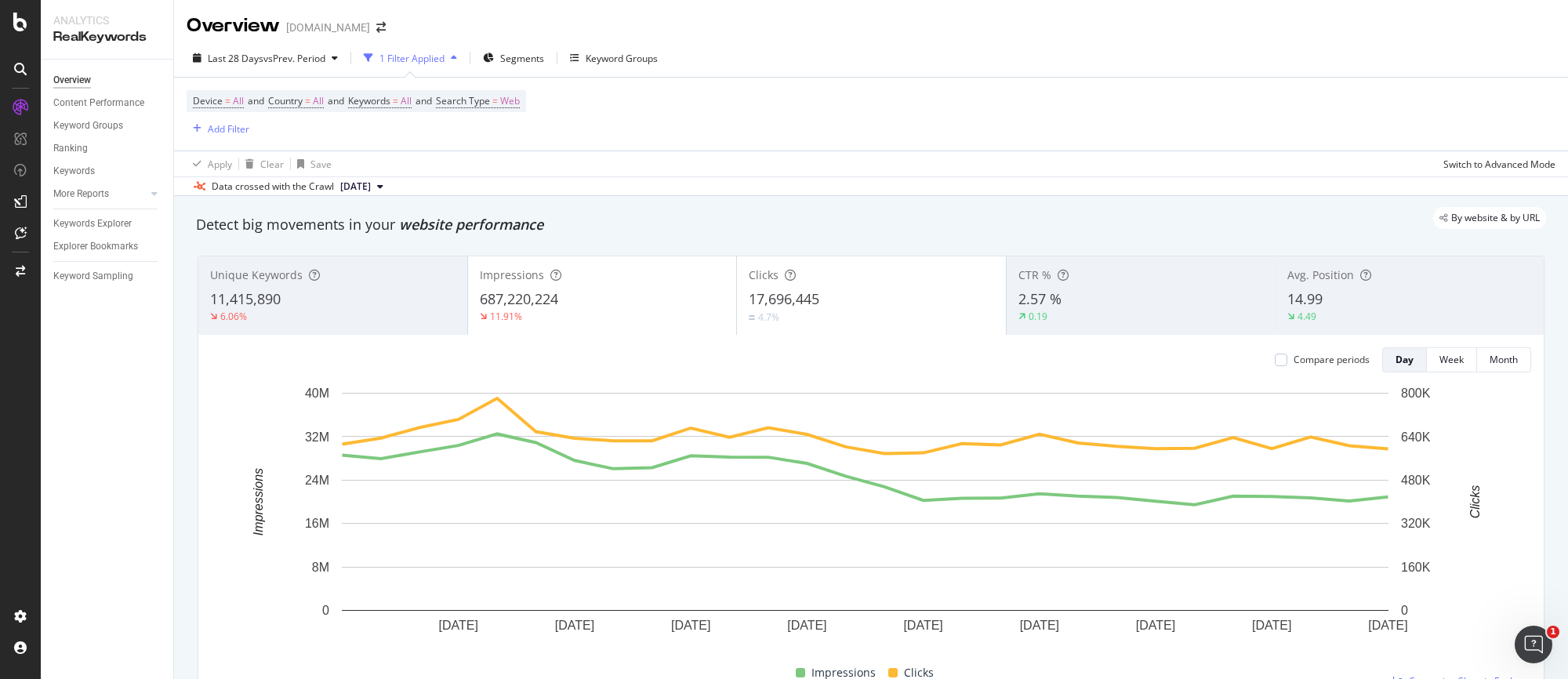
click at [360, 28] on div "[DOMAIN_NAME]" at bounding box center [328, 28] width 84 height 16
click at [386, 30] on icon "arrow-right-arrow-left" at bounding box center [380, 27] width 9 height 11
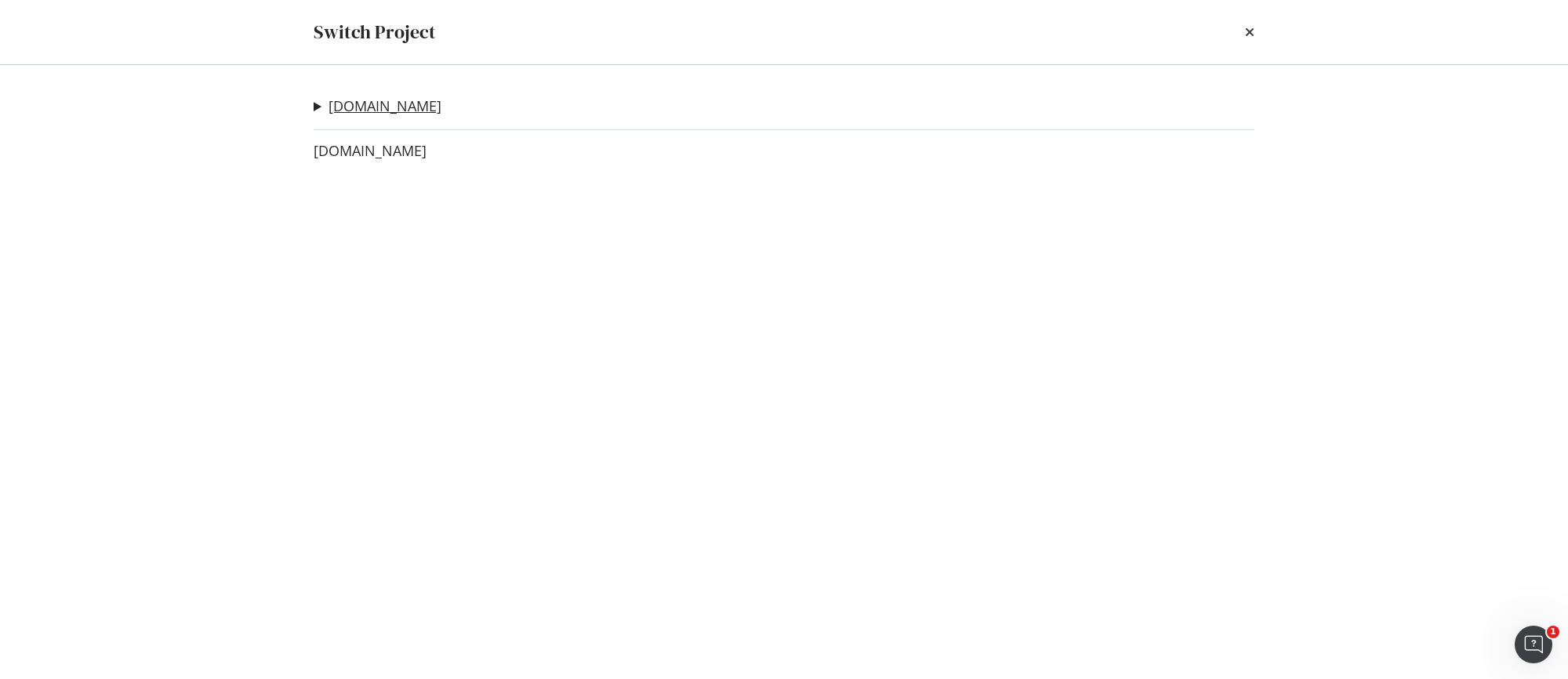
click at [362, 101] on link "[DOMAIN_NAME]" at bounding box center [385, 106] width 113 height 16
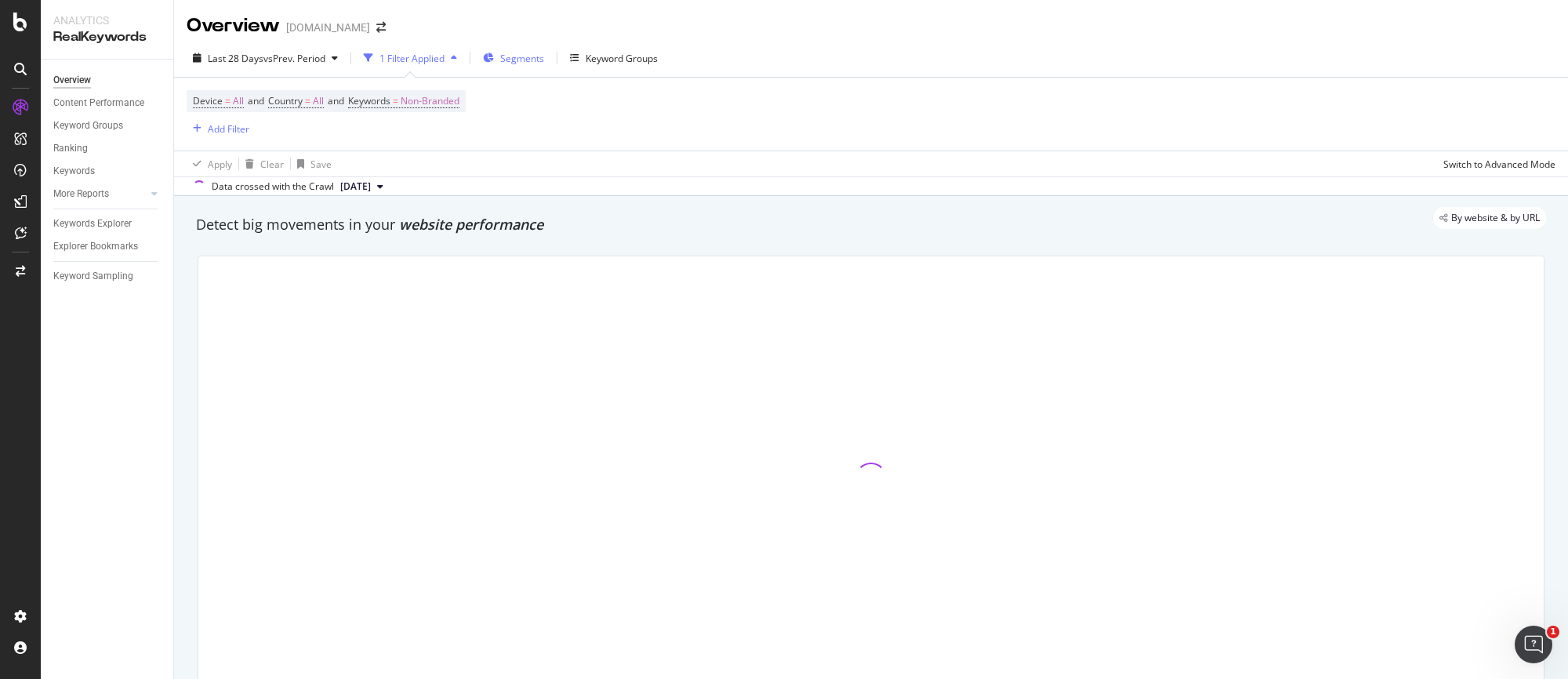
click at [527, 57] on span "Segments" at bounding box center [522, 58] width 44 height 13
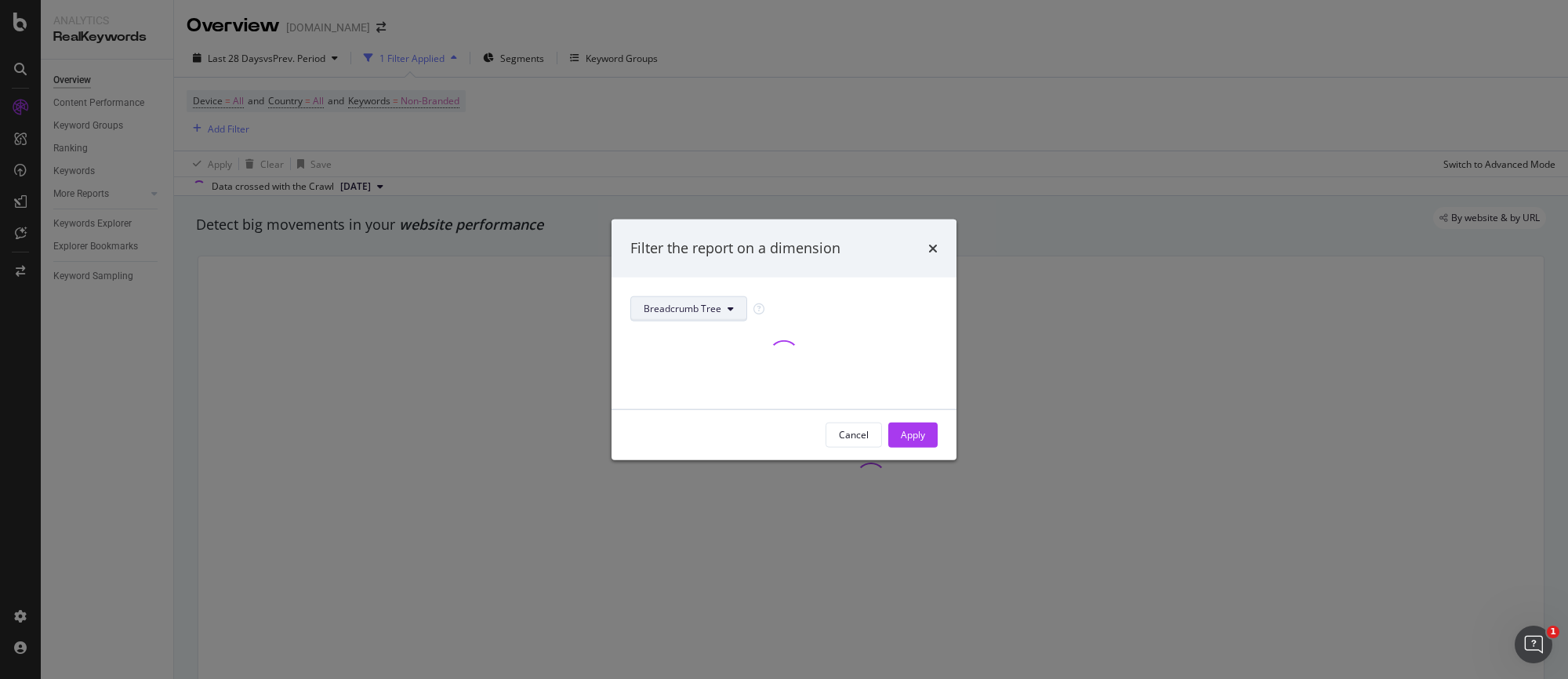
click at [717, 310] on span "Breadcrumb Tree" at bounding box center [682, 308] width 78 height 13
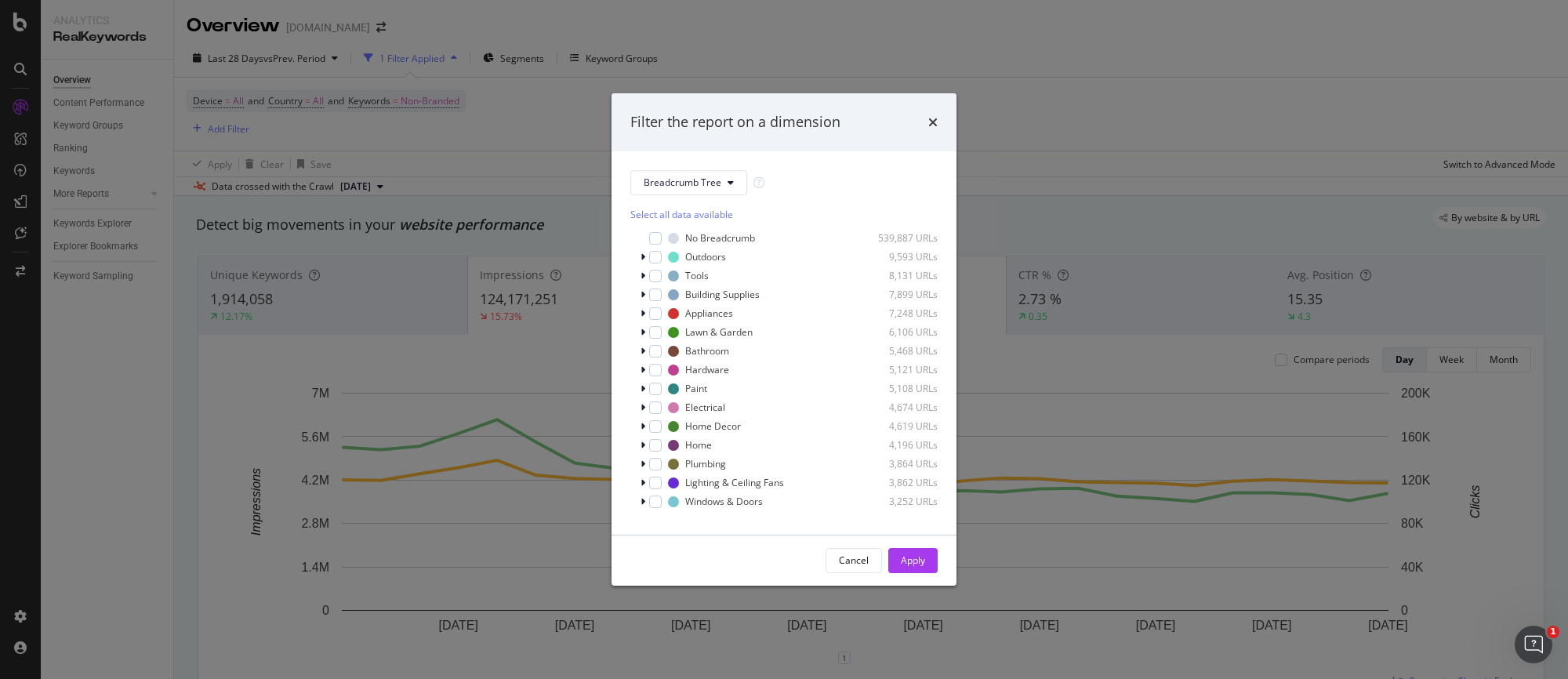
click at [804, 166] on div "Breadcrumb Tree Select all data available No Breadcrumb 539,887 URLs Outdoors 9…" at bounding box center [784, 343] width 345 height 383
click at [654, 511] on span "Show 15 more" at bounding box center [671, 508] width 58 height 13
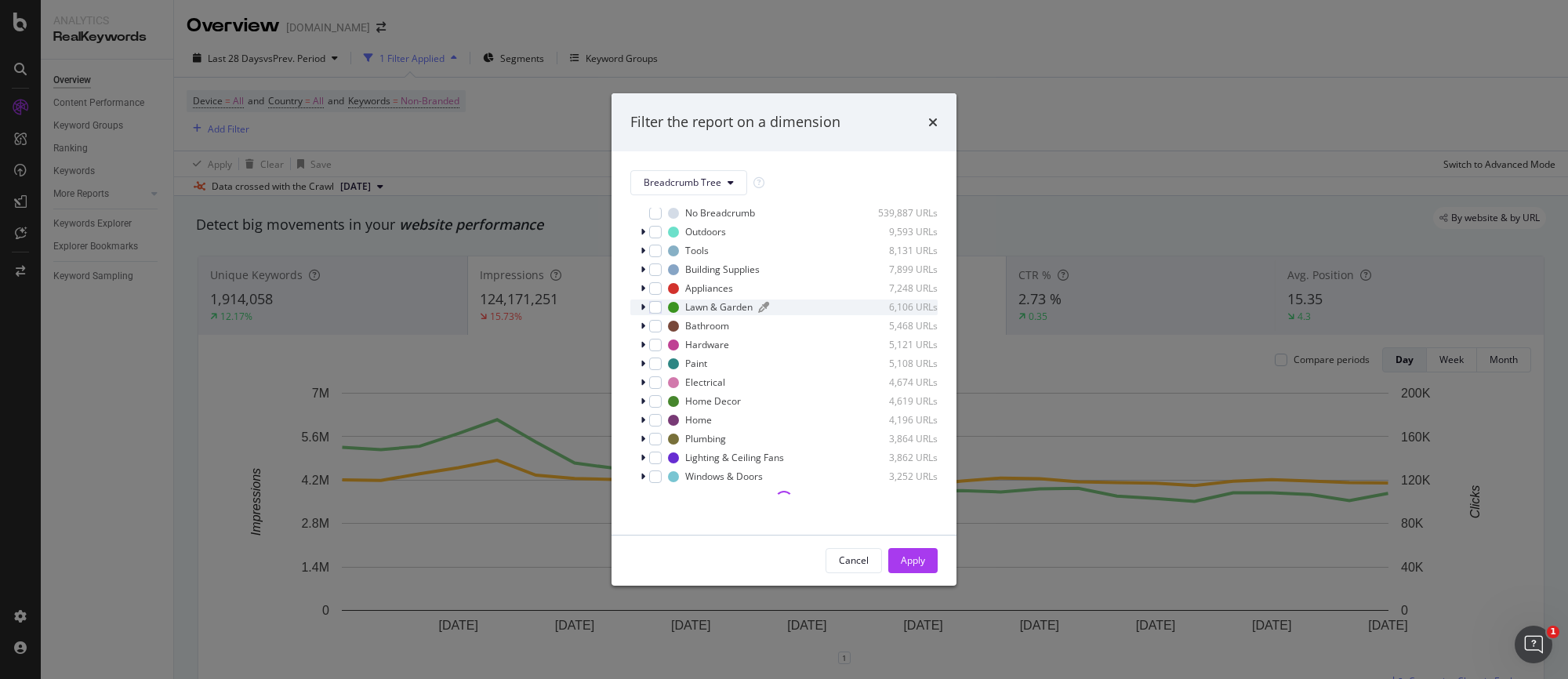
scroll to position [0, 0]
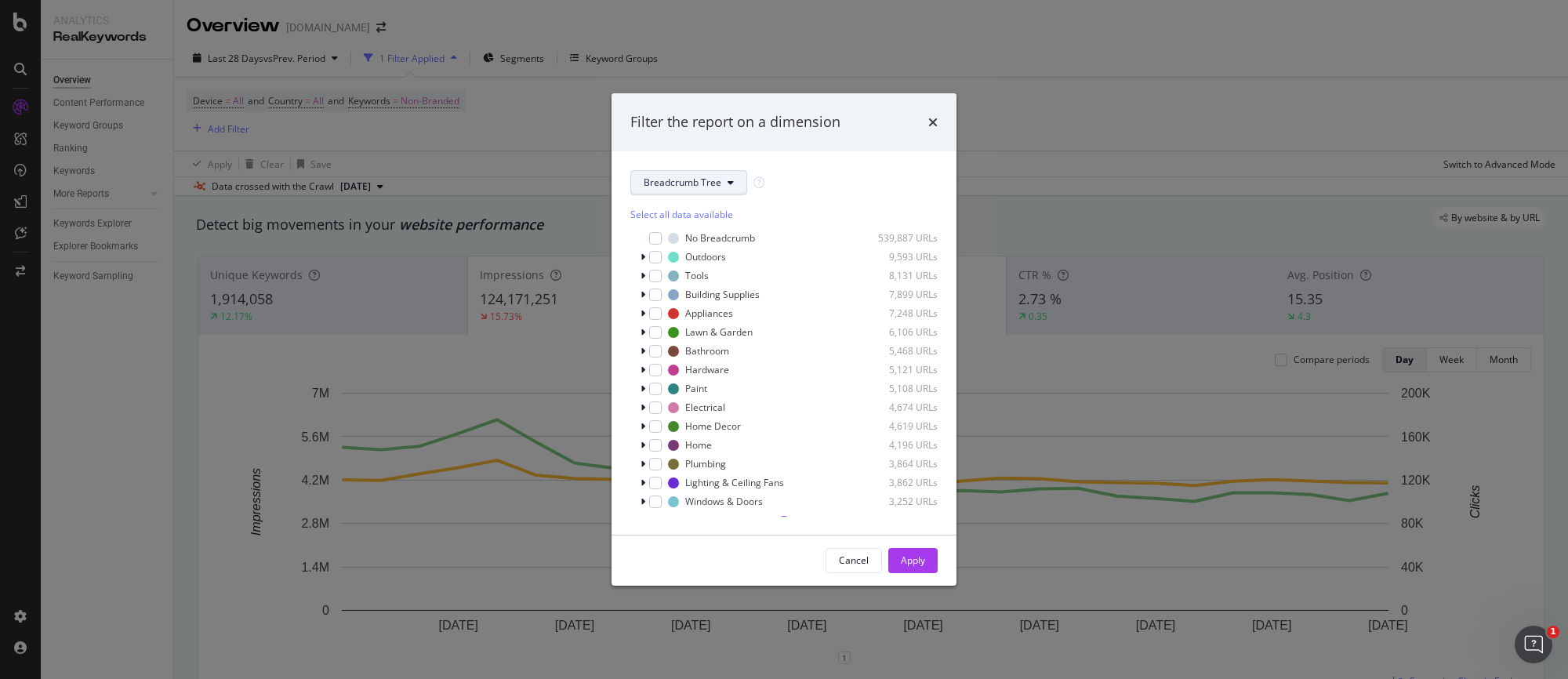
click at [693, 181] on span "Breadcrumb Tree" at bounding box center [682, 182] width 78 height 13
drag, startPoint x: 852, startPoint y: 136, endPoint x: 909, endPoint y: 129, distance: 57.4
click at [853, 136] on div "Filter the report on a dimension" at bounding box center [784, 122] width 345 height 58
click at [939, 122] on div "Filter the report on a dimension" at bounding box center [784, 122] width 345 height 58
click at [931, 118] on icon "times" at bounding box center [932, 123] width 9 height 13
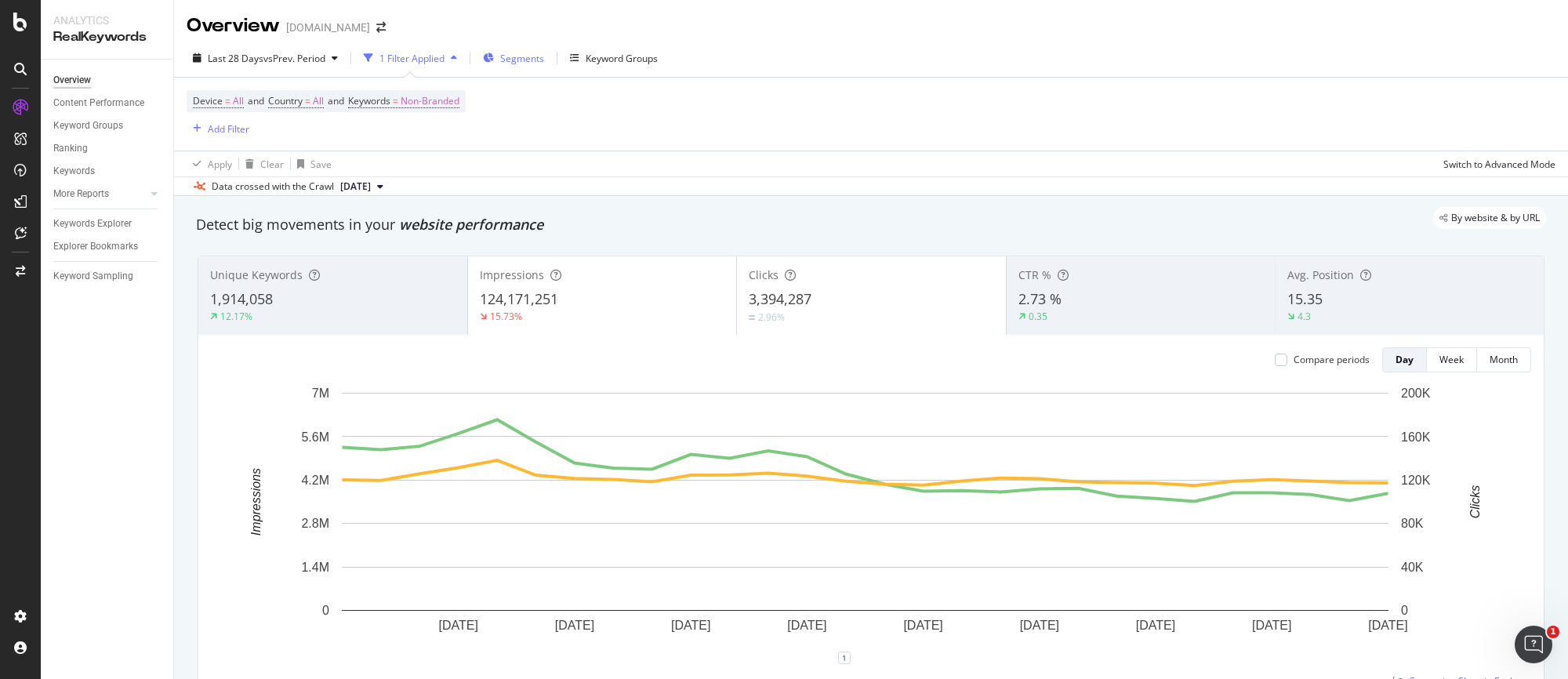
click at [524, 56] on span "Segments" at bounding box center [522, 58] width 44 height 13
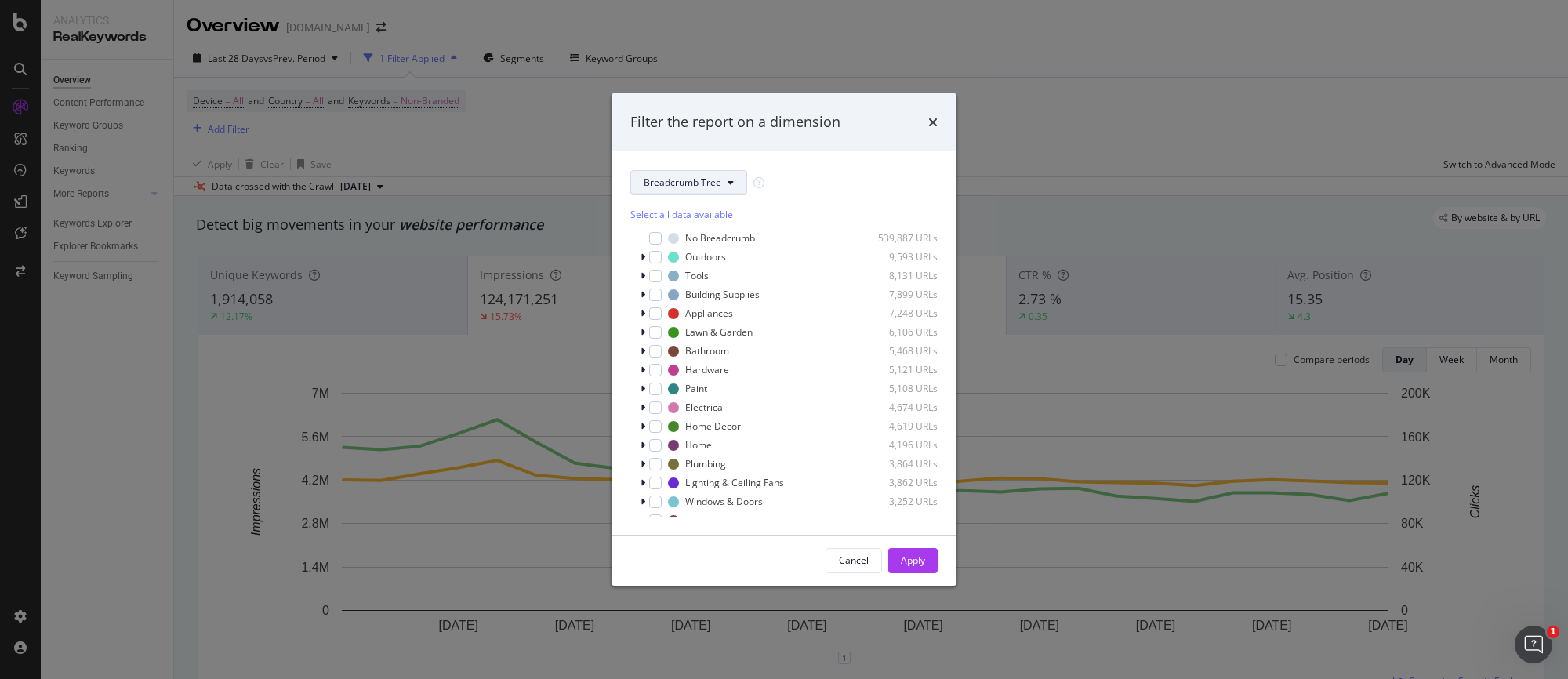
scroll to position [79, 0]
click at [702, 191] on button "Breadcrumb Tree" at bounding box center [688, 182] width 116 height 25
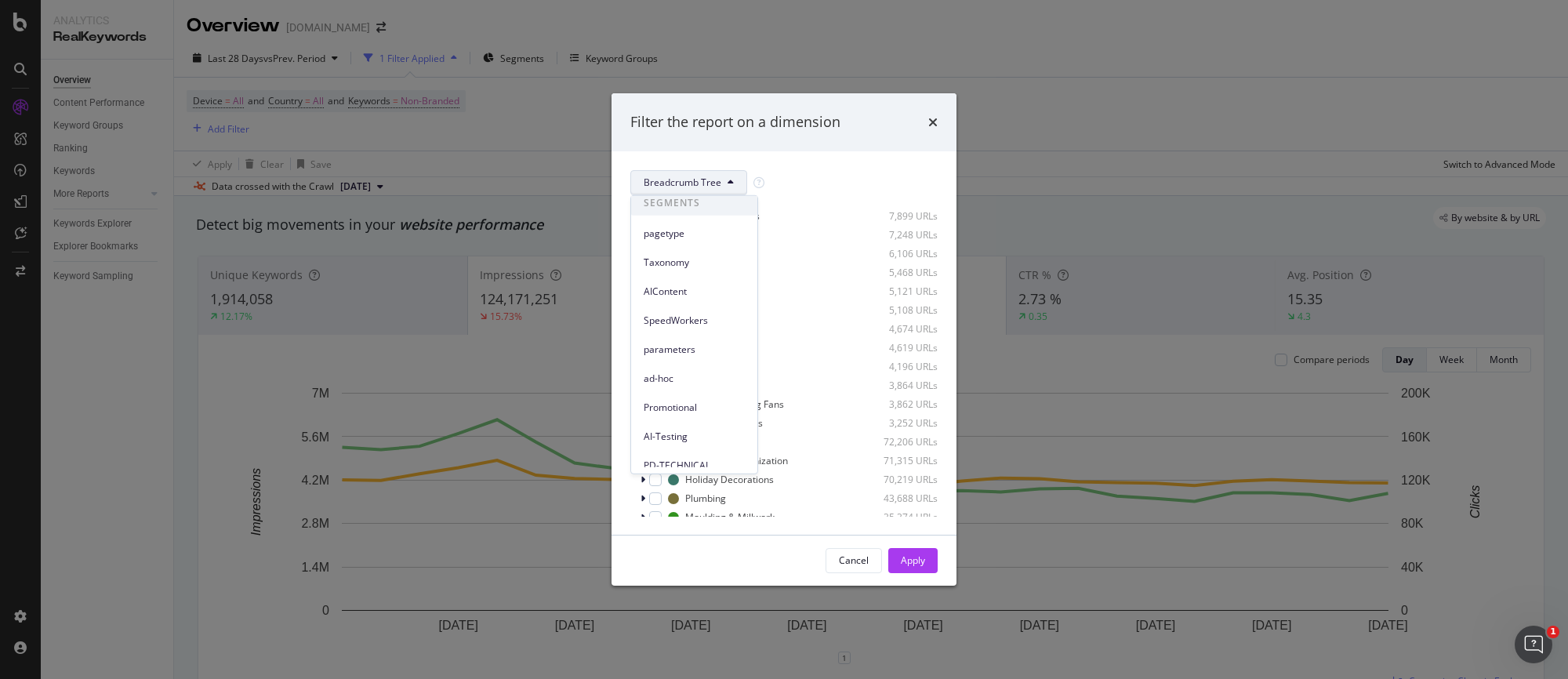
scroll to position [0, 0]
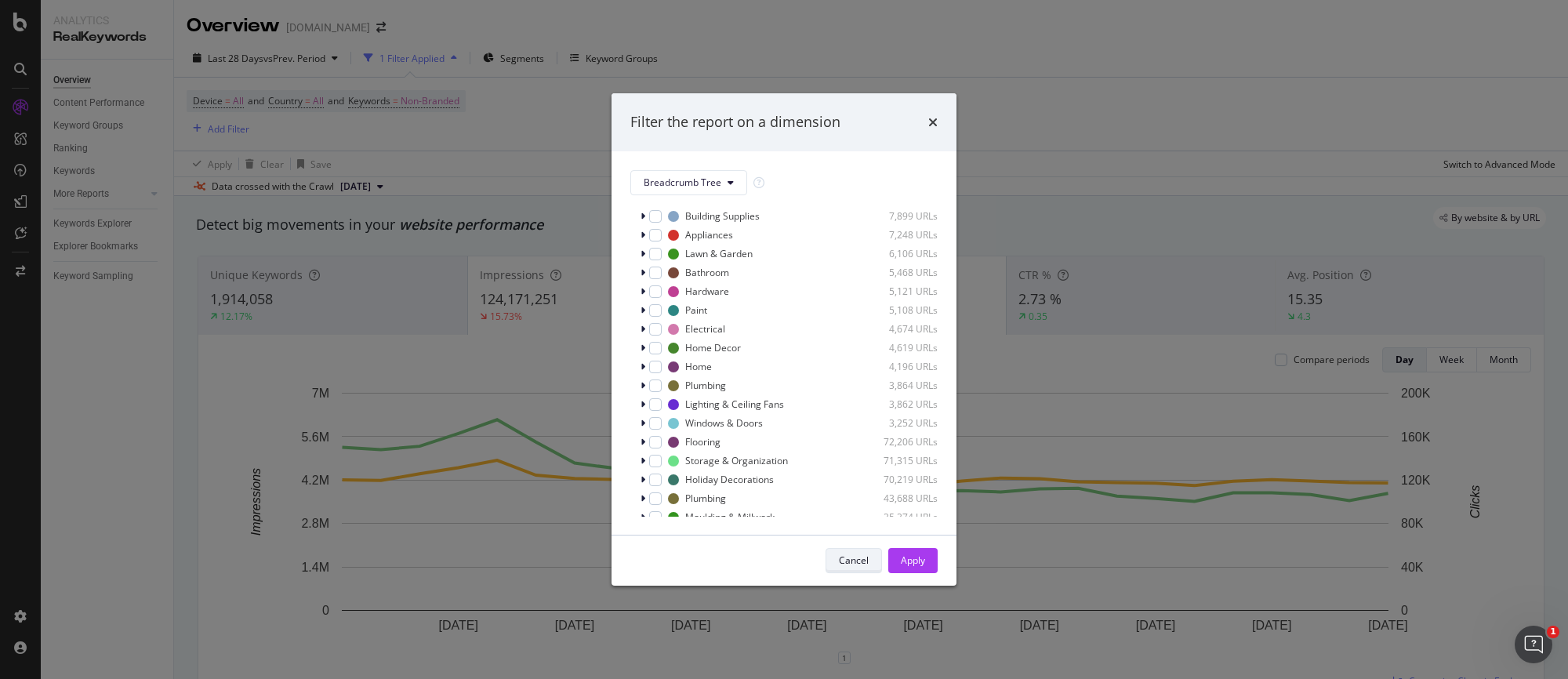
click at [848, 556] on div "Cancel" at bounding box center [854, 560] width 30 height 13
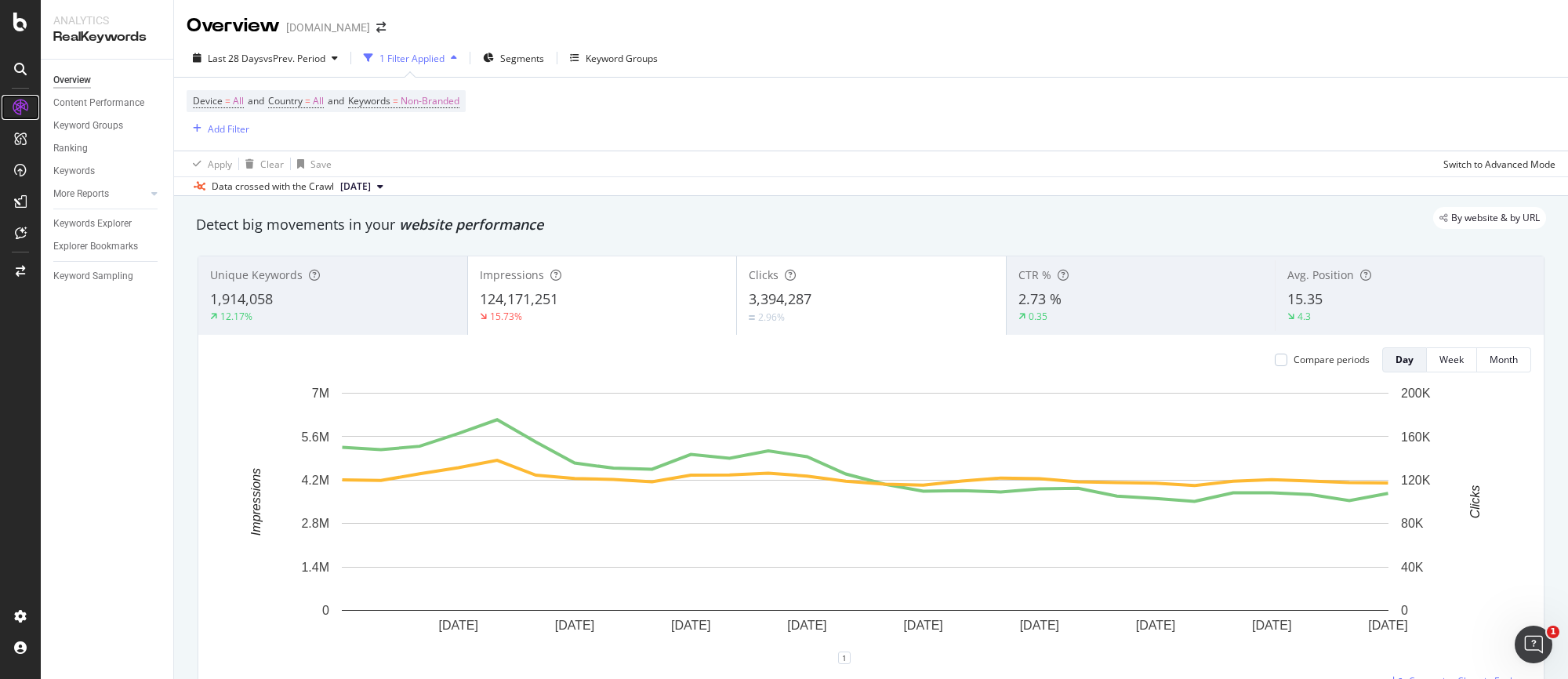
click at [10, 113] on div at bounding box center [20, 107] width 25 height 25
